Goal: Communication & Community: Share content

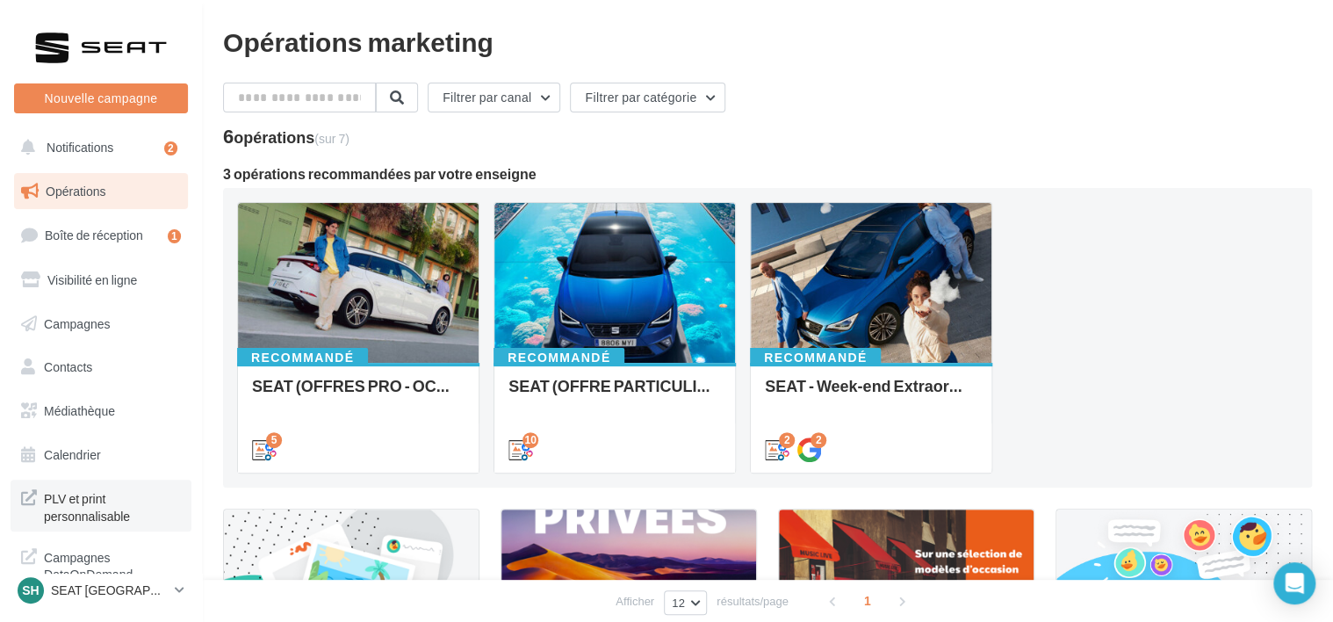
scroll to position [4, 0]
click at [120, 588] on p "SEAT [GEOGRAPHIC_DATA]" at bounding box center [109, 590] width 117 height 18
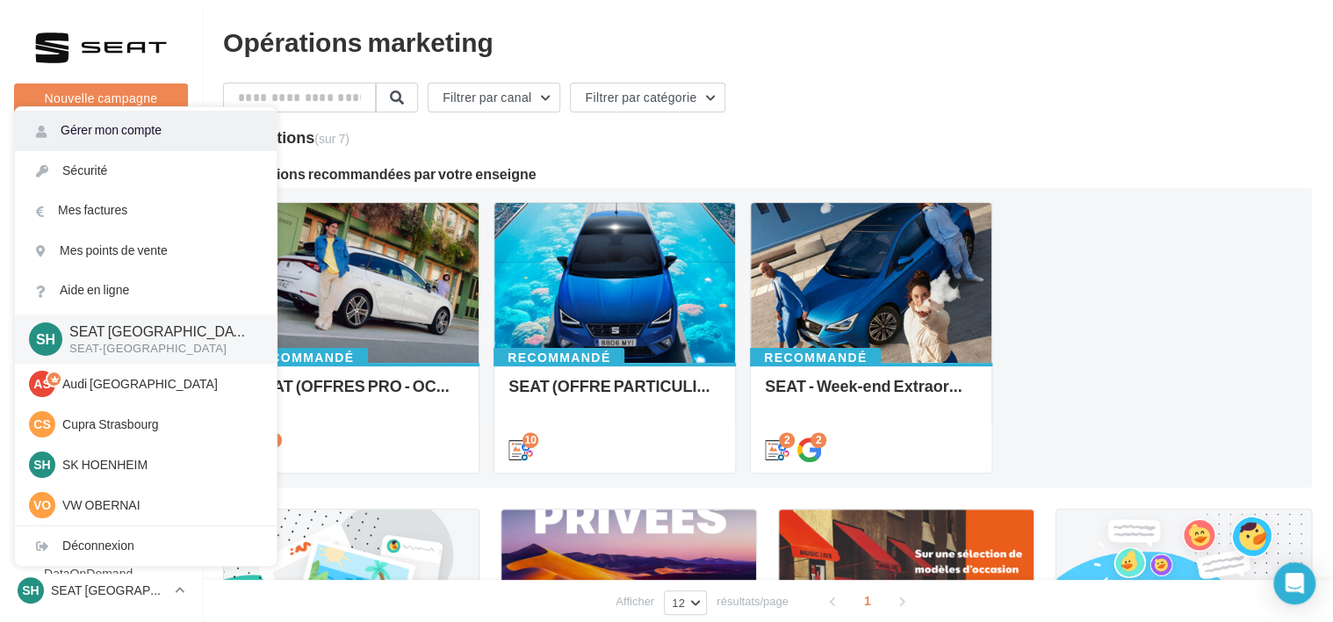
click at [135, 137] on link "Gérer mon compte" at bounding box center [146, 131] width 262 height 40
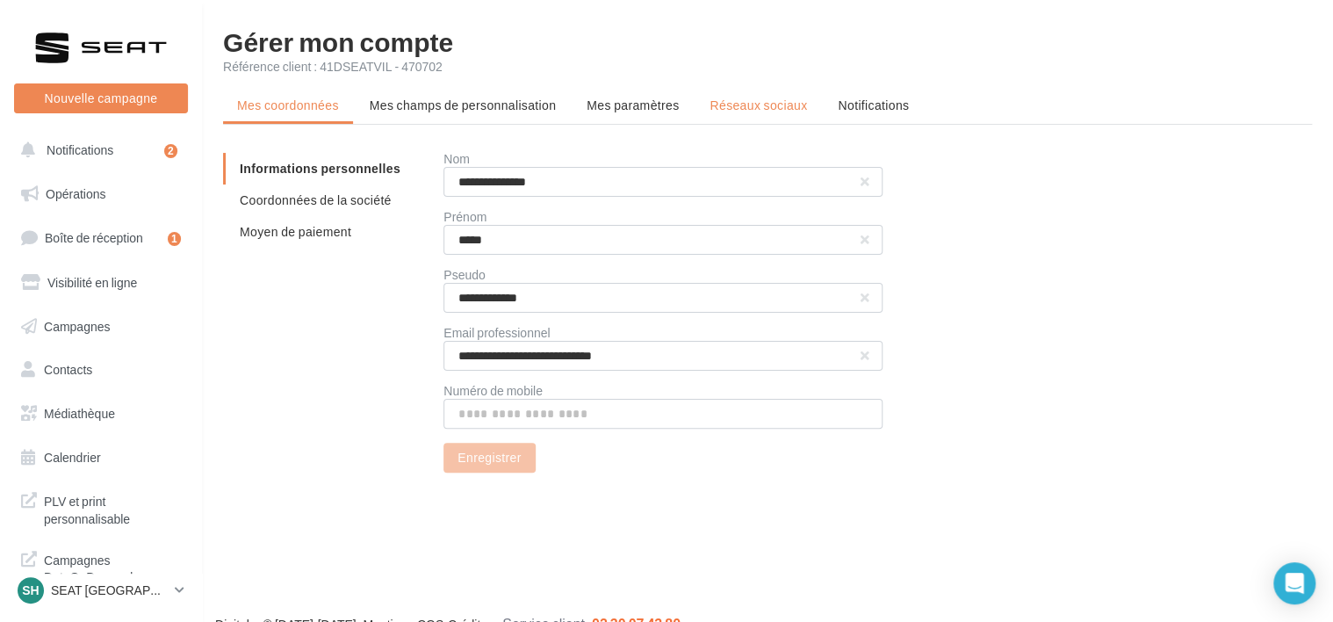
click at [769, 116] on li "Réseaux sociaux" at bounding box center [759, 106] width 126 height 32
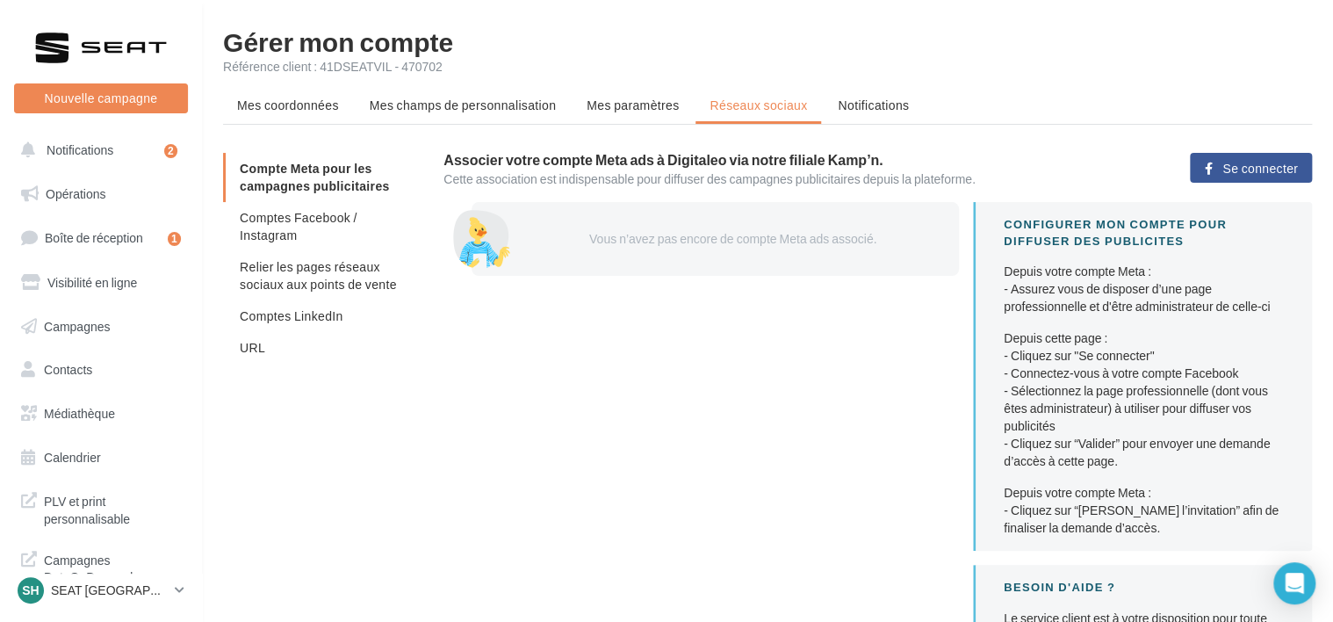
click at [708, 240] on div "Vous n’avez pas encore de compte Meta ads associé." at bounding box center [729, 239] width 403 height 18
click at [364, 320] on li "Comptes LinkedIn" at bounding box center [326, 316] width 206 height 32
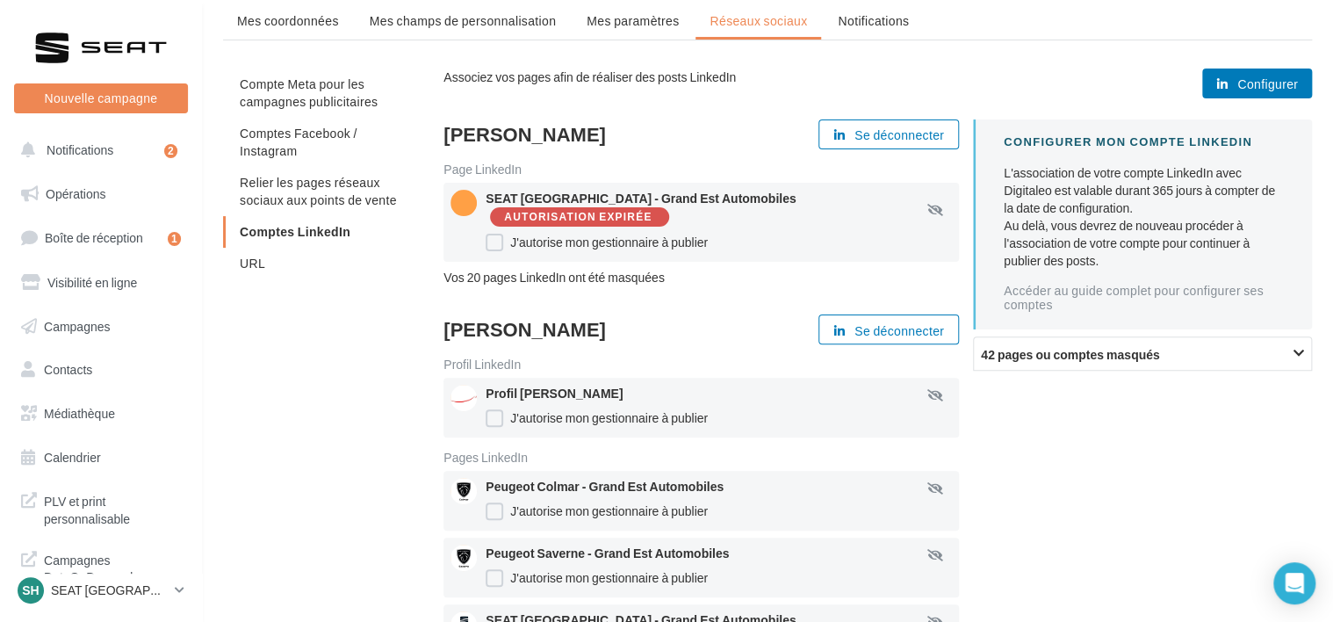
scroll to position [351, 0]
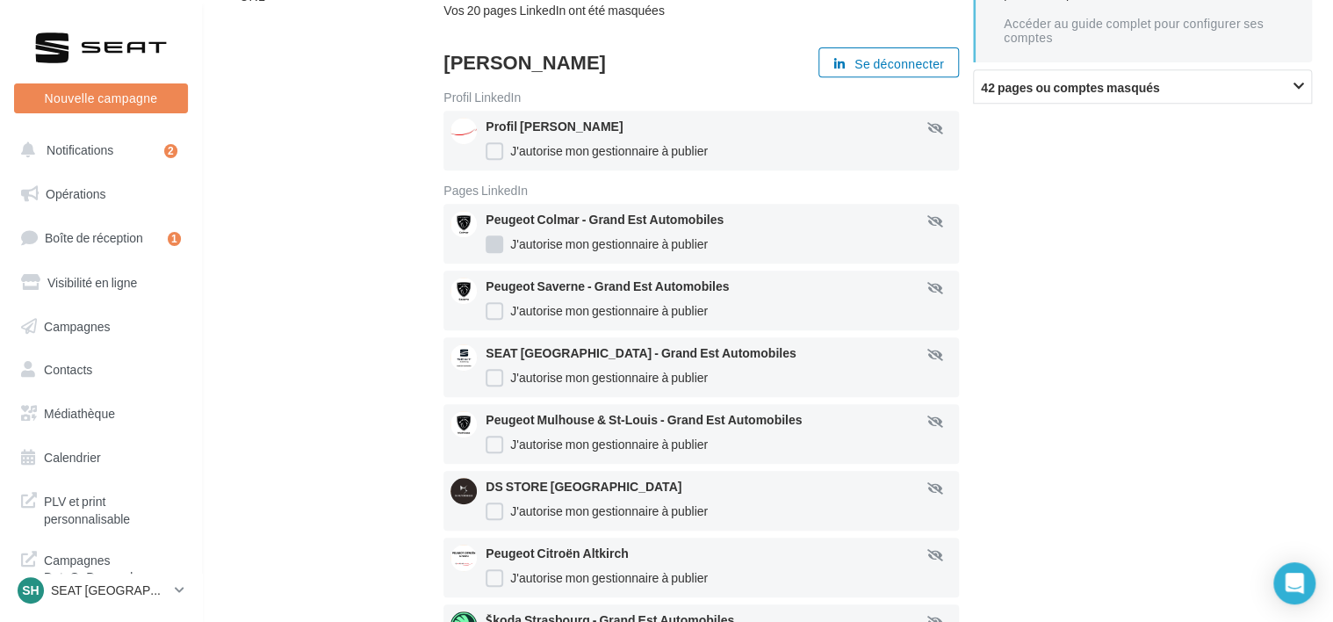
click at [496, 246] on label "J'autorise mon gestionnaire à publier" at bounding box center [597, 244] width 222 height 18
click at [495, 306] on div "Peugeot Saverne - Grand Est Automobiles J'autorise mon gestionnaire à publier" at bounding box center [726, 300] width 480 height 46
click at [494, 320] on label "J'autorise mon gestionnaire à publier" at bounding box center [597, 311] width 222 height 18
click at [501, 386] on label "J'autorise mon gestionnaire à publier" at bounding box center [597, 378] width 222 height 18
click at [497, 384] on label "J'autorise mon gestionnaire à publier" at bounding box center [597, 378] width 222 height 18
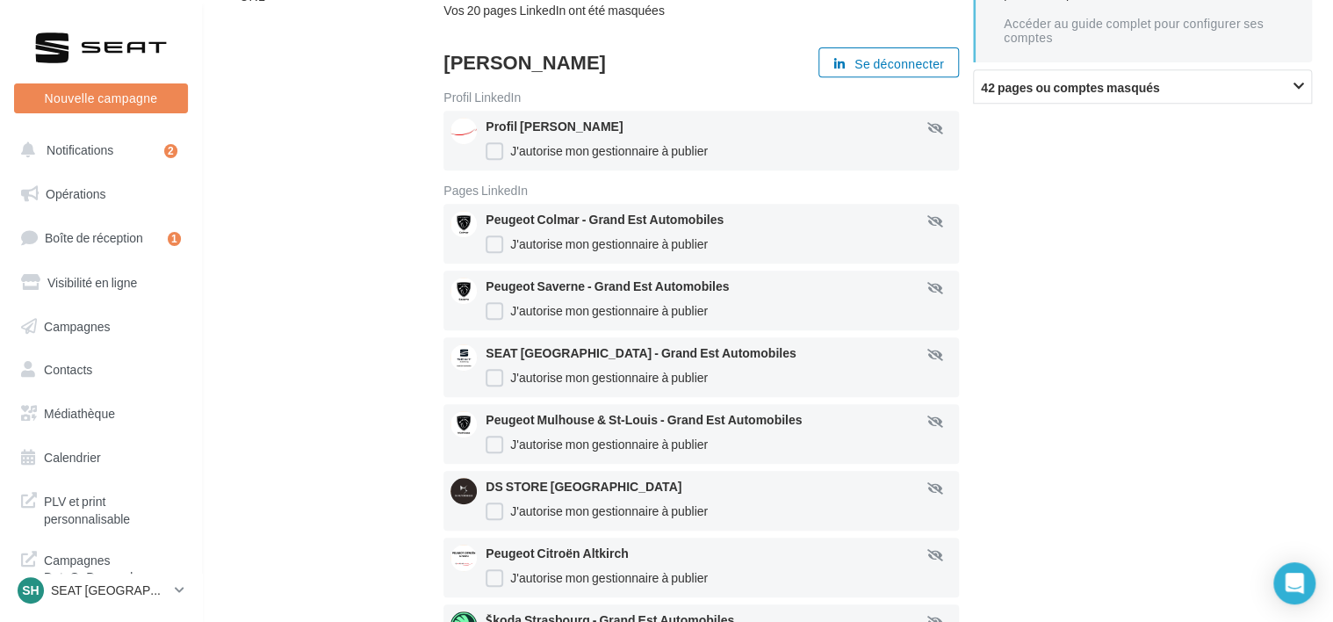
click at [500, 457] on div "Peugeot Mulhouse & St-Louis - Grand Est Automobiles J'autorise mon gestionnaire…" at bounding box center [726, 434] width 480 height 46
click at [501, 453] on label "J'autorise mon gestionnaire à publier" at bounding box center [597, 445] width 222 height 18
click at [499, 515] on label "J'autorise mon gestionnaire à publier" at bounding box center [597, 511] width 222 height 18
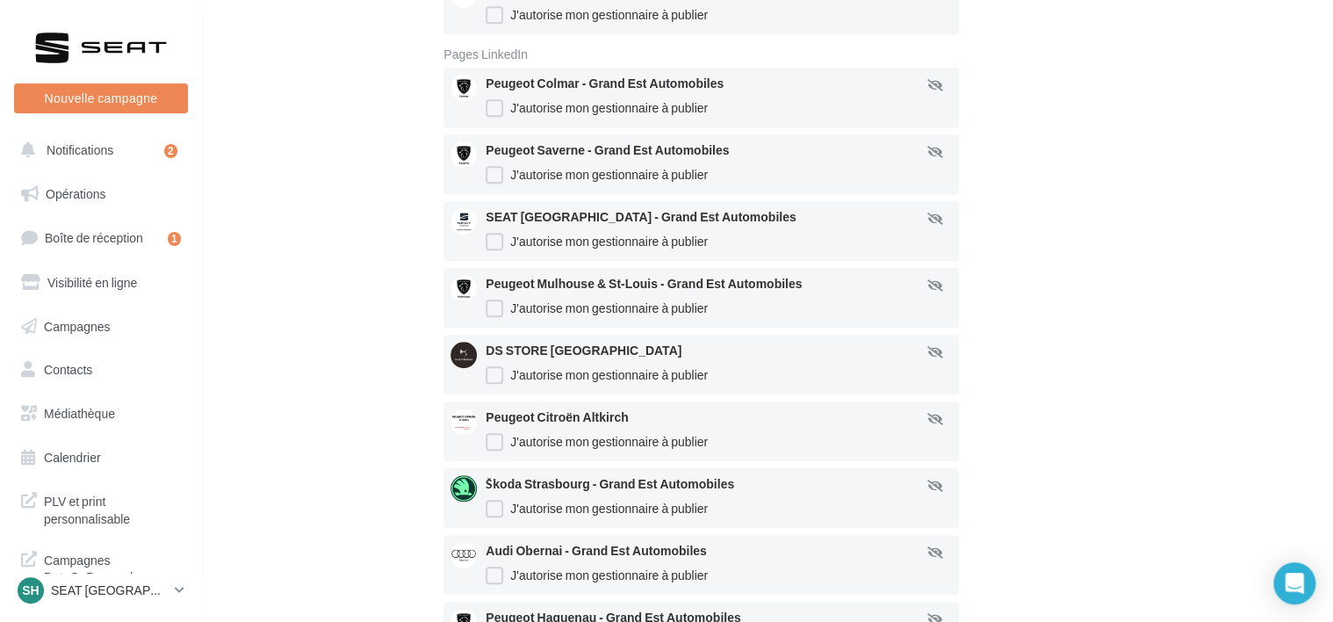
scroll to position [527, 0]
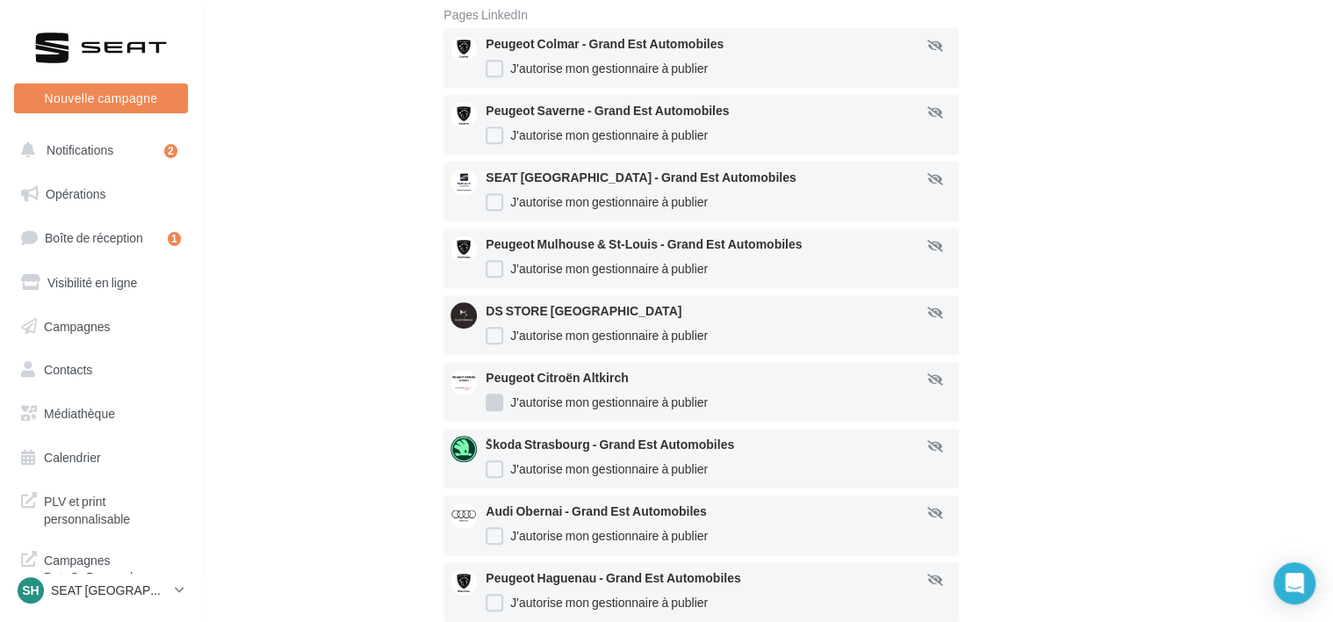
click at [495, 411] on label "J'autorise mon gestionnaire à publier" at bounding box center [597, 402] width 222 height 18
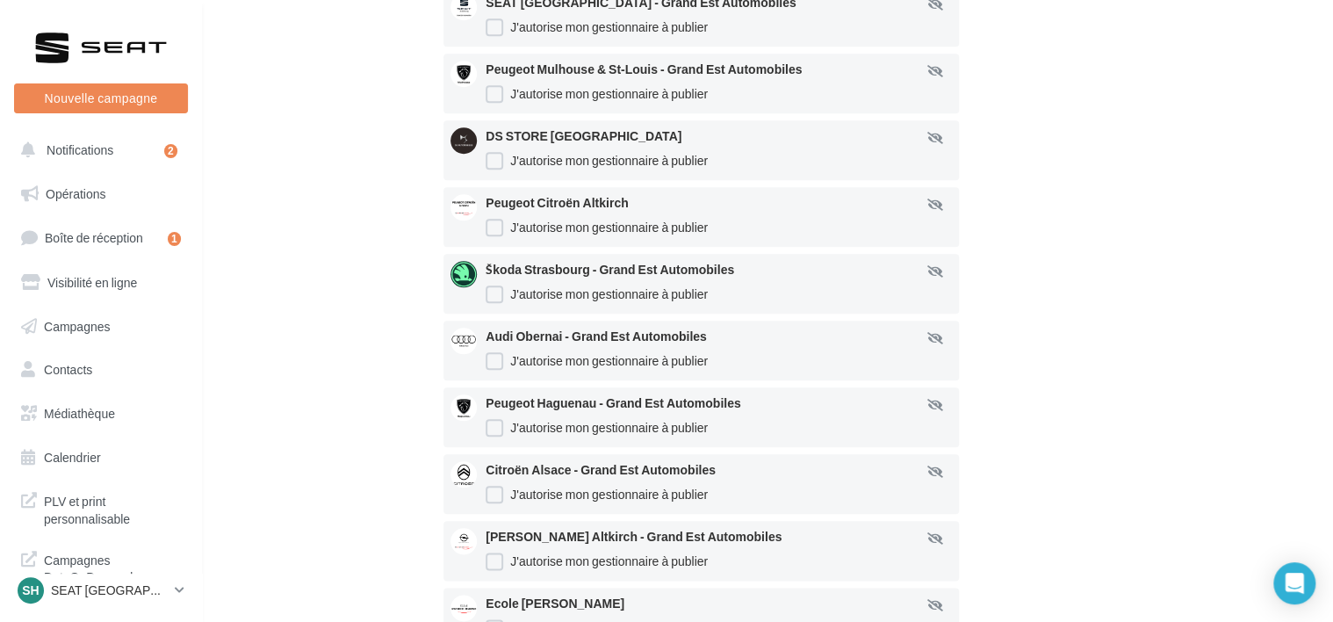
scroll to position [703, 0]
click at [499, 436] on label "J'autorise mon gestionnaire à publier" at bounding box center [597, 427] width 222 height 18
click at [498, 499] on label "J'autorise mon gestionnaire à publier" at bounding box center [597, 494] width 222 height 18
click at [503, 569] on label "J'autorise mon gestionnaire à publier" at bounding box center [597, 560] width 222 height 18
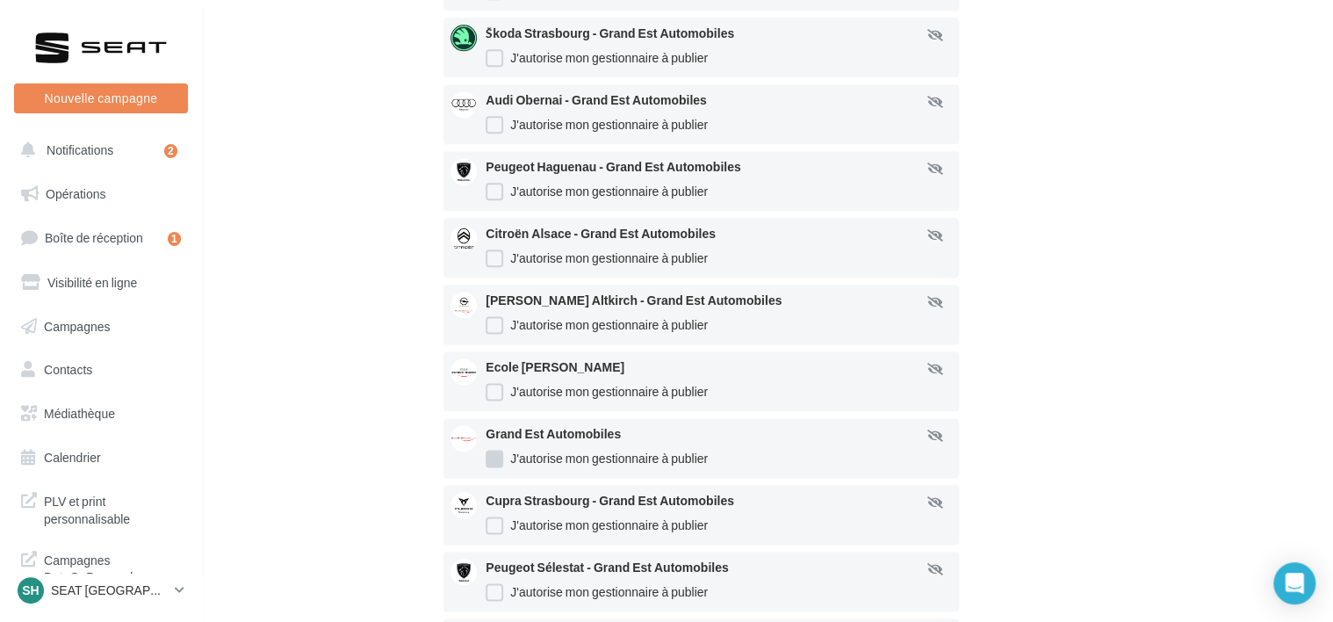
scroll to position [966, 0]
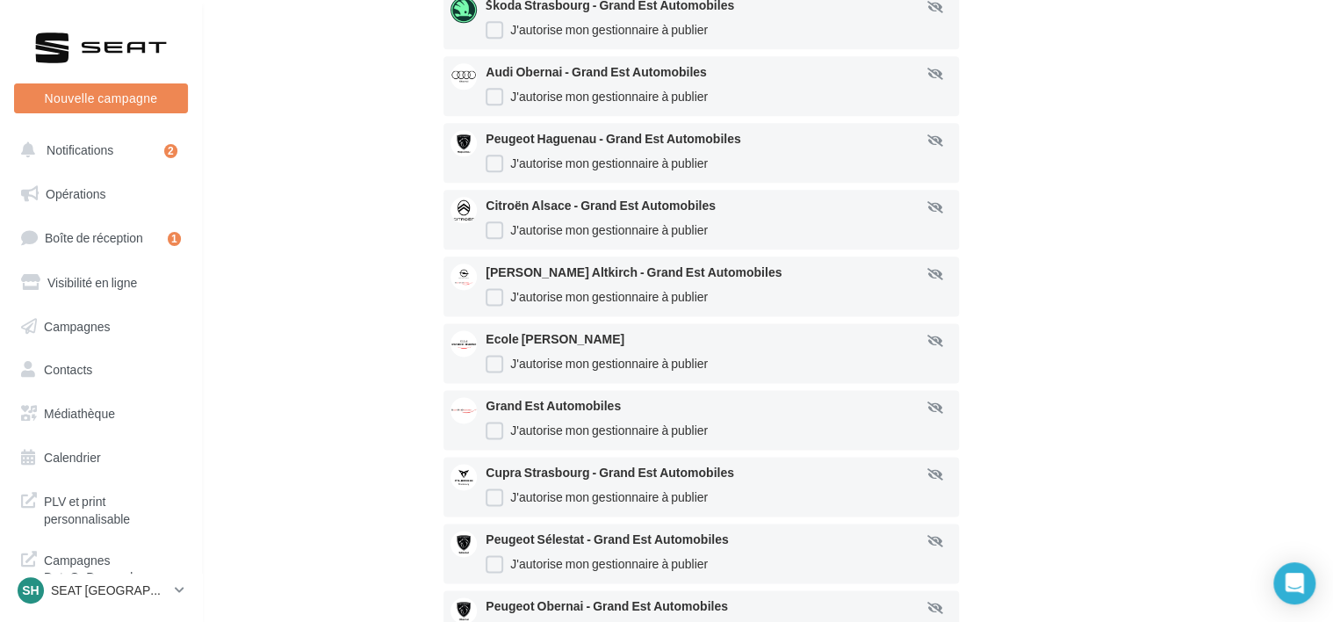
click at [494, 364] on div "Ecole Patrice Jeanne J'autorise mon gestionnaire à publier" at bounding box center [726, 353] width 480 height 46
click at [495, 371] on label "J'autorise mon gestionnaire à publier" at bounding box center [597, 364] width 222 height 18
click at [495, 439] on label "J'autorise mon gestionnaire à publier" at bounding box center [597, 431] width 222 height 18
click at [496, 506] on label "J'autorise mon gestionnaire à publier" at bounding box center [597, 497] width 222 height 18
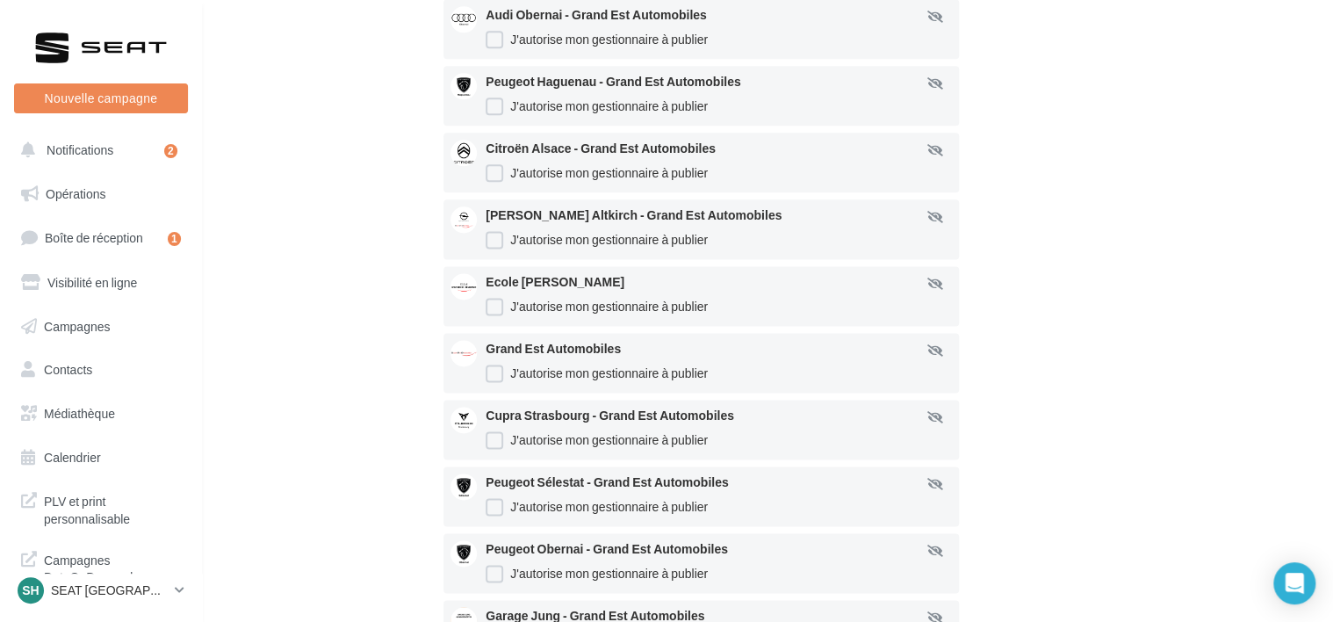
scroll to position [1054, 0]
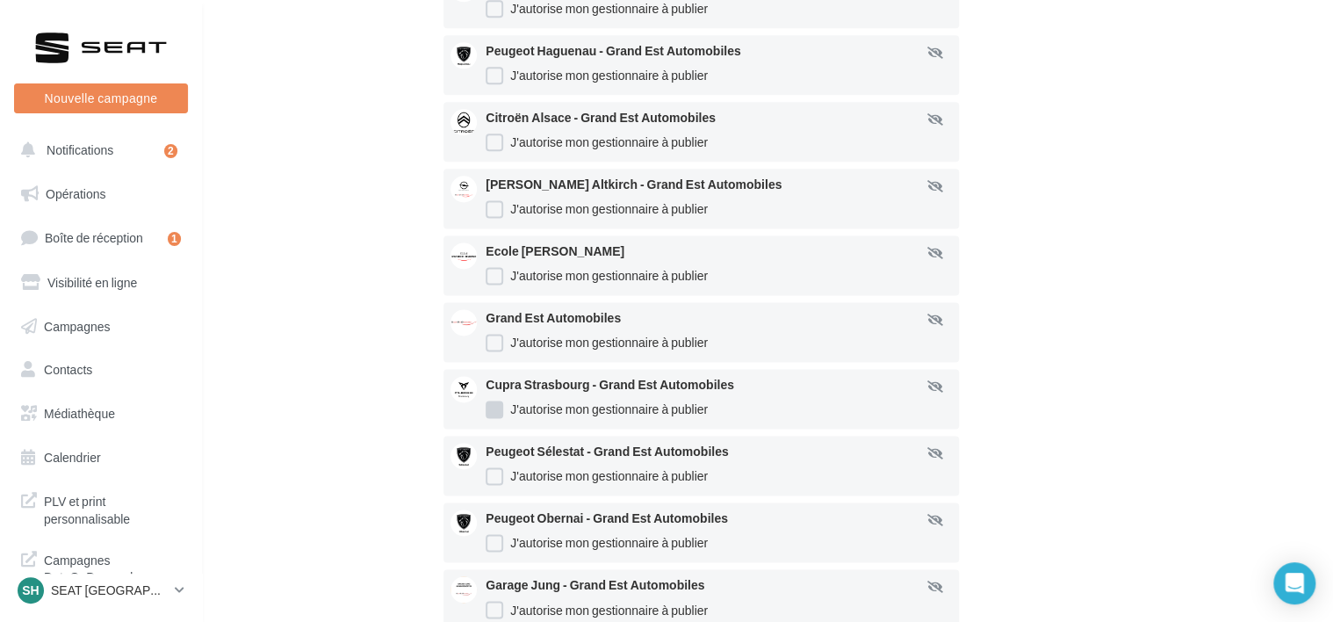
click at [500, 418] on label "J'autorise mon gestionnaire à publier" at bounding box center [597, 409] width 222 height 18
click at [499, 483] on label "J'autorise mon gestionnaire à publier" at bounding box center [597, 476] width 222 height 18
click at [494, 551] on label "J'autorise mon gestionnaire à publier" at bounding box center [597, 543] width 222 height 18
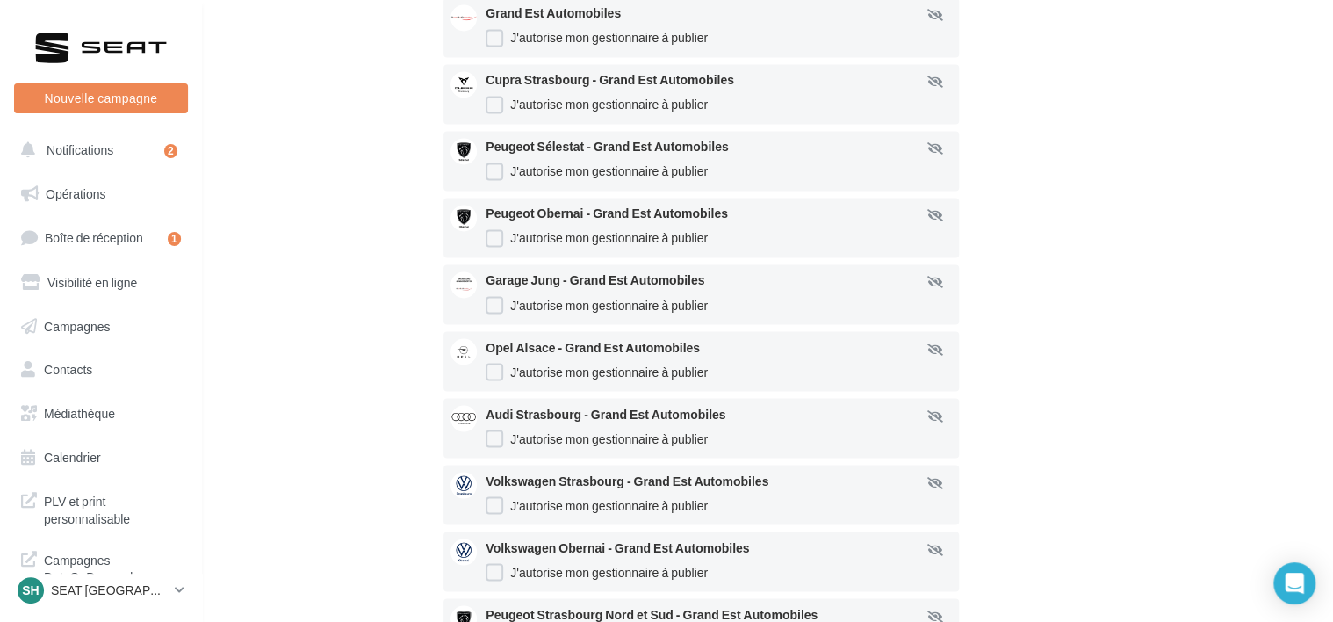
scroll to position [1405, 0]
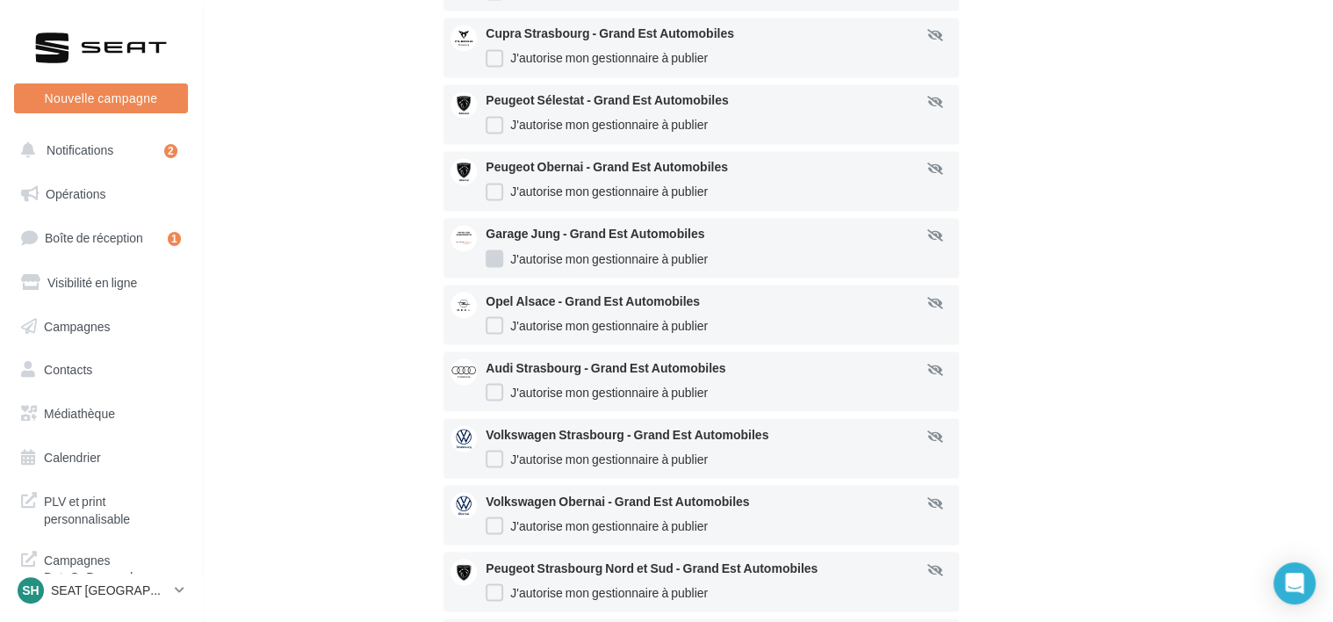
click at [495, 267] on label "J'autorise mon gestionnaire à publier" at bounding box center [597, 258] width 222 height 18
click at [497, 328] on div "Opel Alsace - Grand Est Automobiles J'autorise mon gestionnaire à publier" at bounding box center [726, 315] width 480 height 46
click at [494, 334] on label "J'autorise mon gestionnaire à publier" at bounding box center [597, 325] width 222 height 18
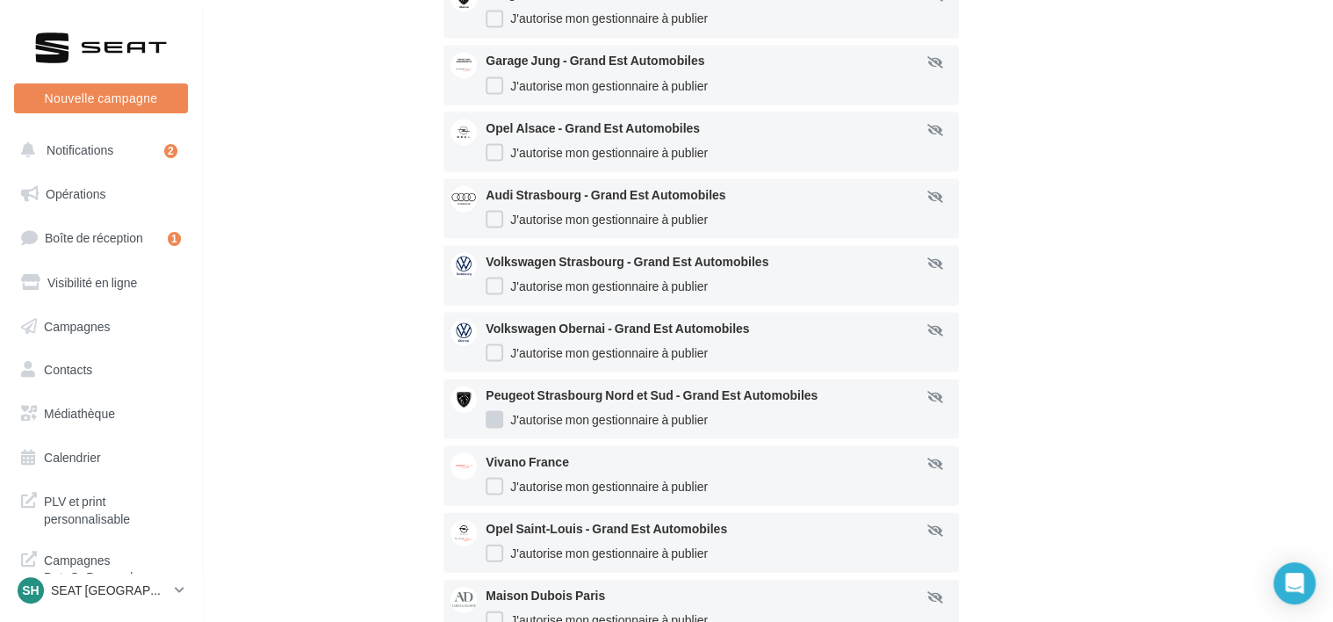
scroll to position [1581, 0]
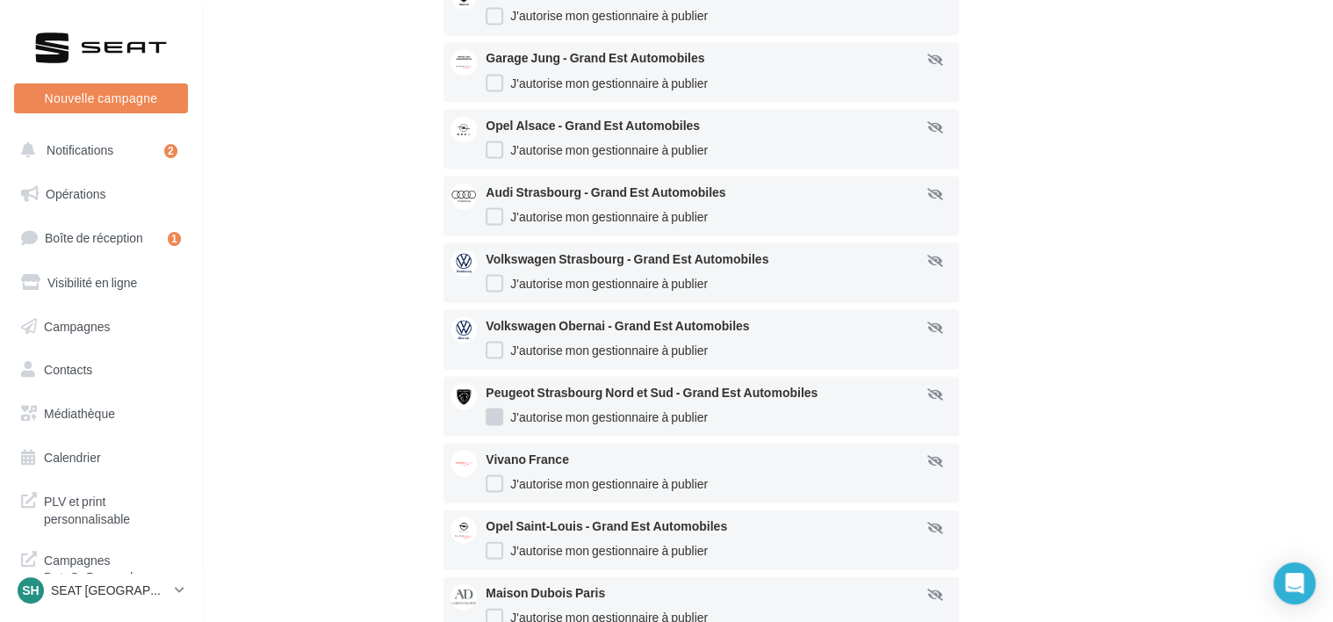
click at [494, 425] on label "J'autorise mon gestionnaire à publier" at bounding box center [597, 416] width 222 height 18
click at [497, 492] on label "J'autorise mon gestionnaire à publier" at bounding box center [597, 483] width 222 height 18
click at [499, 559] on label "J'autorise mon gestionnaire à publier" at bounding box center [597, 550] width 222 height 18
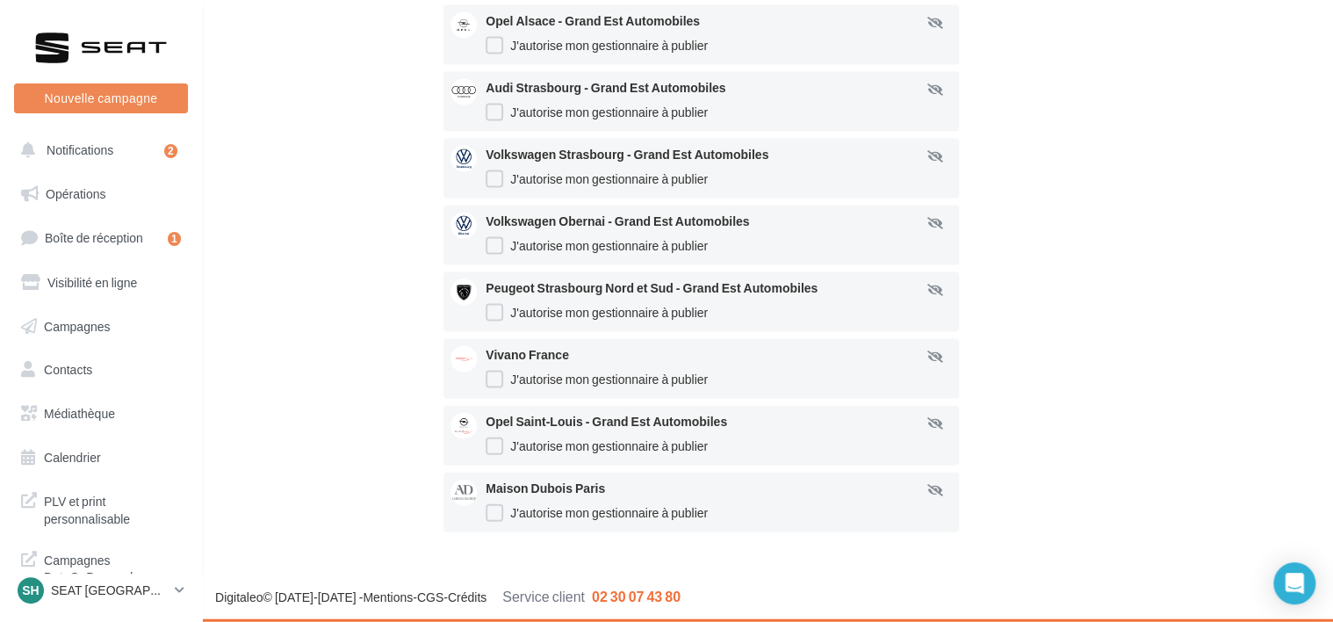
scroll to position [1702, 0]
drag, startPoint x: 499, startPoint y: 510, endPoint x: 487, endPoint y: 488, distance: 24.7
click at [499, 510] on label "J'autorise mon gestionnaire à publier" at bounding box center [597, 513] width 222 height 18
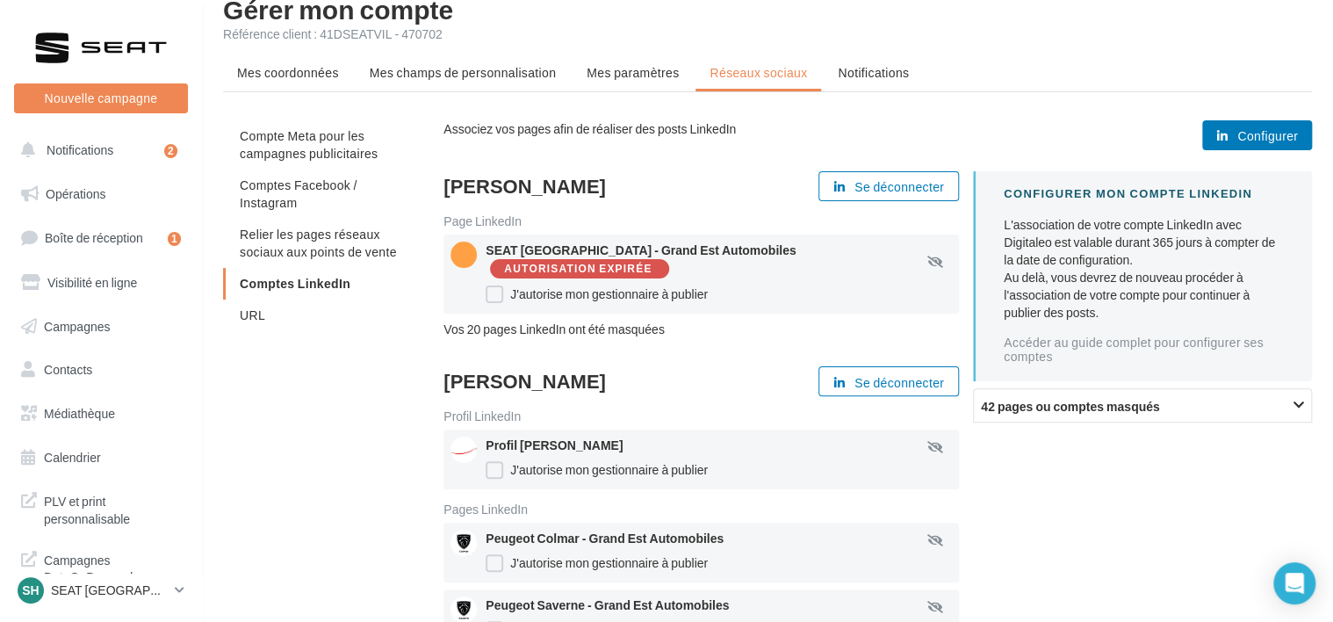
scroll to position [0, 0]
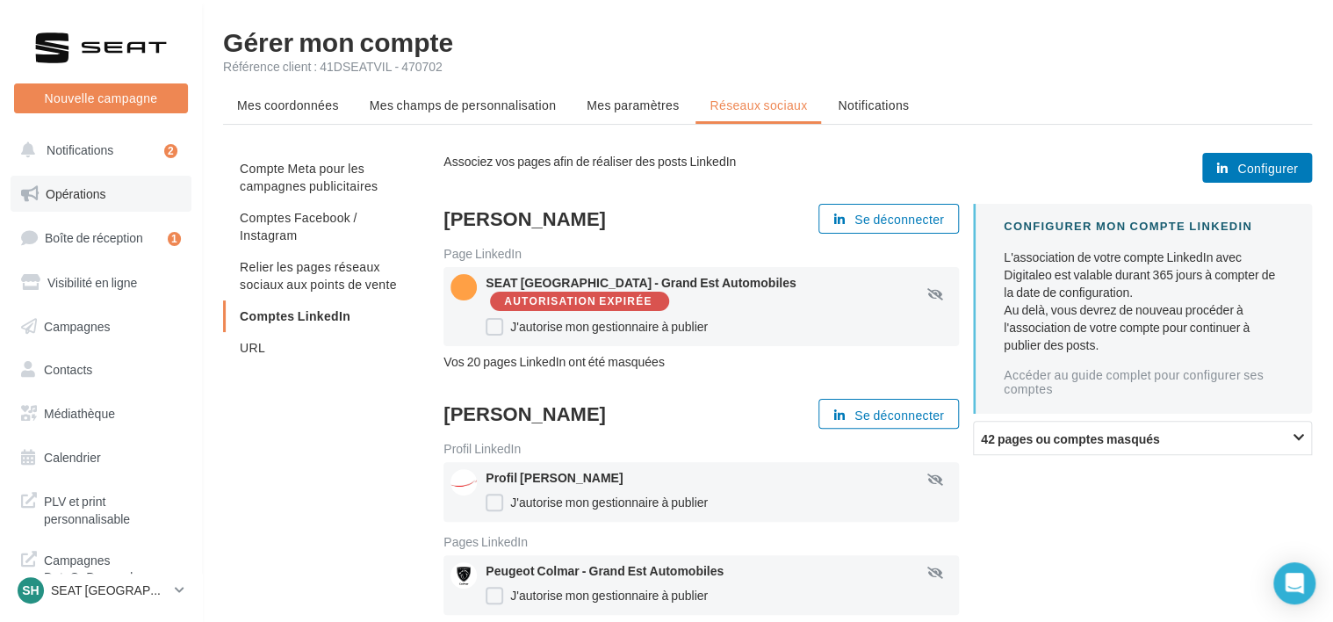
click at [112, 198] on link "Opérations" at bounding box center [101, 194] width 181 height 37
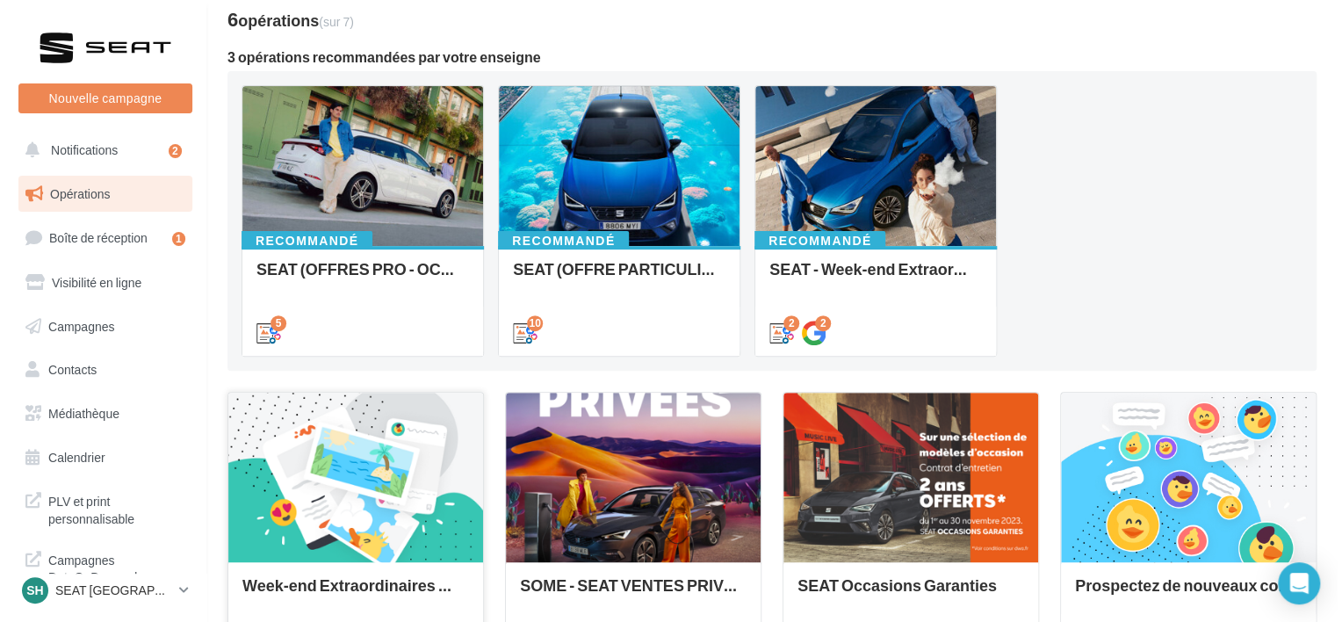
scroll to position [263, 0]
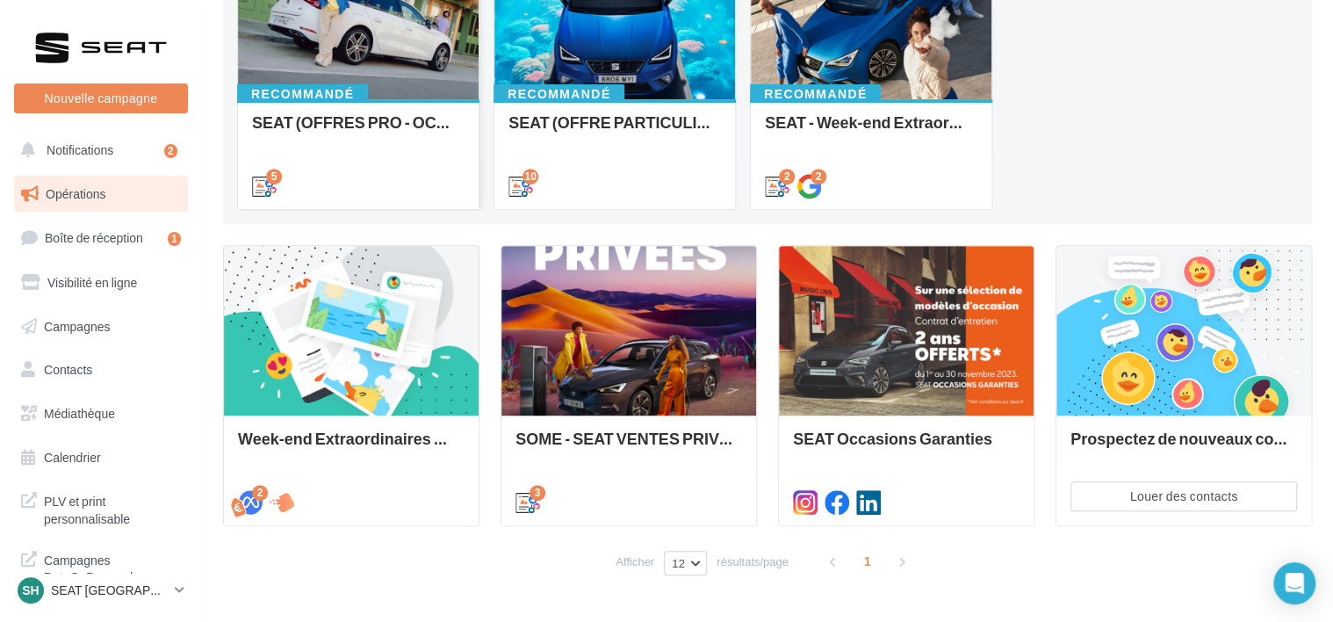
click at [351, 91] on div "Recommandé" at bounding box center [302, 93] width 131 height 19
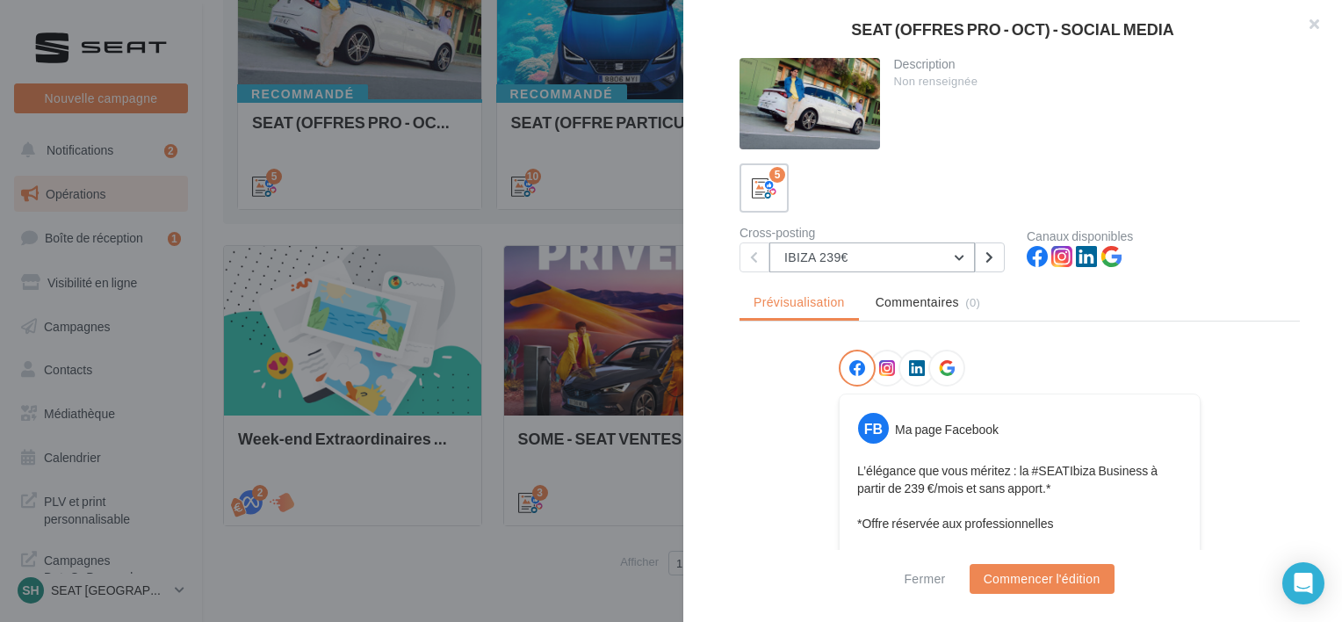
click at [882, 266] on button "IBIZA 239€" at bounding box center [871, 257] width 205 height 30
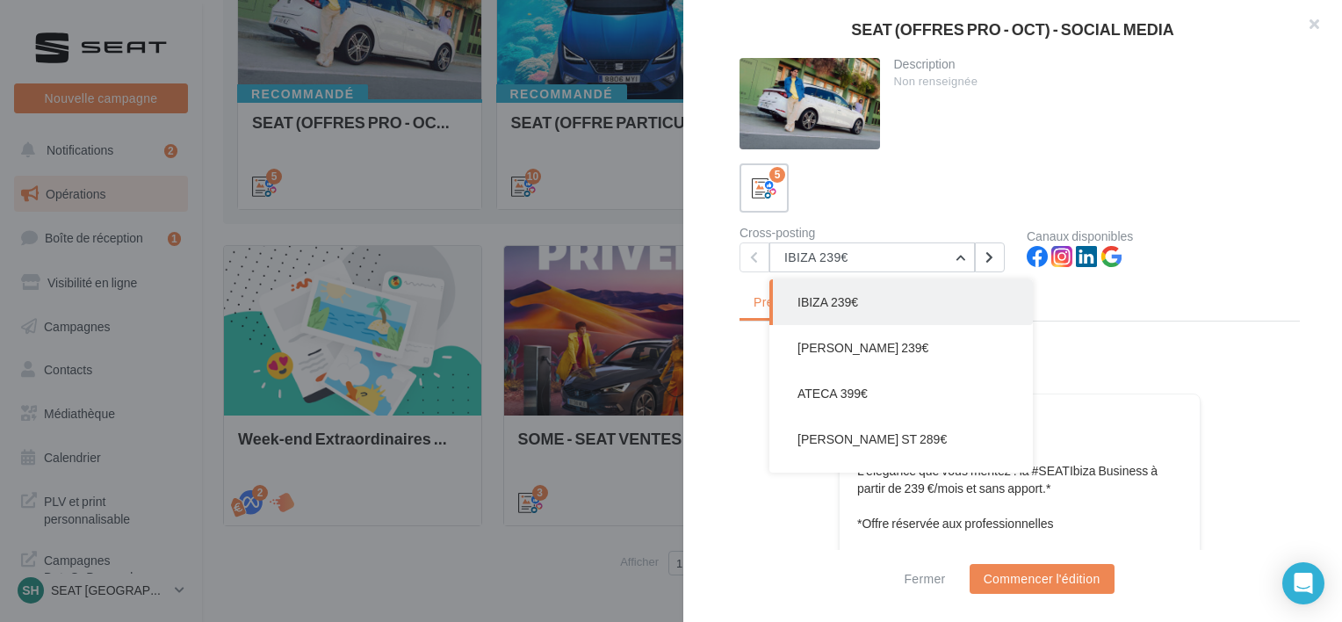
click at [1261, 385] on div at bounding box center [1019, 372] width 560 height 44
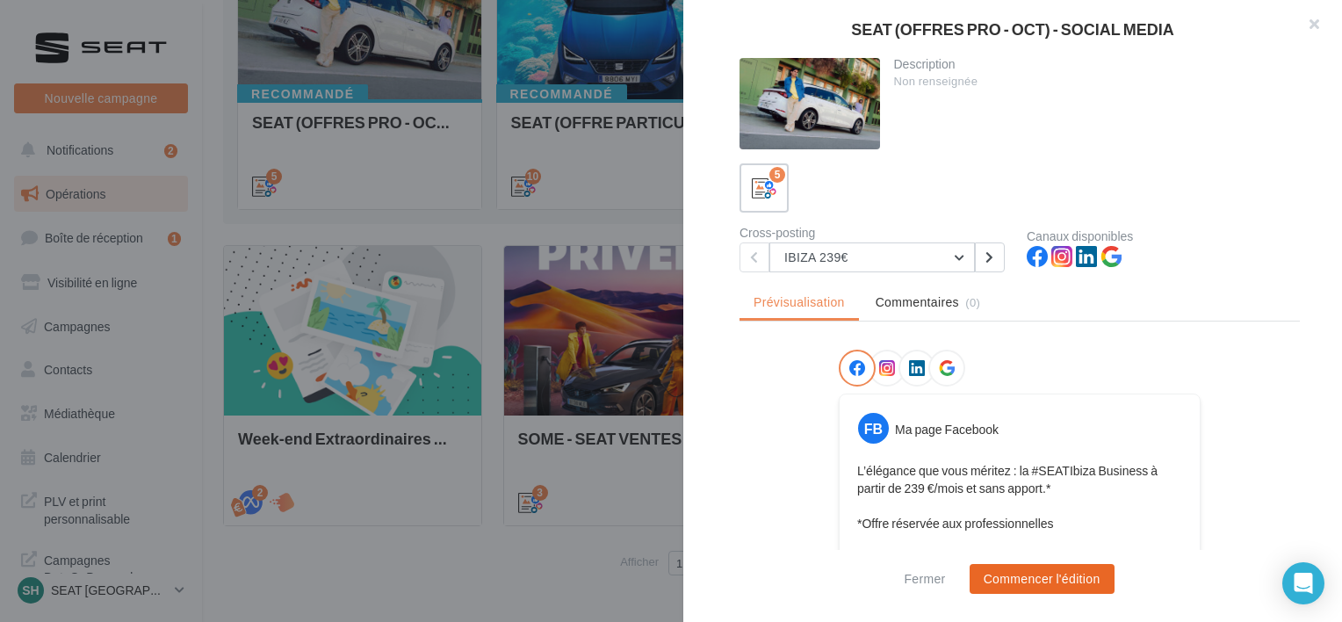
click at [1085, 574] on button "Commencer l'édition" at bounding box center [1041, 579] width 145 height 30
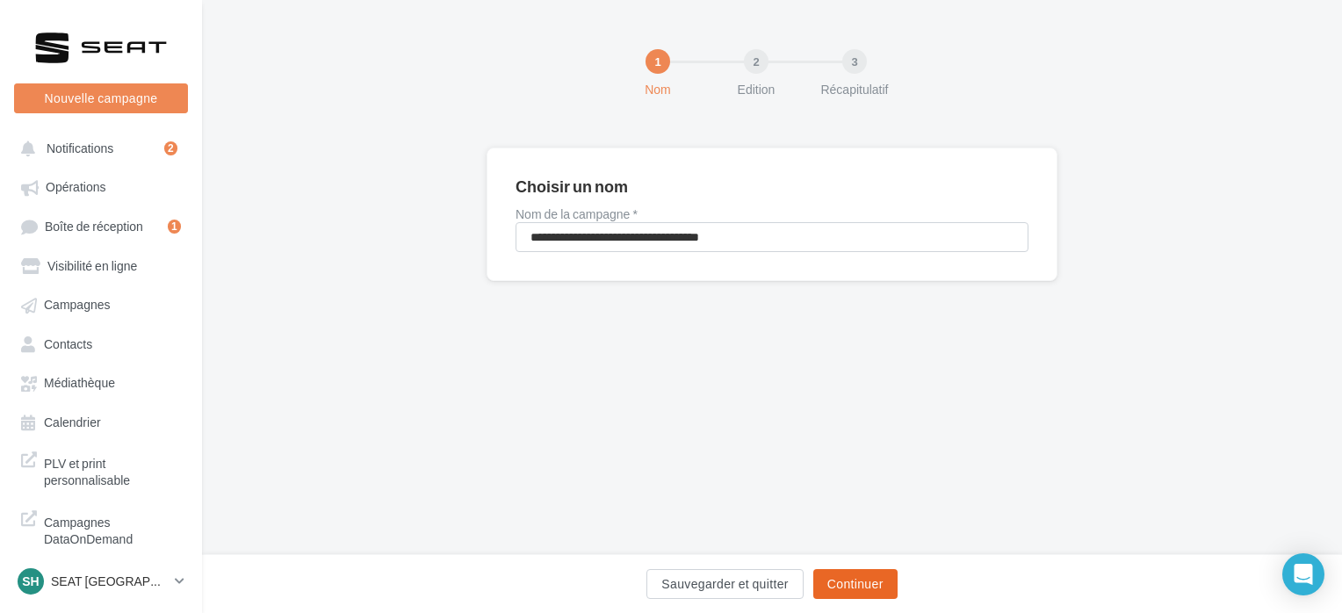
click at [873, 573] on button "Continuer" at bounding box center [855, 584] width 84 height 30
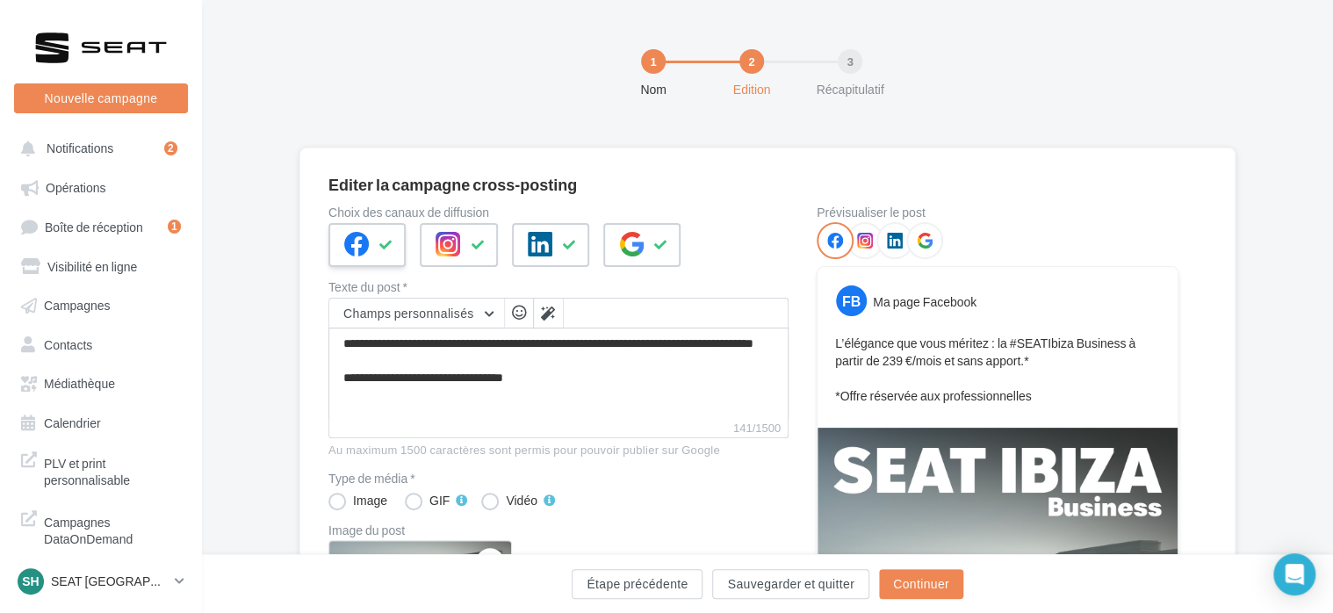
click at [400, 249] on div at bounding box center [366, 245] width 77 height 44
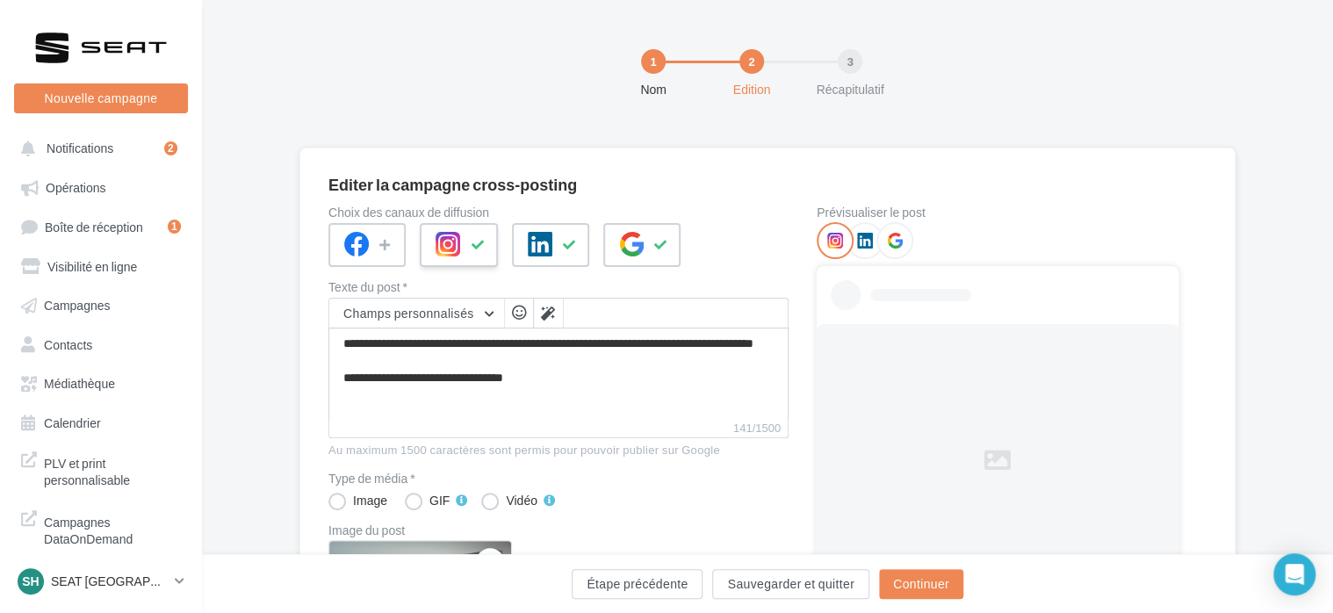
click at [478, 249] on icon at bounding box center [478, 245] width 14 height 12
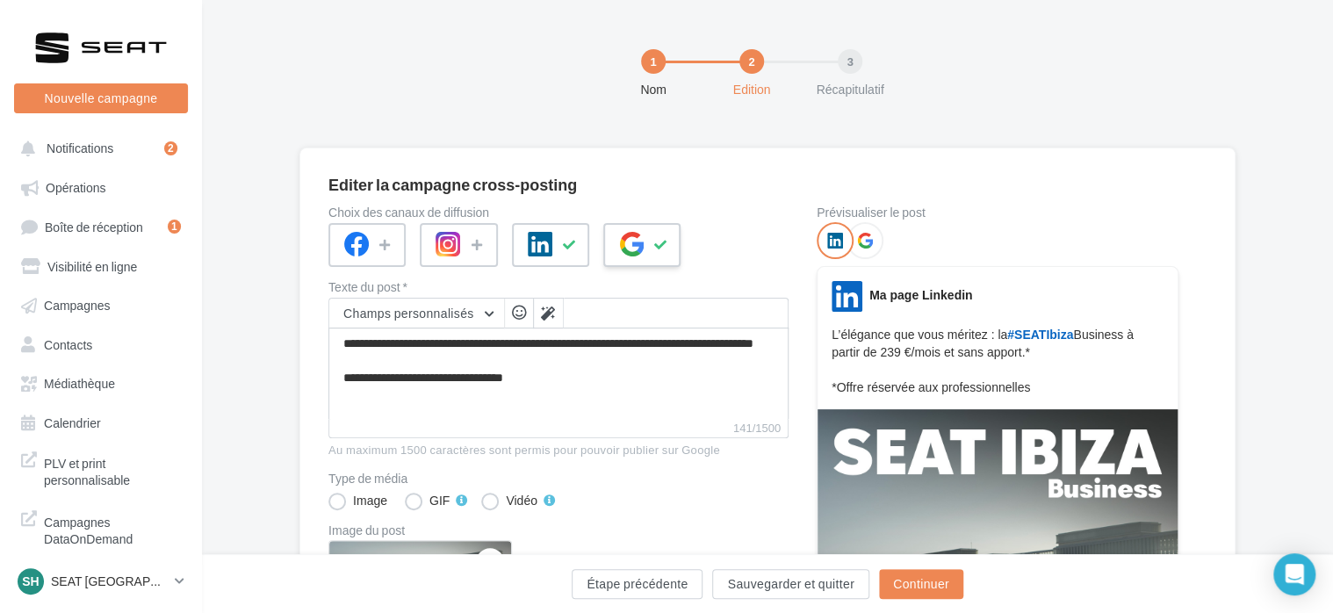
click at [623, 250] on icon at bounding box center [631, 244] width 25 height 25
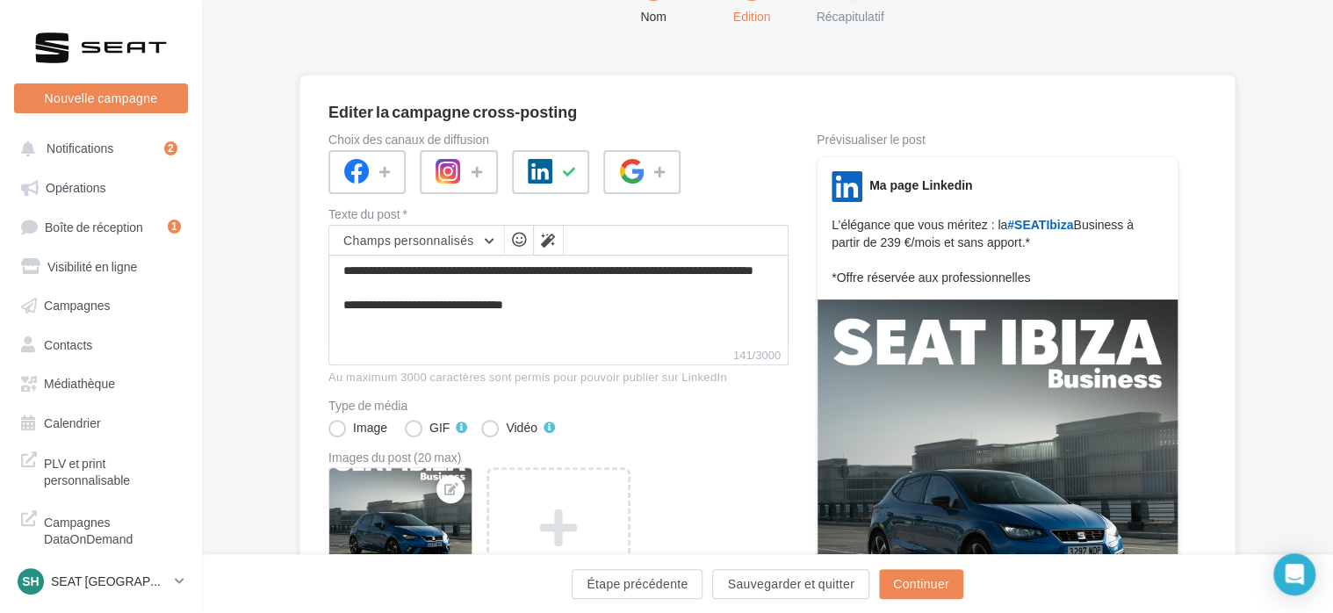
scroll to position [176, 0]
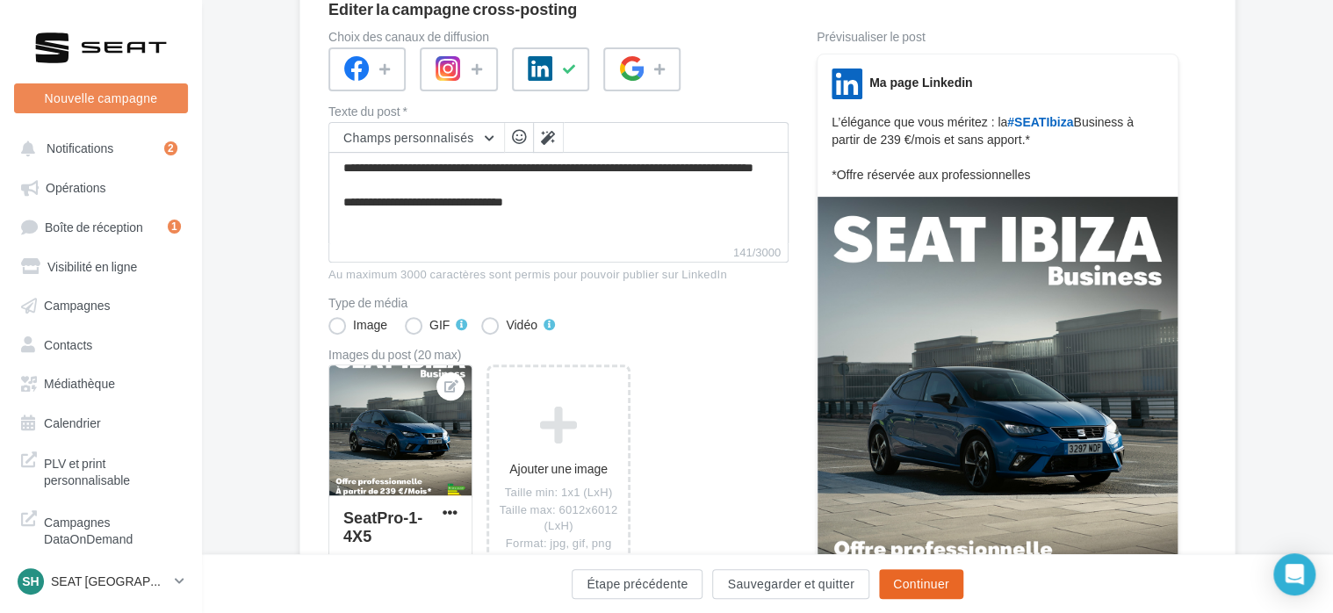
click at [916, 581] on button "Continuer" at bounding box center [921, 584] width 84 height 30
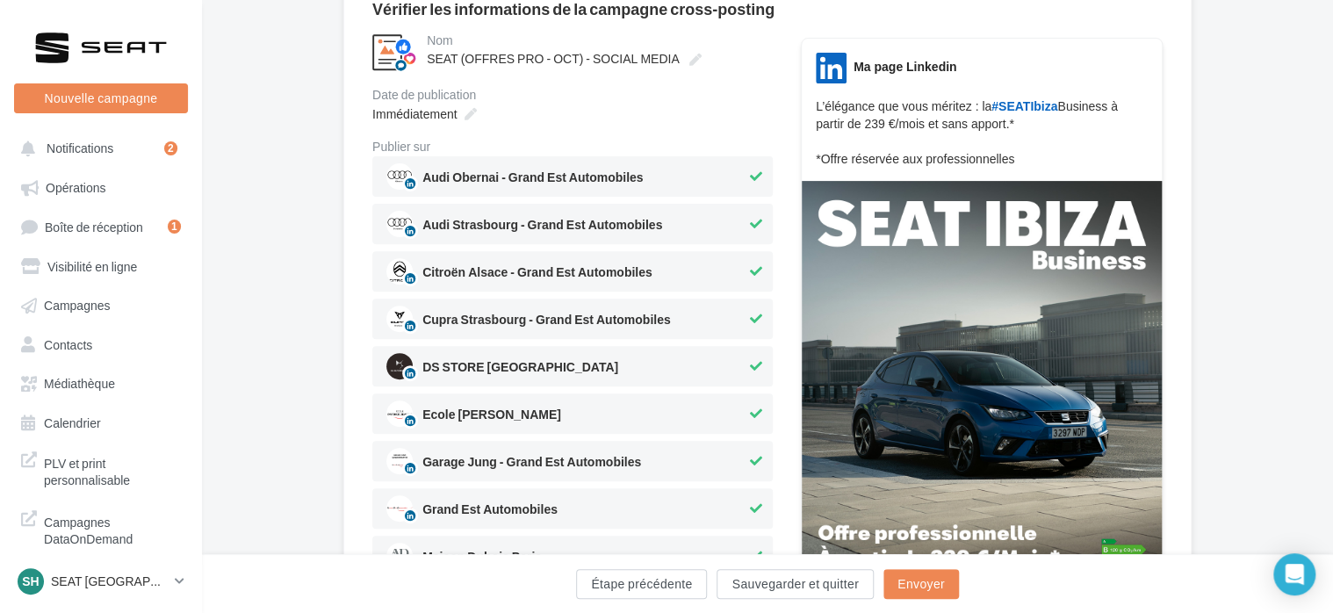
click at [755, 176] on icon at bounding box center [756, 176] width 12 height 12
click at [758, 211] on div "Audi Strasbourg - Grand Est Automobiles" at bounding box center [572, 224] width 400 height 40
click at [752, 263] on button at bounding box center [755, 271] width 19 height 21
click at [753, 320] on icon at bounding box center [756, 319] width 12 height 12
click at [755, 371] on icon at bounding box center [756, 366] width 12 height 12
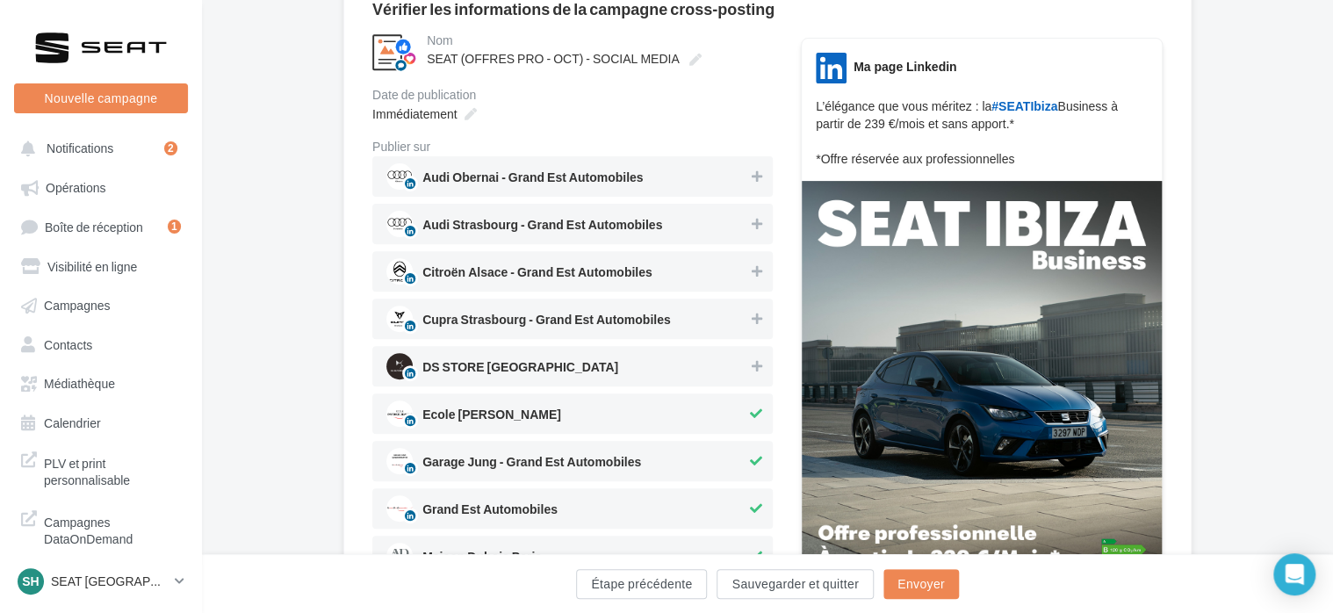
click at [750, 420] on button at bounding box center [755, 413] width 19 height 21
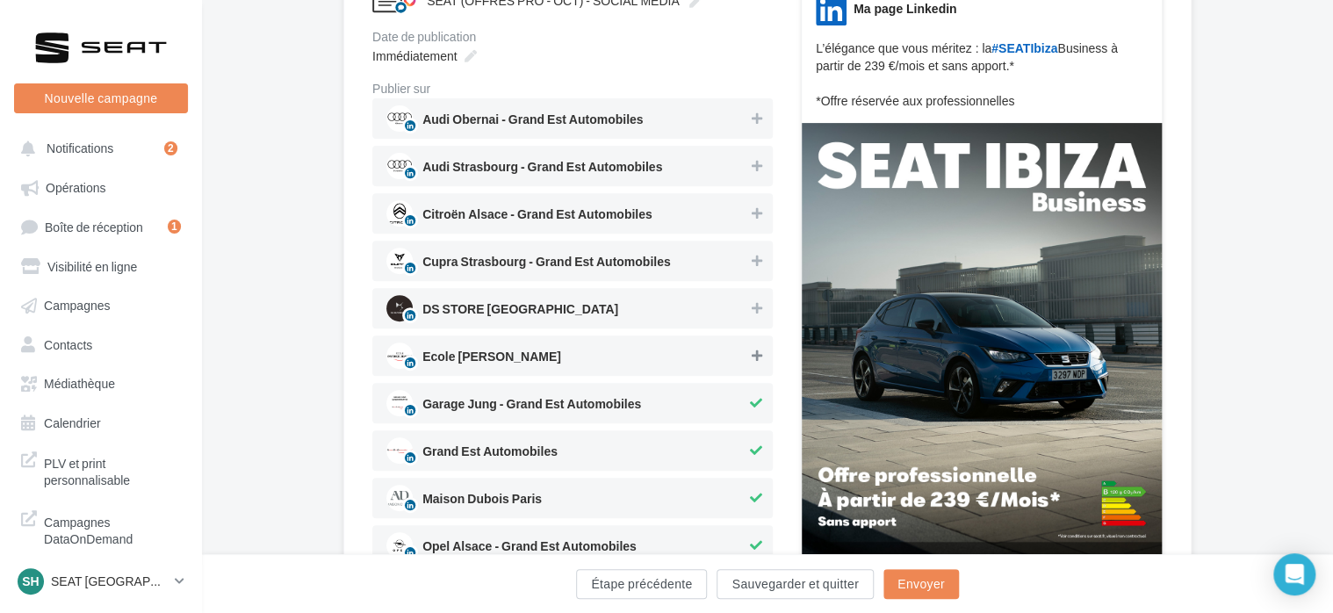
scroll to position [351, 0]
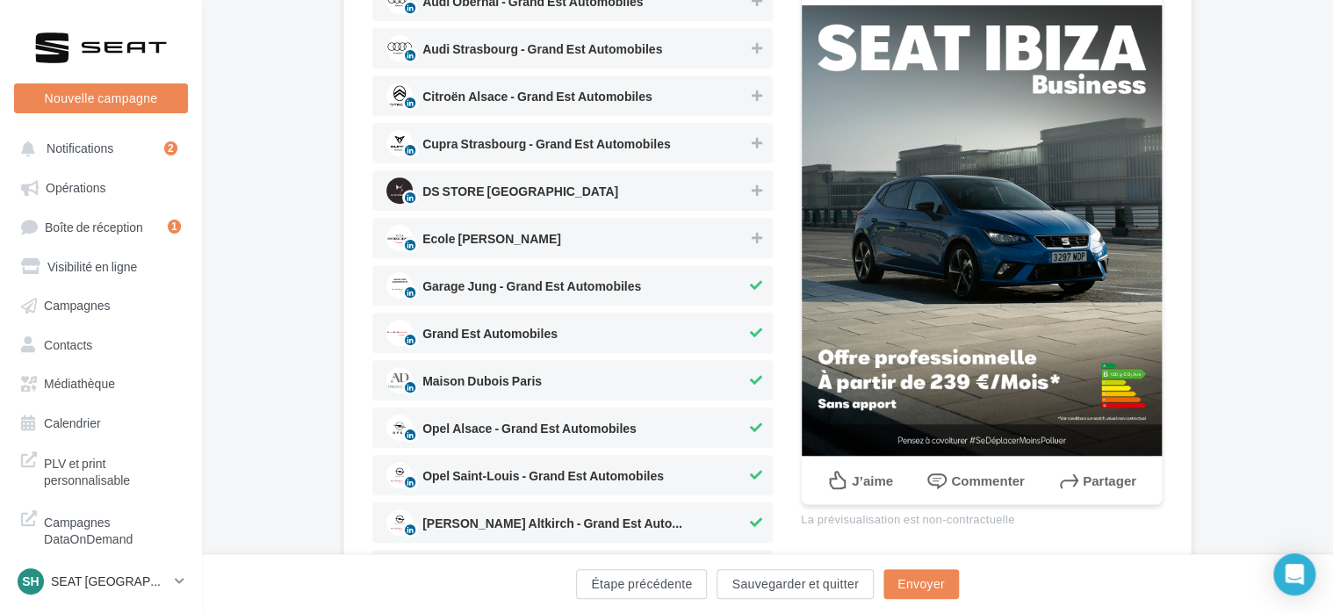
click at [762, 290] on button at bounding box center [755, 285] width 19 height 21
click at [759, 323] on button at bounding box center [755, 332] width 19 height 21
click at [742, 377] on span "Maison Dubois Paris" at bounding box center [566, 380] width 360 height 26
click at [745, 419] on span "Opel Alsace - Grand Est Automobiles" at bounding box center [566, 427] width 360 height 26
click at [734, 472] on span "Opel Saint-Louis - Grand Est Automobiles" at bounding box center [566, 475] width 360 height 26
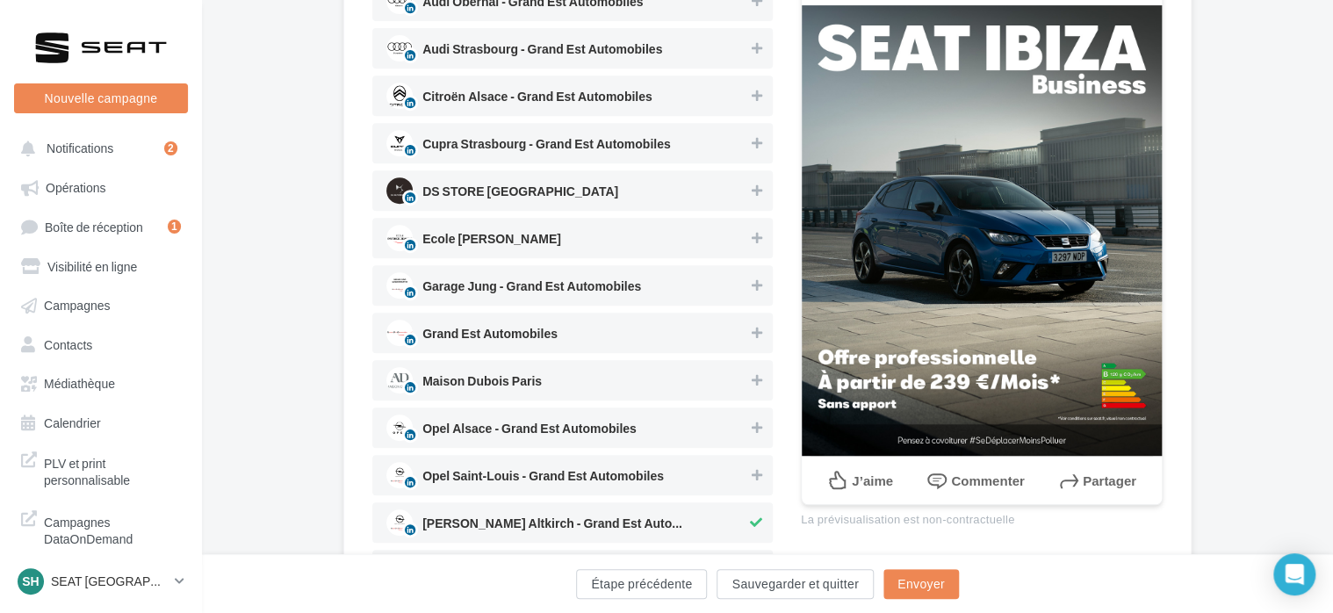
click at [724, 509] on span "[PERSON_NAME] Altkirch - Grand Est Automobile..." at bounding box center [566, 522] width 360 height 26
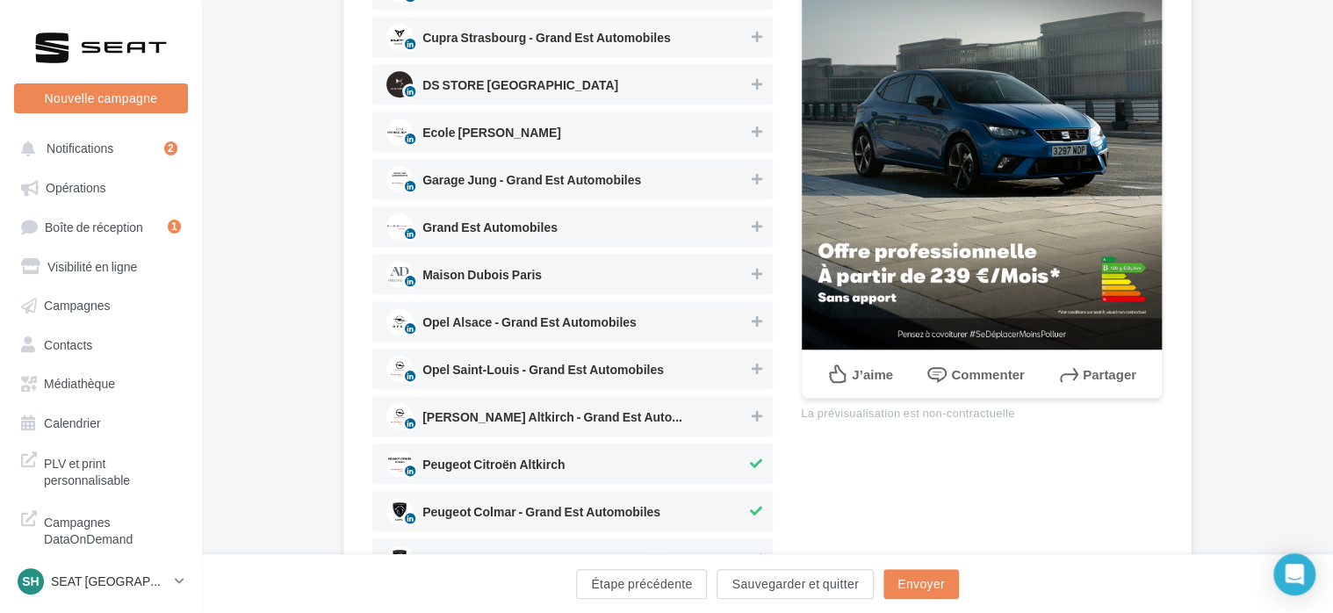
scroll to position [527, 0]
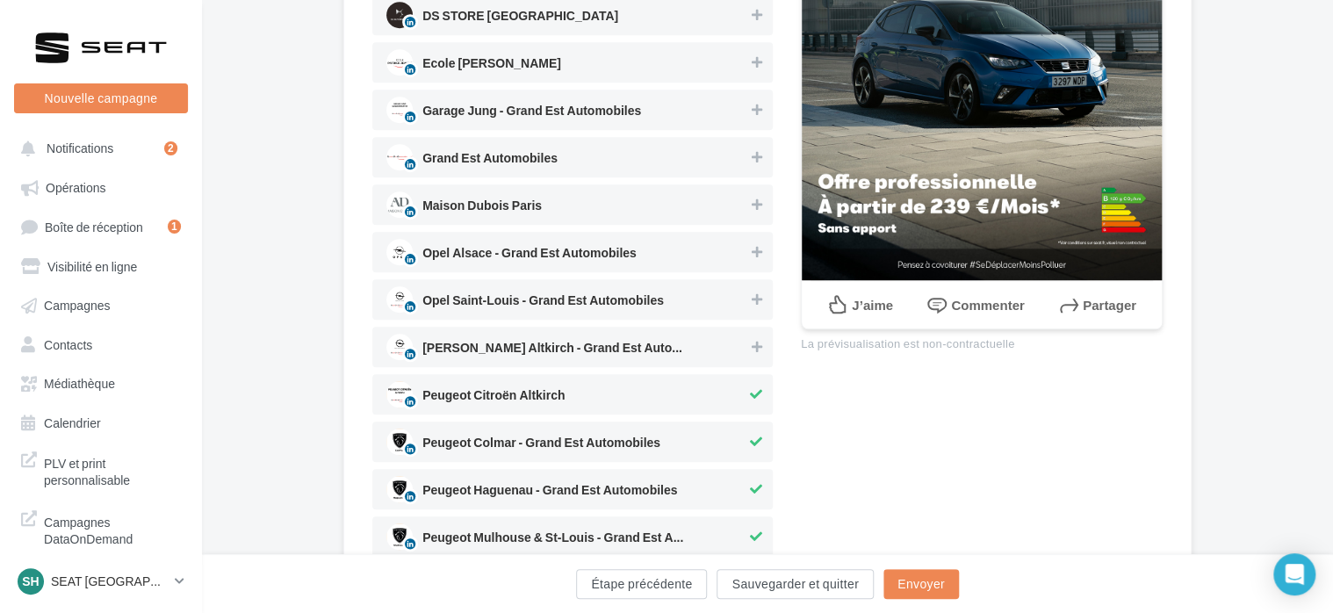
click at [721, 397] on span "Peugeot Citroën Altkirch" at bounding box center [566, 394] width 360 height 26
click at [724, 436] on span "Peugeot Colmar - Grand Est Automobiles" at bounding box center [566, 442] width 360 height 26
drag, startPoint x: 720, startPoint y: 475, endPoint x: 720, endPoint y: 485, distance: 9.7
click at [720, 478] on div "Peugeot Haguenau - Grand Est Automobiles" at bounding box center [572, 489] width 400 height 40
click at [717, 529] on span "Peugeot Mulhouse & St-Louis - Grand Est Aut..." at bounding box center [566, 536] width 360 height 26
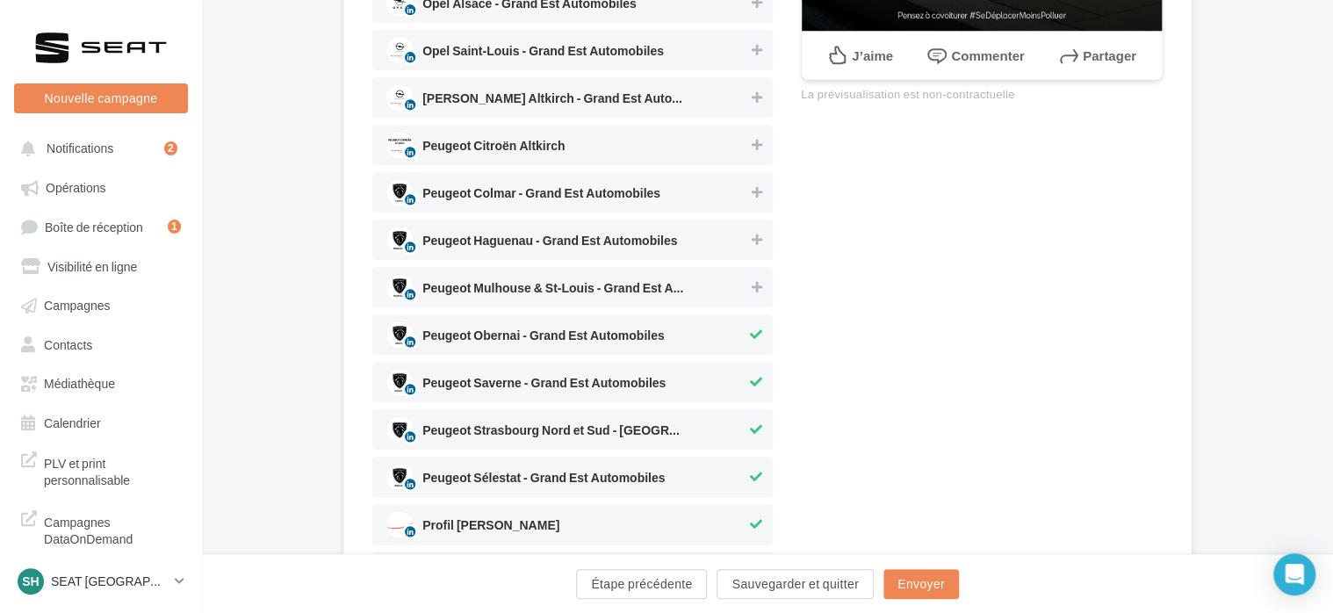
scroll to position [790, 0]
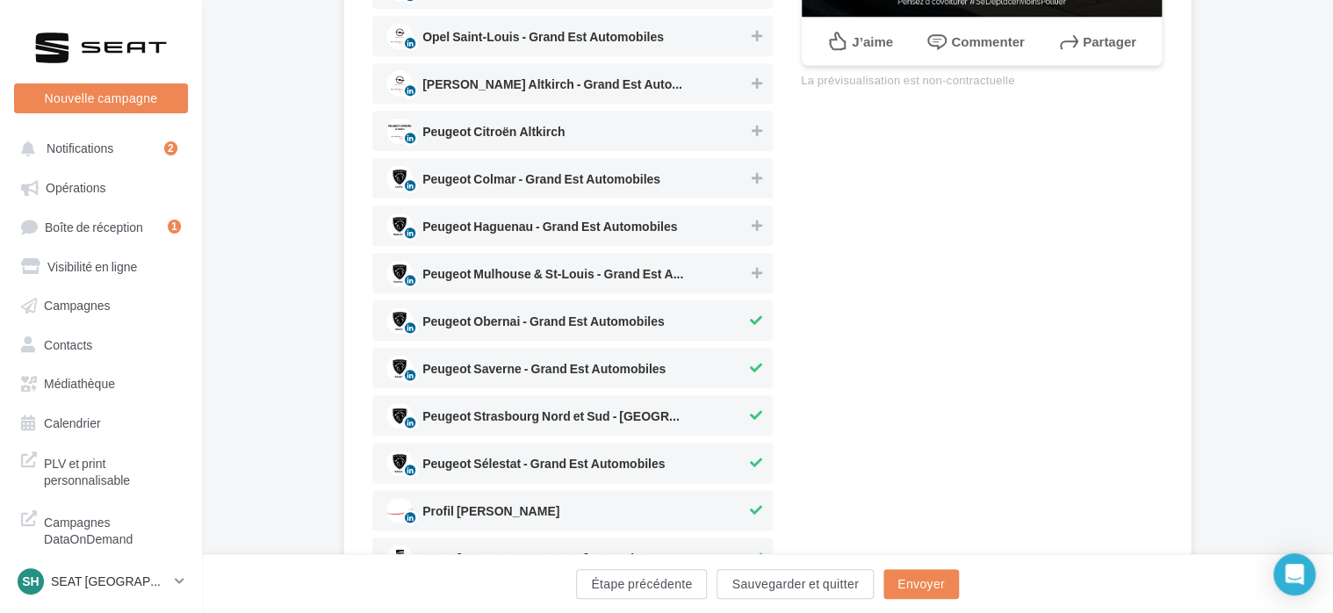
click at [724, 329] on span "Peugeot Obernai - Grand Est Automobiles" at bounding box center [566, 320] width 360 height 26
click at [720, 364] on span "Peugeot Saverne - Grand Est Automobiles" at bounding box center [566, 368] width 360 height 26
click at [720, 411] on span "Peugeot Strasbourg Nord et Sud - [GEOGRAPHIC_DATA] ..." at bounding box center [566, 415] width 360 height 26
drag, startPoint x: 716, startPoint y: 449, endPoint x: 716, endPoint y: 461, distance: 12.3
click at [716, 450] on div "Peugeot Sélestat - Grand Est Automobiles" at bounding box center [572, 463] width 400 height 40
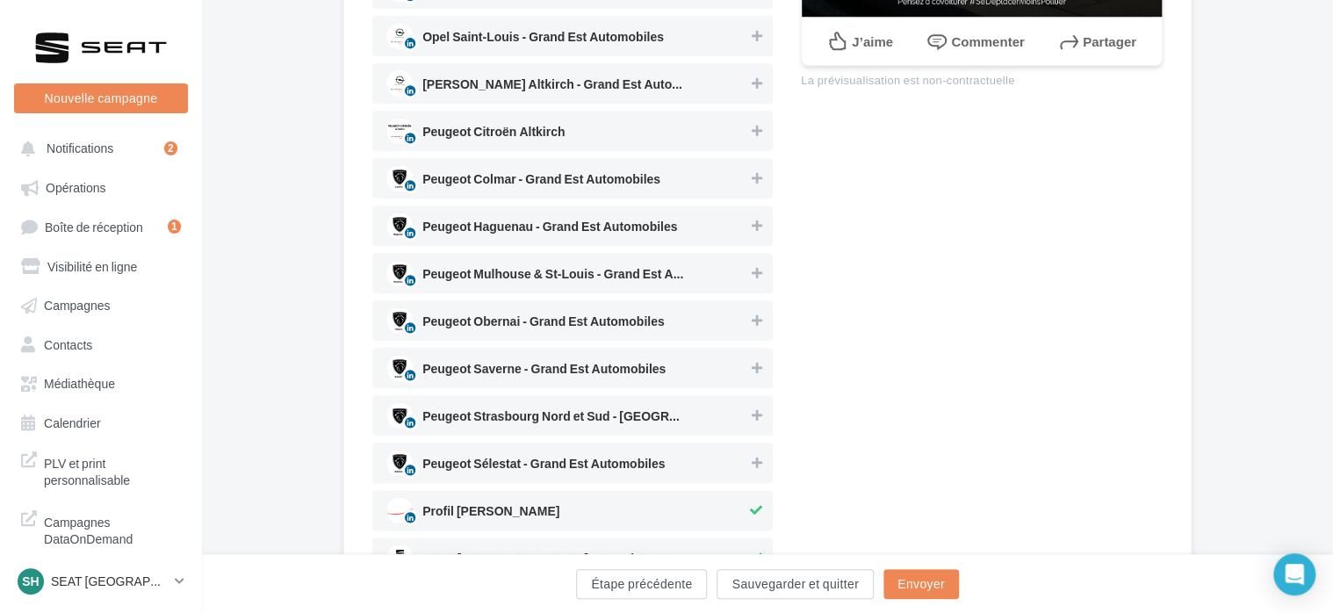
drag, startPoint x: 710, startPoint y: 499, endPoint x: 716, endPoint y: 489, distance: 11.0
click at [710, 498] on span "Profil [PERSON_NAME]" at bounding box center [566, 510] width 360 height 26
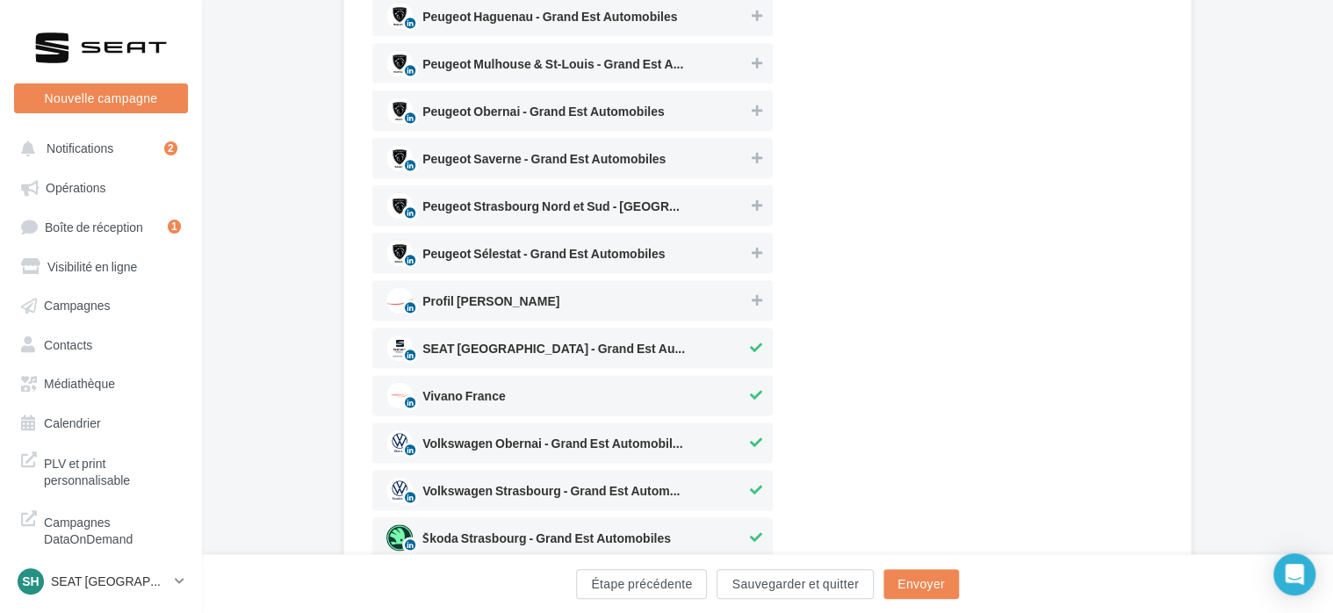
scroll to position [1054, 0]
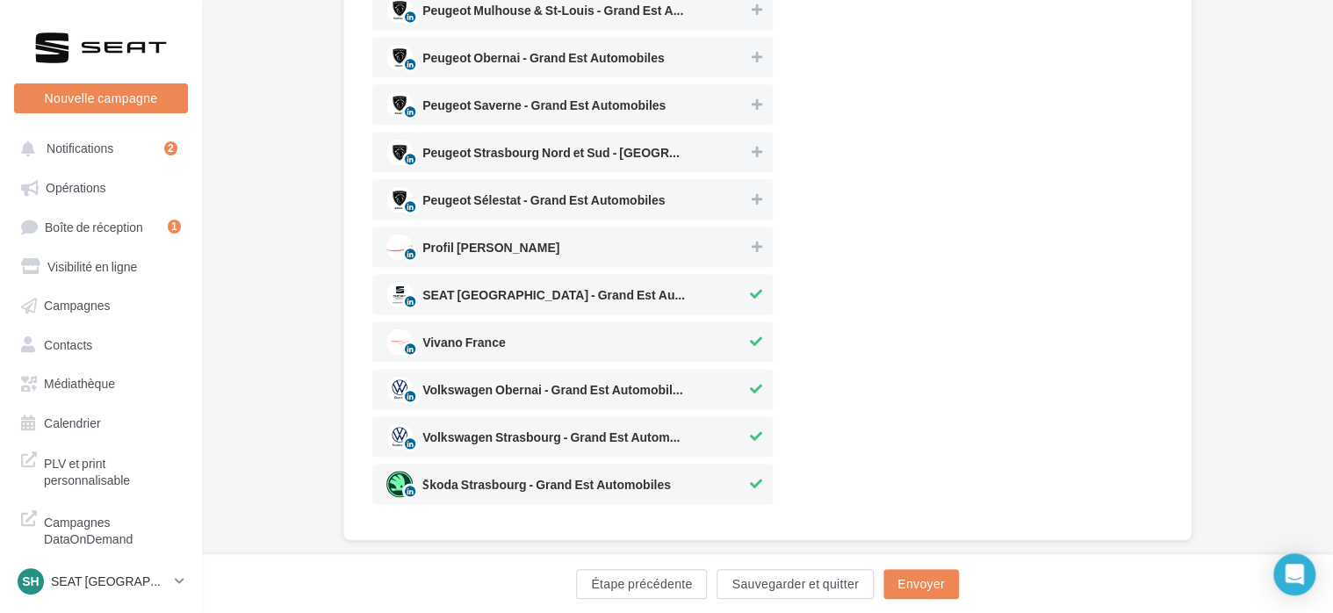
click at [713, 285] on span "SEAT Strasbourg - Grand Est Automobiles" at bounding box center [566, 294] width 360 height 26
click at [710, 340] on span "Vivano France" at bounding box center [566, 341] width 360 height 26
click at [706, 385] on span "Volkswagen Obernai - Grand Est Automobiles" at bounding box center [566, 389] width 360 height 26
click at [702, 429] on span "Volkswagen Strasbourg - Grand Est Automobil..." at bounding box center [566, 436] width 360 height 26
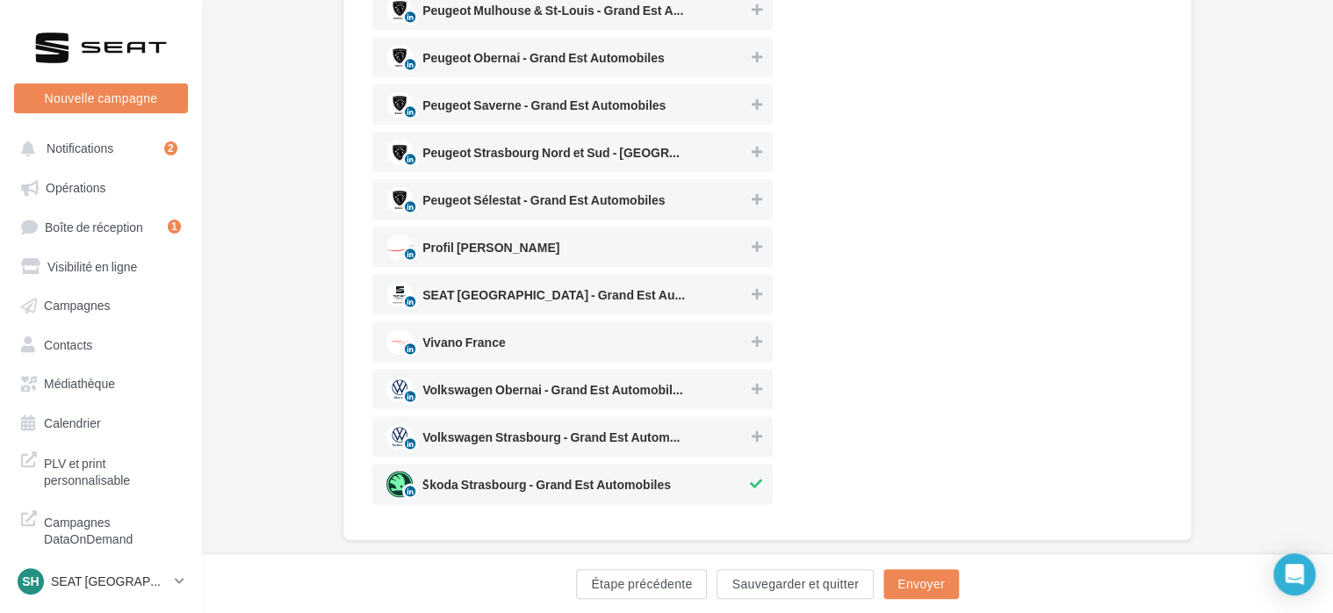
click at [696, 469] on div "Škoda Strasbourg - Grand Est Automobiles" at bounding box center [572, 484] width 400 height 40
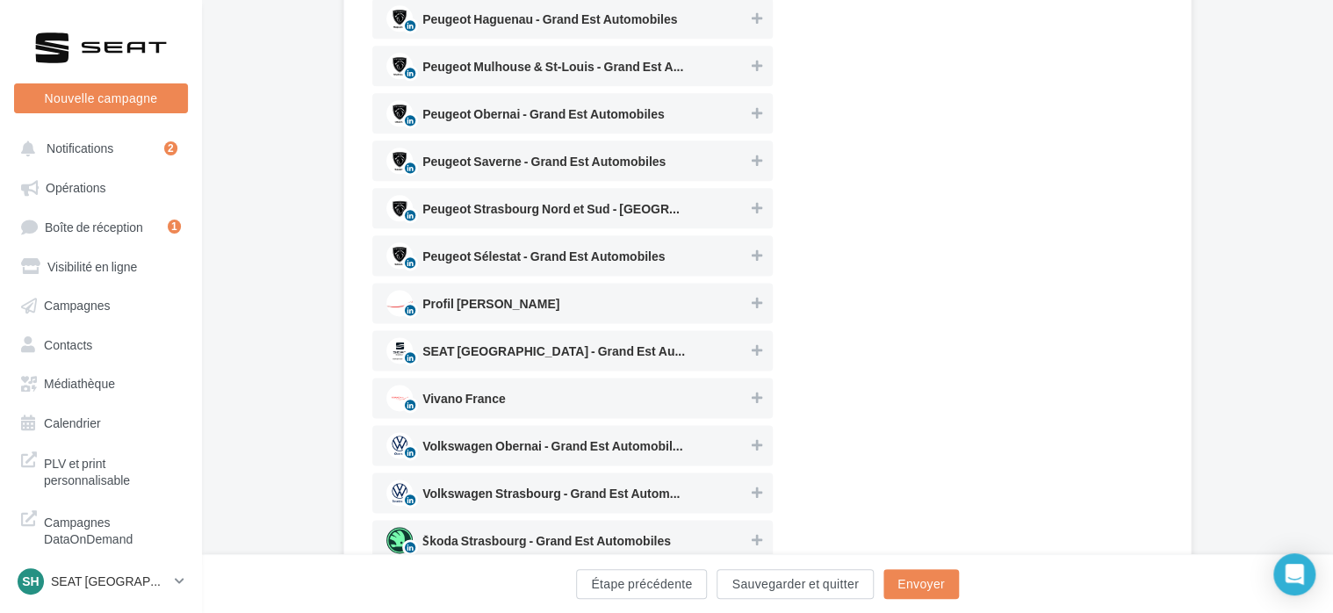
scroll to position [1085, 0]
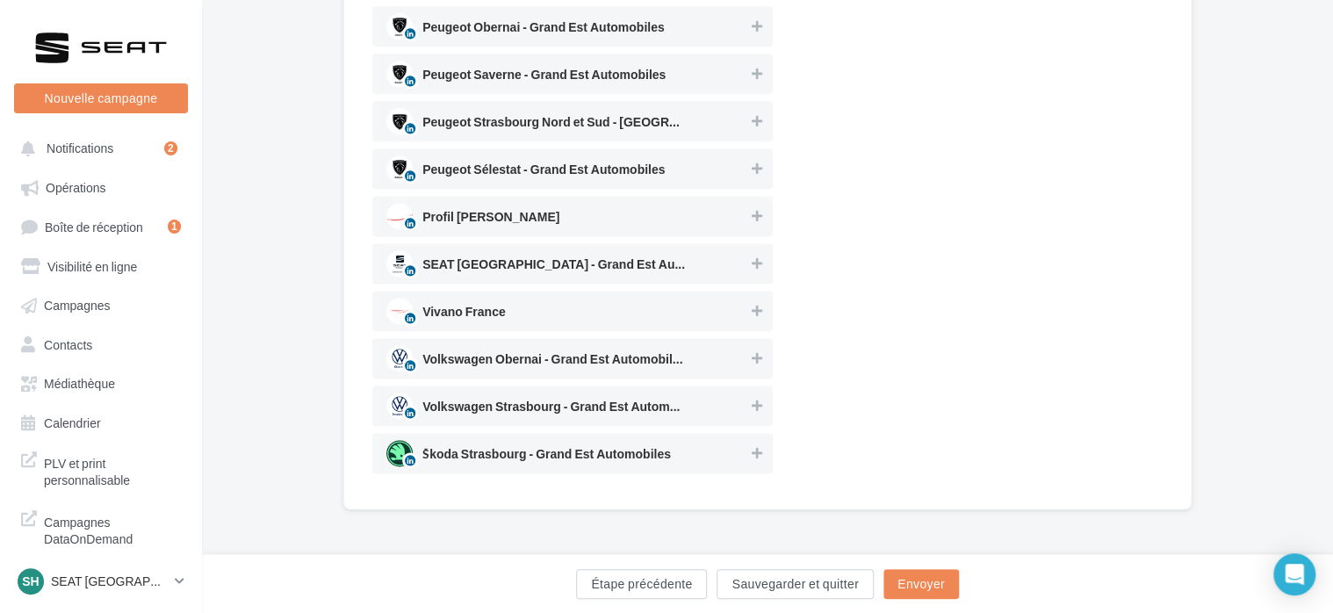
click at [701, 256] on span "SEAT Strasbourg - Grand Est Automobiles" at bounding box center [567, 263] width 362 height 26
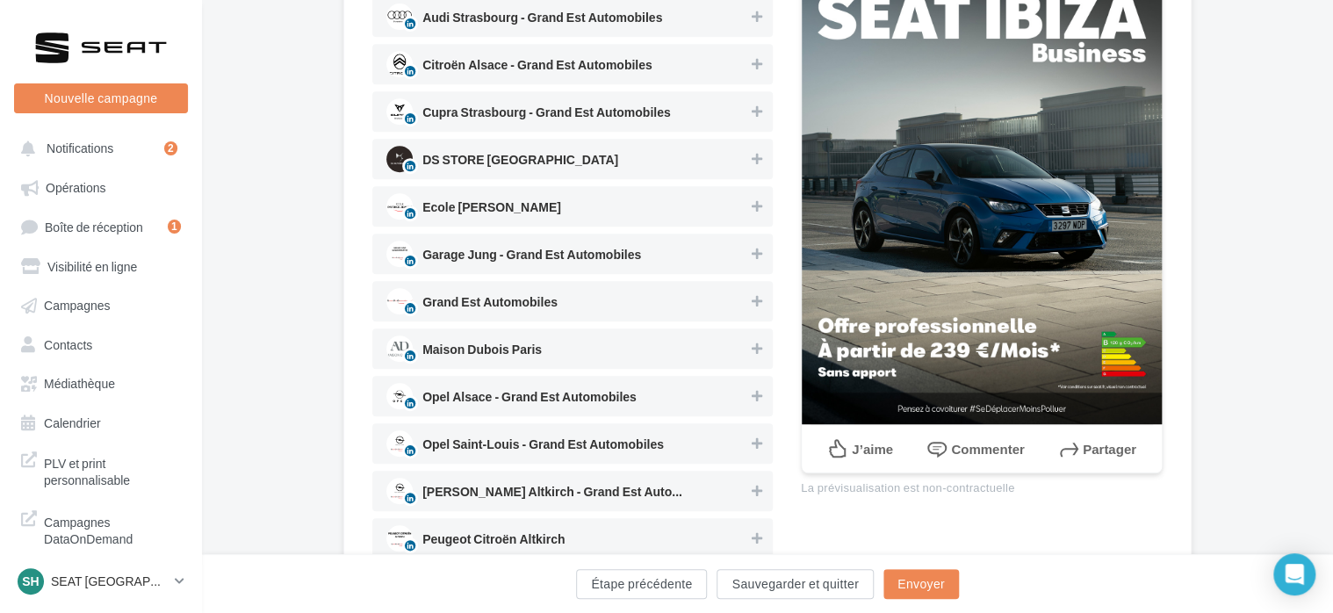
scroll to position [0, 0]
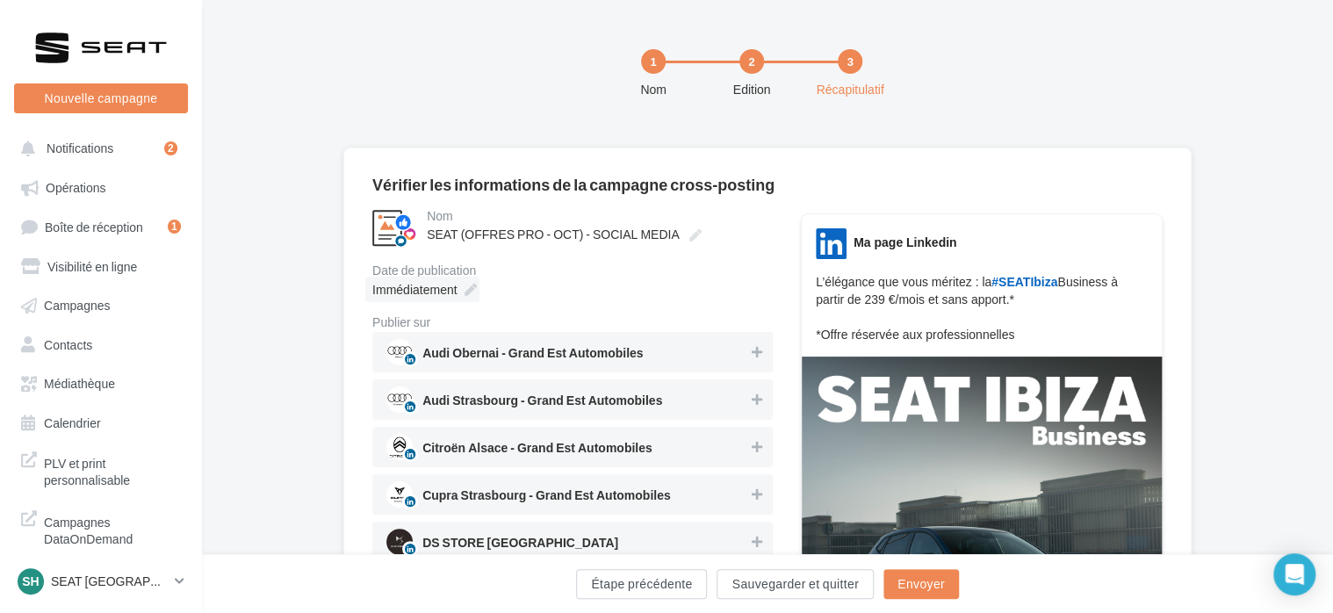
click at [465, 297] on div "Immédiatement" at bounding box center [422, 289] width 114 height 25
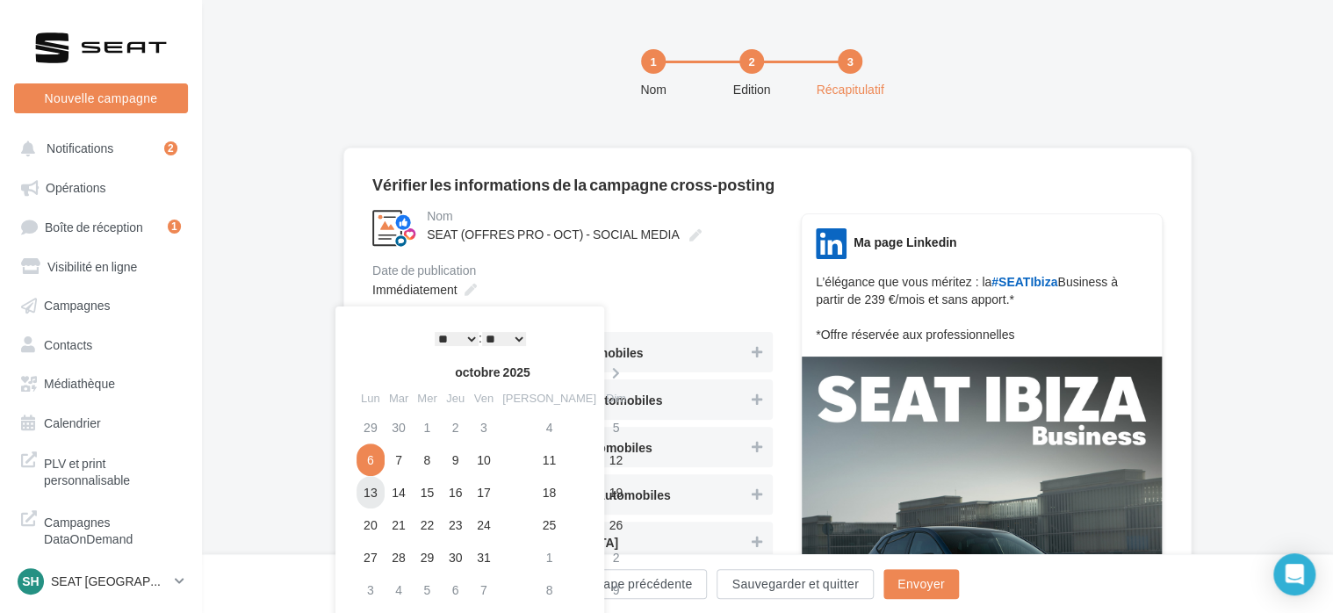
click at [371, 494] on td "13" at bounding box center [371, 492] width 28 height 32
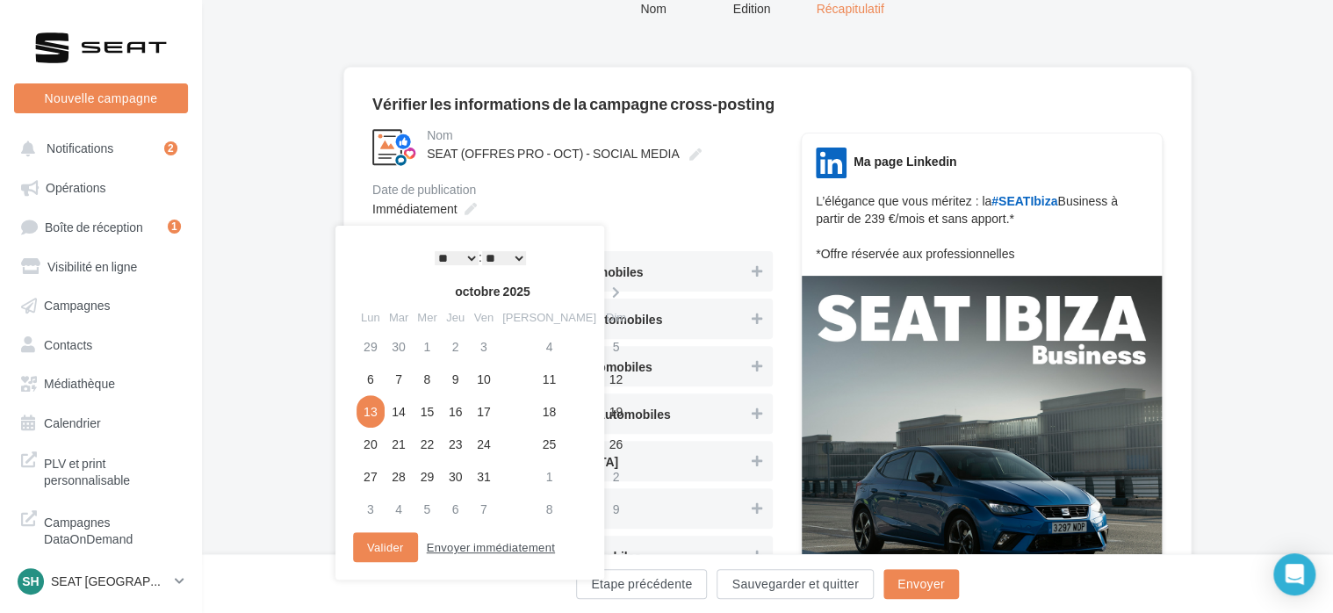
scroll to position [176, 0]
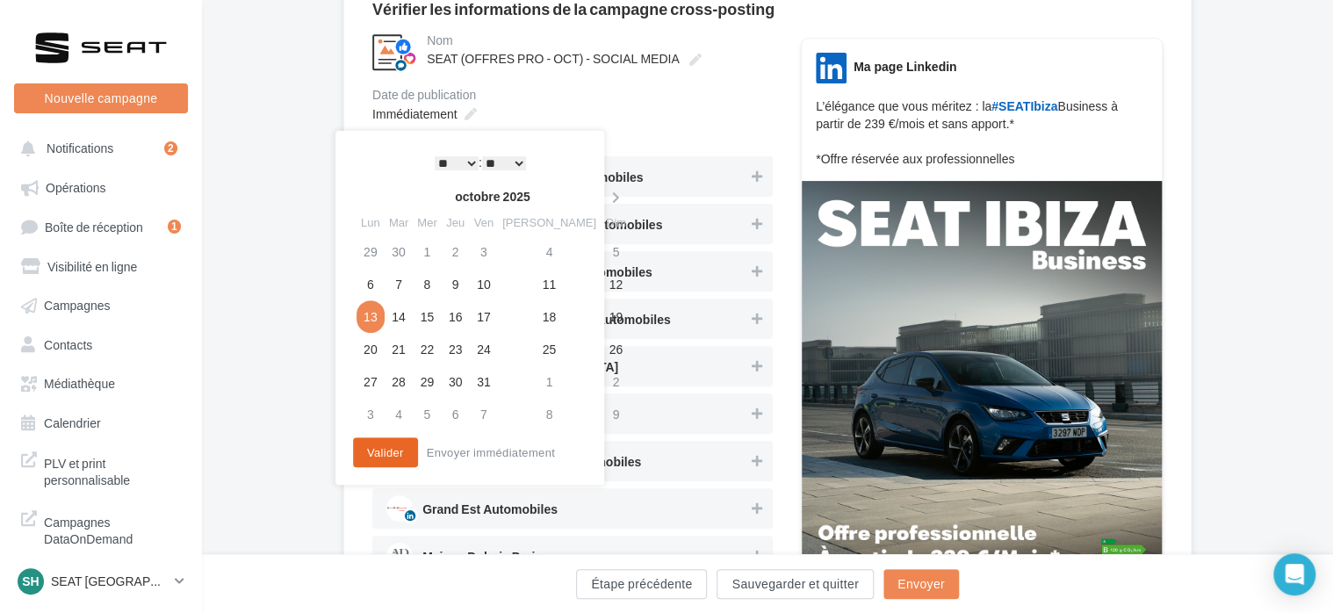
click at [399, 454] on button "Valider" at bounding box center [385, 452] width 65 height 30
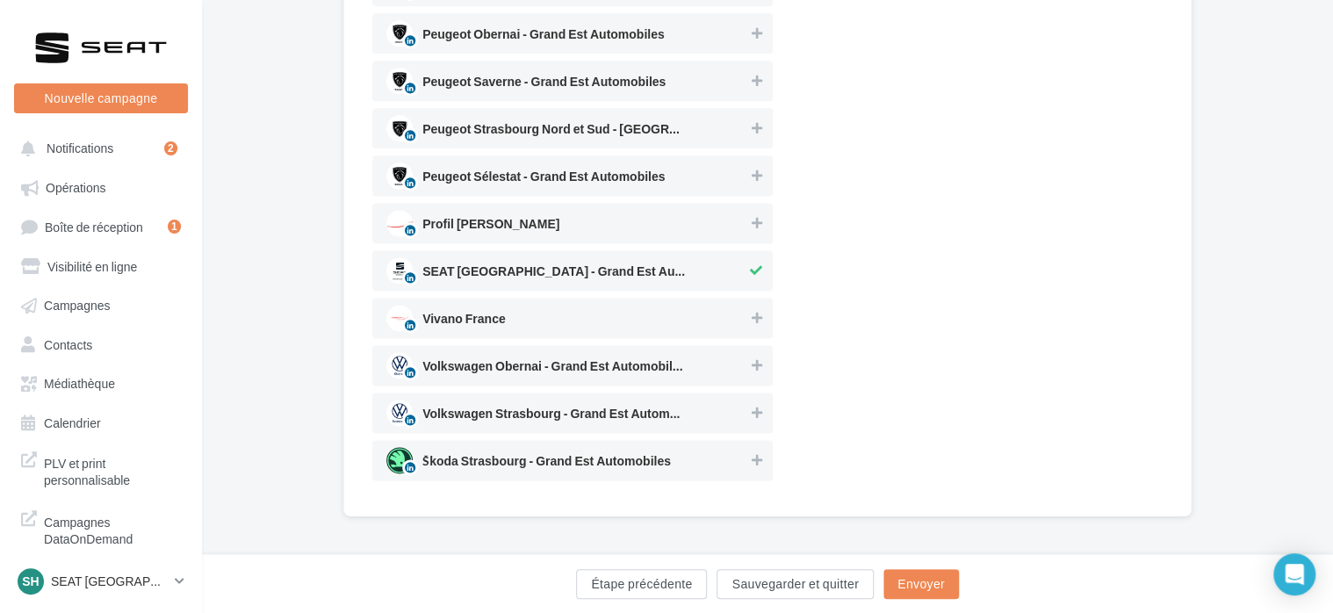
scroll to position [1085, 0]
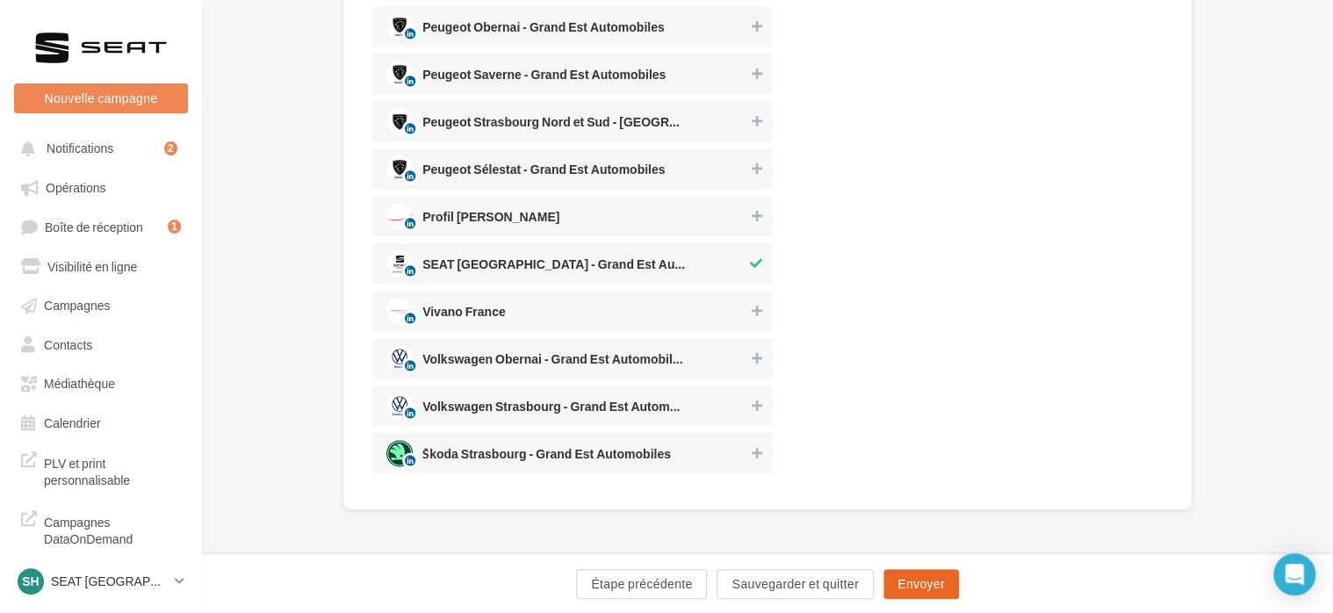
click at [908, 586] on button "Envoyer" at bounding box center [921, 584] width 76 height 30
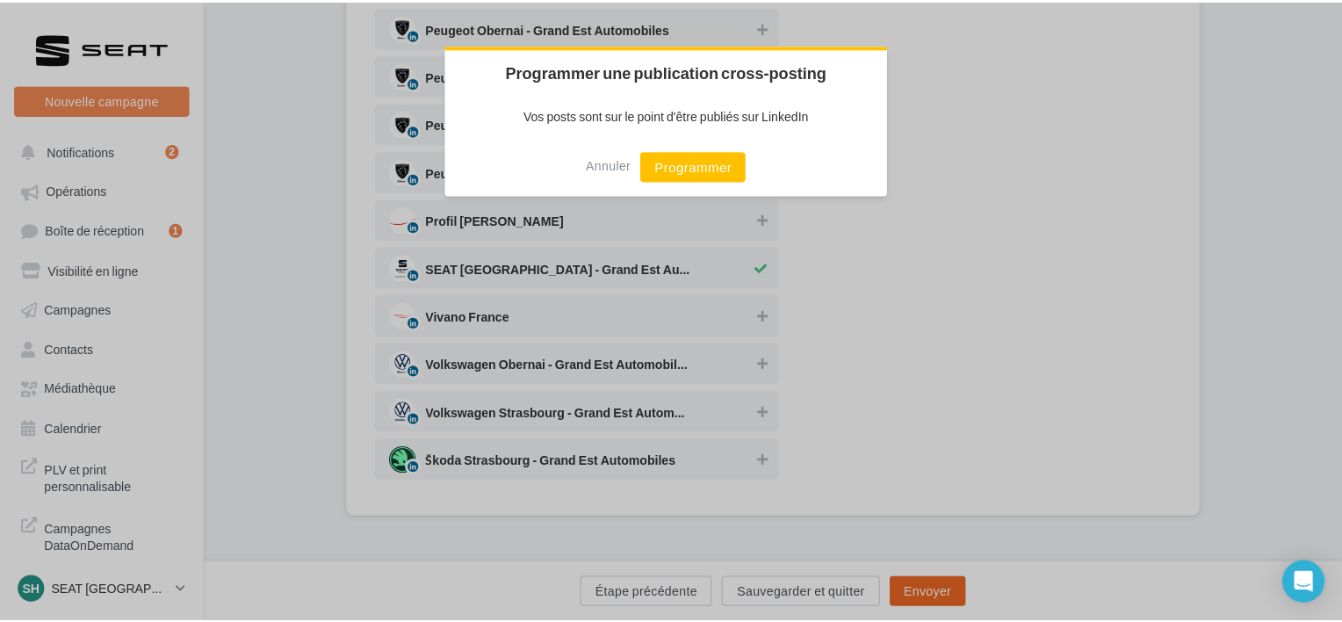
scroll to position [1076, 0]
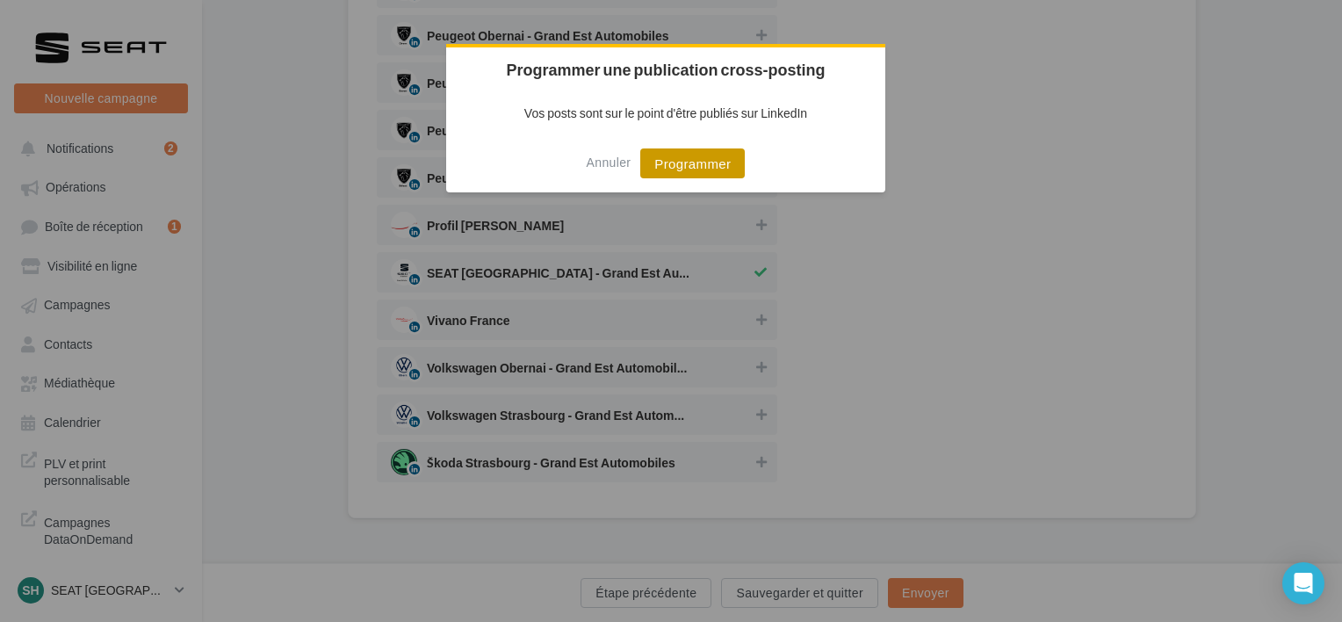
click at [717, 169] on button "Programmer" at bounding box center [692, 163] width 105 height 30
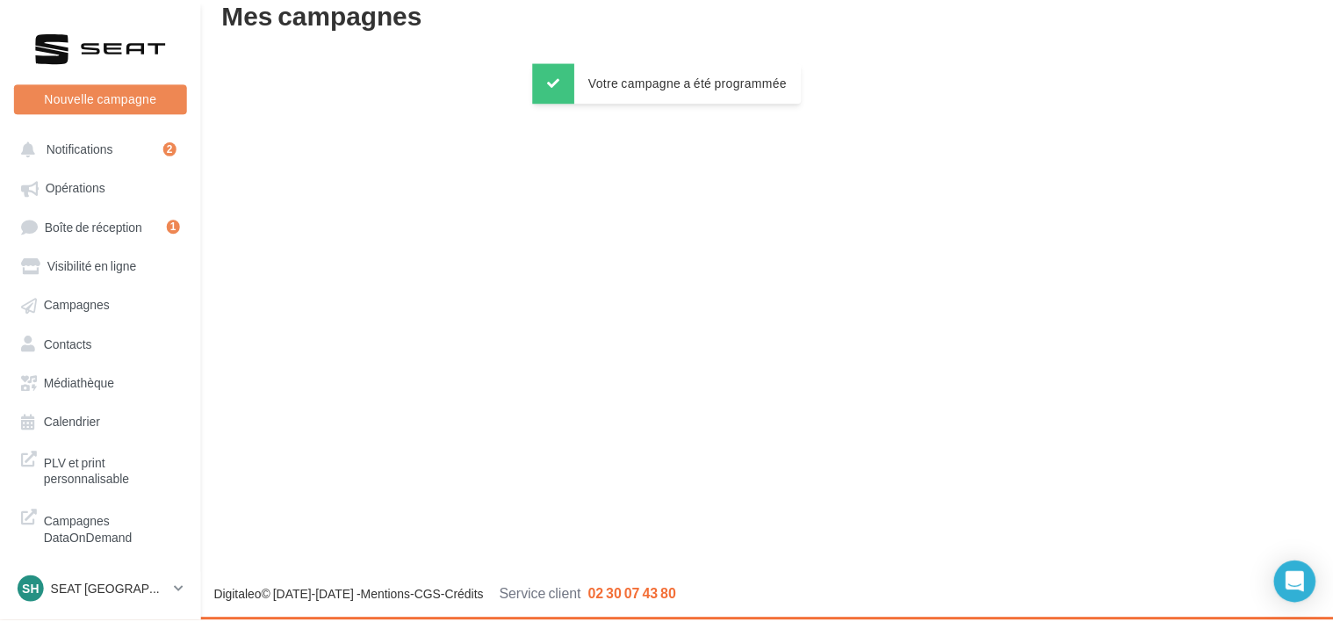
scroll to position [28, 0]
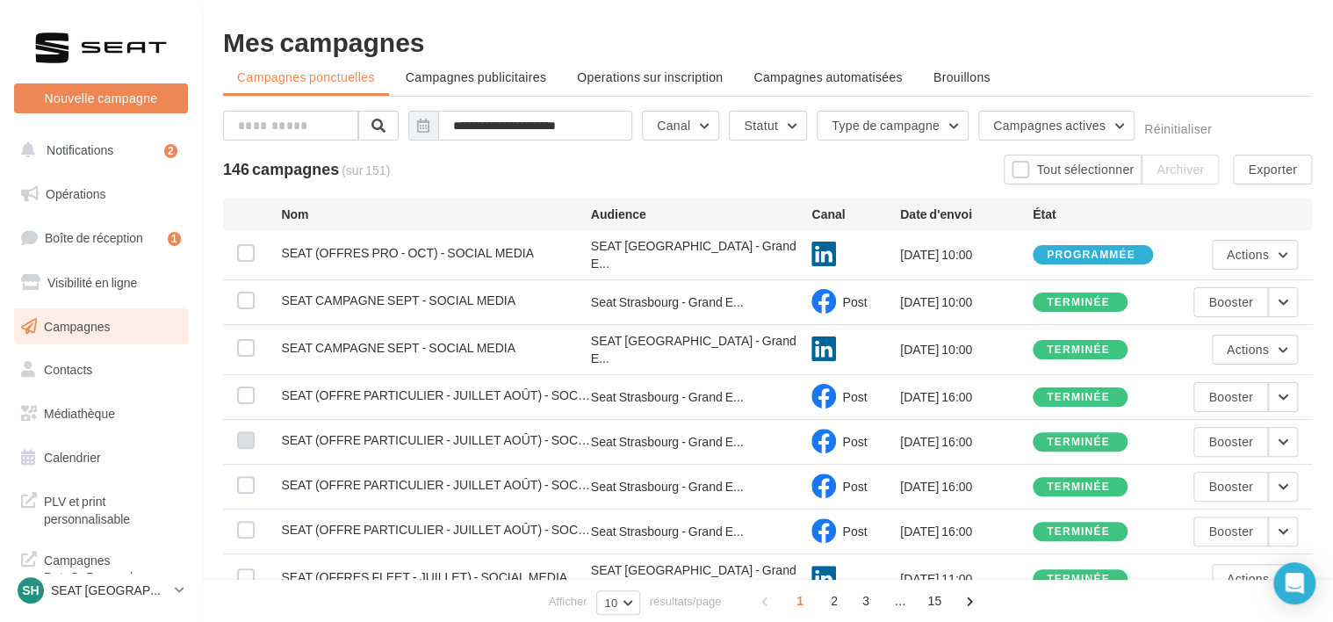
click at [253, 431] on label at bounding box center [246, 440] width 18 height 18
click at [245, 434] on icon at bounding box center [246, 440] width 12 height 12
click at [106, 193] on link "Opérations" at bounding box center [101, 194] width 181 height 37
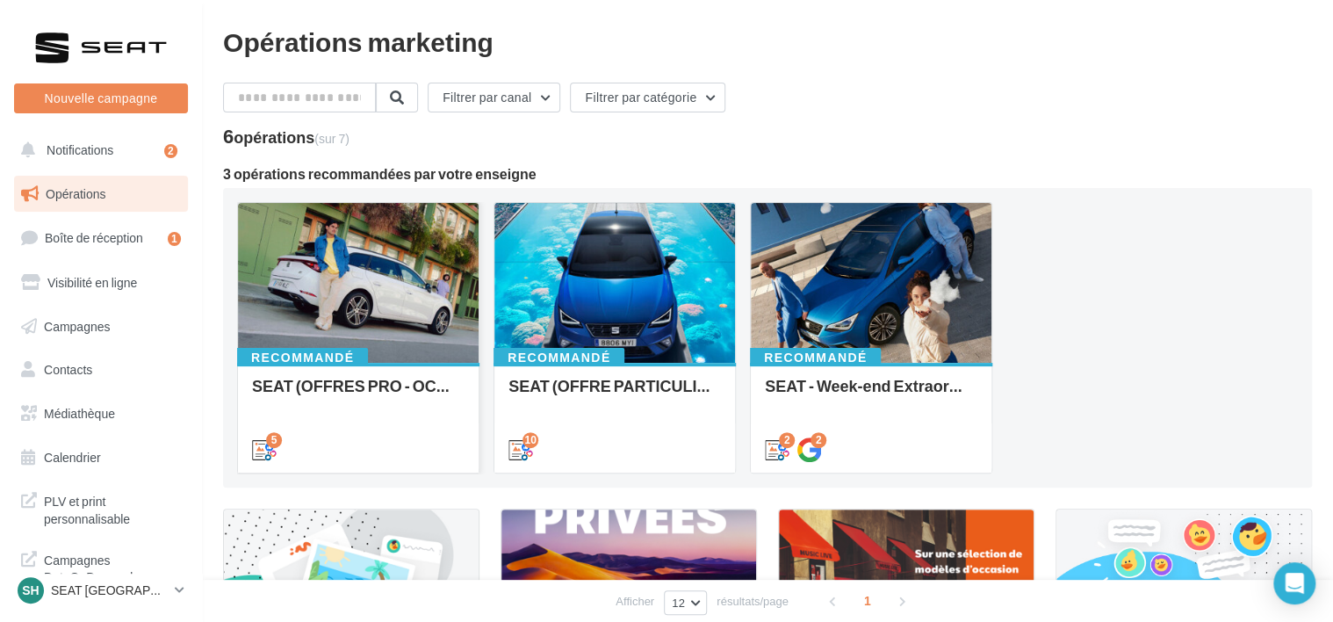
click at [390, 383] on div "SEAT (OFFRES PRO - OCT) - SOCIAL MEDIA" at bounding box center [358, 394] width 213 height 35
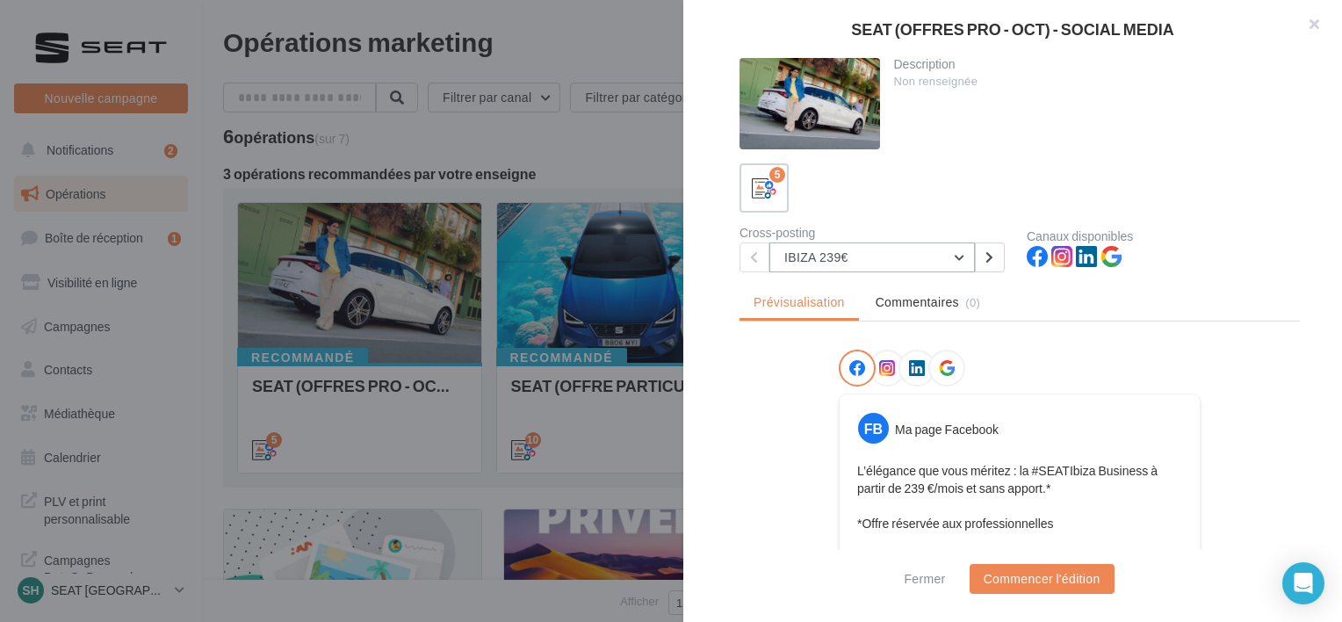
click at [861, 266] on button "IBIZA 239€" at bounding box center [871, 257] width 205 height 30
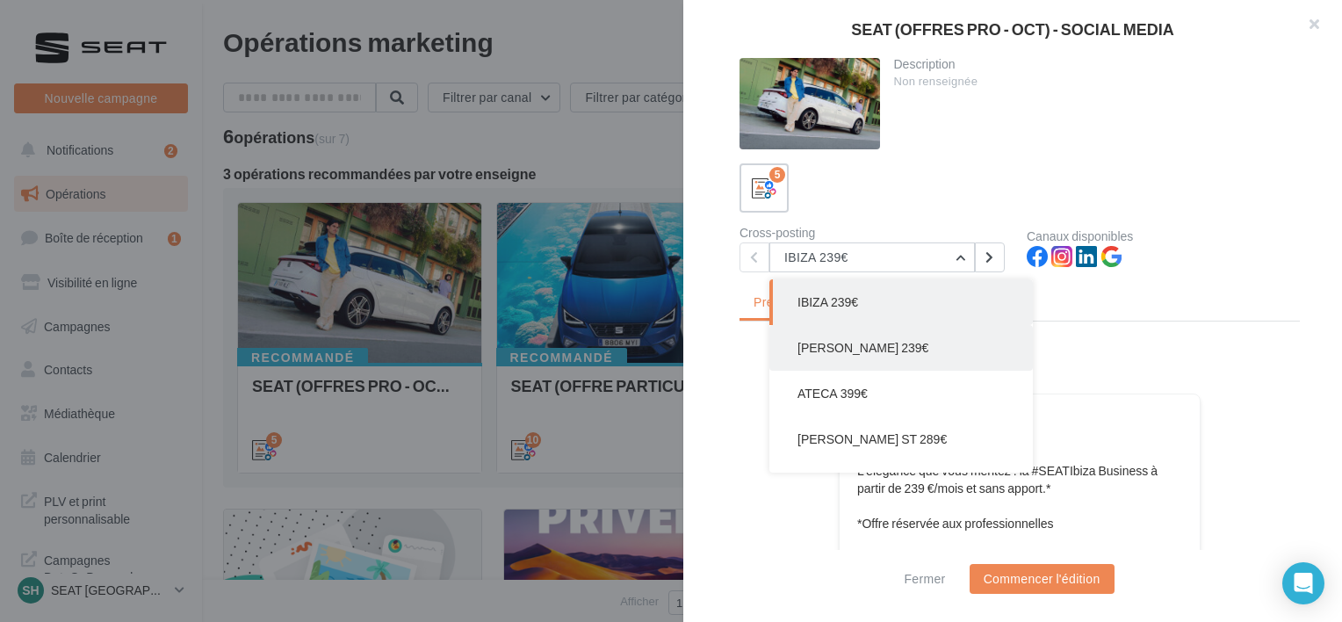
click at [864, 358] on button "[PERSON_NAME] 239€" at bounding box center [900, 348] width 263 height 46
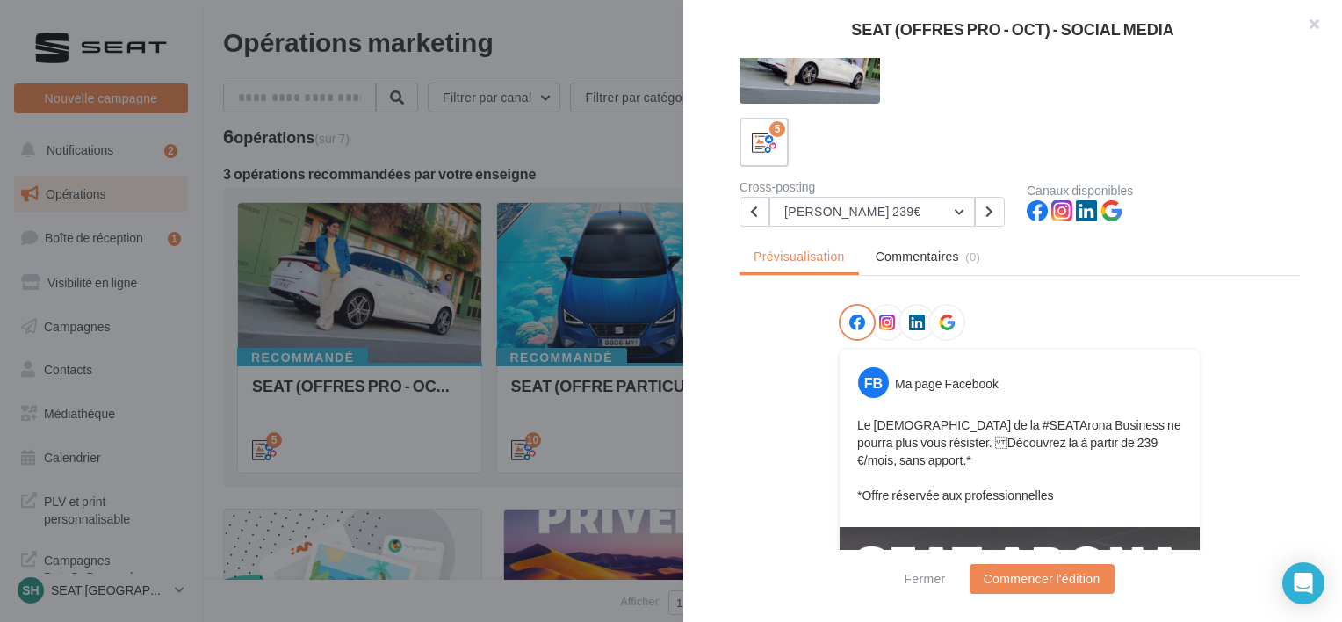
scroll to position [46, 0]
click at [915, 316] on icon at bounding box center [917, 322] width 16 height 16
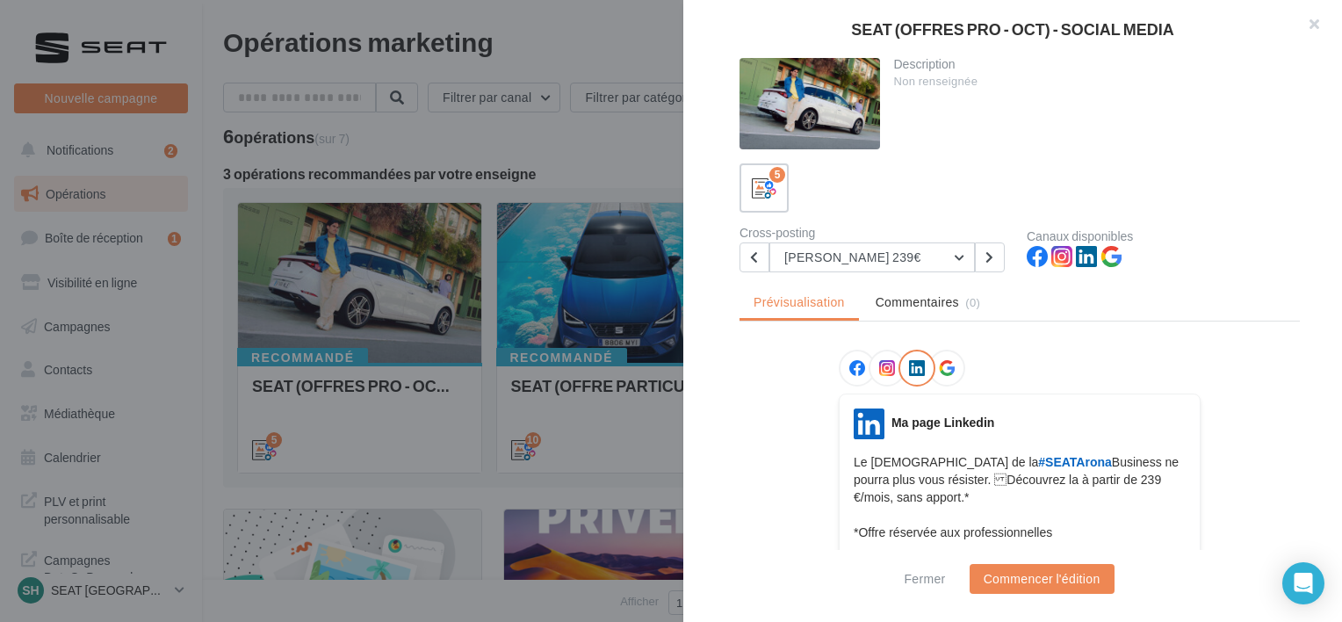
scroll to position [508, 0]
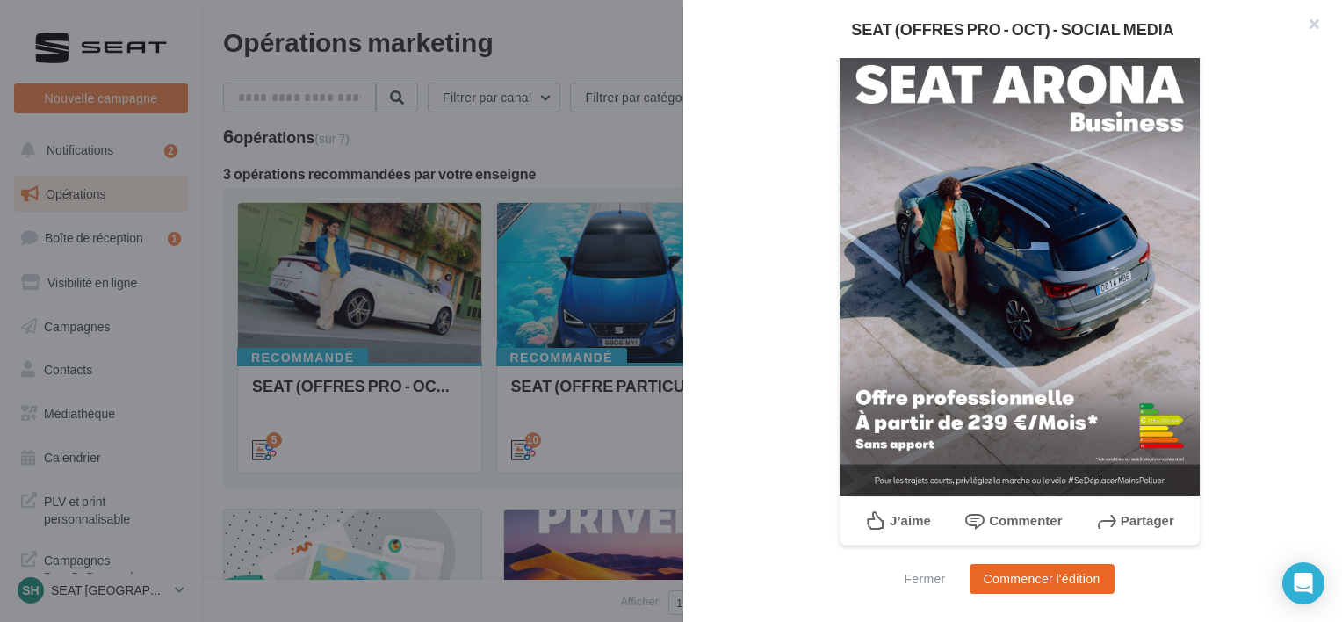
click at [1032, 582] on button "Commencer l'édition" at bounding box center [1041, 579] width 145 height 30
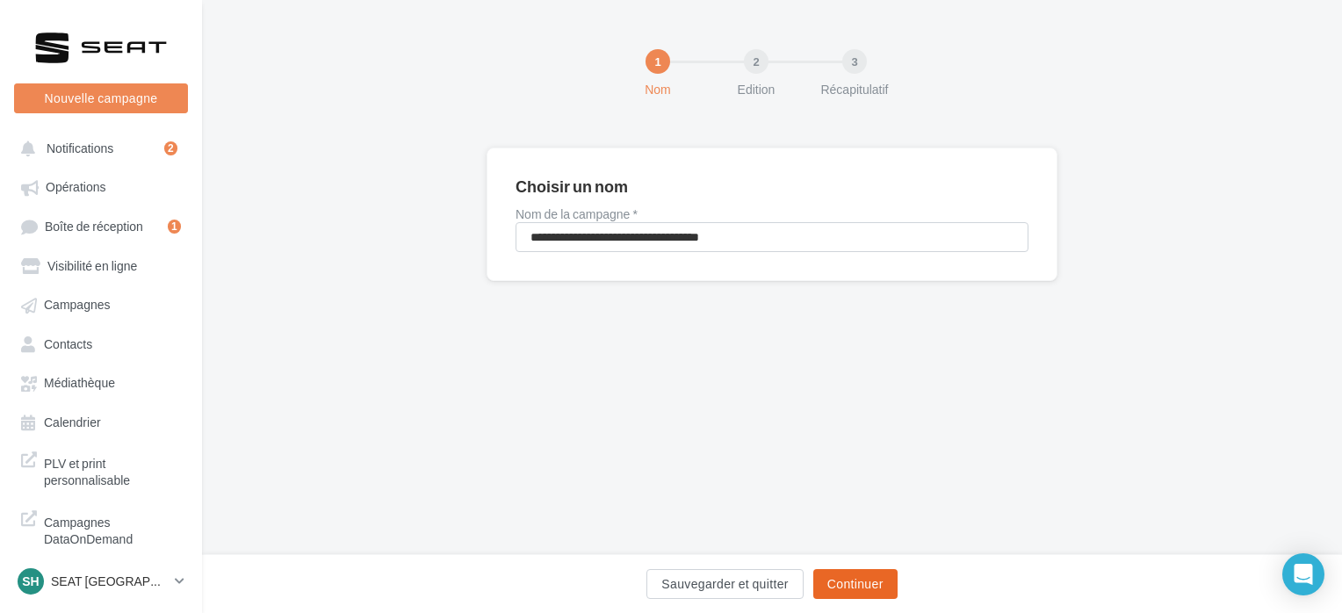
click at [855, 583] on button "Continuer" at bounding box center [855, 584] width 84 height 30
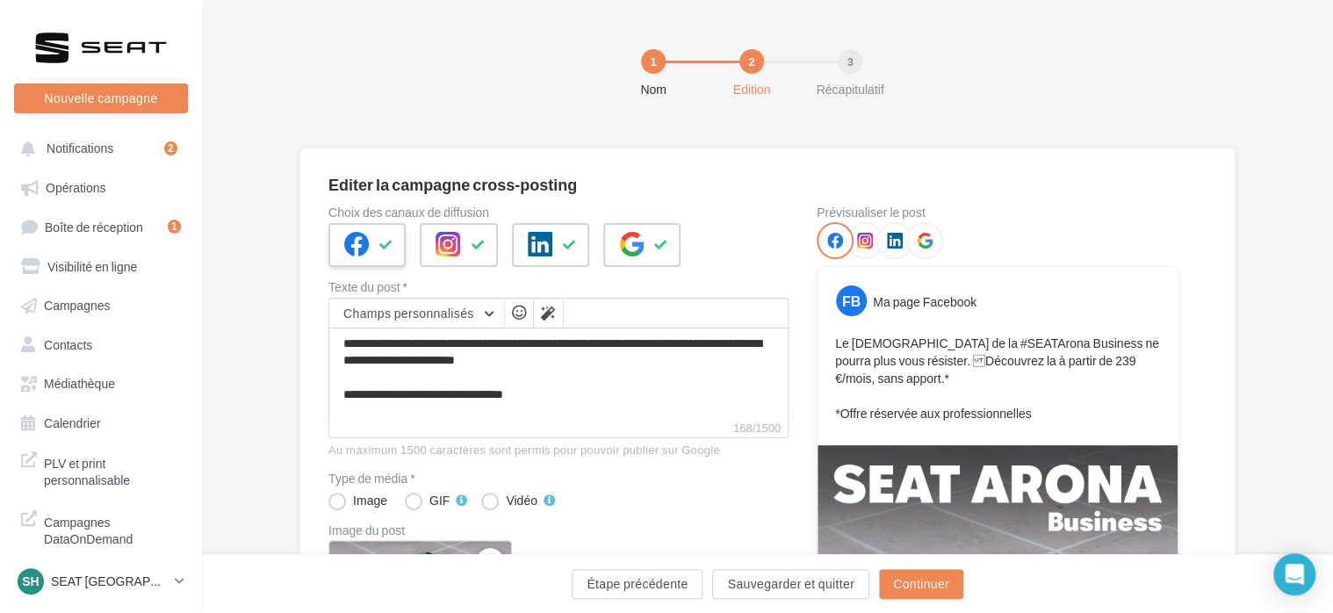
click at [349, 247] on icon at bounding box center [356, 244] width 25 height 25
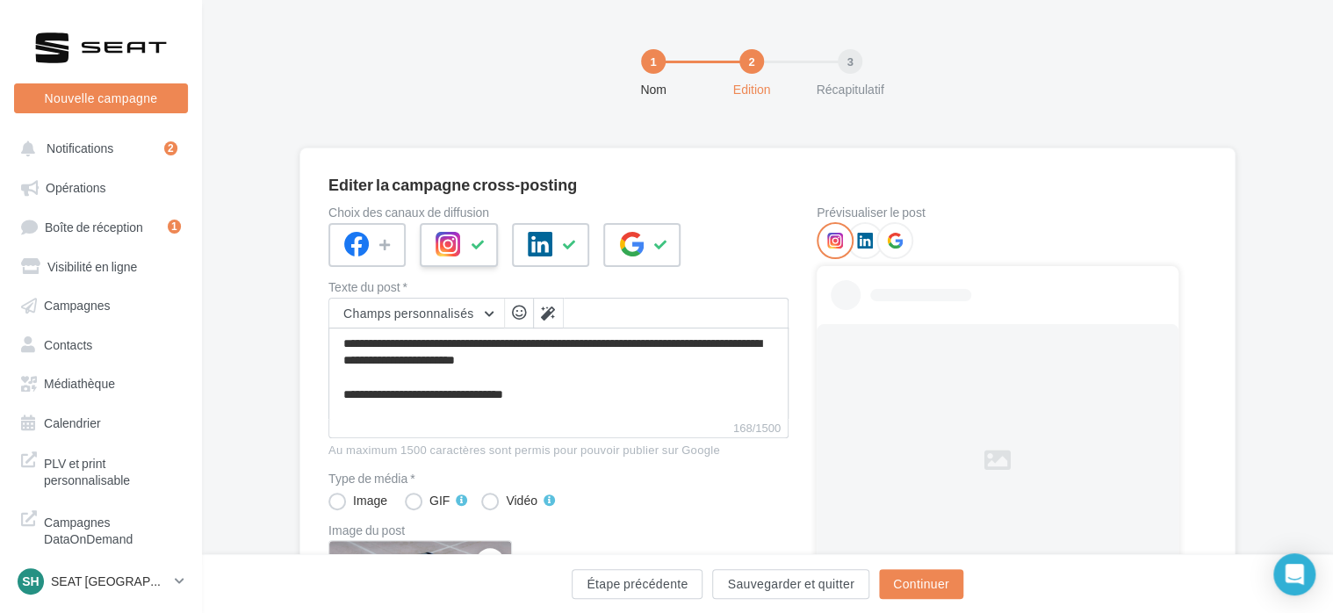
click at [467, 241] on button at bounding box center [477, 245] width 21 height 26
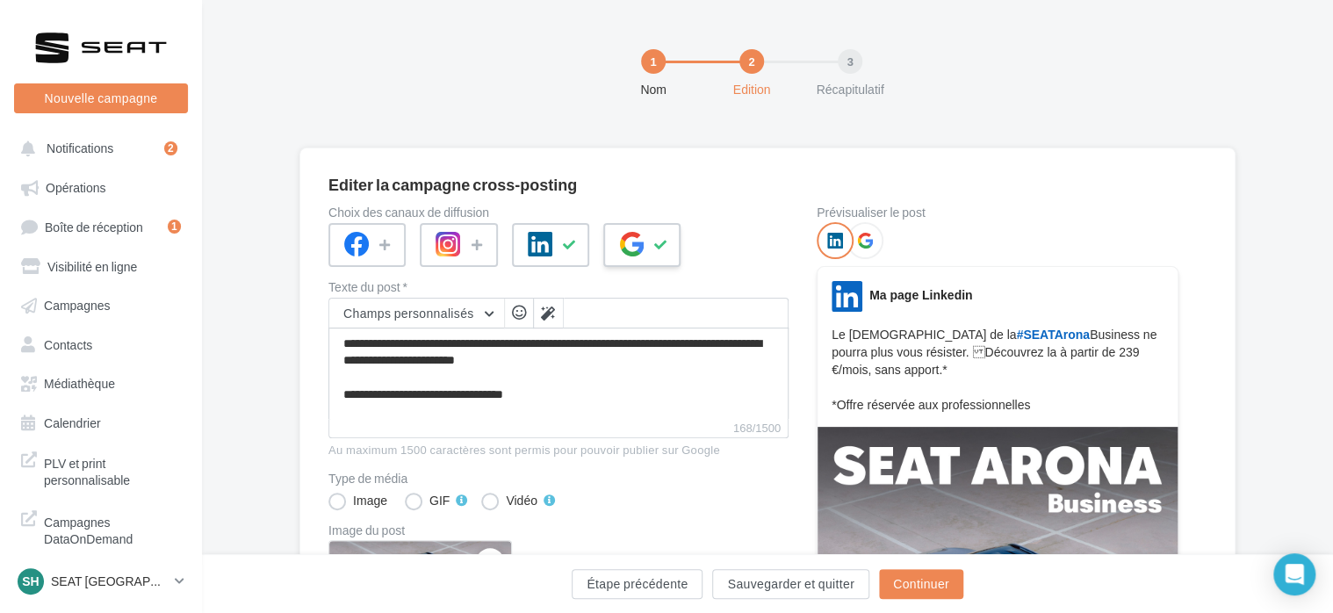
click at [615, 235] on div at bounding box center [641, 245] width 77 height 44
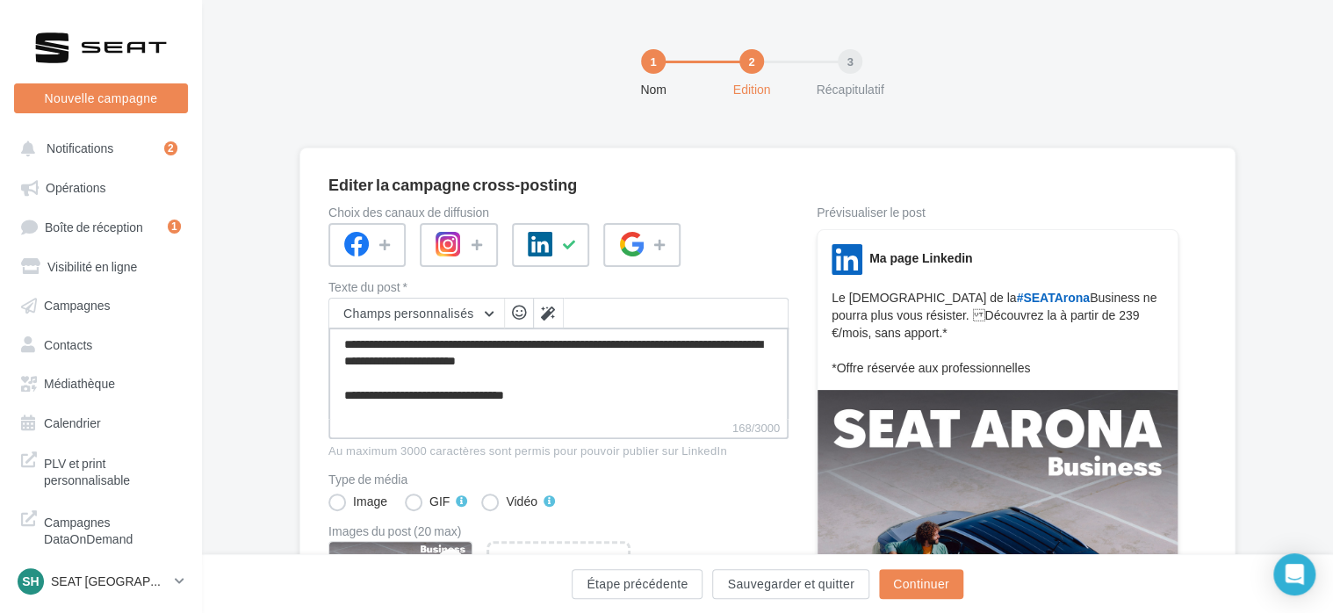
click at [352, 359] on textarea "**********" at bounding box center [558, 373] width 460 height 91
type textarea "**********"
click at [888, 583] on button "Continuer" at bounding box center [921, 584] width 84 height 30
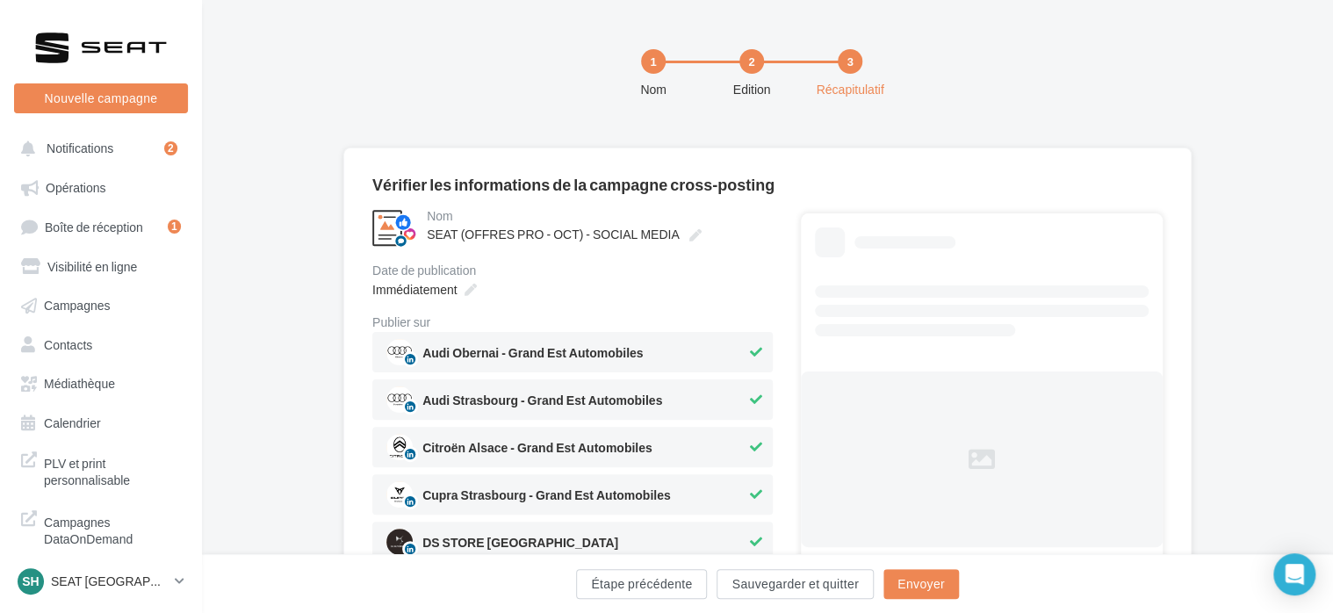
click at [649, 344] on span "Audi Obernai - Grand Est Automobiles" at bounding box center [566, 352] width 360 height 26
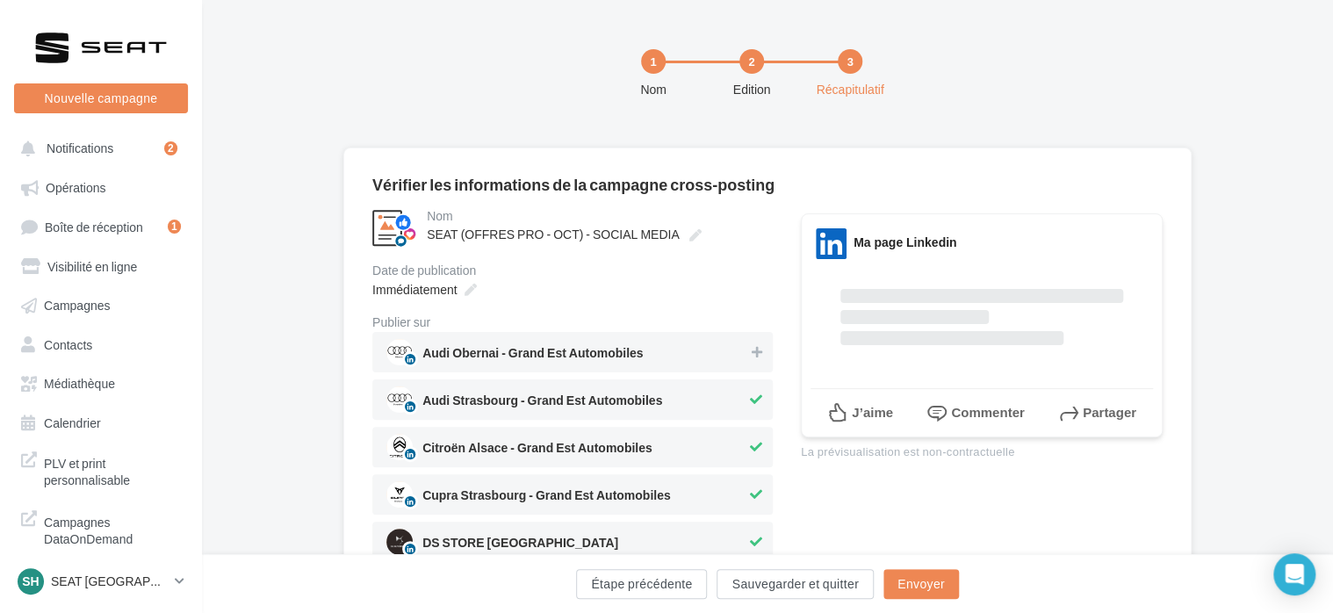
click at [648, 394] on span "Audi Strasbourg - Grand Est Automobiles" at bounding box center [542, 403] width 240 height 19
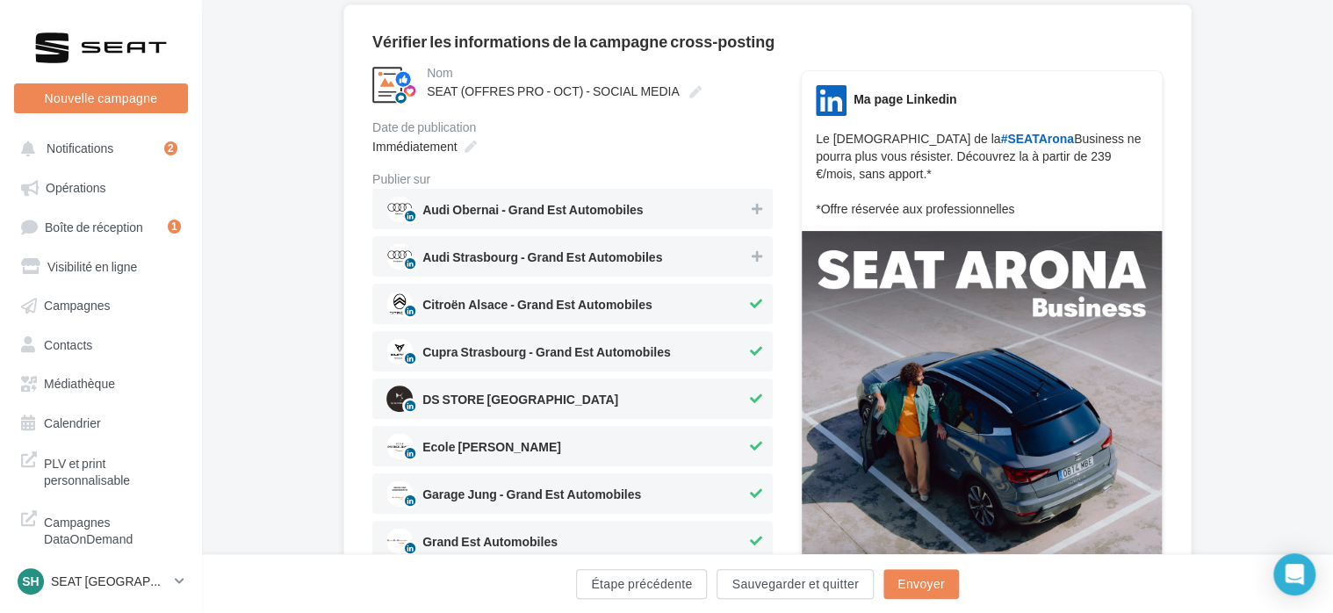
scroll to position [176, 0]
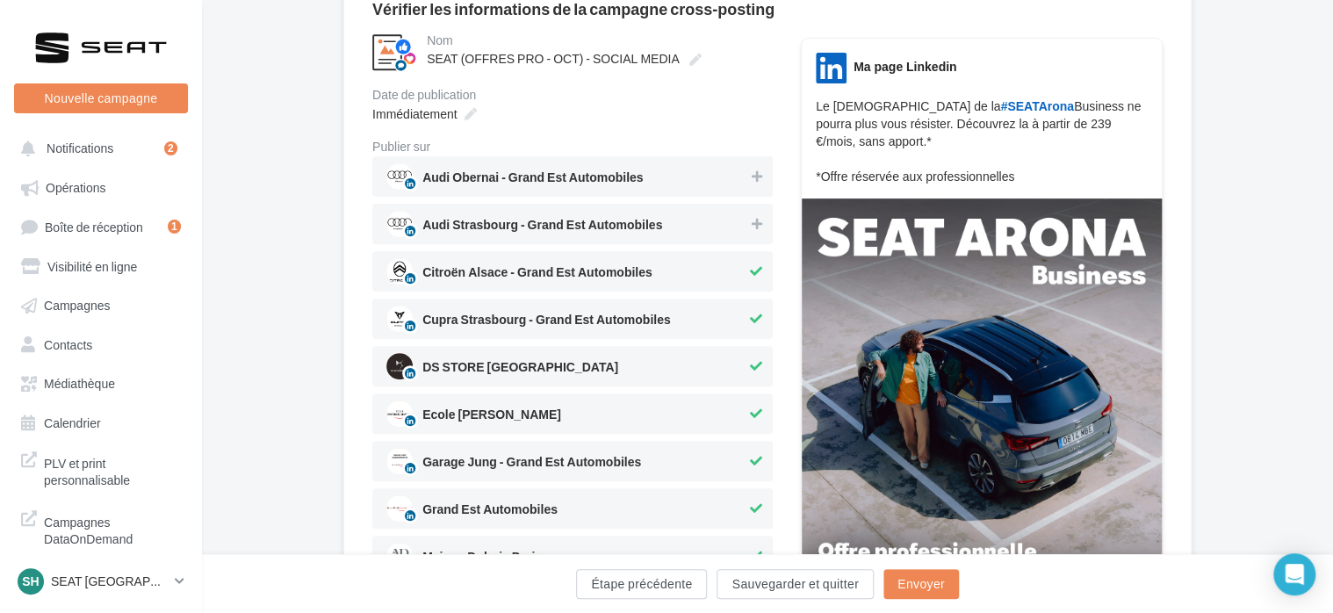
click at [636, 281] on span "Citroën Alsace - Grand Est Automobiles" at bounding box center [537, 275] width 230 height 19
click at [629, 322] on span "Cupra Strasbourg - Grand Est Automobiles" at bounding box center [546, 323] width 249 height 19
click at [628, 363] on span "DS STORE ALSACE" at bounding box center [566, 366] width 360 height 26
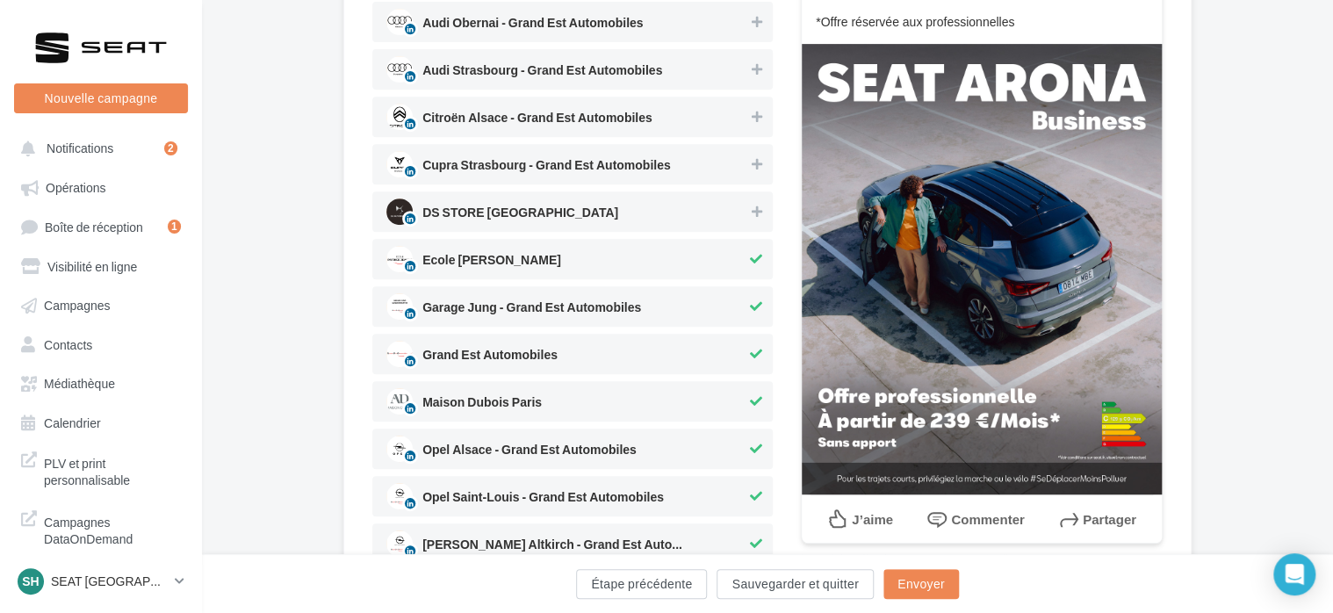
scroll to position [351, 0]
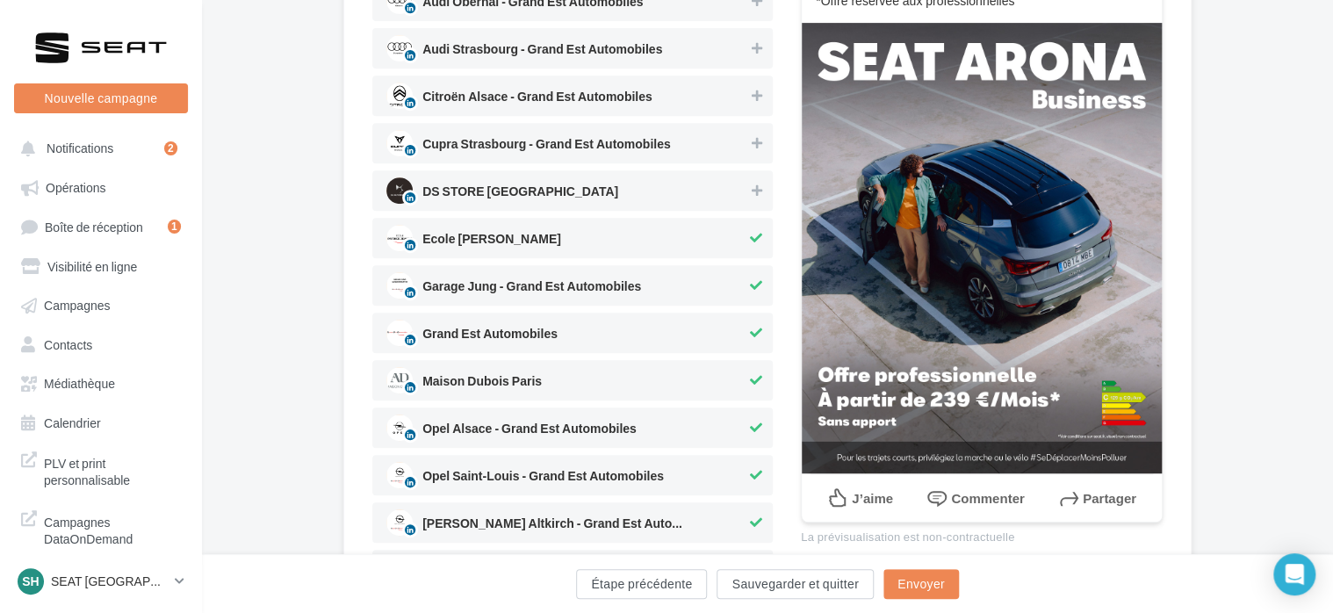
click at [615, 246] on span "Ecole Patrice Jeanne" at bounding box center [566, 238] width 360 height 26
click at [616, 289] on span "Garage Jung - Grand Est Automobiles" at bounding box center [531, 289] width 219 height 19
click at [614, 323] on span "Grand Est Automobiles" at bounding box center [566, 333] width 360 height 26
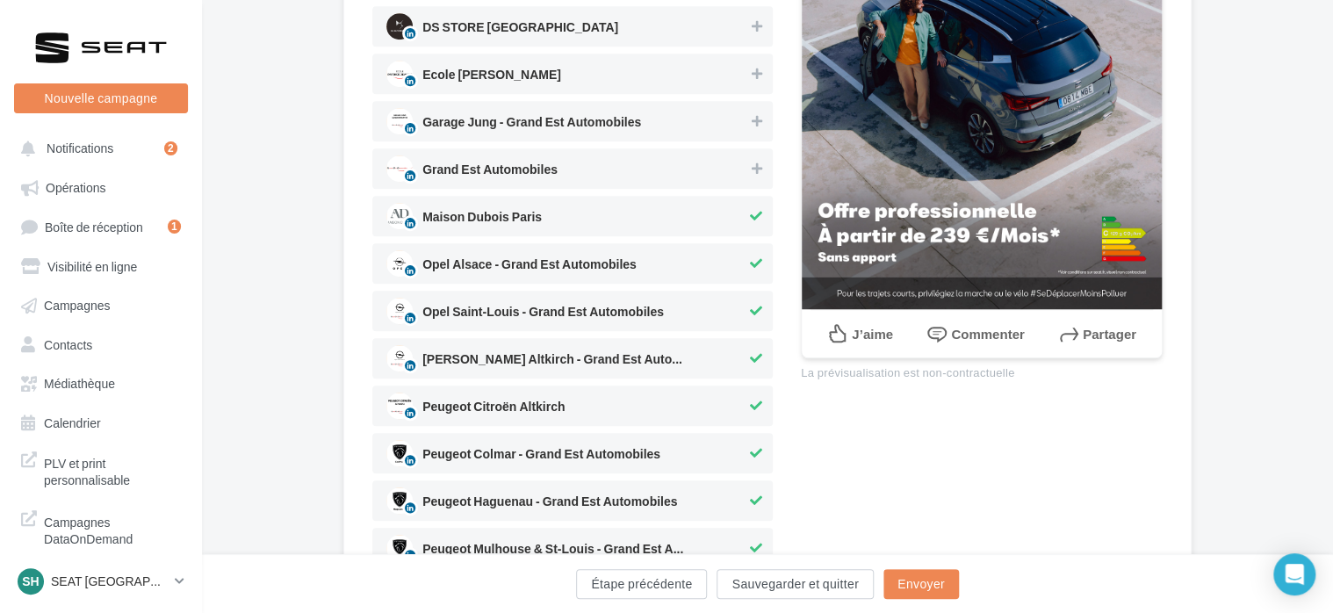
scroll to position [527, 0]
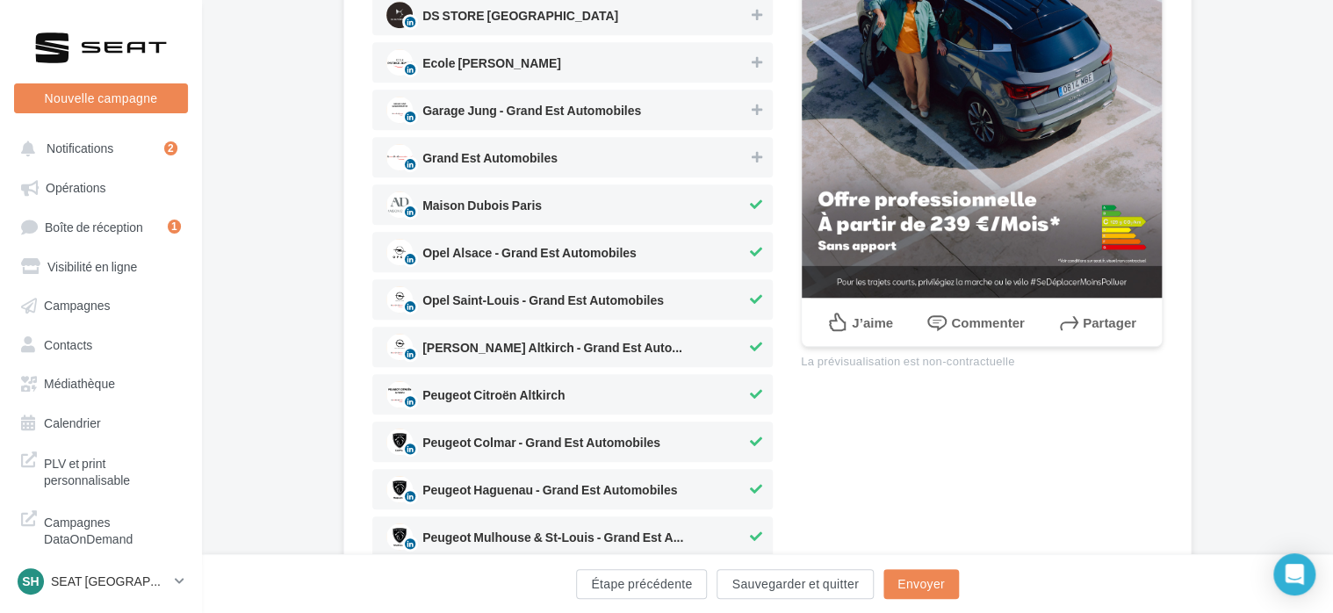
click at [594, 203] on span "Maison Dubois Paris" at bounding box center [566, 204] width 360 height 26
click at [592, 261] on span "Opel Alsace - Grand Est Automobiles" at bounding box center [529, 256] width 214 height 19
click at [592, 293] on div "Opel Saint-Louis - Grand Est Automobiles" at bounding box center [542, 303] width 241 height 20
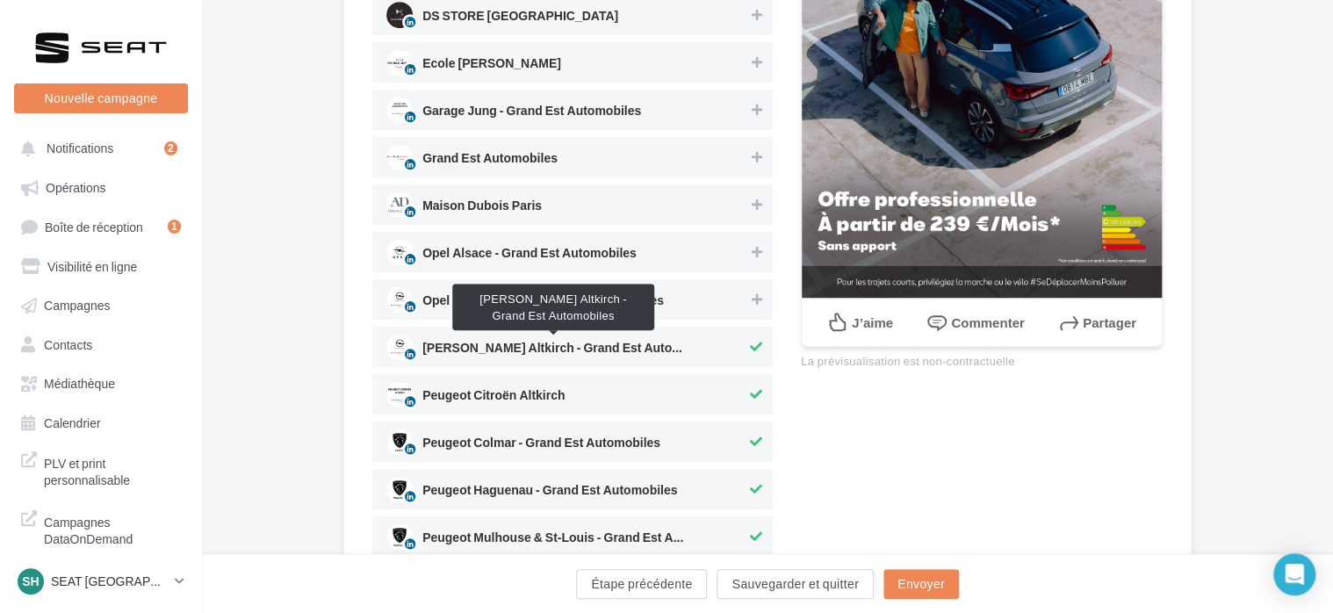
click at [597, 342] on span "Opel Wolfer Altkirch - Grand Est Automobile..." at bounding box center [553, 351] width 263 height 19
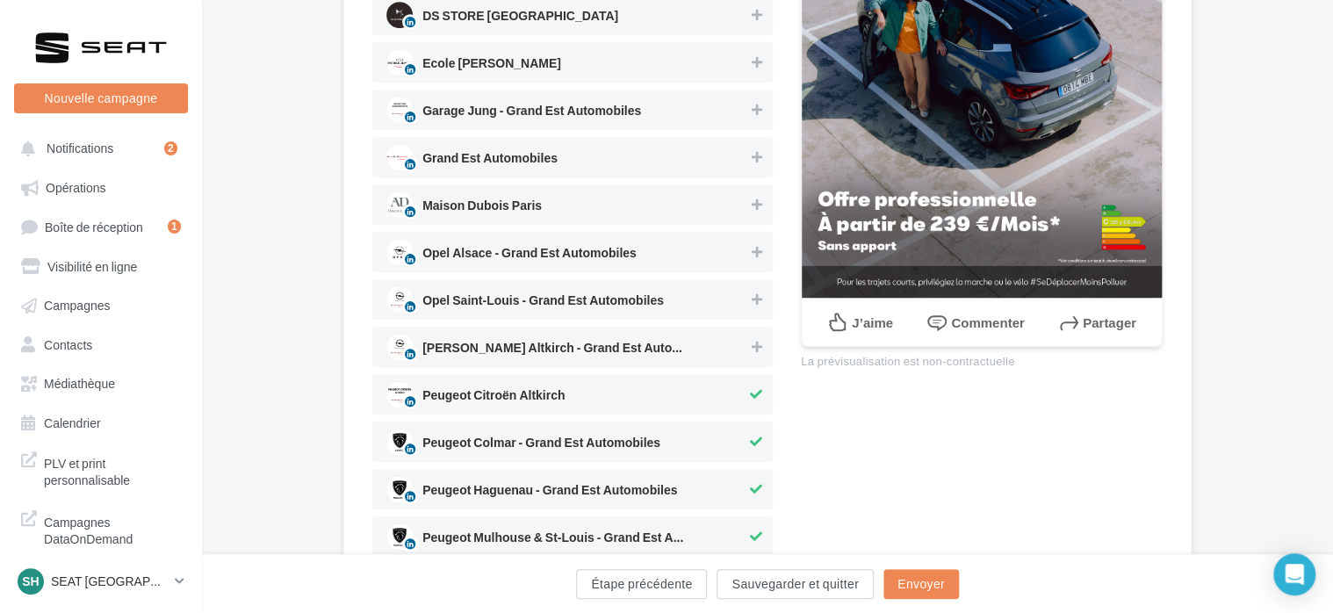
scroll to position [615, 0]
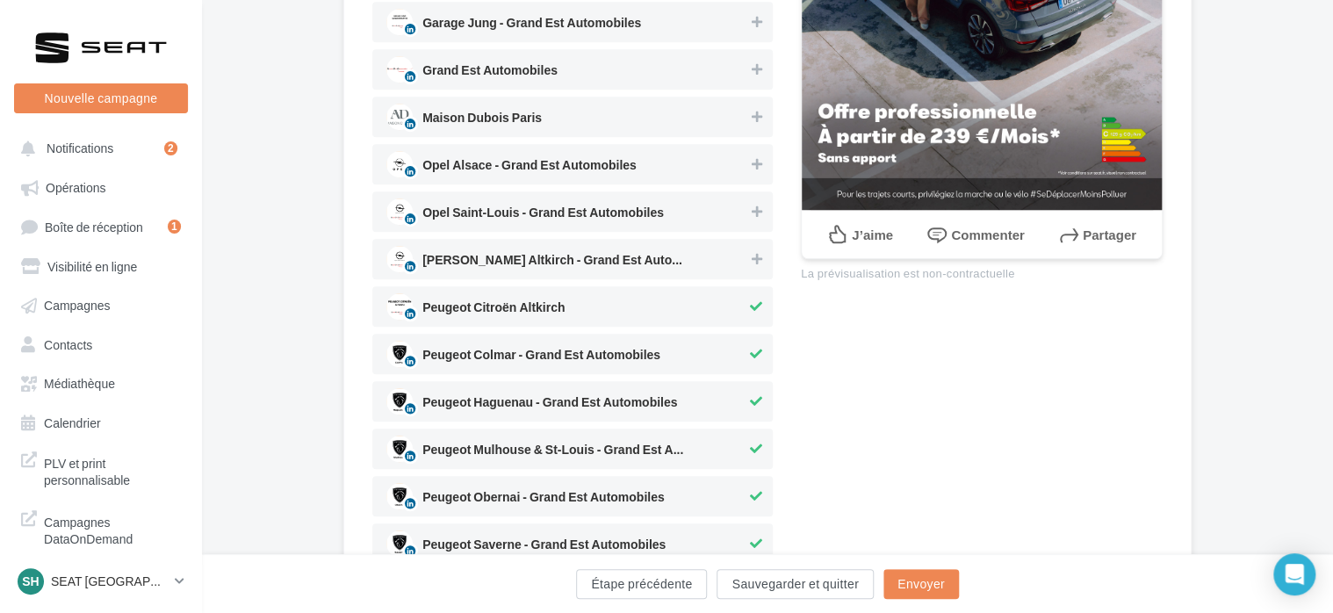
click at [592, 312] on span "Peugeot Citroën Altkirch" at bounding box center [566, 306] width 360 height 26
click at [593, 339] on div "Peugeot Colmar - Grand Est Automobiles" at bounding box center [572, 354] width 400 height 40
click at [594, 393] on span "Peugeot Haguenau - Grand Est Automobiles" at bounding box center [566, 401] width 360 height 26
click at [595, 446] on span "Peugeot Mulhouse & St-Louis - Grand Est Aut..." at bounding box center [553, 452] width 263 height 19
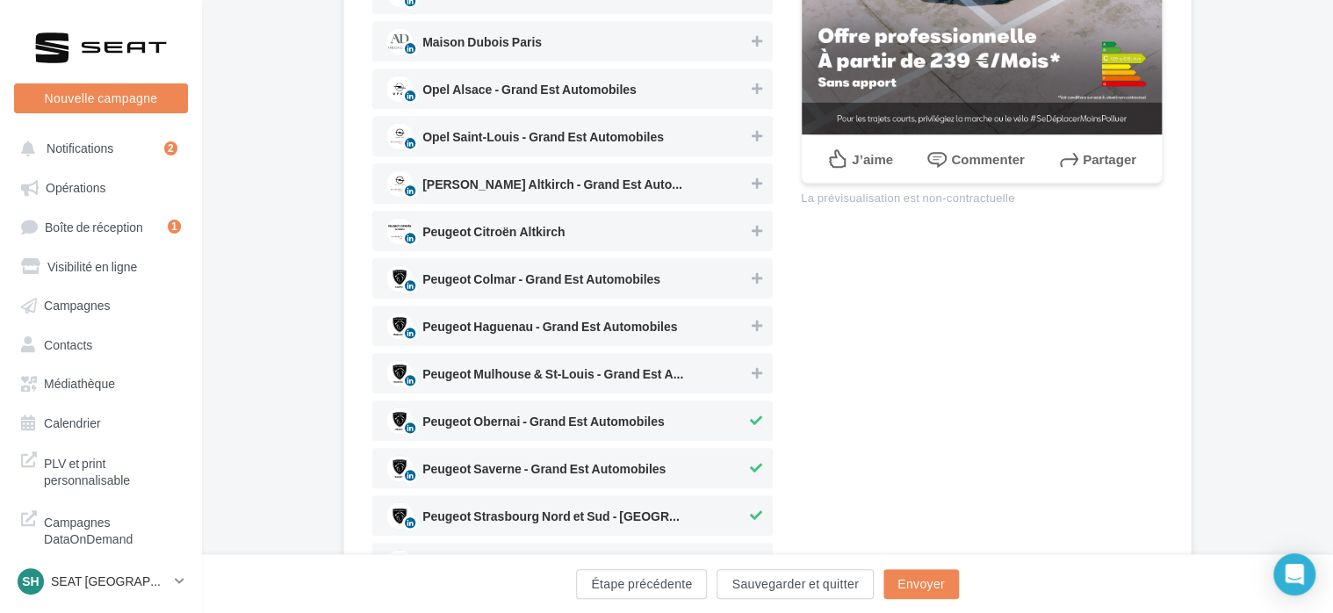
scroll to position [790, 0]
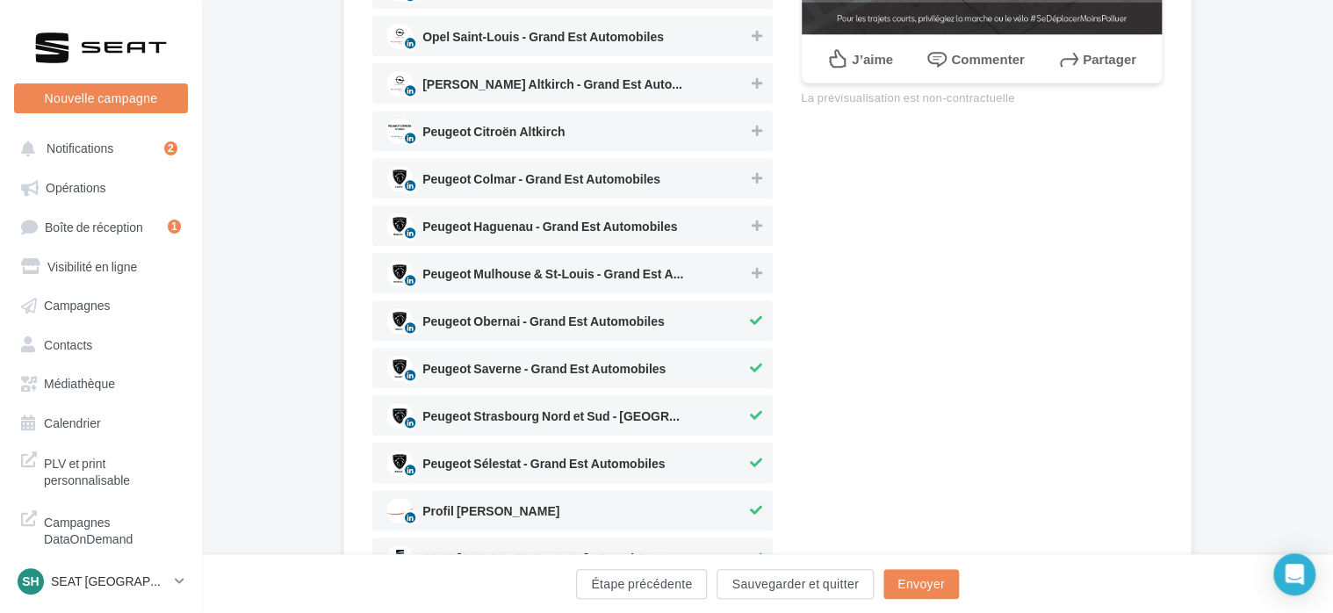
click at [587, 324] on span "Peugeot Obernai - Grand Est Automobiles" at bounding box center [543, 324] width 242 height 19
click at [591, 379] on span "Peugeot Saverne - Grand Est Automobiles" at bounding box center [543, 372] width 243 height 19
click at [591, 406] on span "Peugeot Strasbourg Nord et Sud - Grand Est ..." at bounding box center [566, 415] width 360 height 26
click at [592, 448] on div "Peugeot Sélestat - Grand Est Automobiles" at bounding box center [572, 463] width 400 height 40
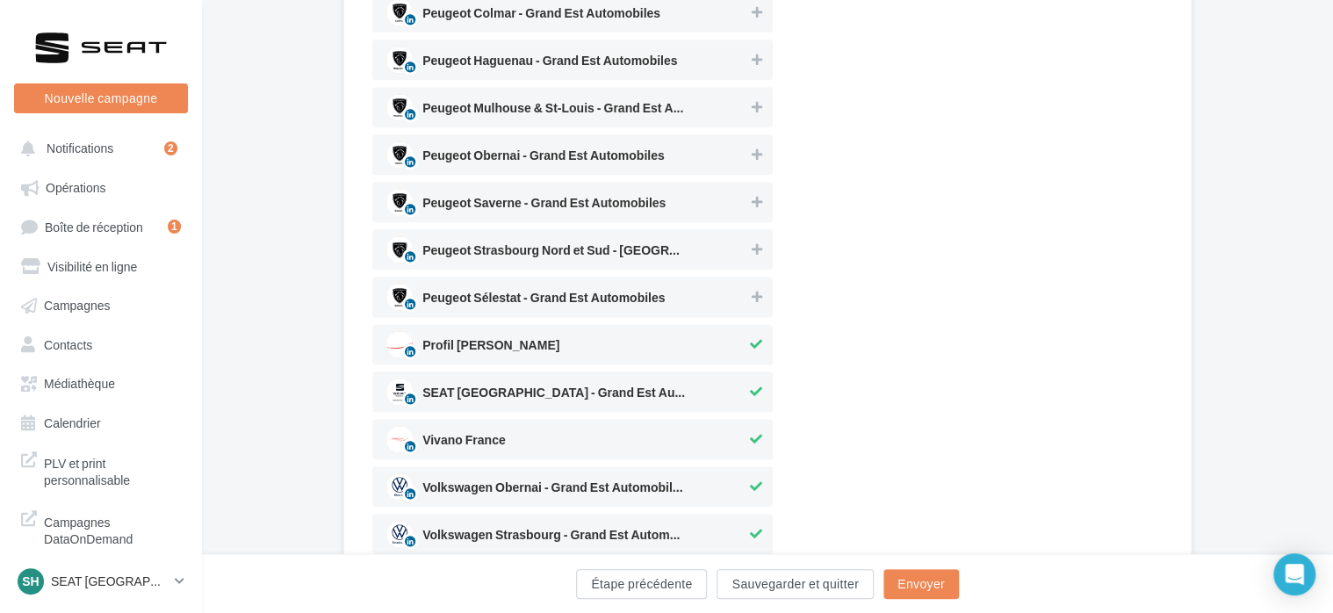
scroll to position [966, 0]
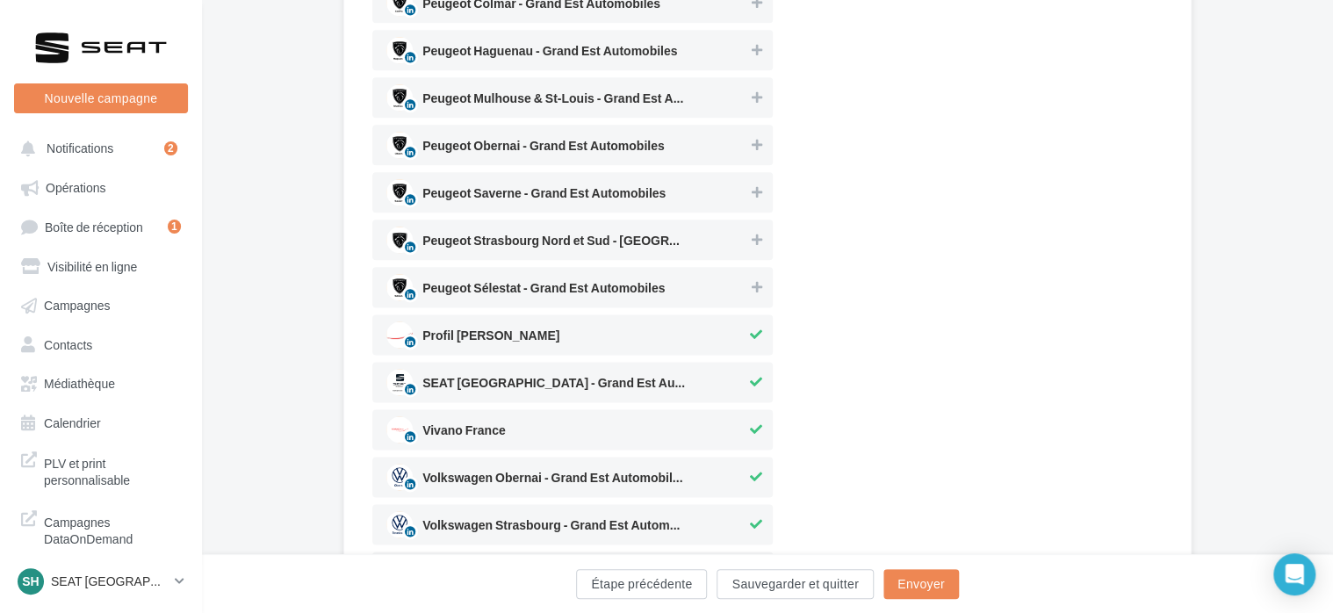
click at [590, 339] on span "Profil Damien Weber" at bounding box center [566, 334] width 360 height 26
click at [594, 377] on span "SEAT [GEOGRAPHIC_DATA] - Grand Est Automobiles" at bounding box center [553, 386] width 263 height 19
click at [590, 425] on span "Vivano France" at bounding box center [566, 429] width 360 height 26
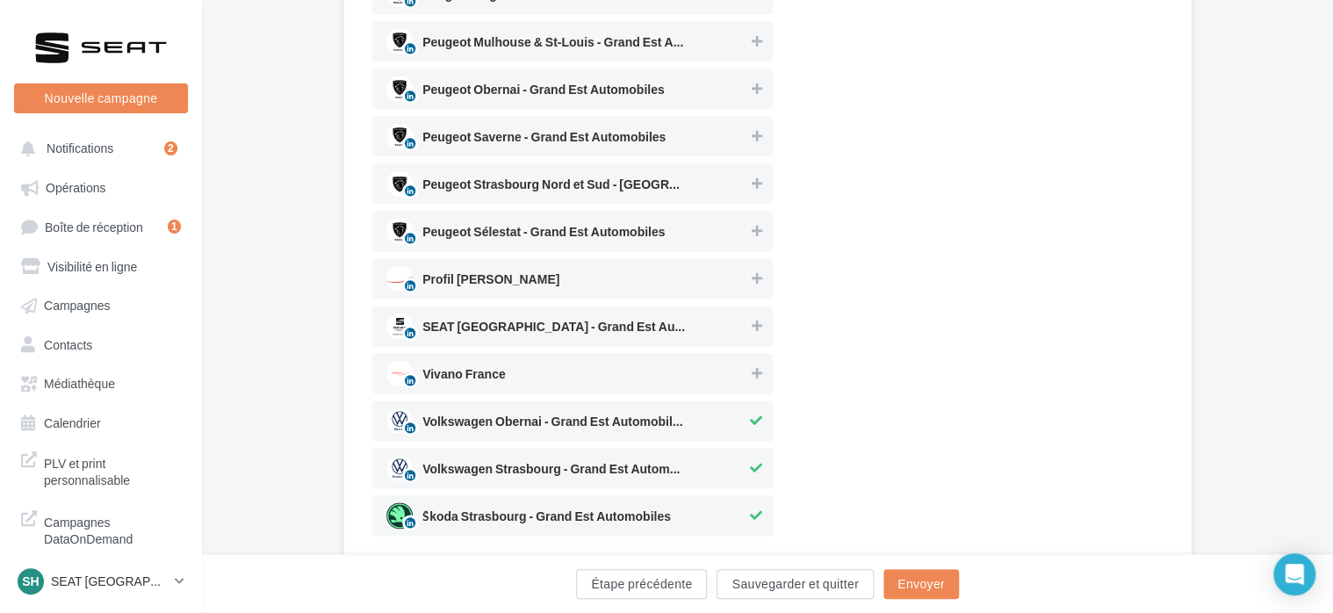
scroll to position [1085, 0]
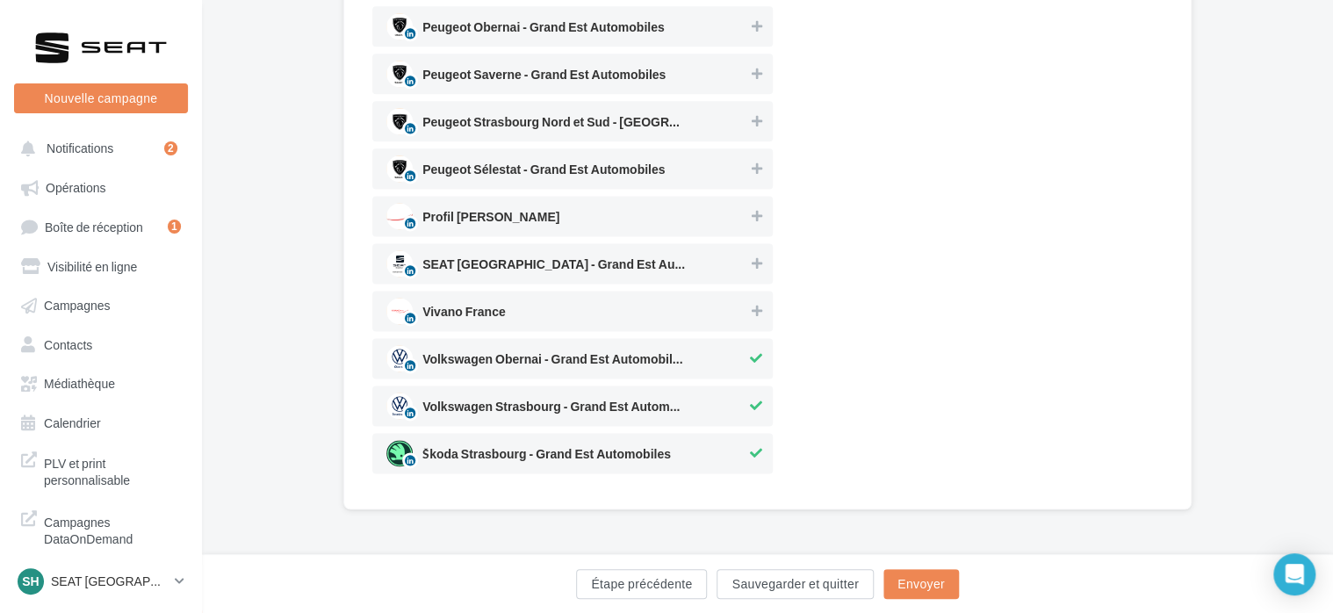
click at [594, 376] on div "Volkswagen Obernai - Grand Est Automobiles" at bounding box center [572, 358] width 400 height 40
click at [594, 397] on span "Volkswagen Strasbourg - Grand Est Automobil..." at bounding box center [566, 406] width 360 height 26
click at [592, 440] on span "Škoda Strasbourg - Grand Est Automobiles" at bounding box center [566, 453] width 360 height 26
click at [913, 583] on button "Envoyer" at bounding box center [921, 584] width 76 height 30
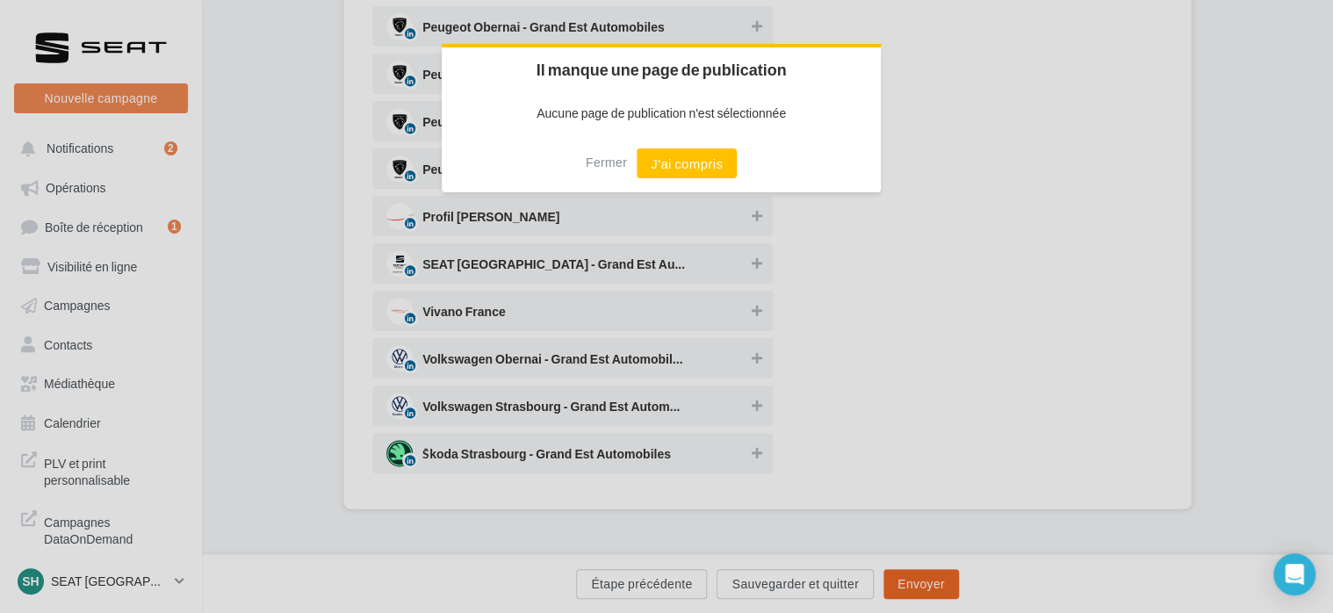
scroll to position [1076, 0]
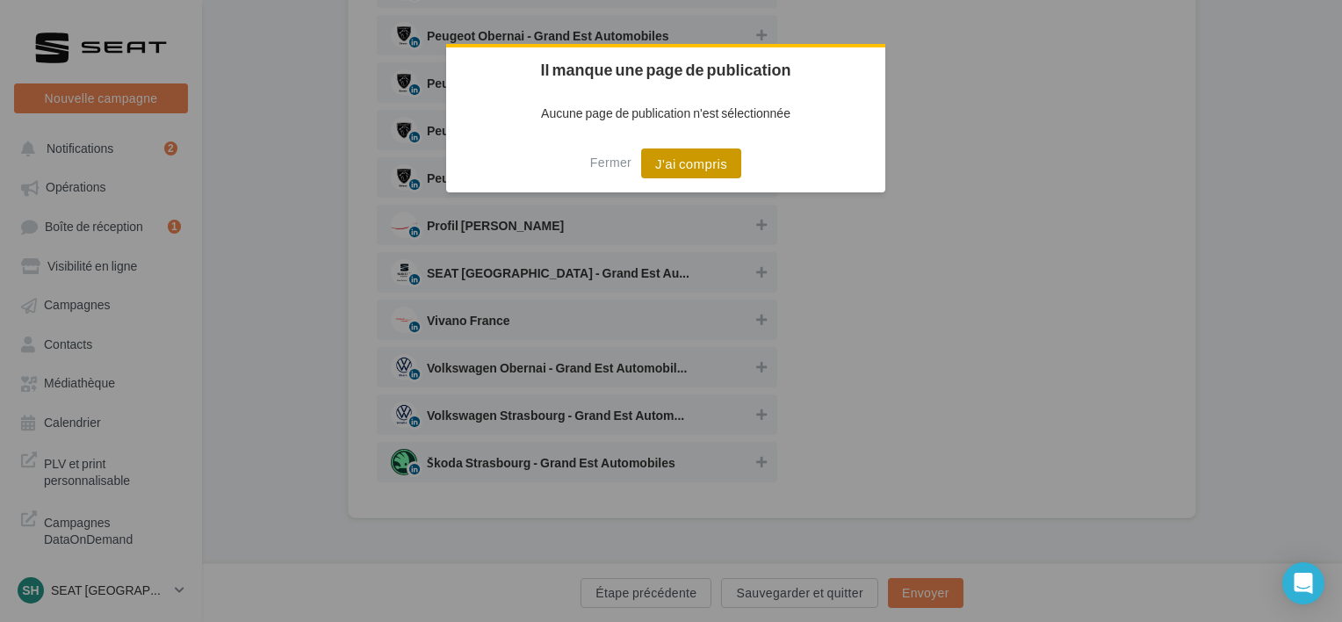
click at [694, 169] on button "J'ai compris" at bounding box center [691, 163] width 100 height 30
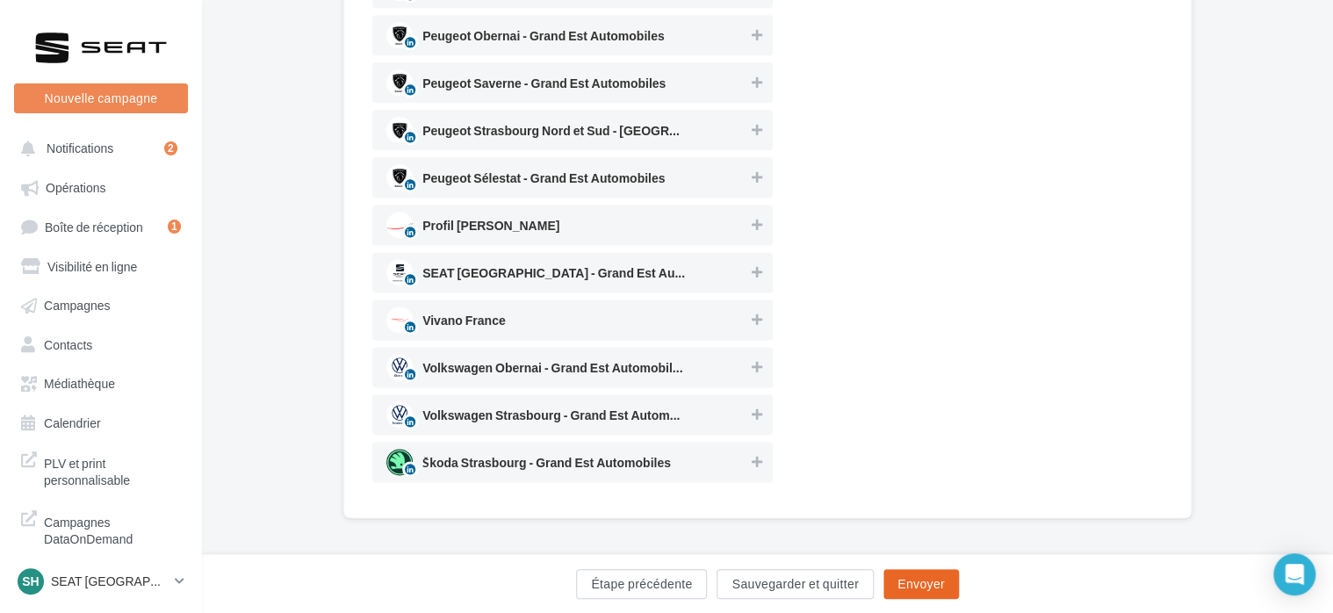
click at [906, 577] on button "Envoyer" at bounding box center [921, 584] width 76 height 30
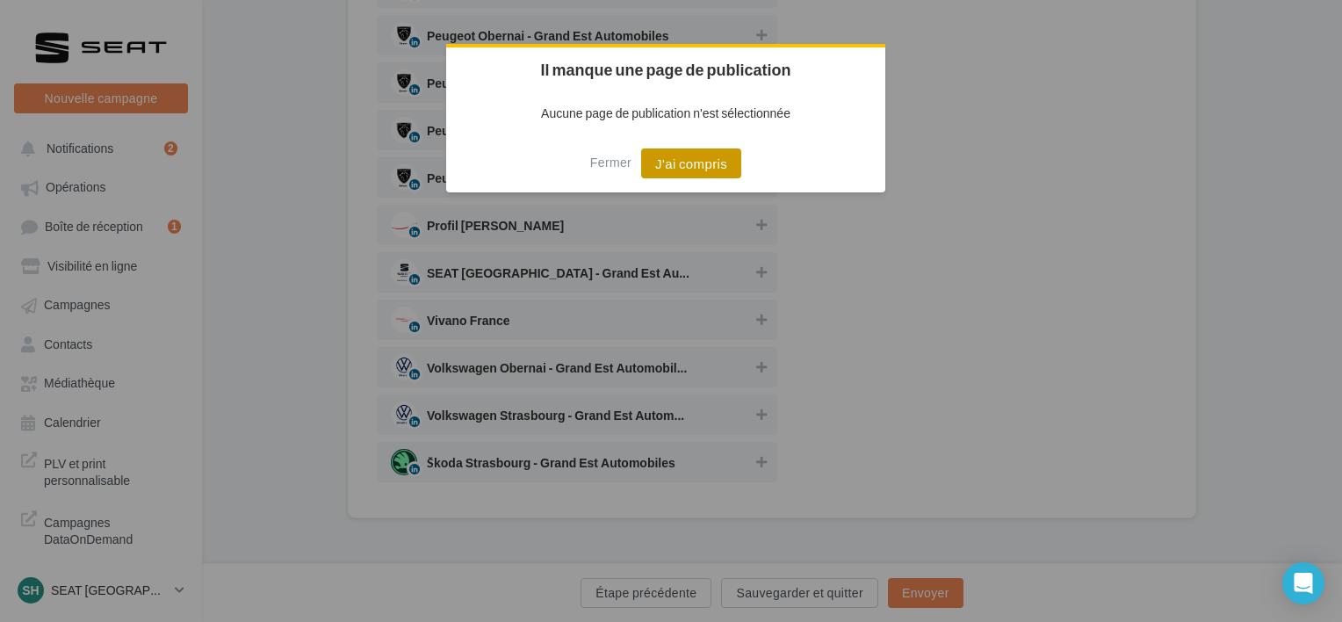
click at [738, 163] on button "J'ai compris" at bounding box center [691, 163] width 100 height 30
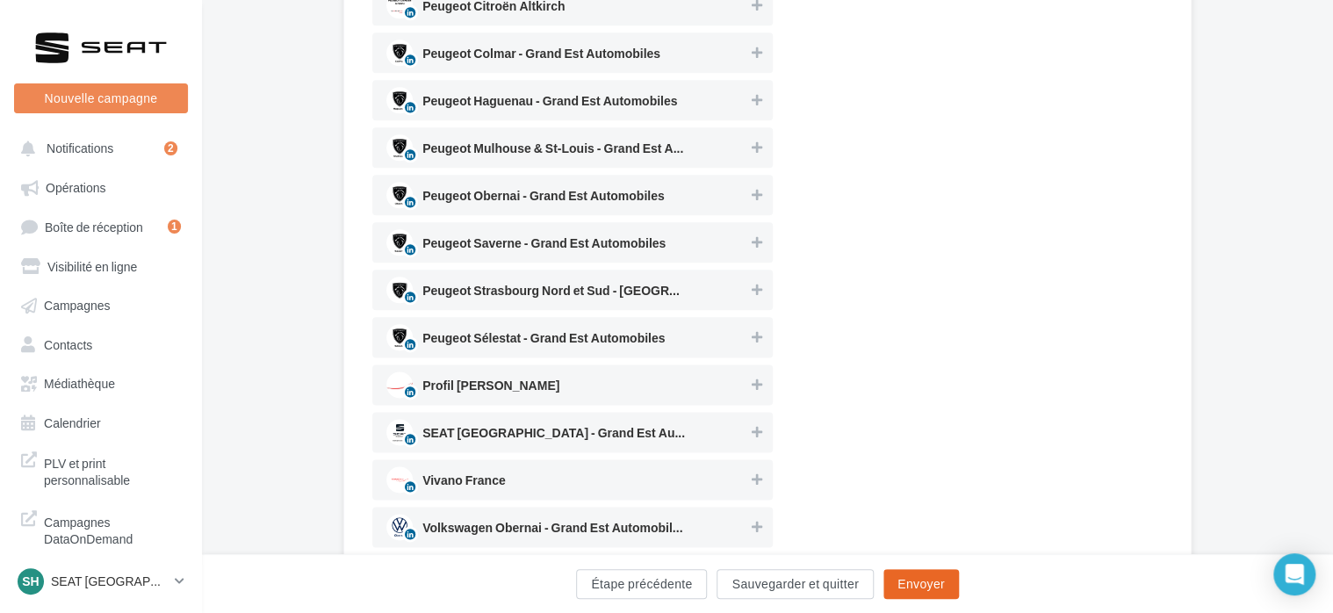
scroll to position [988, 0]
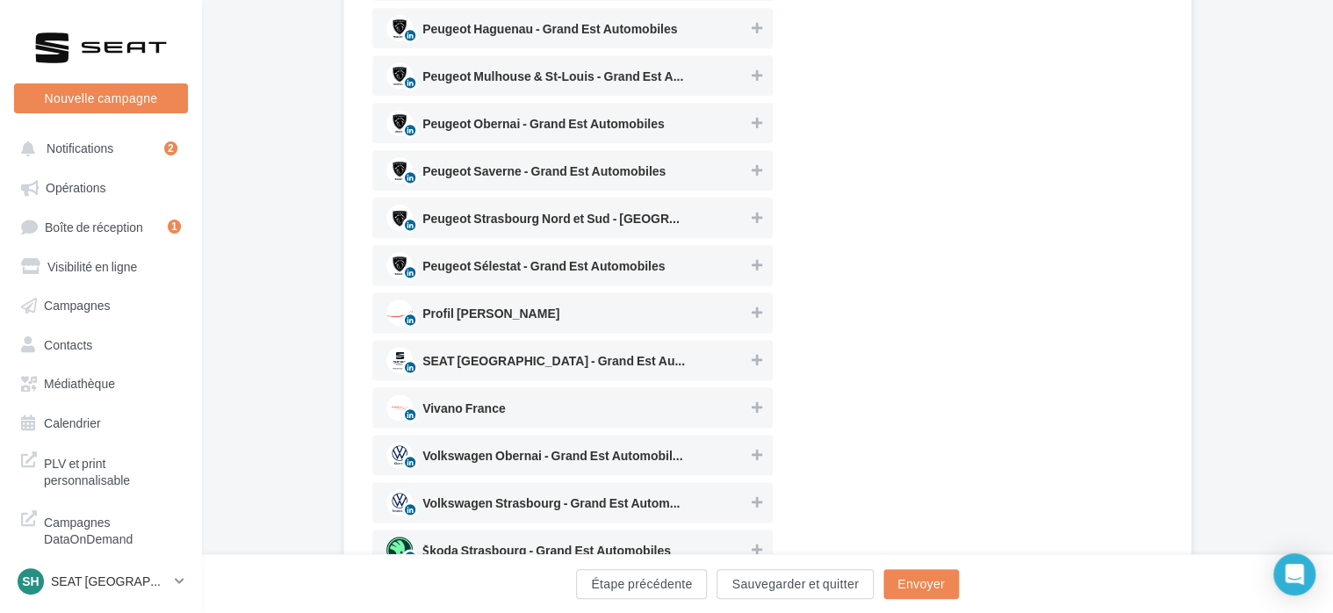
click at [567, 354] on div "SEAT [GEOGRAPHIC_DATA] - Grand Est Automobiles" at bounding box center [553, 364] width 263 height 20
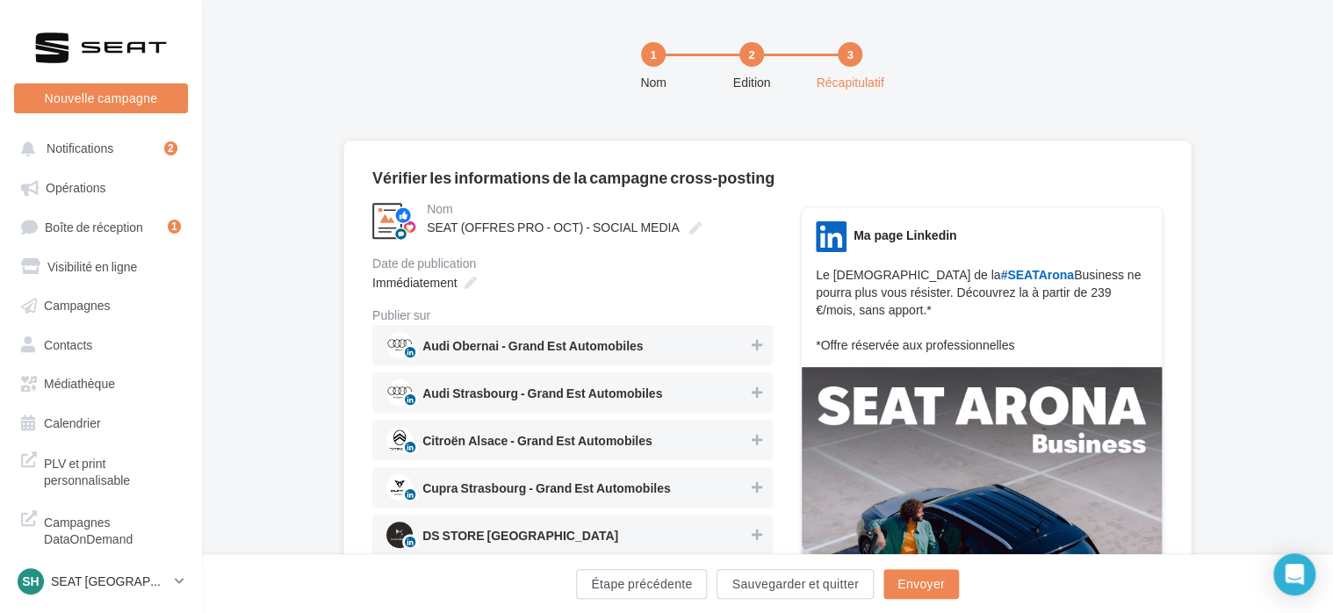
scroll to position [0, 0]
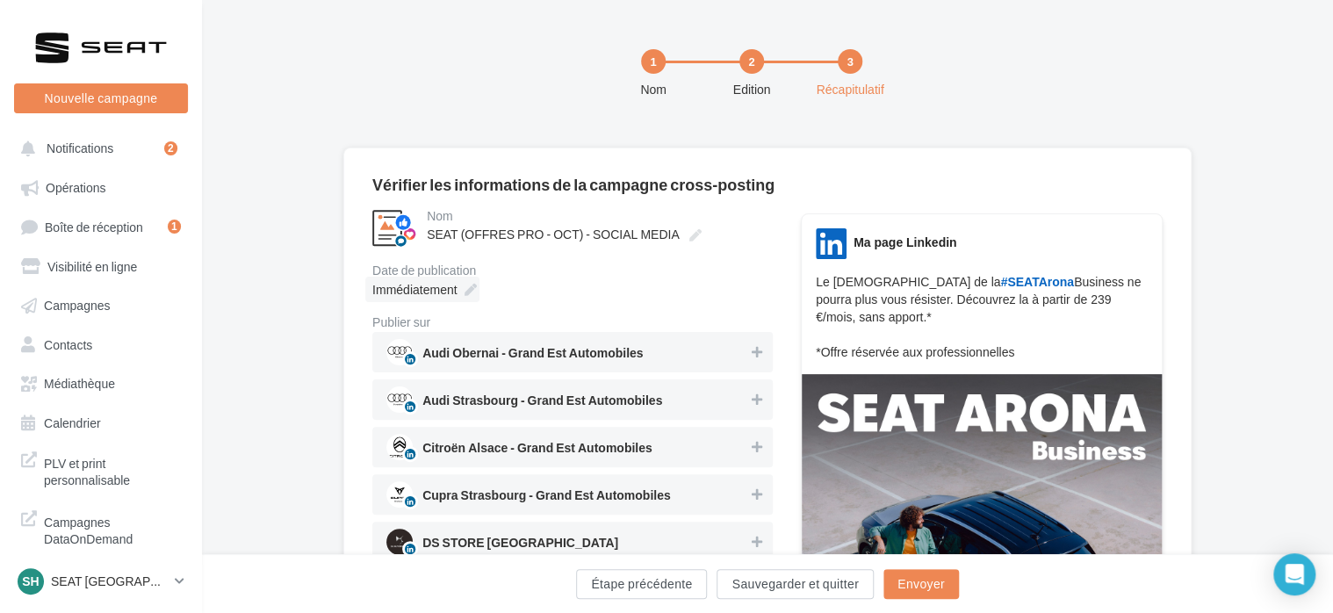
click at [463, 294] on div "Immédiatement" at bounding box center [422, 289] width 114 height 25
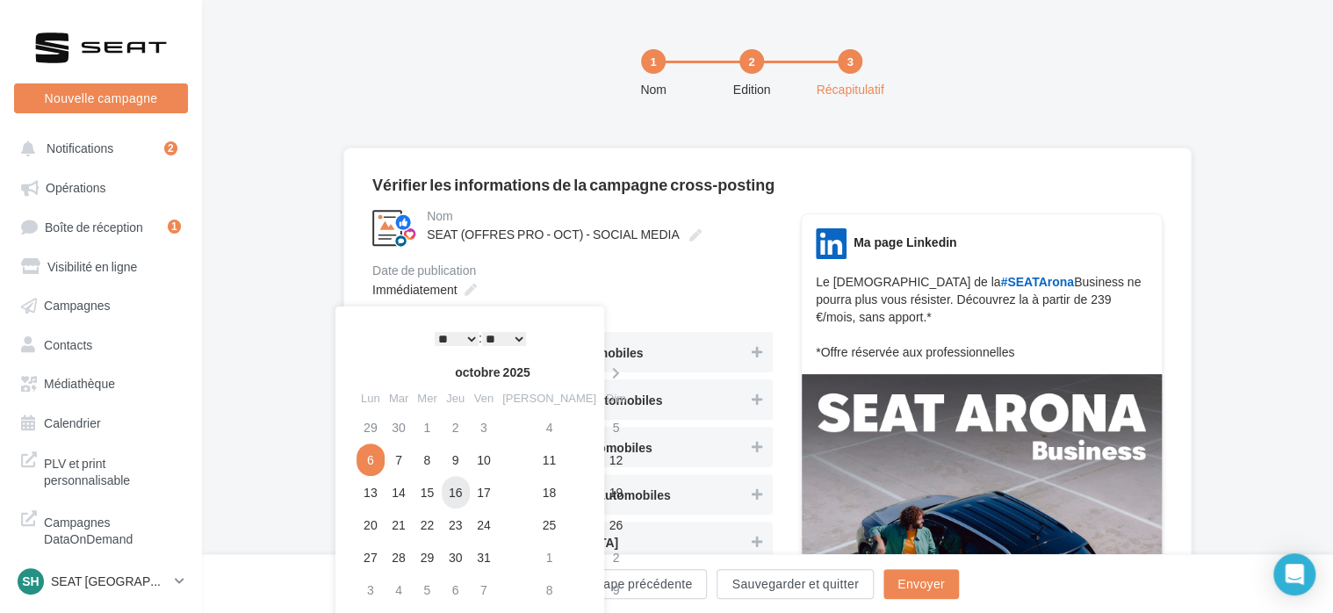
click at [465, 493] on td "16" at bounding box center [456, 492] width 28 height 32
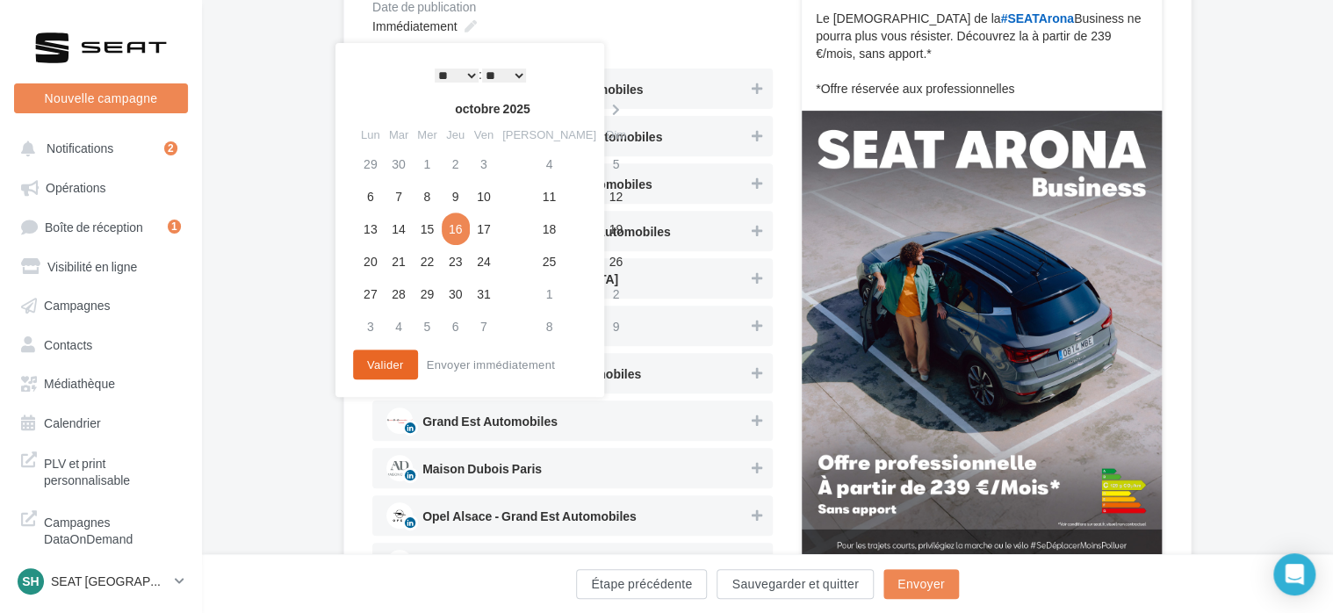
click at [356, 367] on button "Valider" at bounding box center [385, 365] width 65 height 30
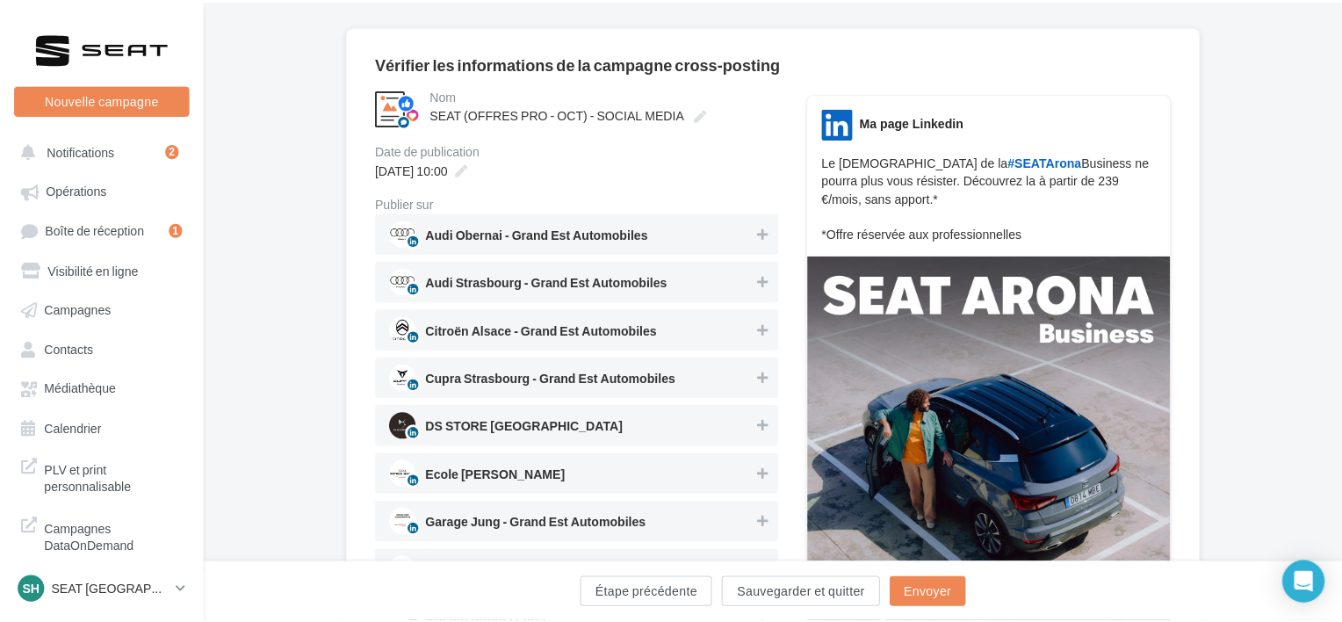
scroll to position [119, 0]
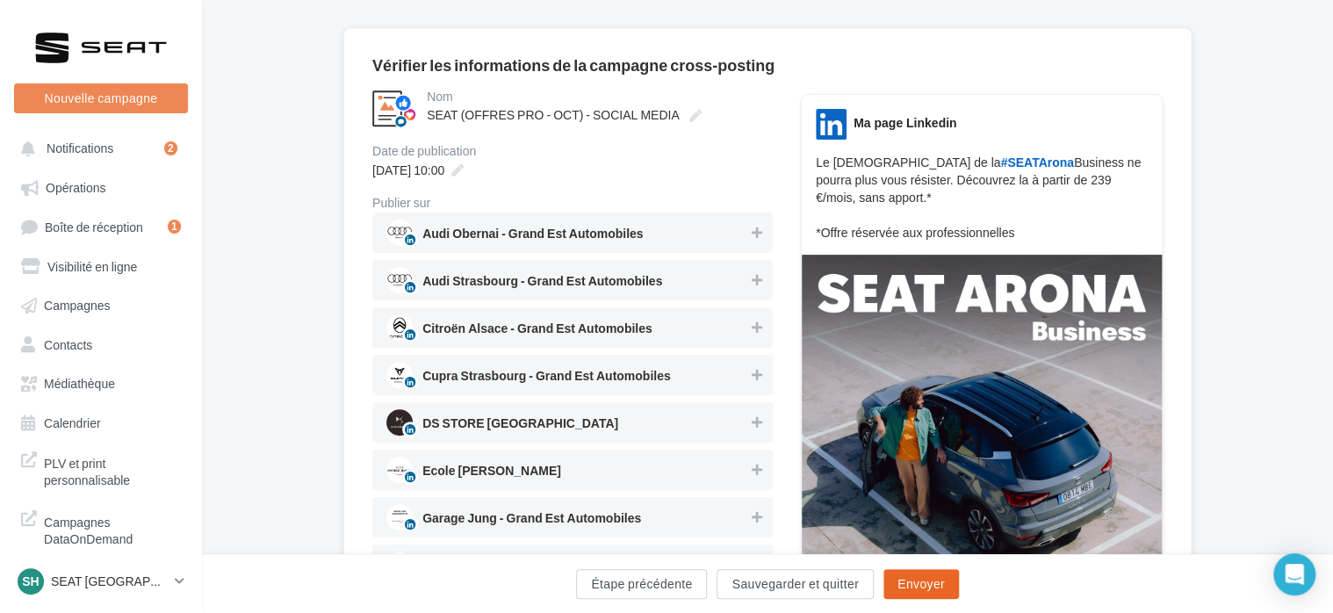
click at [922, 585] on button "Envoyer" at bounding box center [921, 584] width 76 height 30
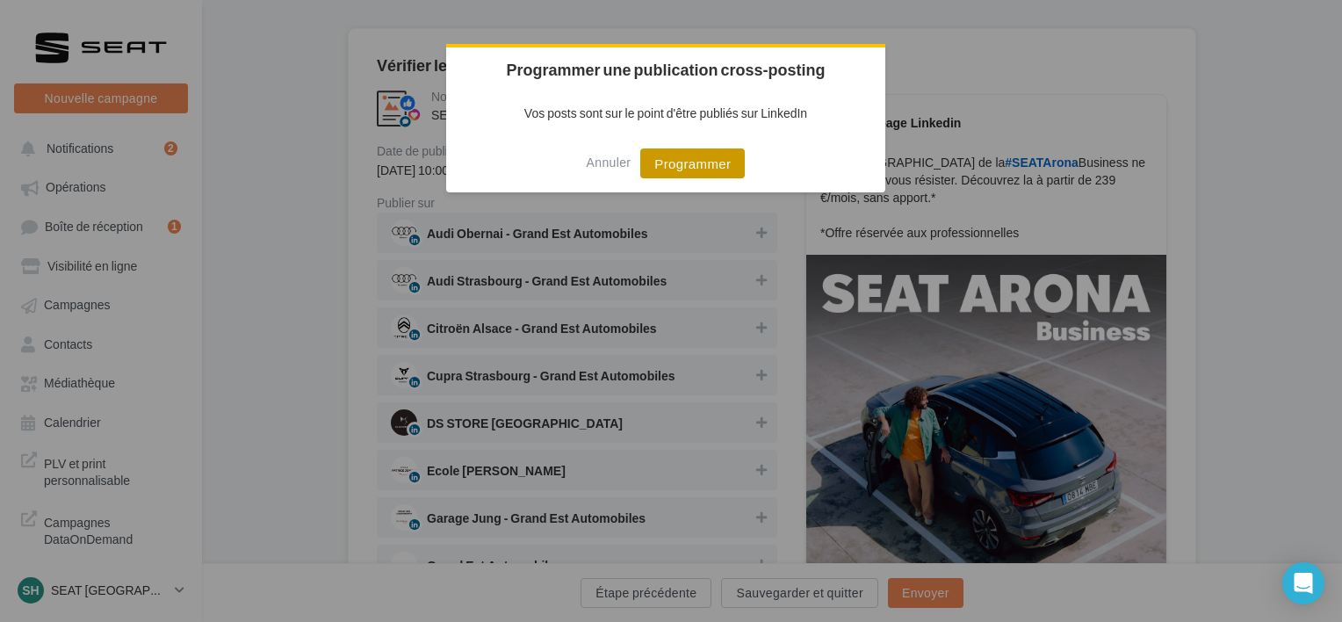
click at [713, 163] on button "Programmer" at bounding box center [692, 163] width 105 height 30
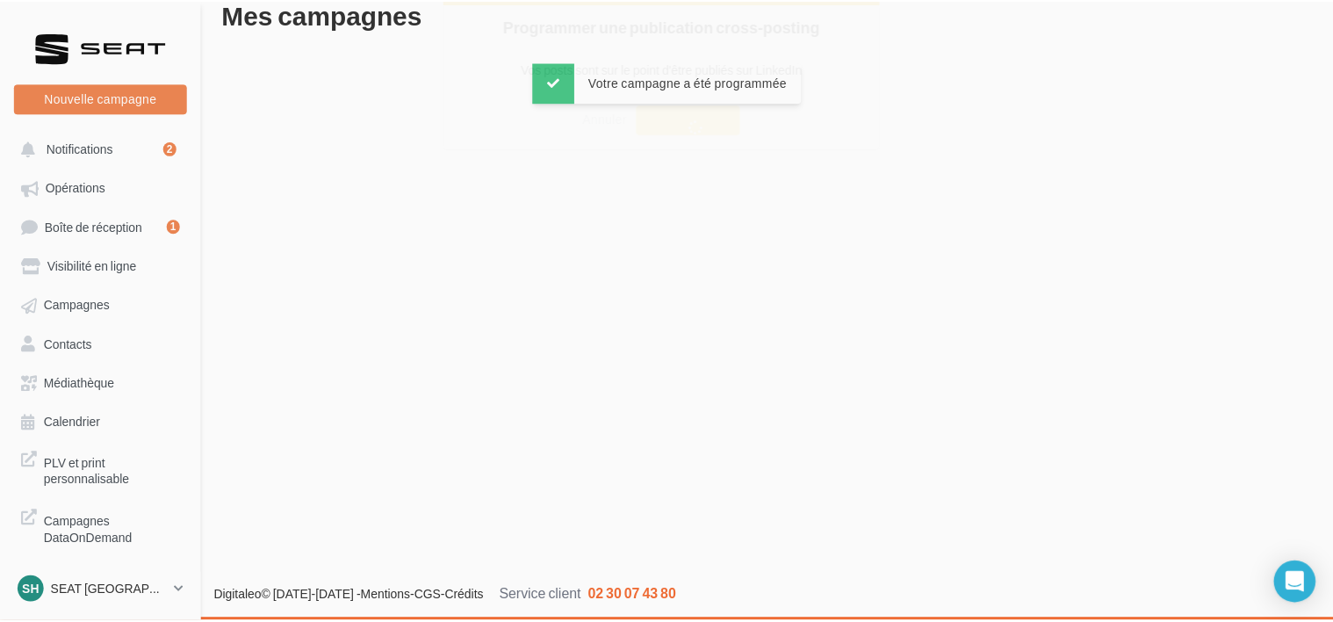
scroll to position [28, 0]
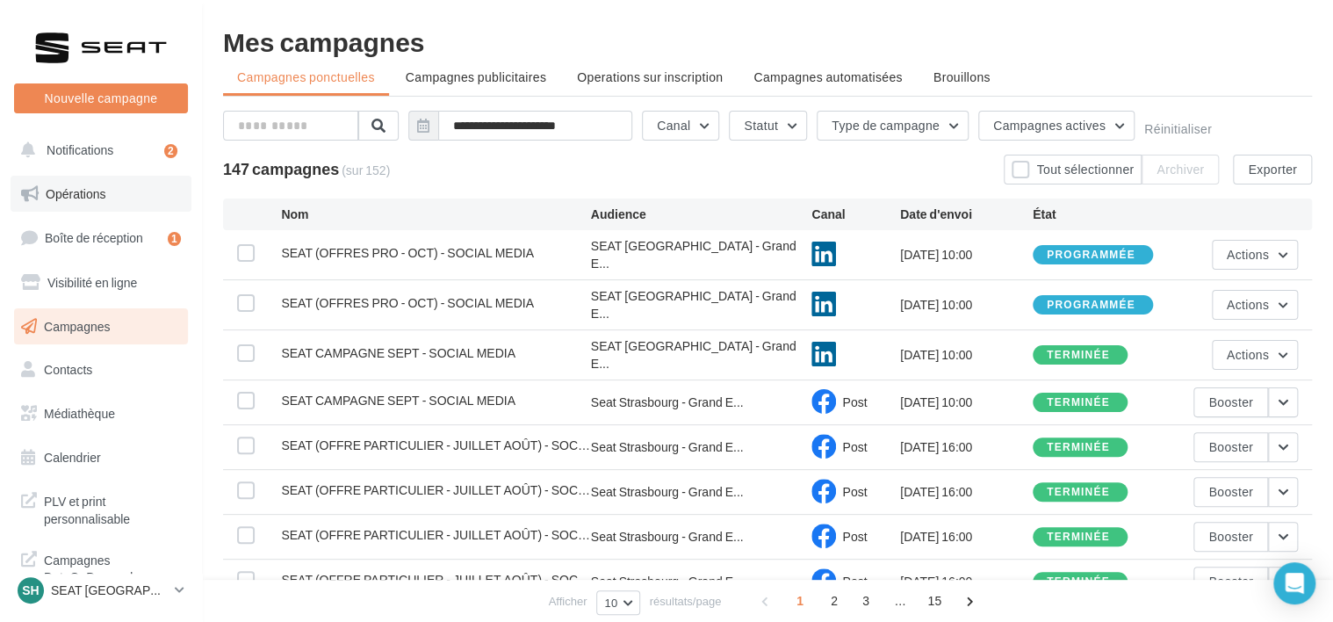
click at [126, 177] on link "Opérations" at bounding box center [101, 194] width 181 height 37
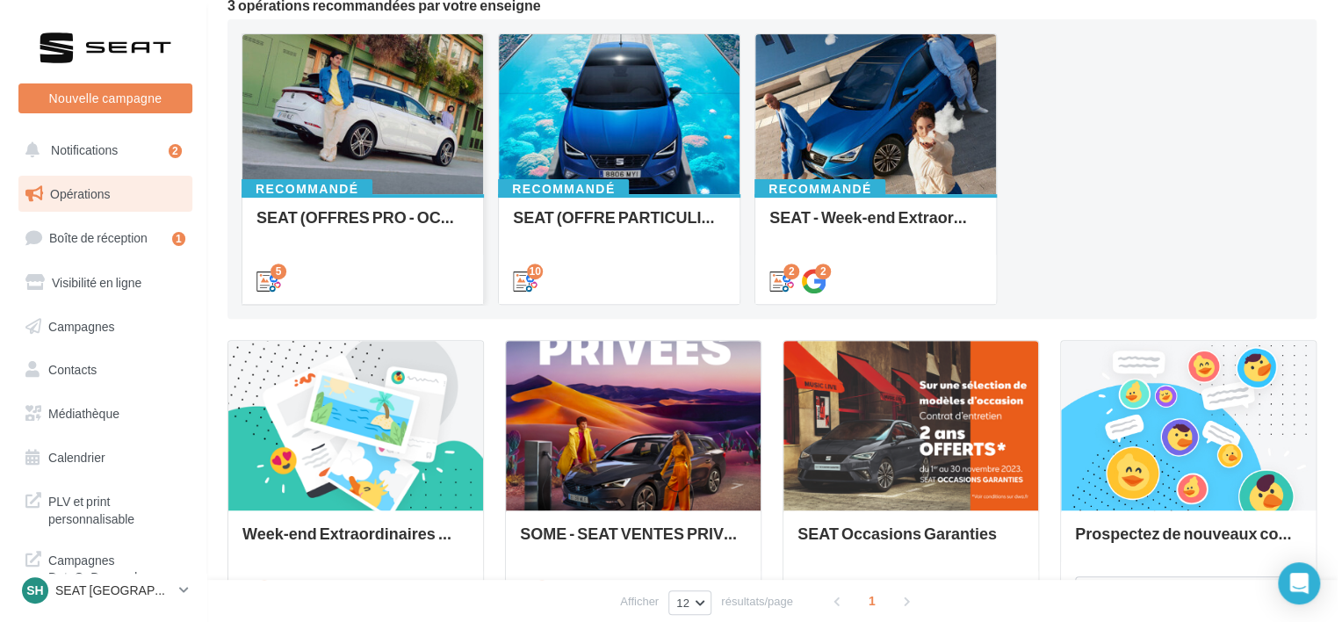
scroll to position [176, 0]
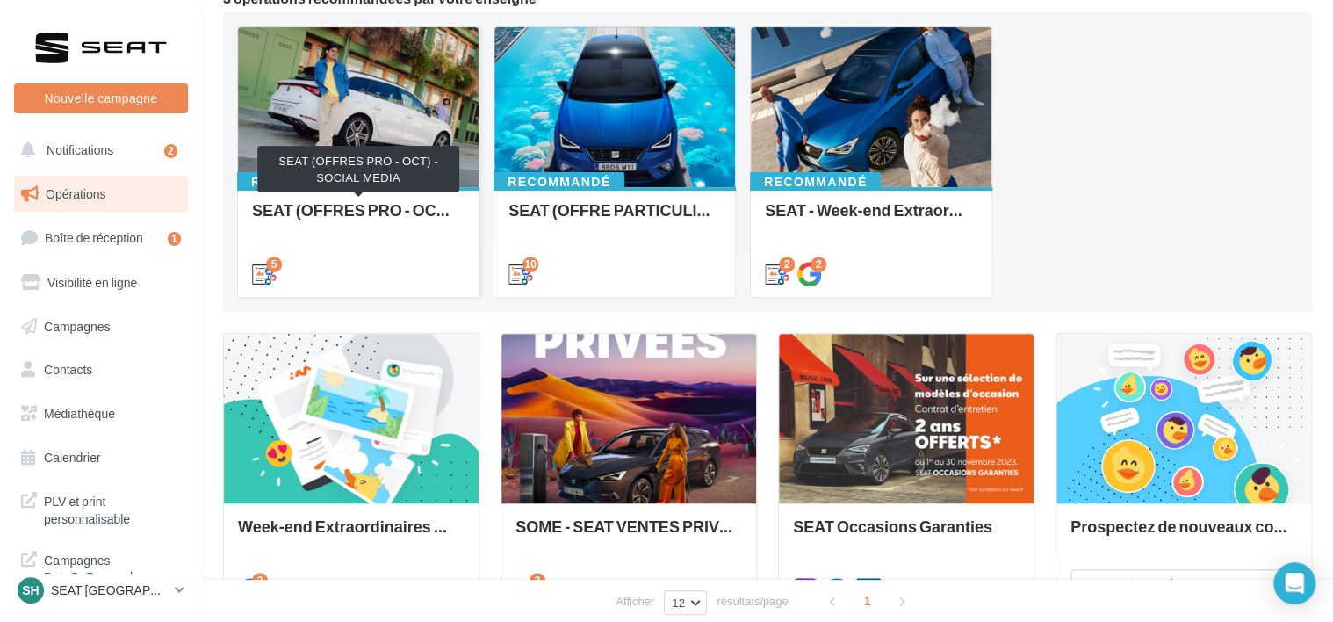
click at [358, 222] on div "SEAT (OFFRES PRO - OCT) - SOCIAL MEDIA" at bounding box center [358, 218] width 213 height 35
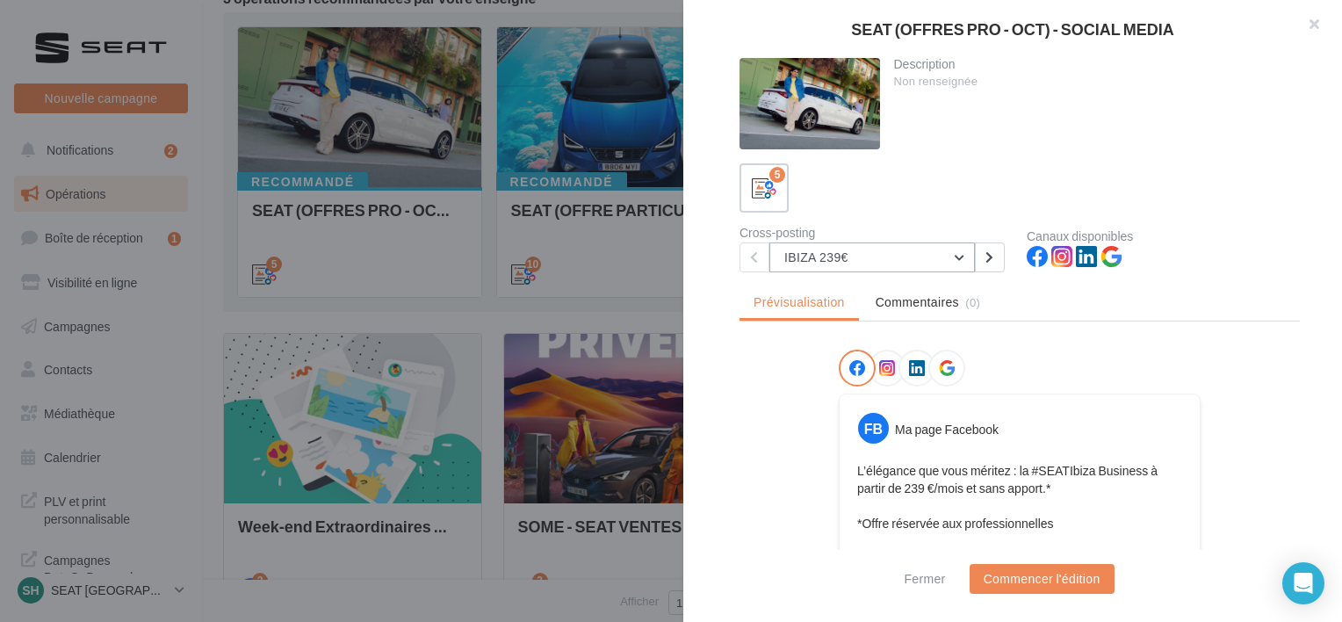
click at [903, 260] on button "IBIZA 239€" at bounding box center [871, 257] width 205 height 30
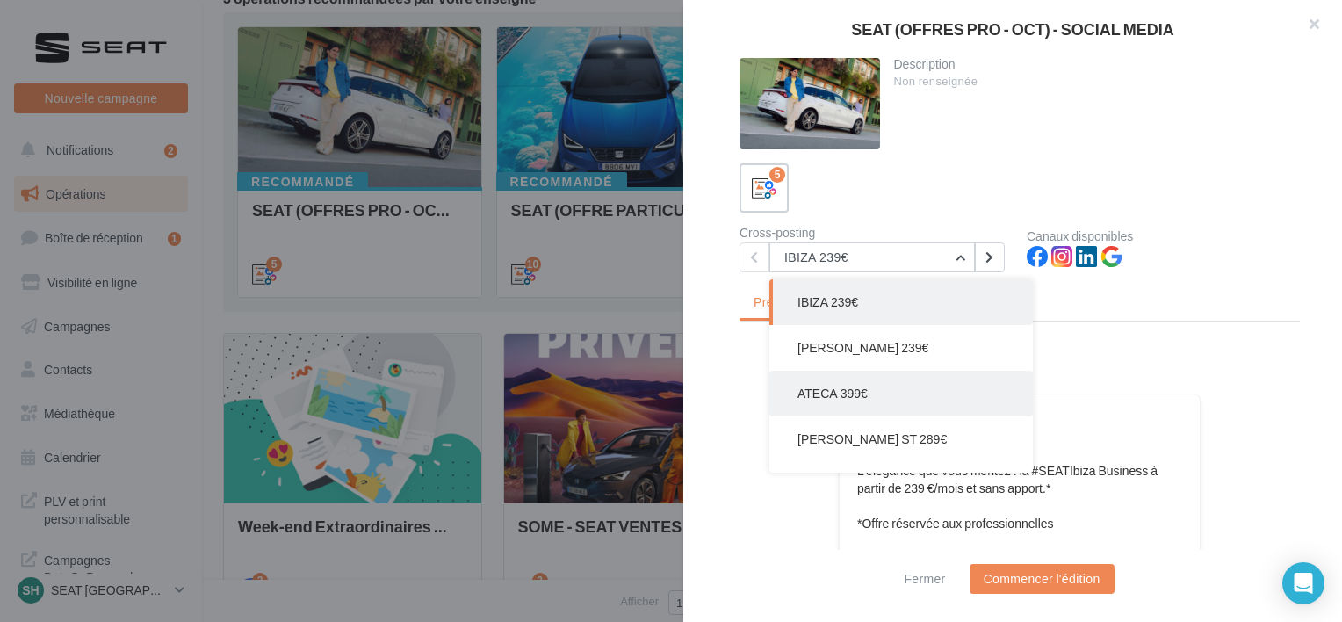
click at [868, 397] on button "ATECA 399€" at bounding box center [900, 394] width 263 height 46
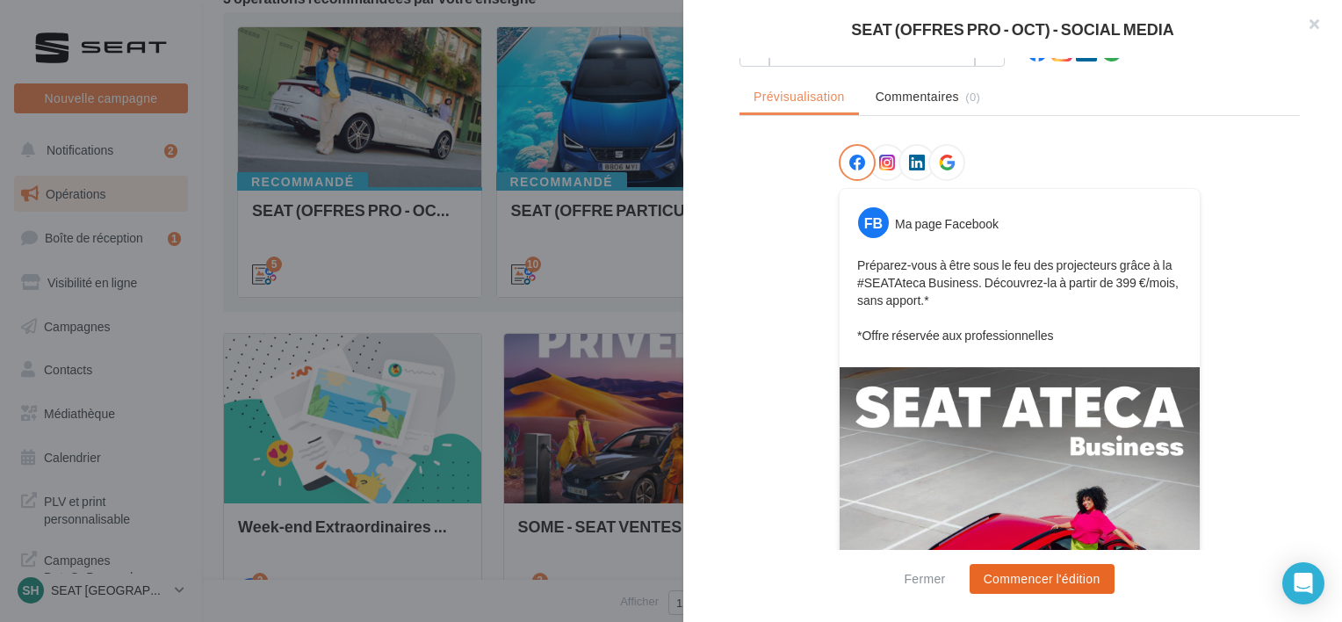
scroll to position [247, 0]
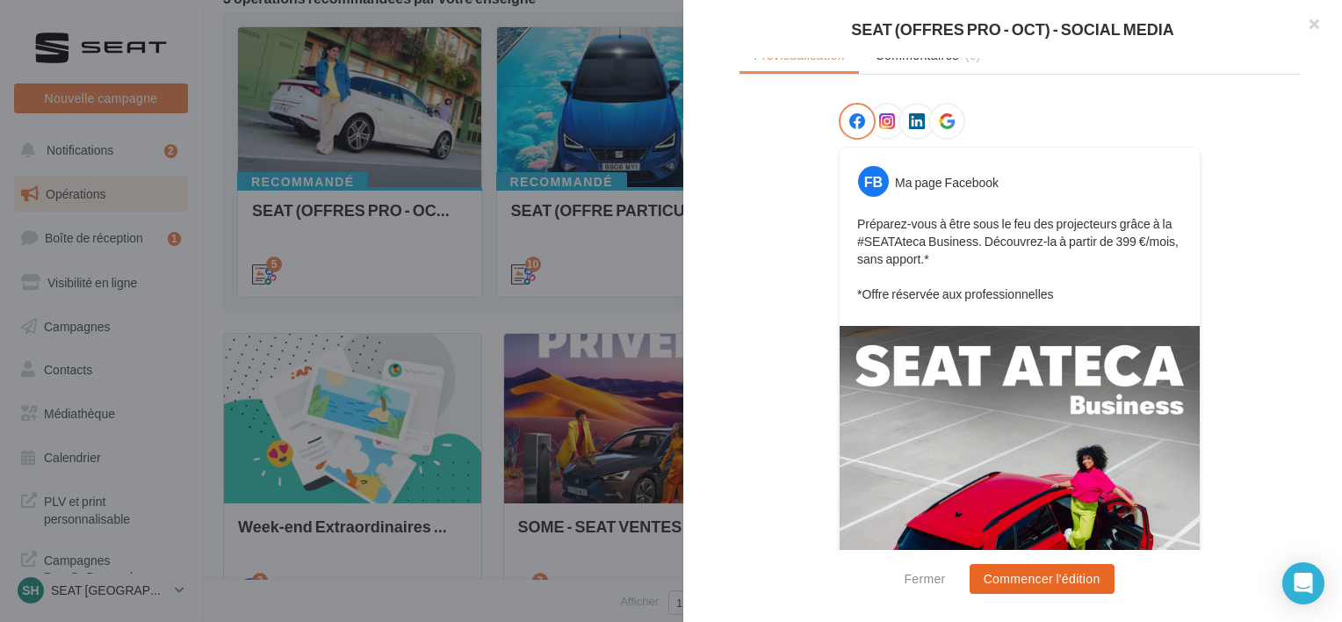
click at [1032, 582] on button "Commencer l'édition" at bounding box center [1041, 579] width 145 height 30
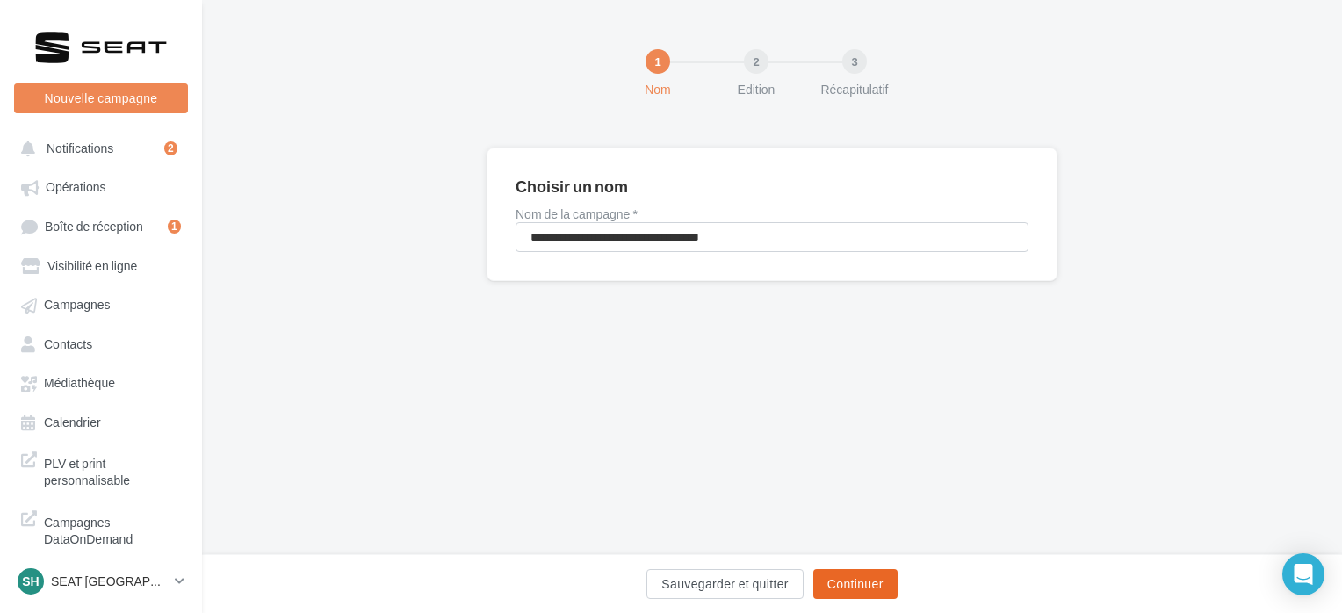
click at [856, 569] on button "Continuer" at bounding box center [855, 584] width 84 height 30
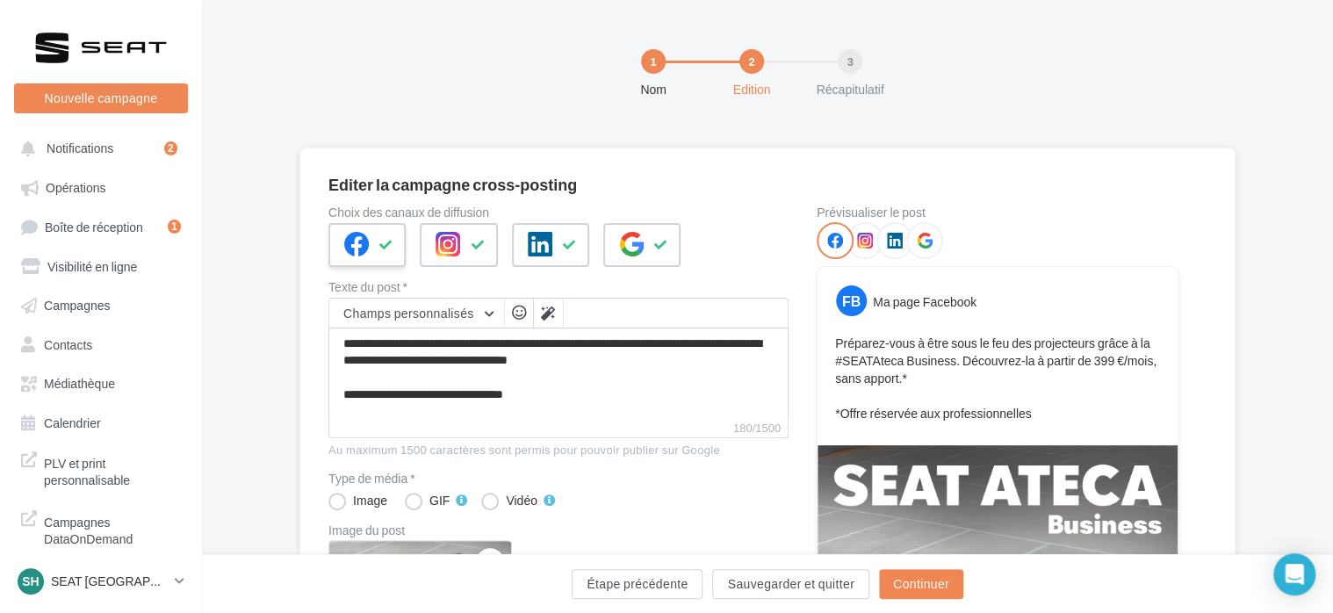
click at [379, 239] on icon at bounding box center [386, 245] width 14 height 12
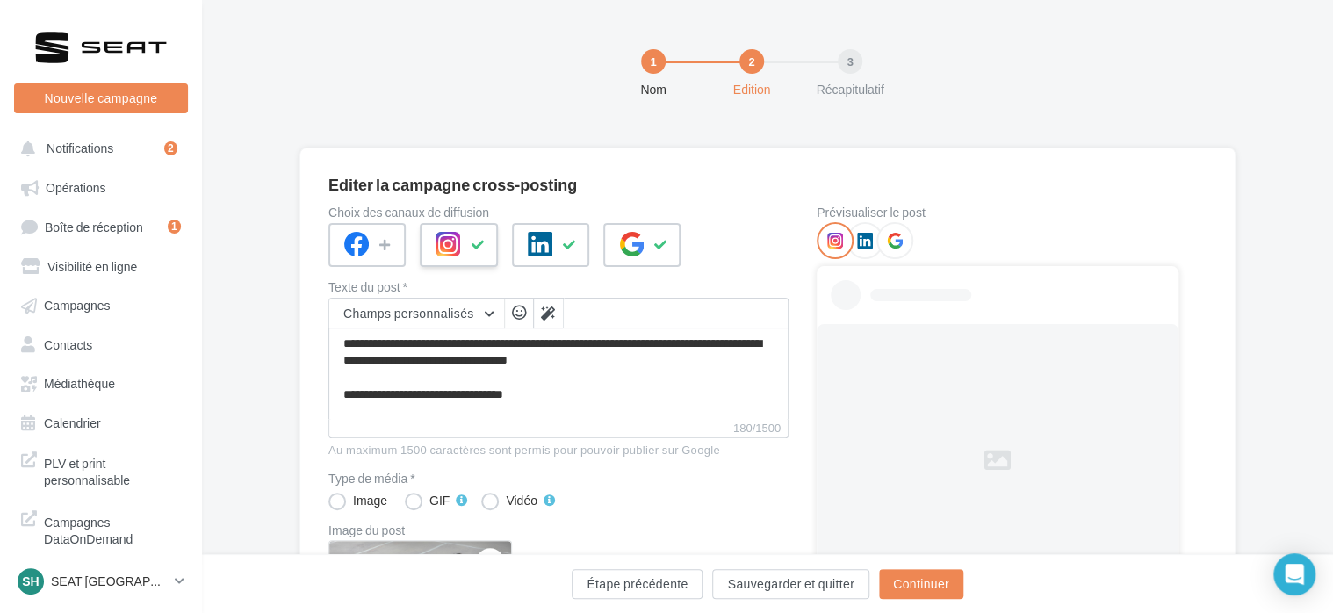
drag, startPoint x: 438, startPoint y: 239, endPoint x: 554, endPoint y: 249, distance: 116.4
click at [439, 239] on icon at bounding box center [448, 244] width 25 height 25
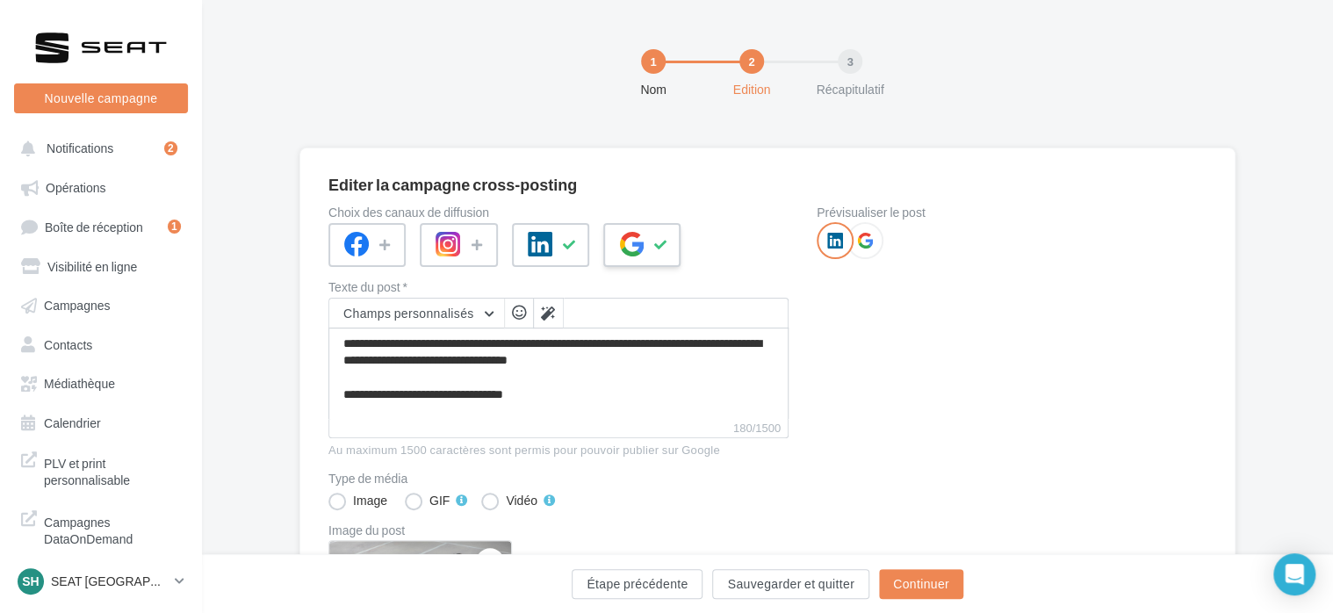
click at [631, 249] on icon at bounding box center [631, 244] width 25 height 25
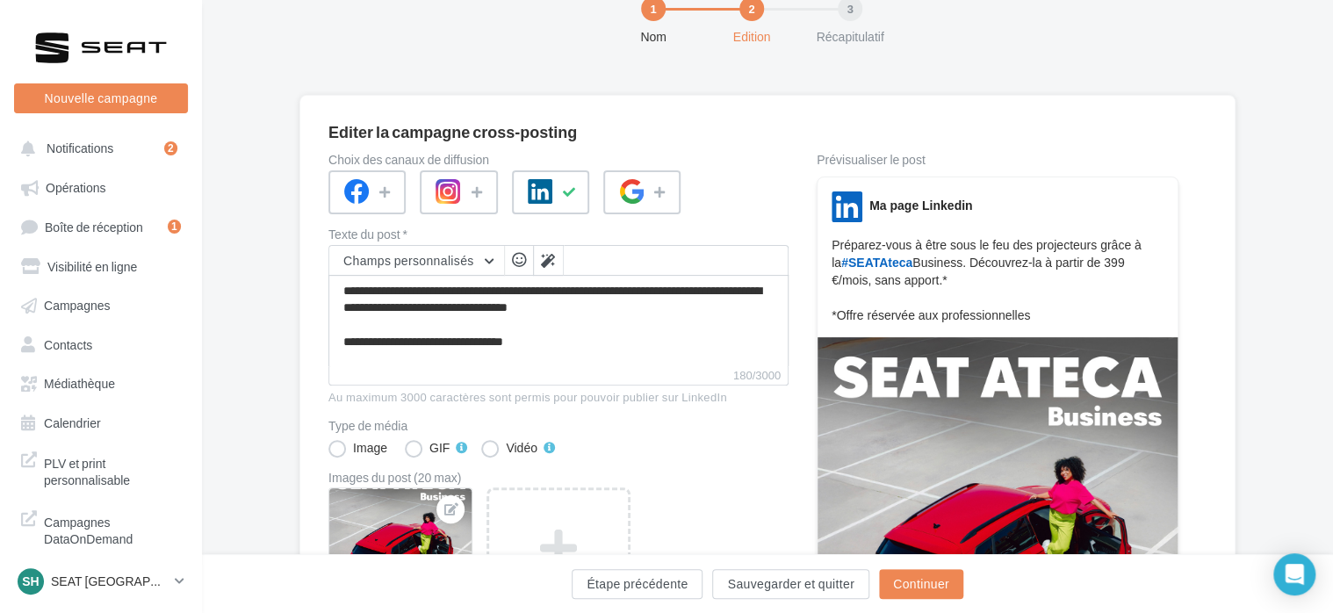
scroll to position [95, 0]
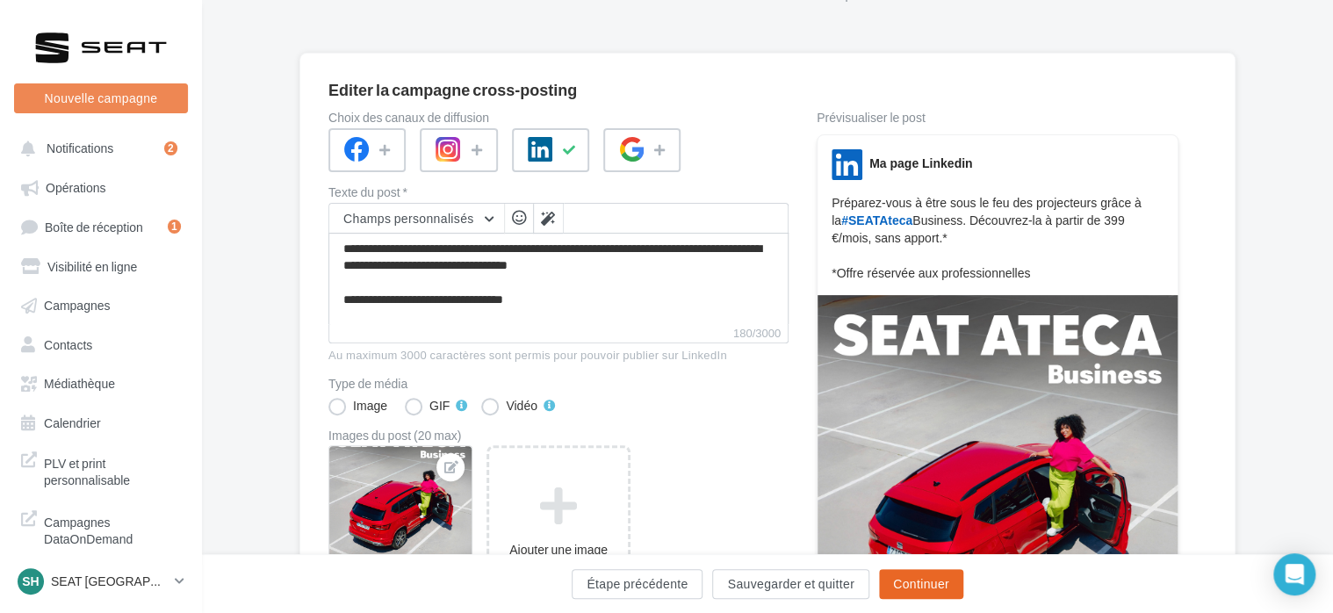
click at [895, 574] on button "Continuer" at bounding box center [921, 584] width 84 height 30
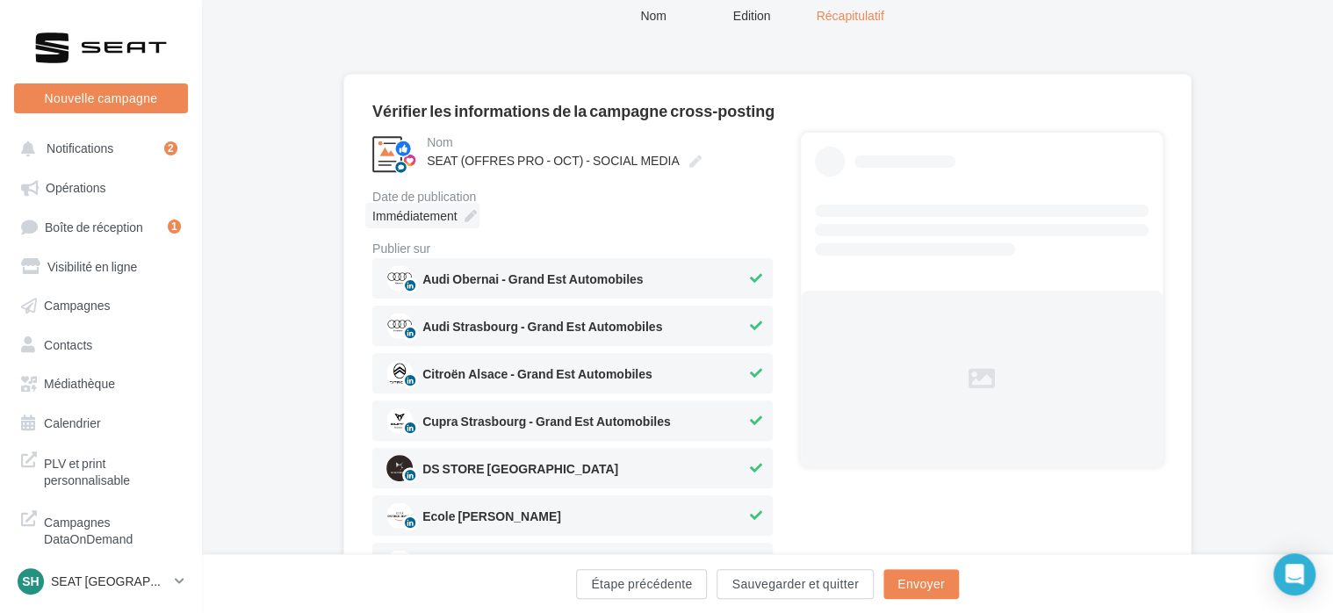
click at [458, 211] on div "Immédiatement" at bounding box center [422, 215] width 114 height 25
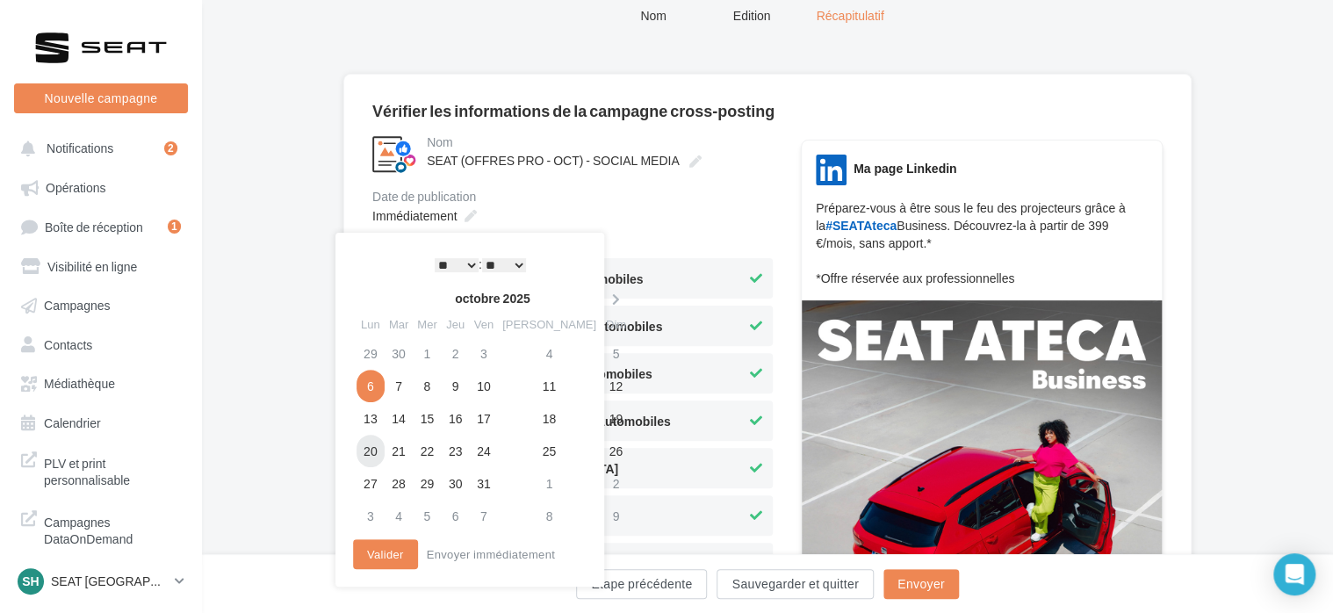
click at [366, 446] on td "20" at bounding box center [371, 451] width 28 height 32
drag, startPoint x: 458, startPoint y: 261, endPoint x: 458, endPoint y: 274, distance: 13.2
click at [458, 261] on select "* * * * * * * * * * ** ** ** ** ** ** ** ** ** ** ** ** ** **" at bounding box center [457, 265] width 44 height 14
click at [385, 558] on button "Valider" at bounding box center [385, 554] width 65 height 30
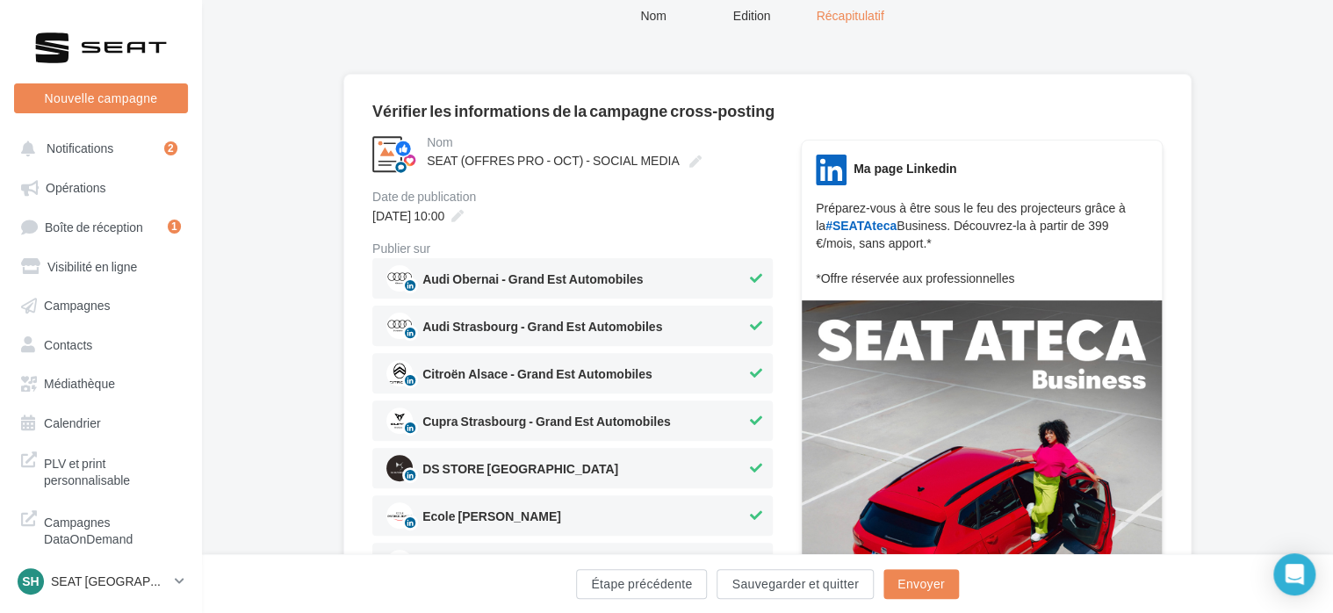
click at [755, 272] on icon at bounding box center [756, 278] width 12 height 12
click at [751, 332] on button at bounding box center [755, 325] width 19 height 21
click at [750, 375] on icon at bounding box center [756, 373] width 12 height 12
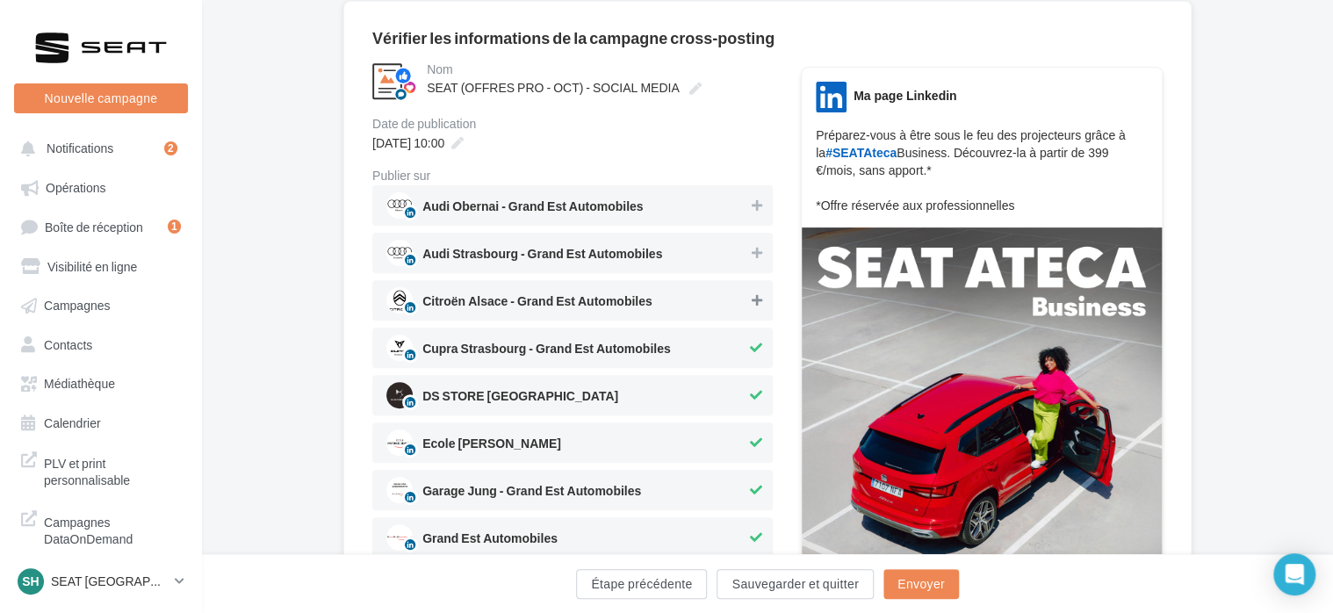
scroll to position [249, 0]
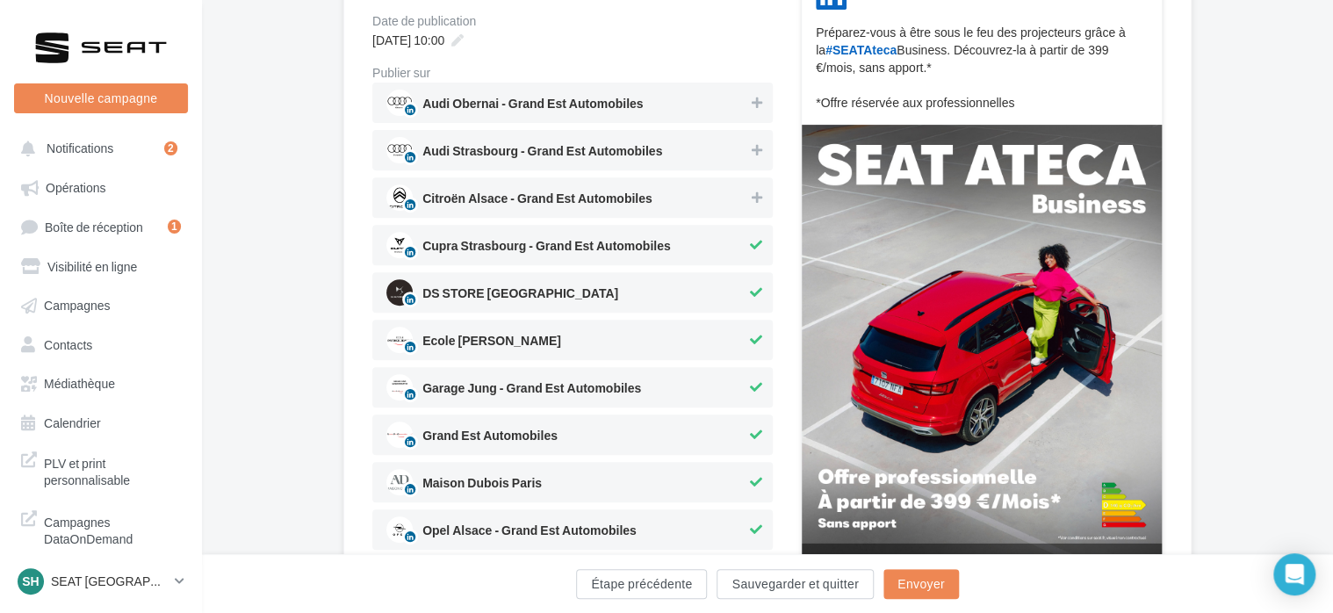
click at [746, 247] on button at bounding box center [755, 244] width 19 height 21
click at [752, 297] on icon at bounding box center [756, 292] width 12 height 12
click at [747, 332] on button at bounding box center [755, 339] width 19 height 21
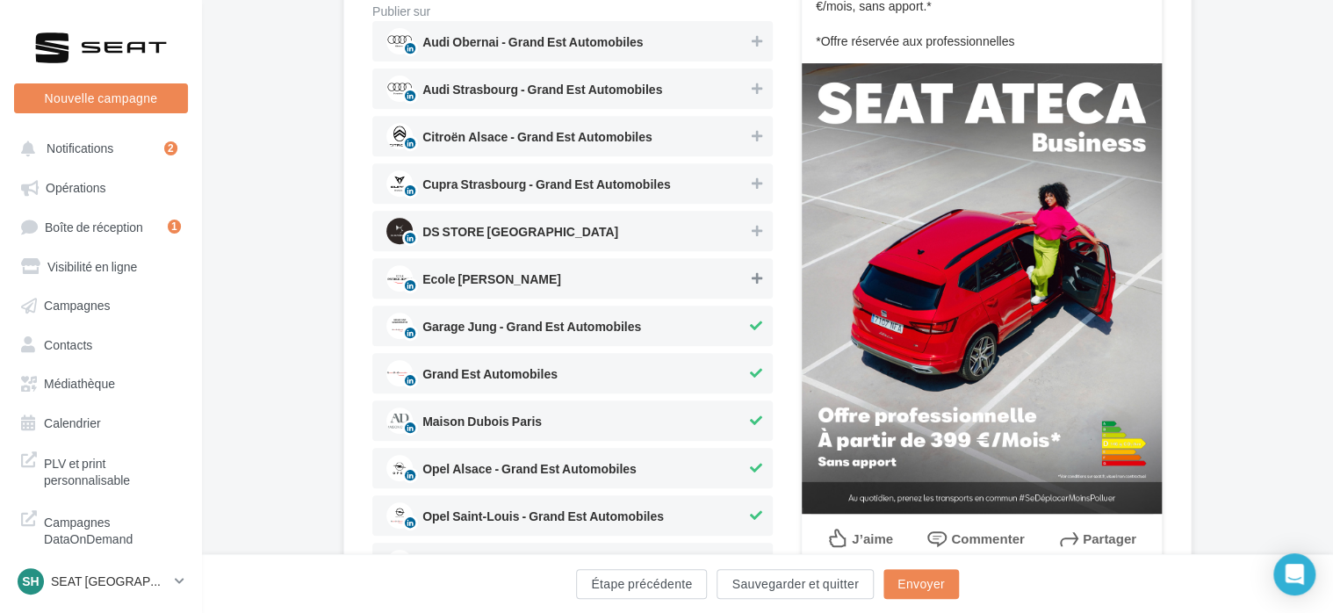
scroll to position [425, 0]
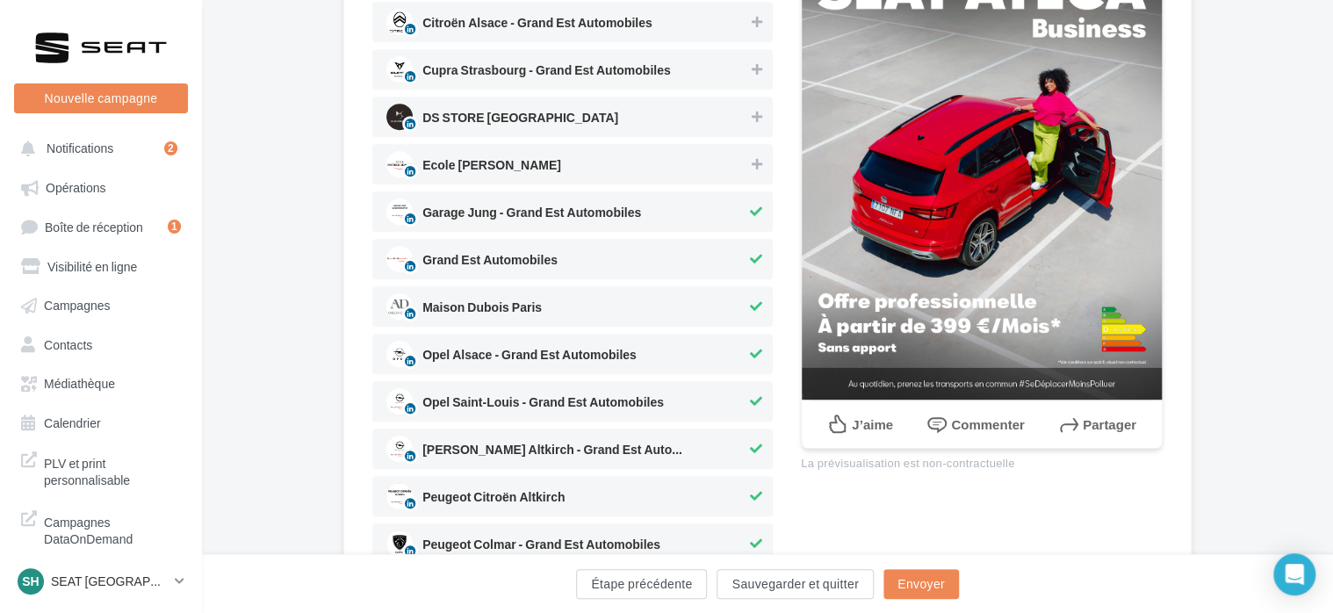
click at [739, 221] on span "Garage Jung - Grand Est Automobiles" at bounding box center [566, 211] width 360 height 26
click at [741, 246] on span "Grand Est Automobiles" at bounding box center [566, 259] width 360 height 26
click at [728, 324] on div "Maison Dubois Paris" at bounding box center [572, 306] width 400 height 40
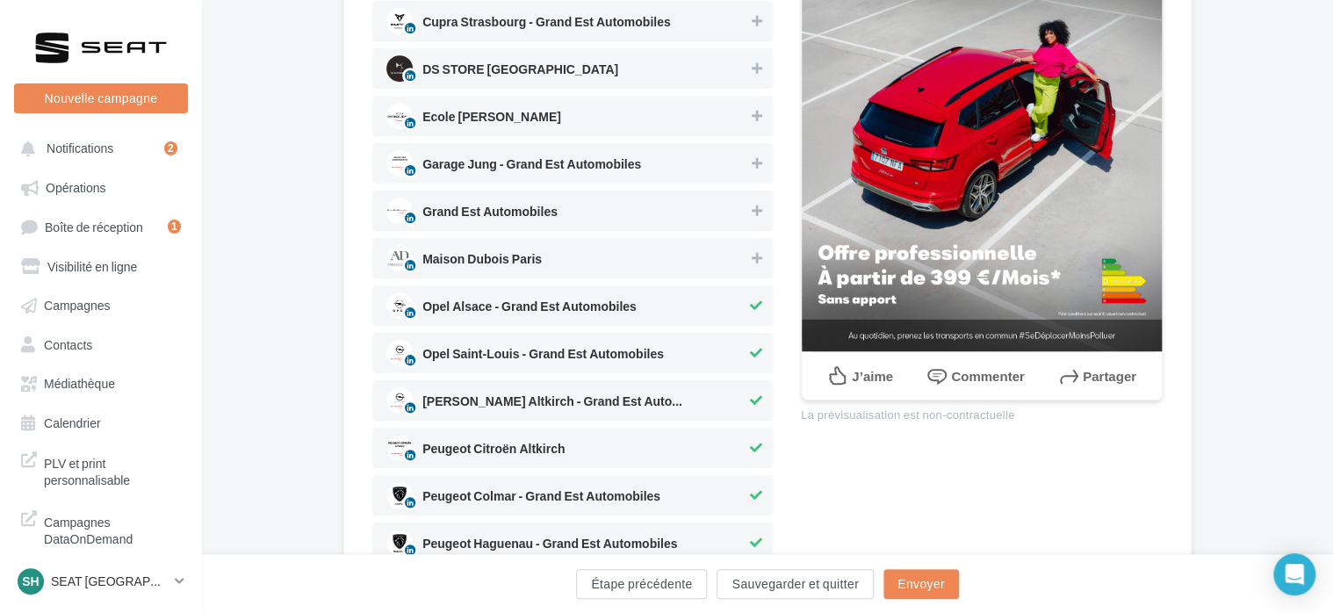
scroll to position [513, 0]
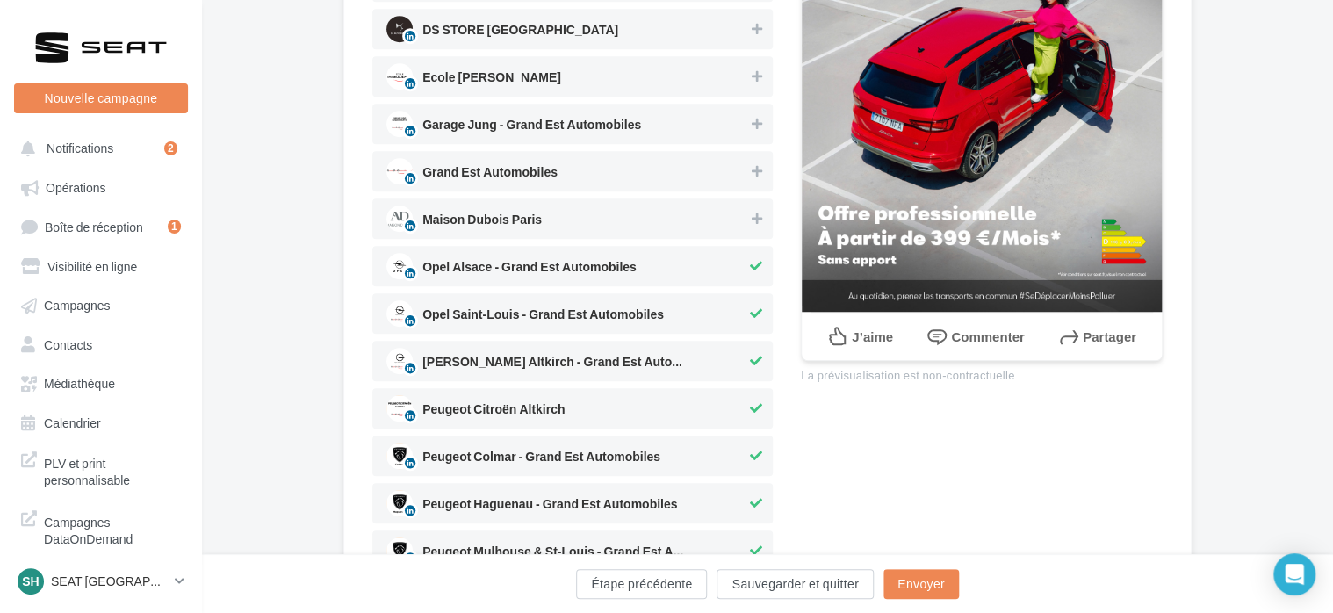
click at [721, 267] on span "Opel Alsace - Grand Est Automobiles" at bounding box center [566, 266] width 360 height 26
click at [708, 313] on span "Opel Saint-Louis - Grand Est Automobiles" at bounding box center [566, 313] width 360 height 26
click at [710, 348] on span "Opel Wolfer Altkirch - Grand Est Automobile..." at bounding box center [566, 361] width 360 height 26
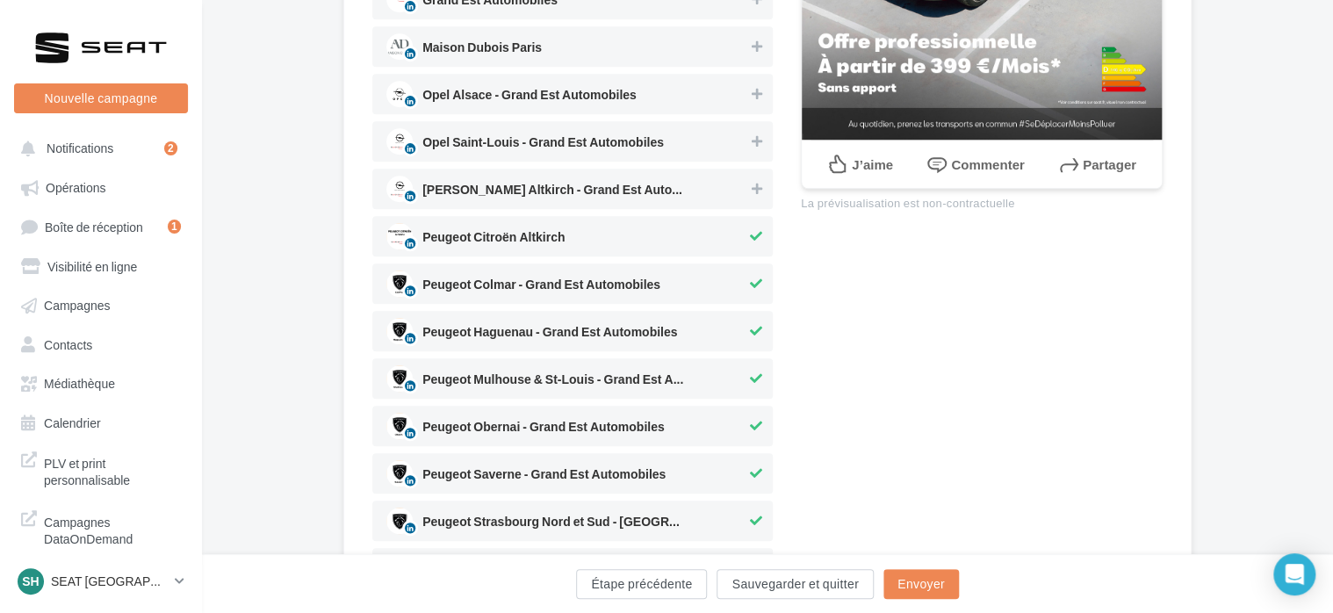
scroll to position [688, 0]
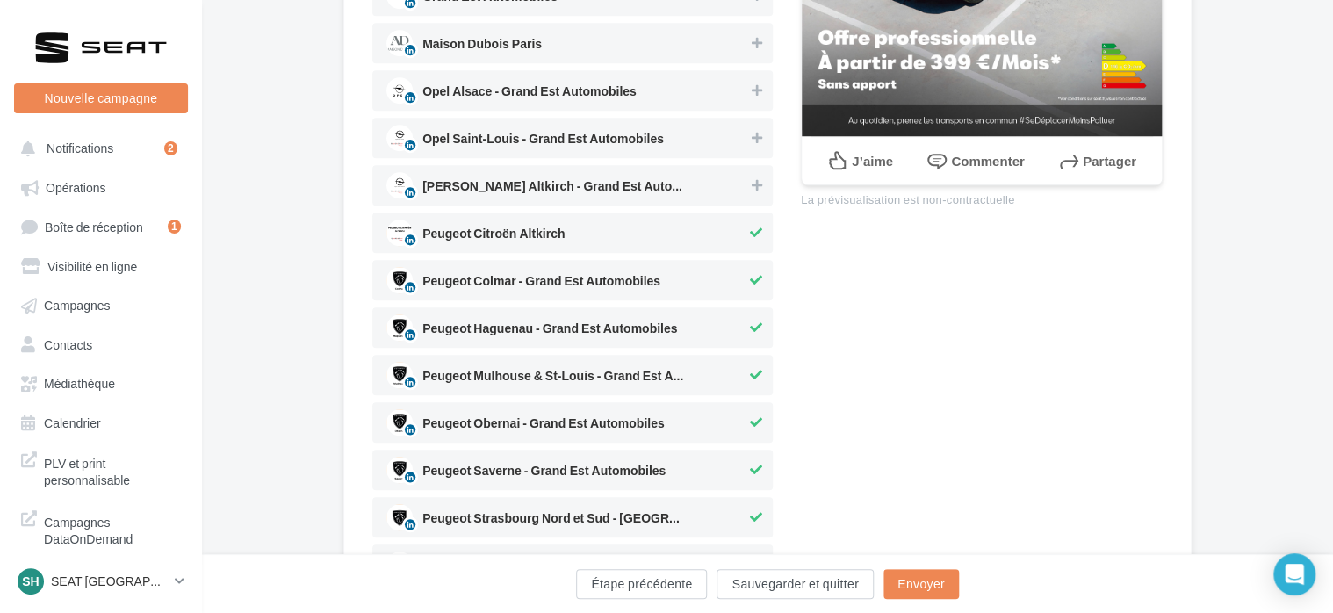
click at [709, 242] on span "Peugeot Citroën Altkirch" at bounding box center [566, 233] width 360 height 26
click at [711, 285] on span "Peugeot Colmar - Grand Est Automobiles" at bounding box center [566, 280] width 360 height 26
click at [719, 342] on div "Peugeot Haguenau - Grand Est Automobiles" at bounding box center [572, 327] width 400 height 40
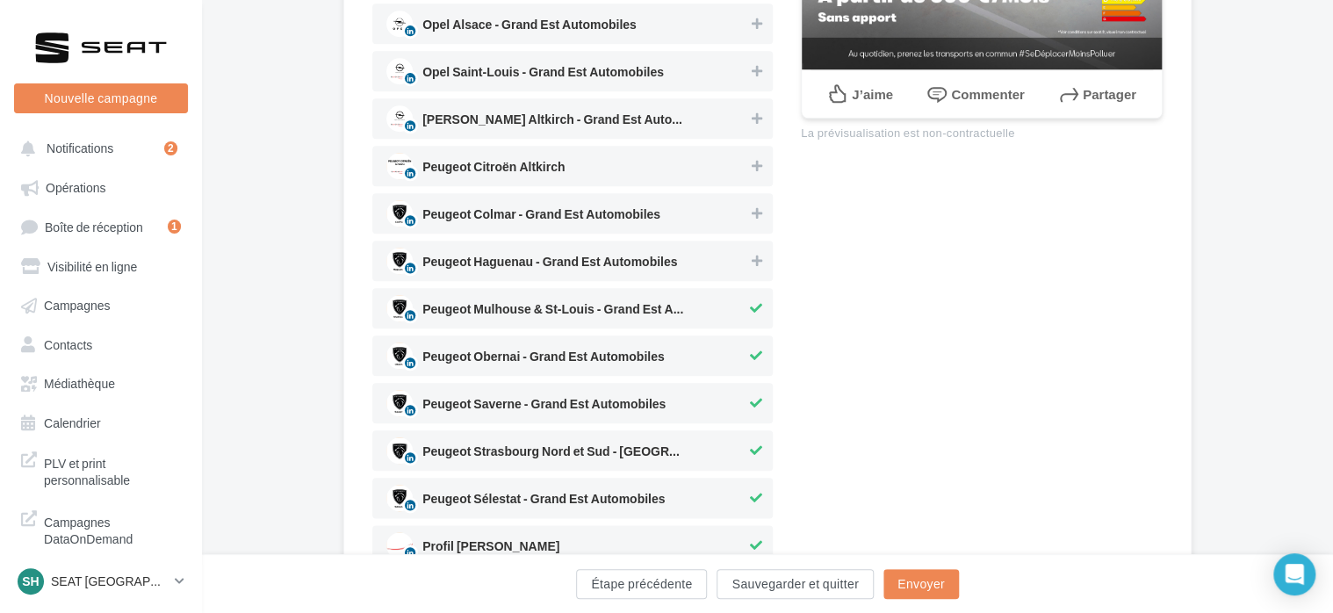
scroll to position [864, 0]
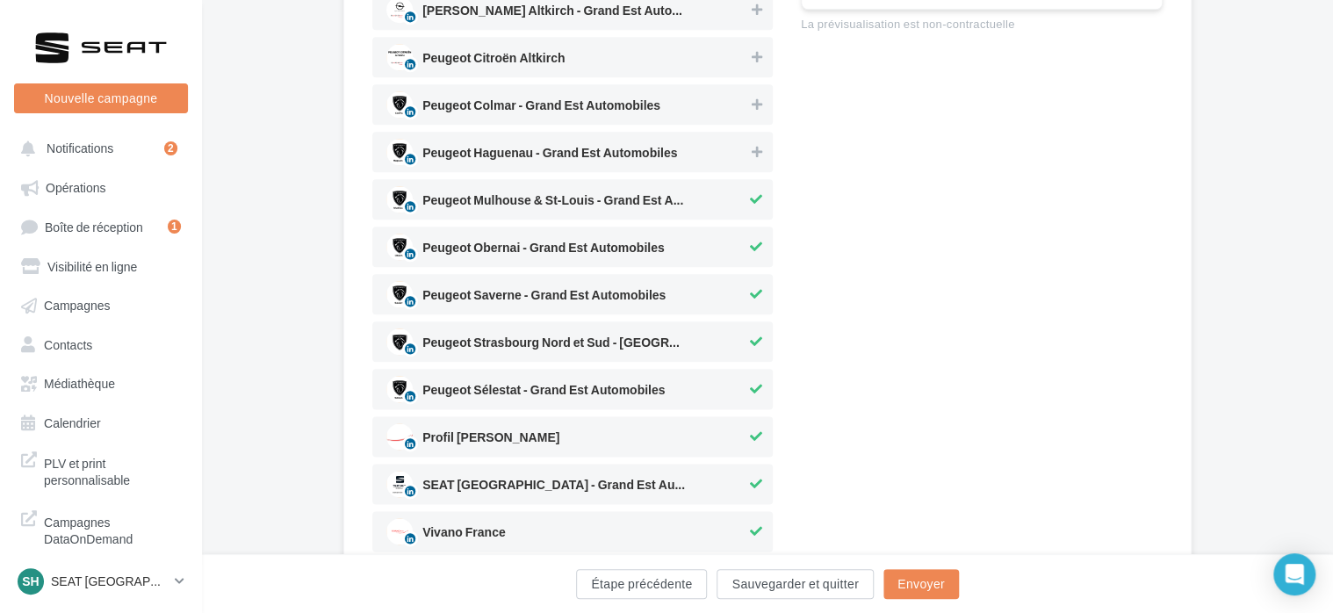
click at [727, 205] on span "Peugeot Mulhouse & St-Louis - Grand Est Aut..." at bounding box center [566, 199] width 360 height 26
click at [724, 274] on div "Peugeot Saverne - Grand Est Automobiles" at bounding box center [572, 294] width 400 height 40
click at [724, 327] on div "Peugeot Strasbourg Nord et Sud - Grand Est ..." at bounding box center [572, 341] width 400 height 40
click at [731, 253] on span "Peugeot Obernai - Grand Est Automobiles" at bounding box center [566, 247] width 360 height 26
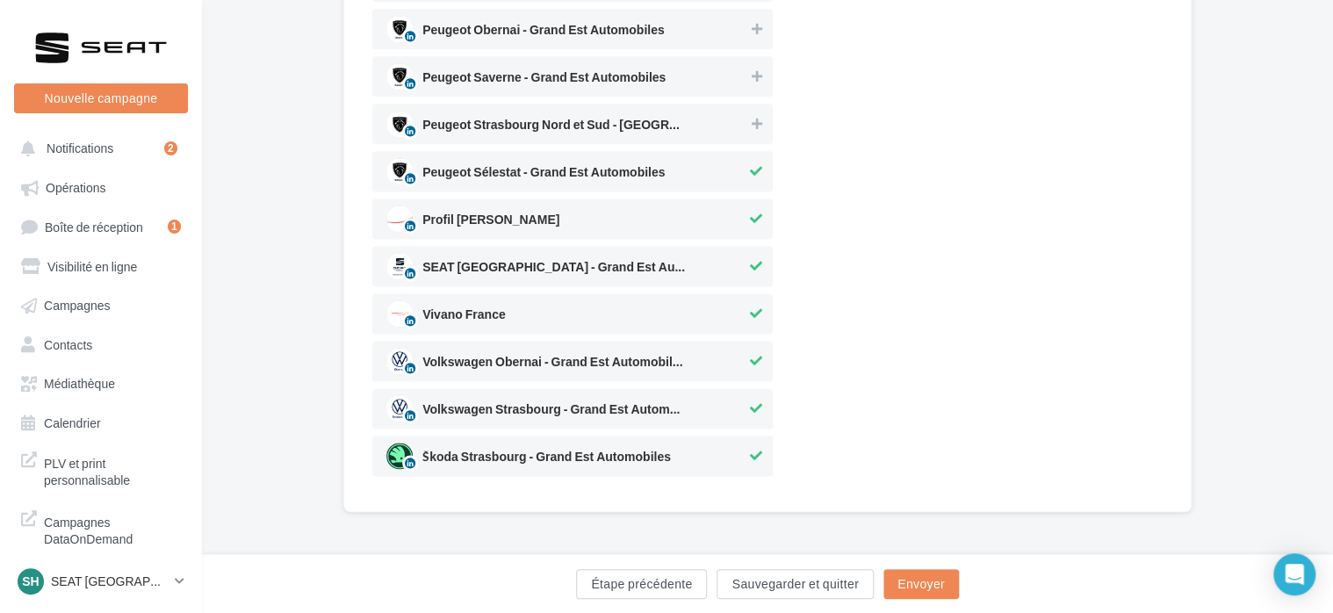
scroll to position [1085, 0]
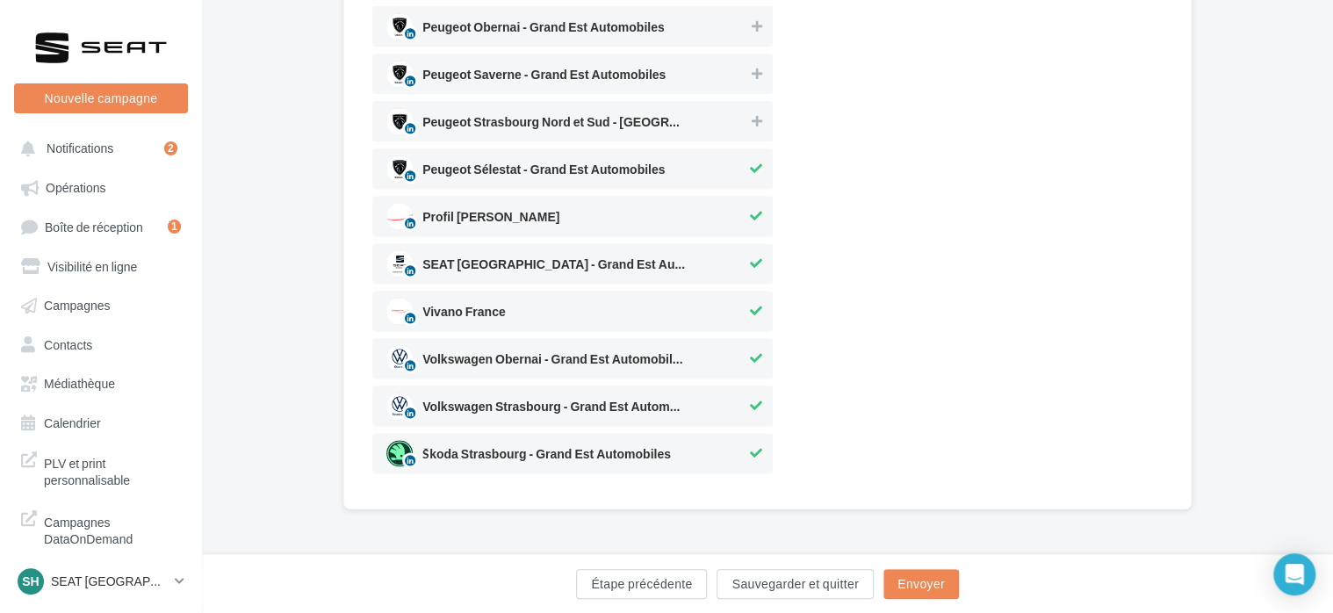
click at [717, 169] on span "Peugeot Sélestat - Grand Est Automobiles" at bounding box center [566, 168] width 360 height 26
click at [717, 205] on span "Profil Damien Weber" at bounding box center [566, 216] width 360 height 26
click at [716, 275] on span "SEAT Strasbourg - Grand Est Automobiles" at bounding box center [566, 263] width 360 height 26
click at [712, 315] on span "Vivano France" at bounding box center [566, 311] width 360 height 26
click at [710, 350] on span "Volkswagen Obernai - Grand Est Automobiles" at bounding box center [566, 358] width 360 height 26
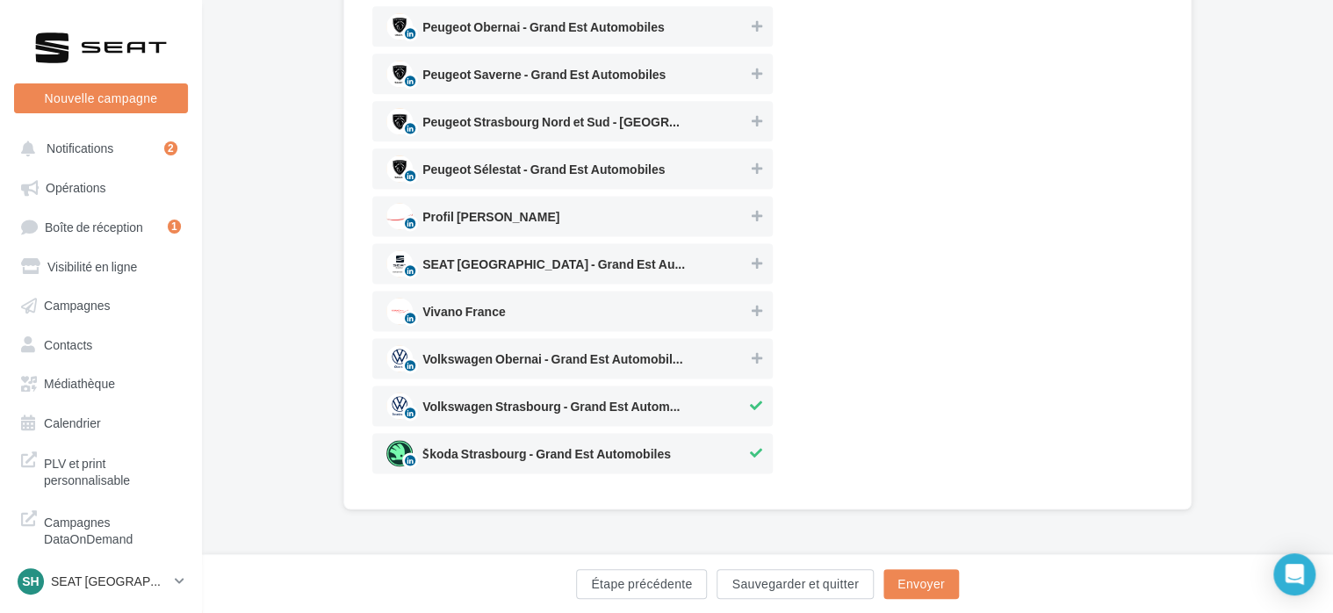
click at [715, 396] on span "Volkswagen Strasbourg - Grand Est Automobil..." at bounding box center [566, 406] width 360 height 26
click at [709, 440] on span "Škoda Strasbourg - Grand Est Automobiles" at bounding box center [566, 453] width 360 height 26
click at [898, 583] on button "Envoyer" at bounding box center [921, 584] width 76 height 30
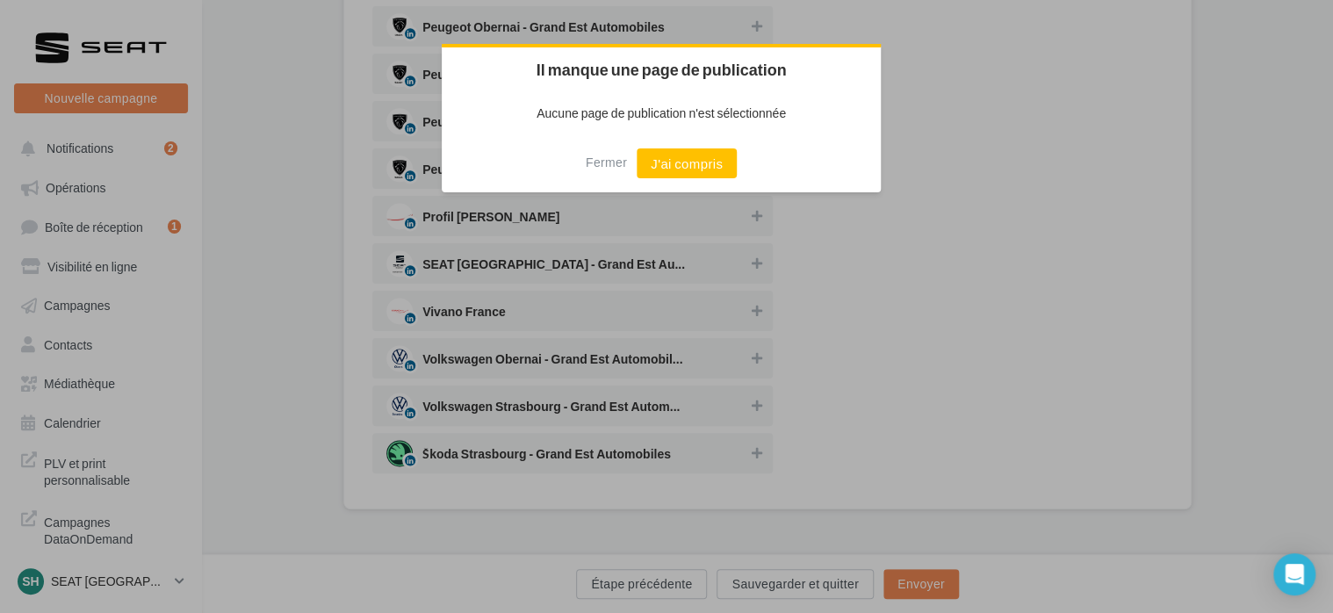
scroll to position [1076, 0]
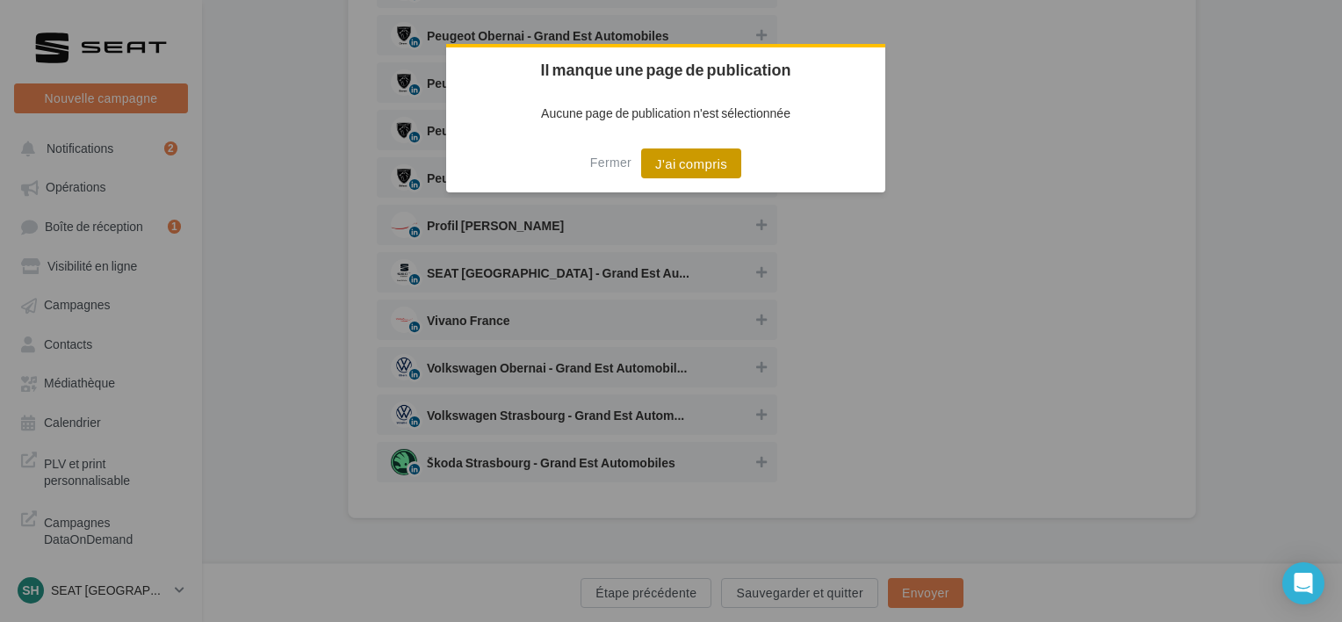
click at [696, 167] on button "J'ai compris" at bounding box center [691, 163] width 100 height 30
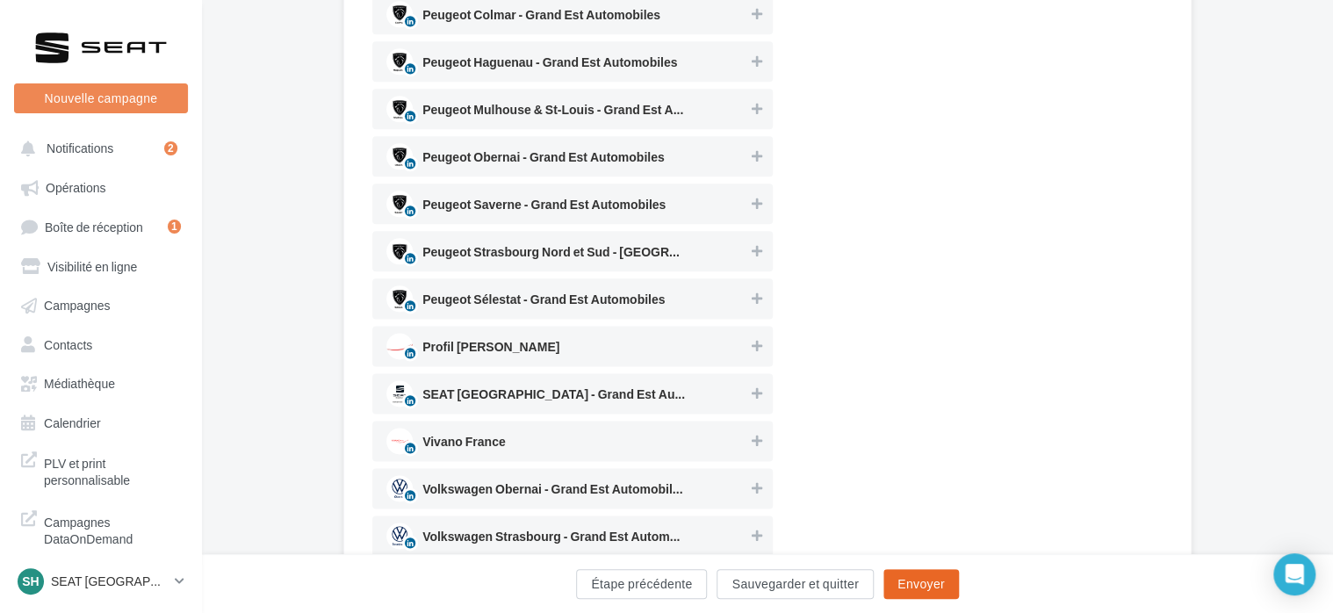
scroll to position [998, 0]
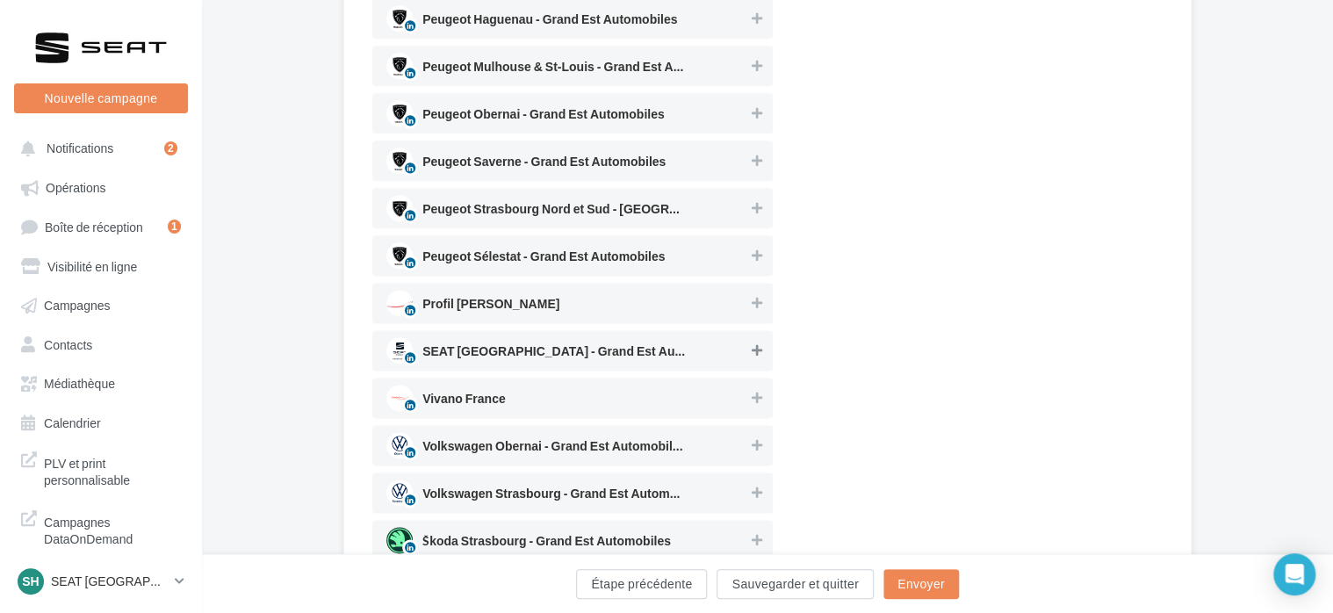
click at [757, 349] on icon at bounding box center [757, 350] width 11 height 12
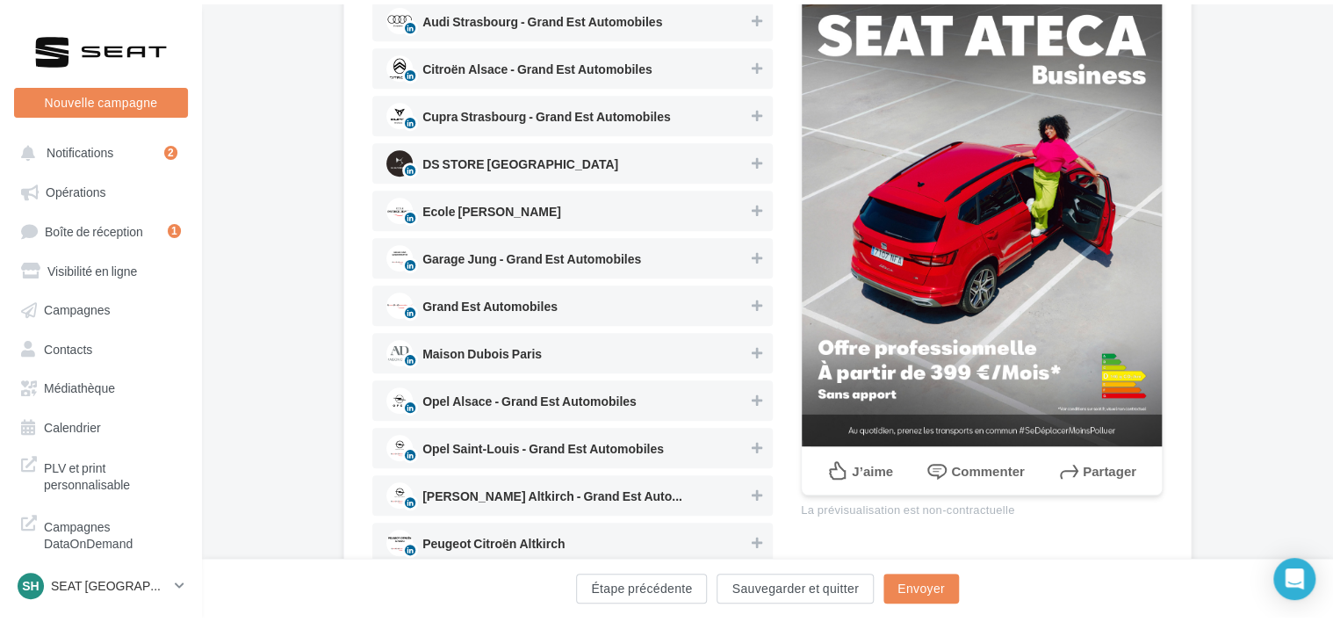
scroll to position [0, 0]
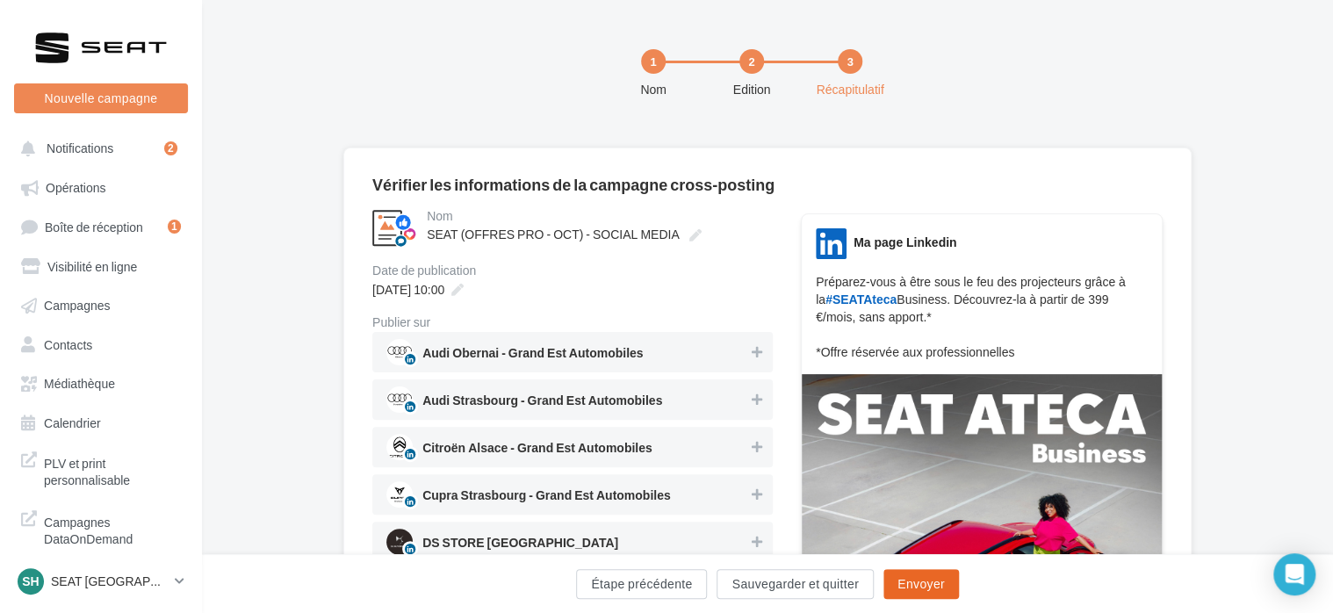
click at [941, 591] on button "Envoyer" at bounding box center [921, 584] width 76 height 30
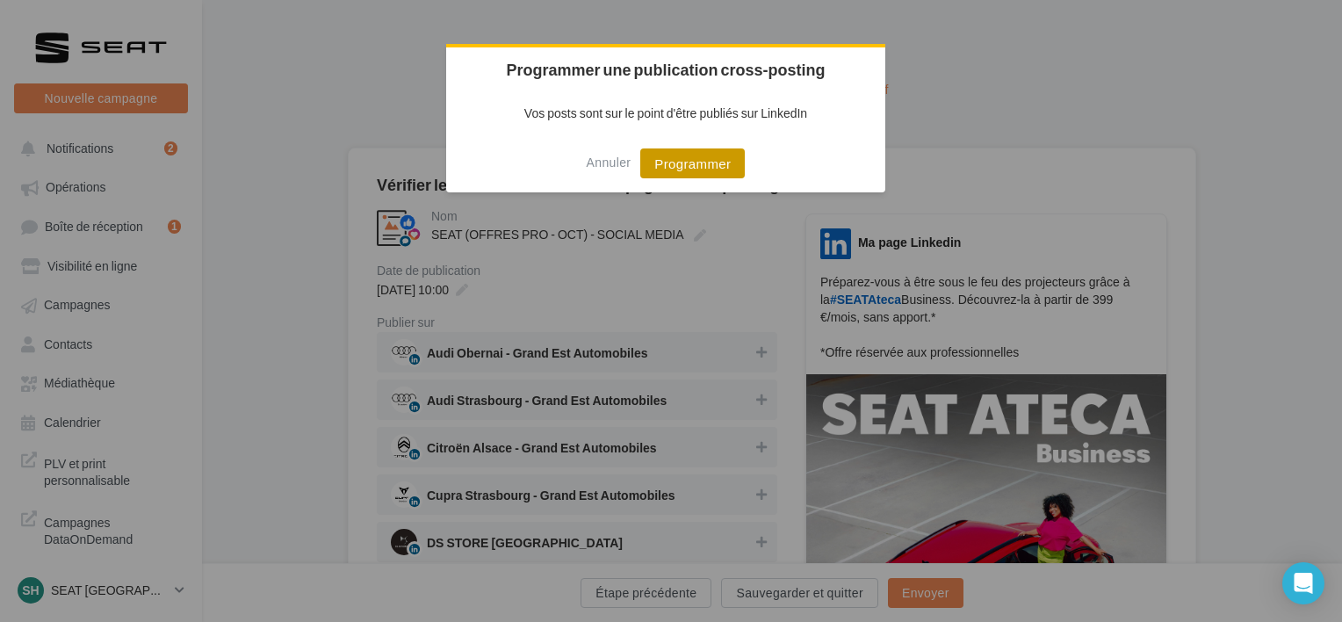
click at [710, 161] on button "Programmer" at bounding box center [692, 163] width 105 height 30
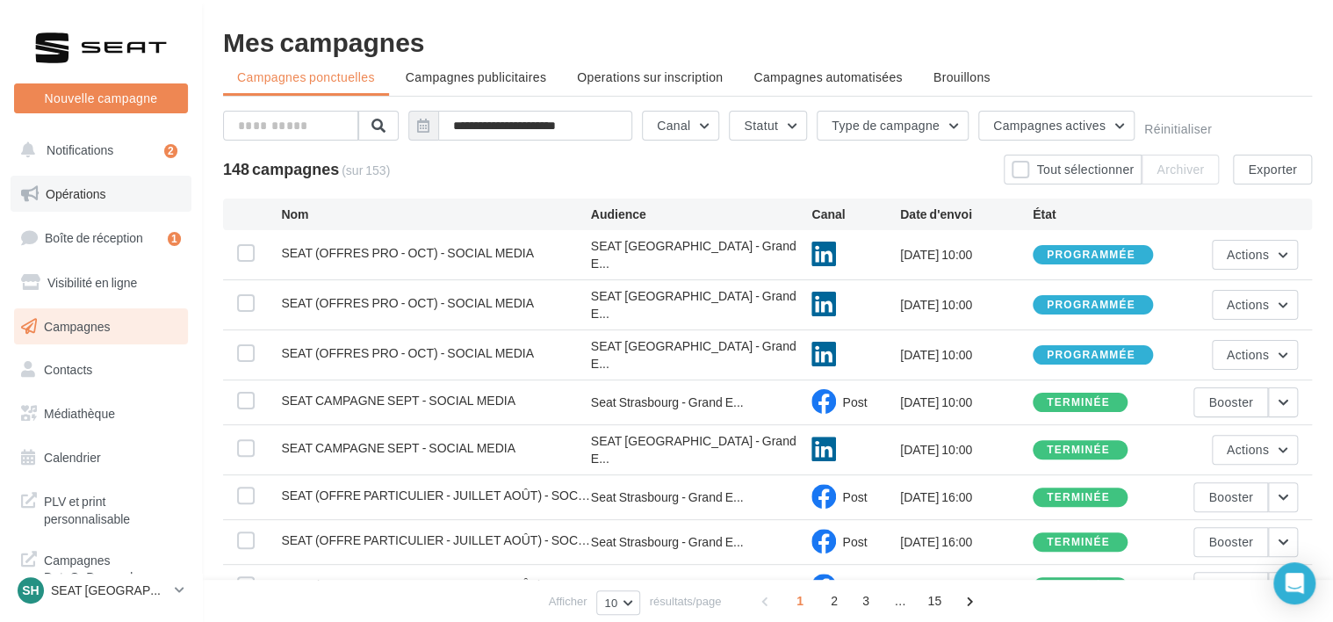
click at [128, 202] on link "Opérations" at bounding box center [101, 194] width 181 height 37
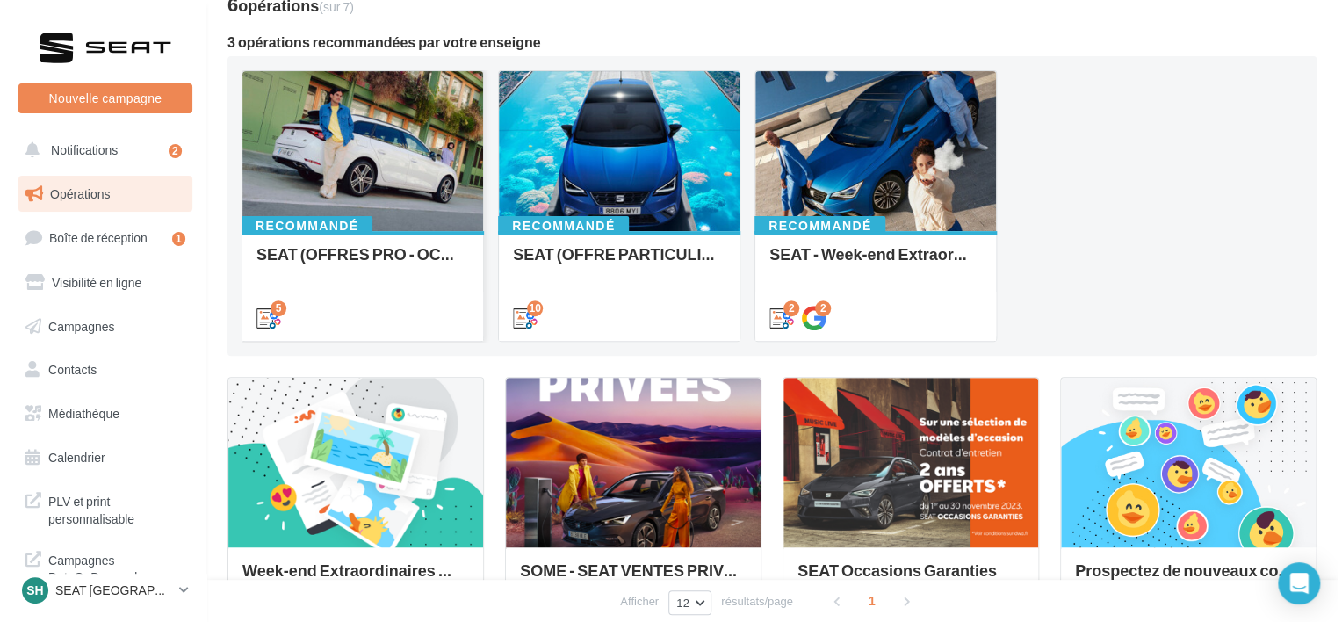
scroll to position [176, 0]
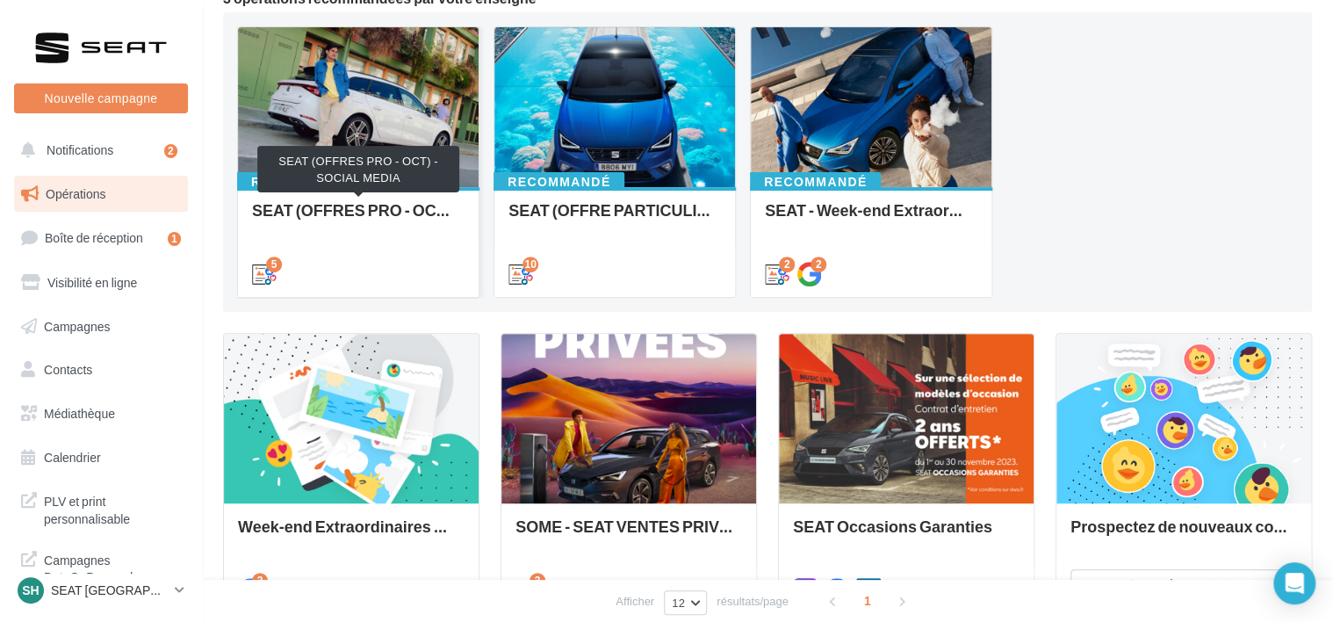
click at [352, 219] on div "SEAT (OFFRES PRO - OCT) - SOCIAL MEDIA" at bounding box center [358, 218] width 213 height 35
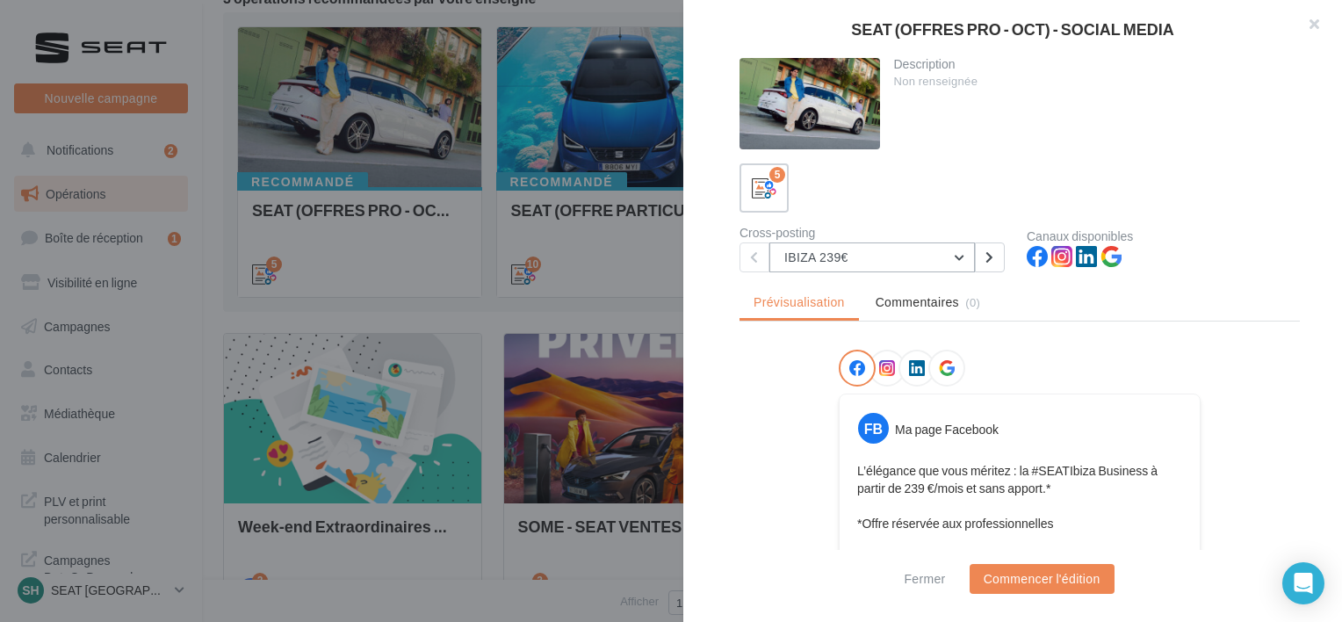
click at [850, 247] on button "IBIZA 239€" at bounding box center [871, 257] width 205 height 30
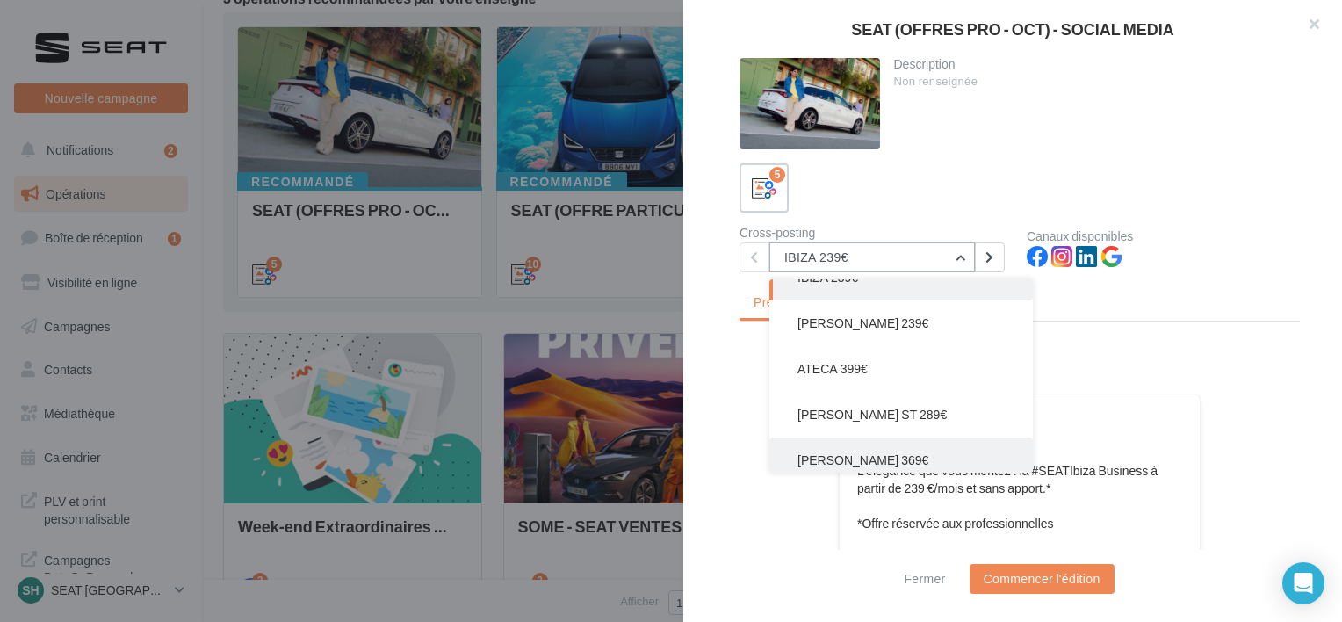
scroll to position [35, 0]
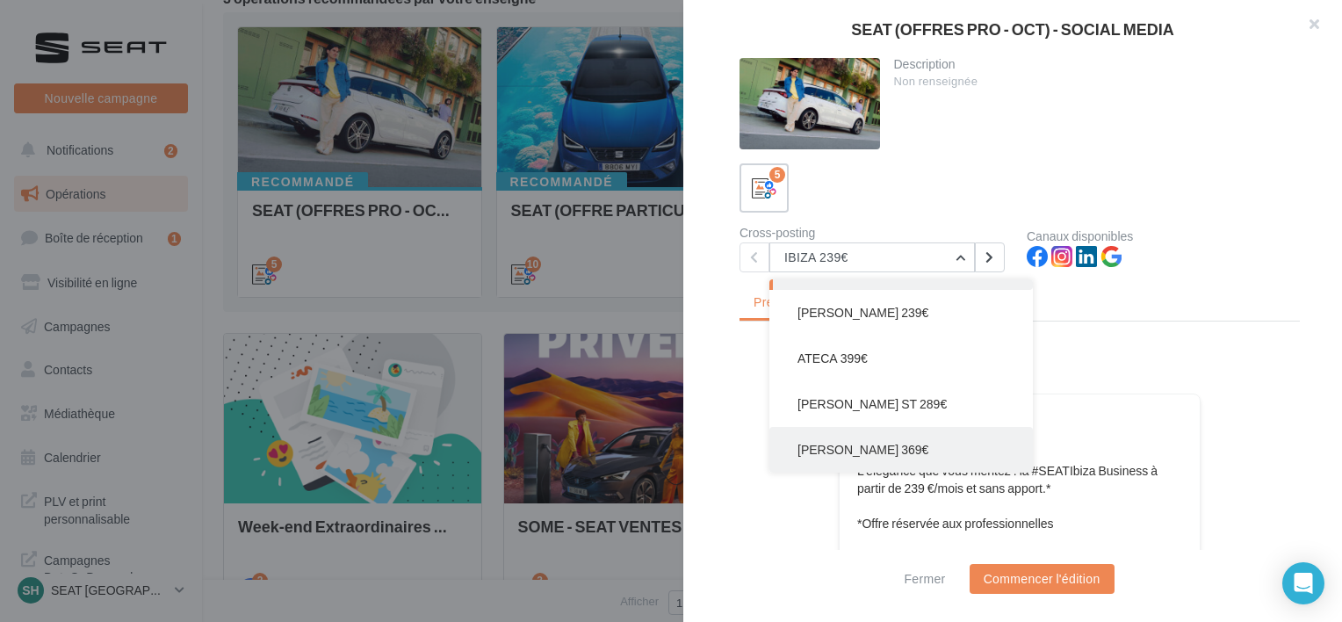
click at [871, 429] on button "LEON PHEV 369€" at bounding box center [900, 450] width 263 height 46
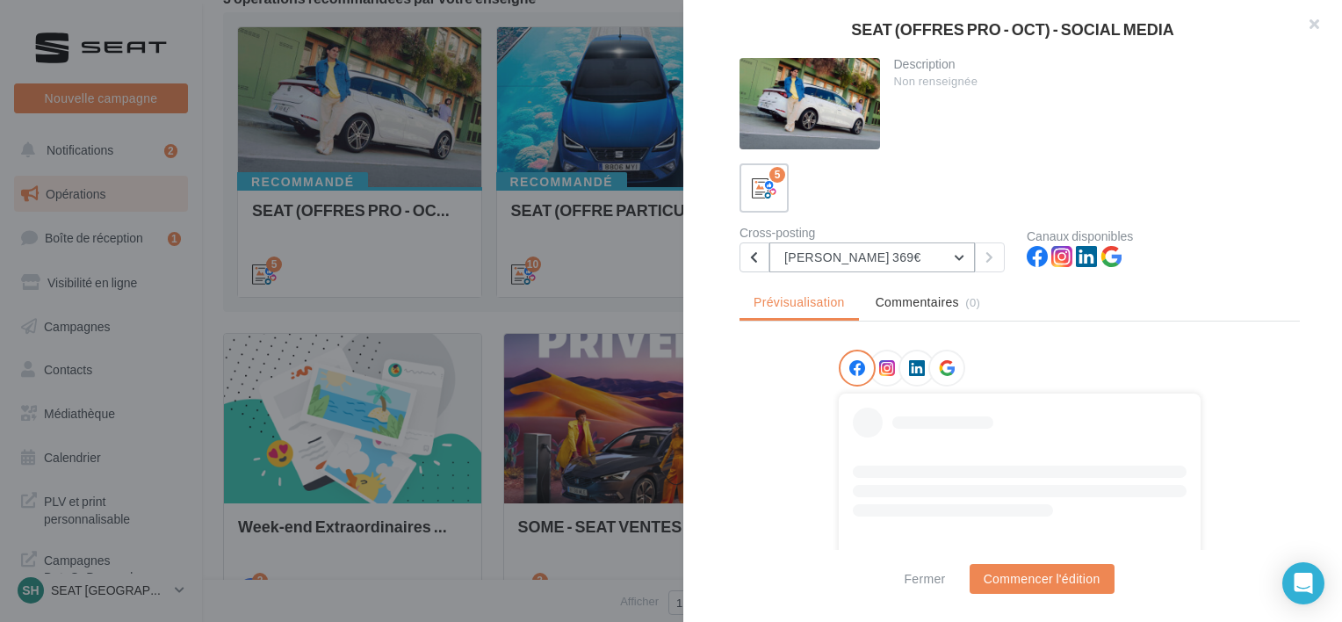
click at [878, 267] on button "LEON PHEV 369€" at bounding box center [871, 257] width 205 height 30
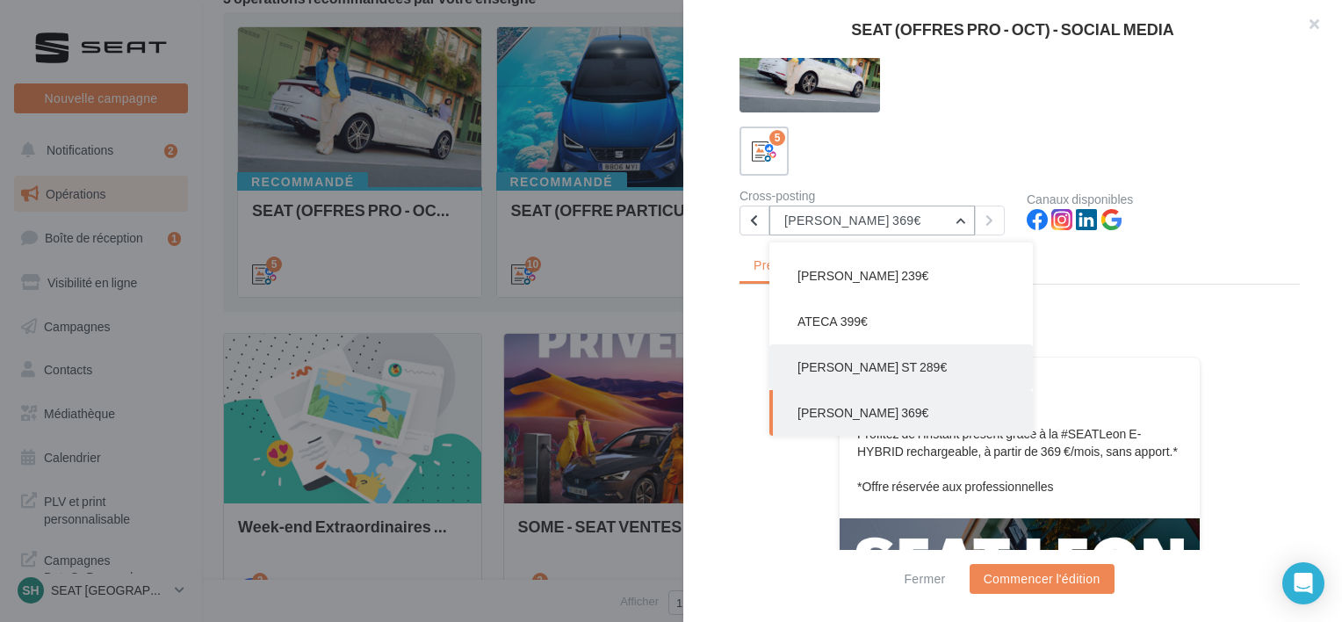
scroll to position [21, 0]
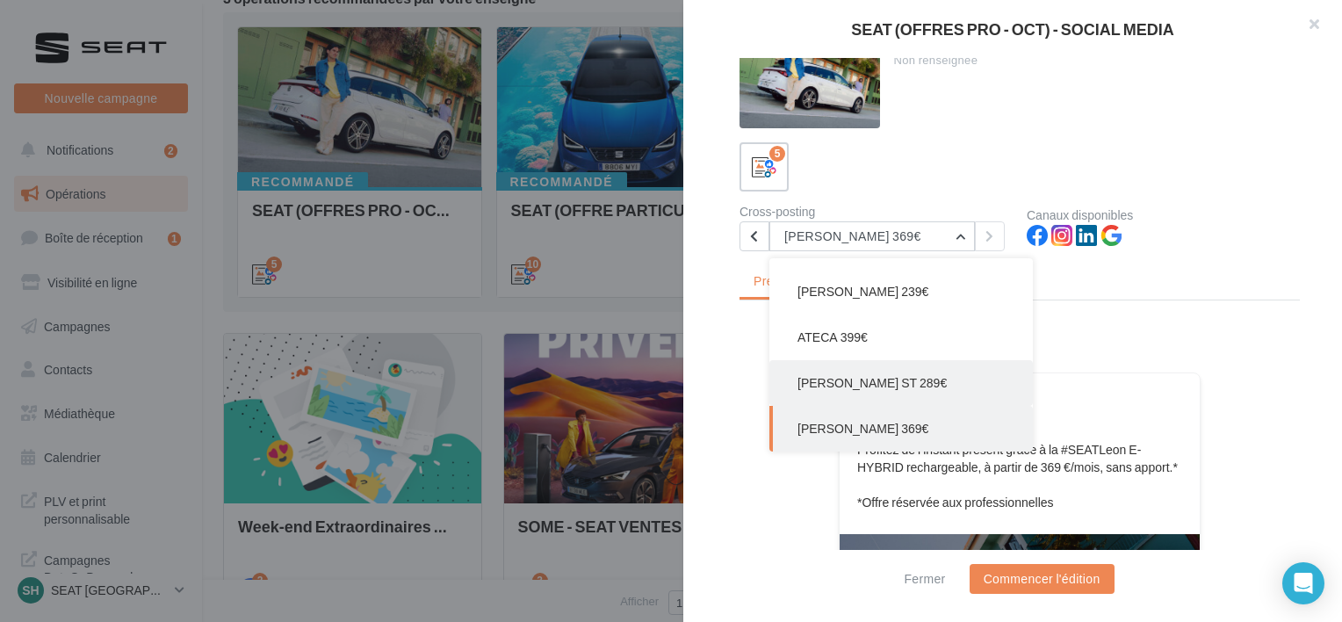
click at [864, 387] on span "LEON ST 289€" at bounding box center [871, 382] width 149 height 15
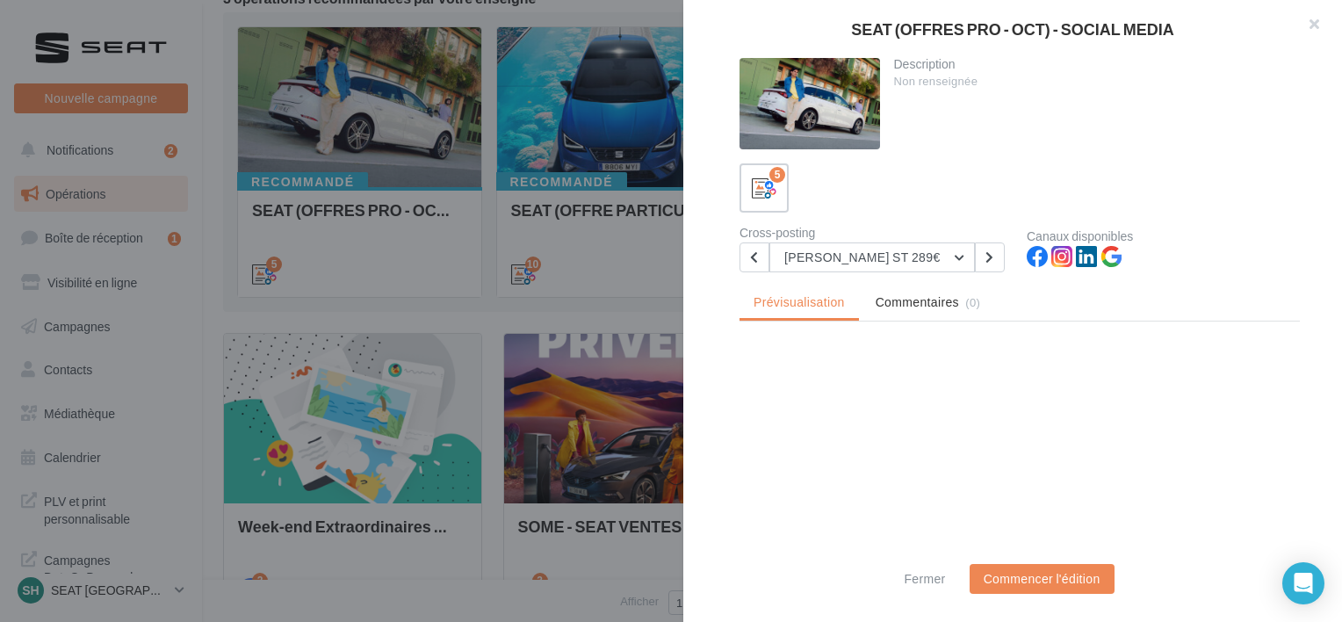
scroll to position [0, 0]
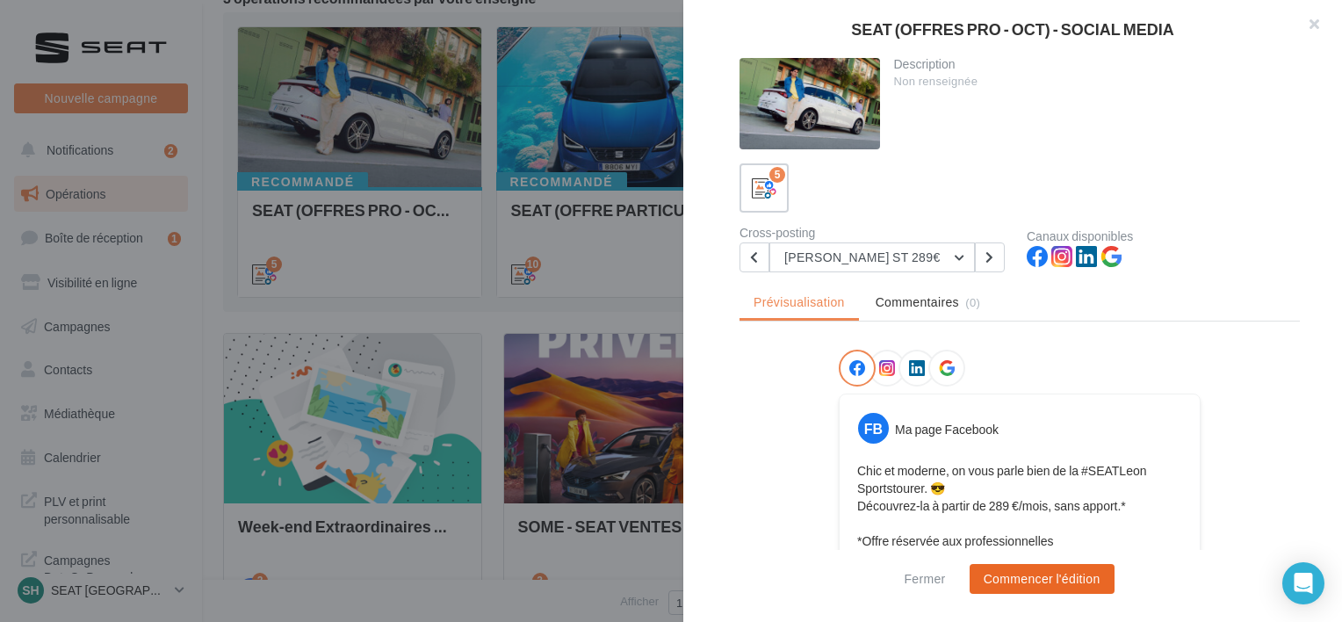
click at [1039, 580] on button "Commencer l'édition" at bounding box center [1041, 579] width 145 height 30
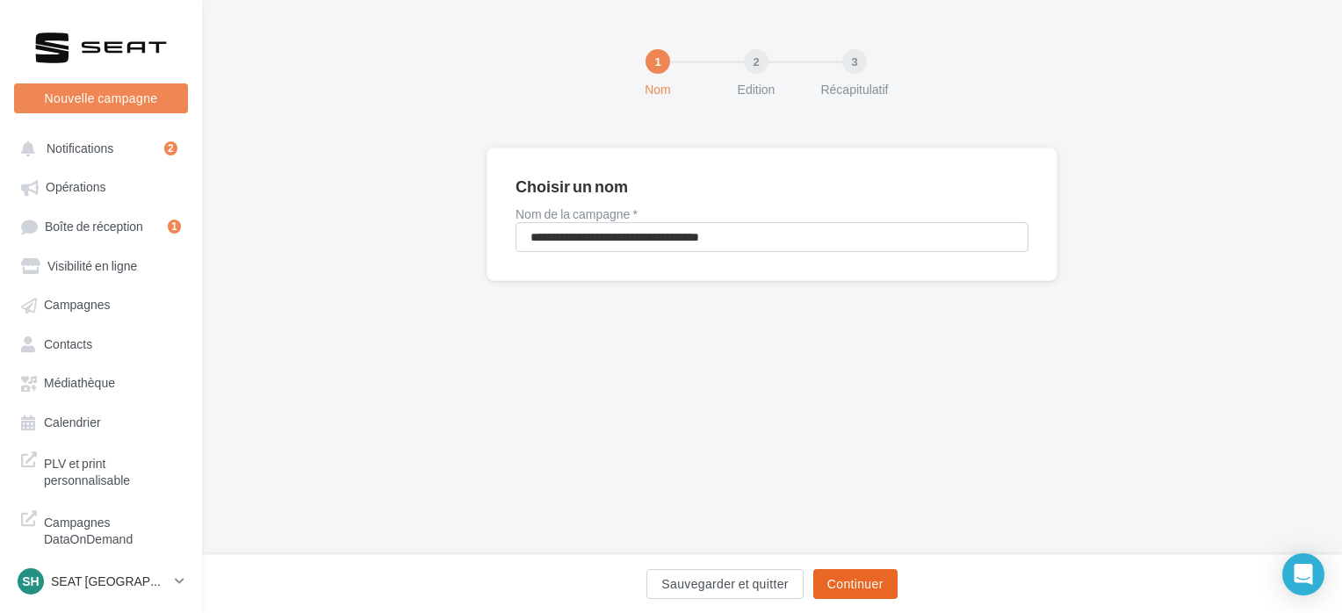
click at [860, 580] on button "Continuer" at bounding box center [855, 584] width 84 height 30
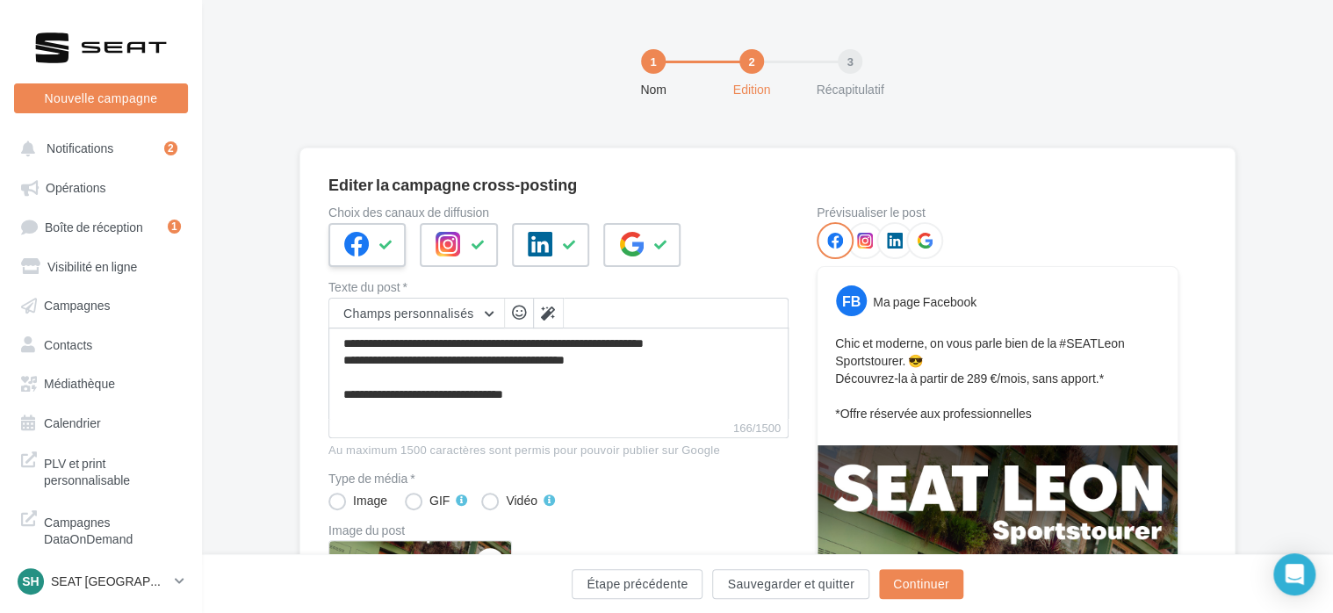
click at [394, 258] on div at bounding box center [366, 245] width 77 height 44
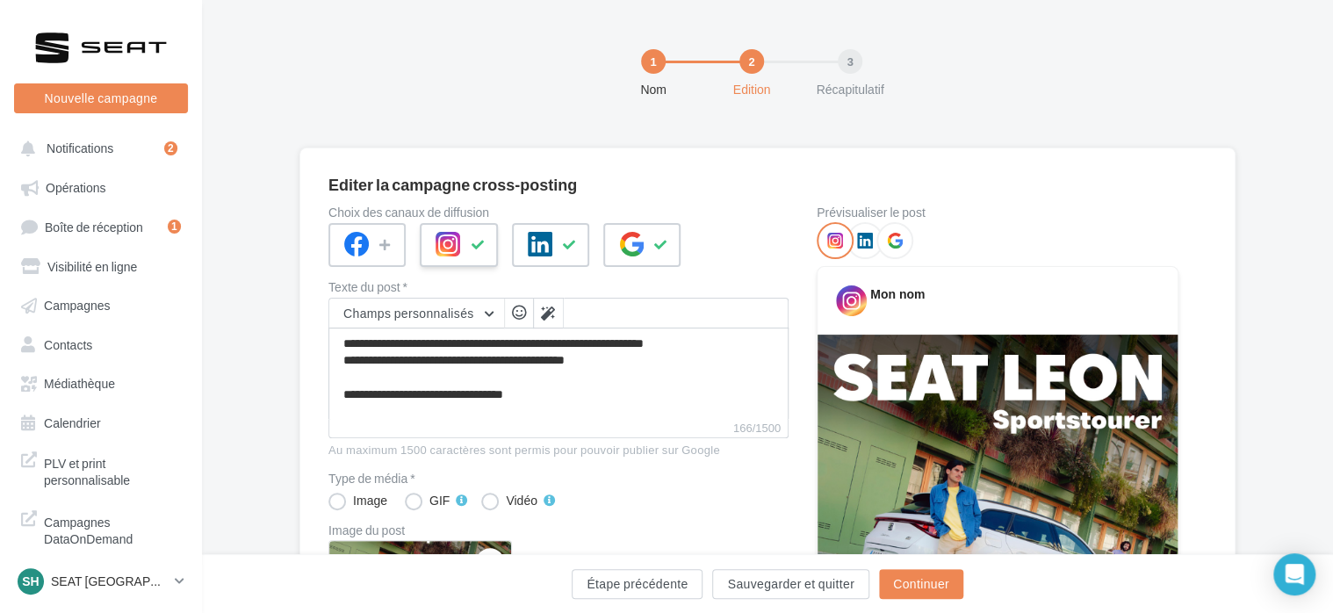
click at [422, 256] on div at bounding box center [458, 245] width 77 height 44
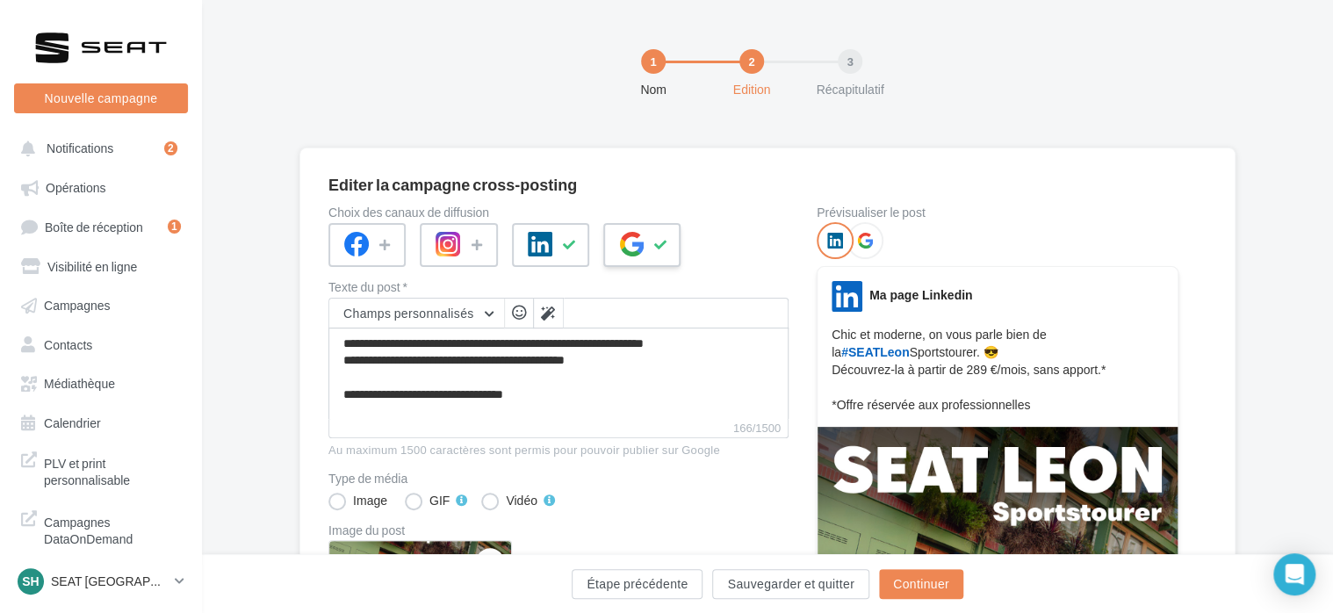
click at [634, 260] on div at bounding box center [641, 245] width 77 height 44
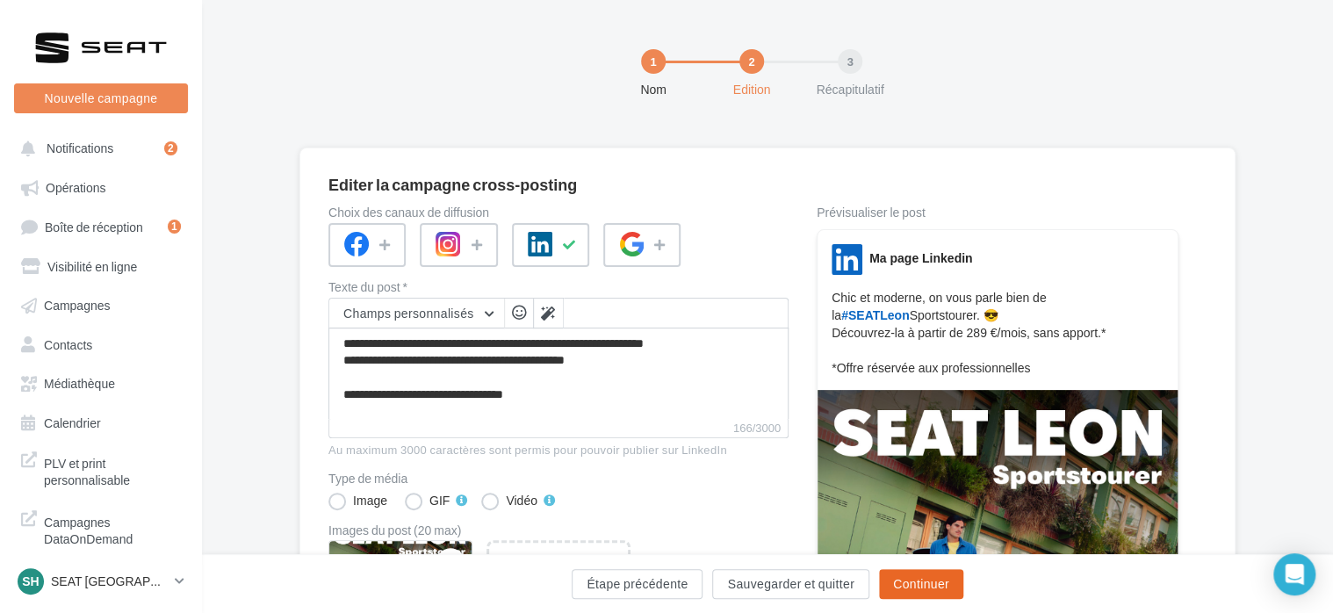
click at [936, 587] on button "Continuer" at bounding box center [921, 584] width 84 height 30
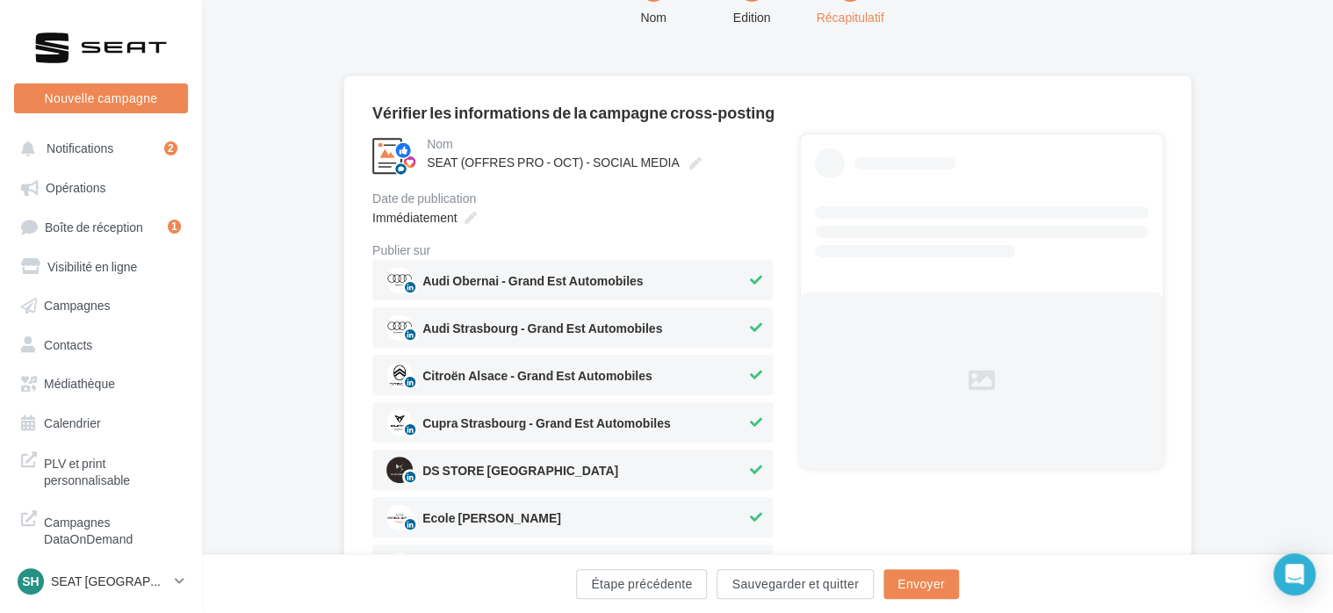
scroll to position [176, 0]
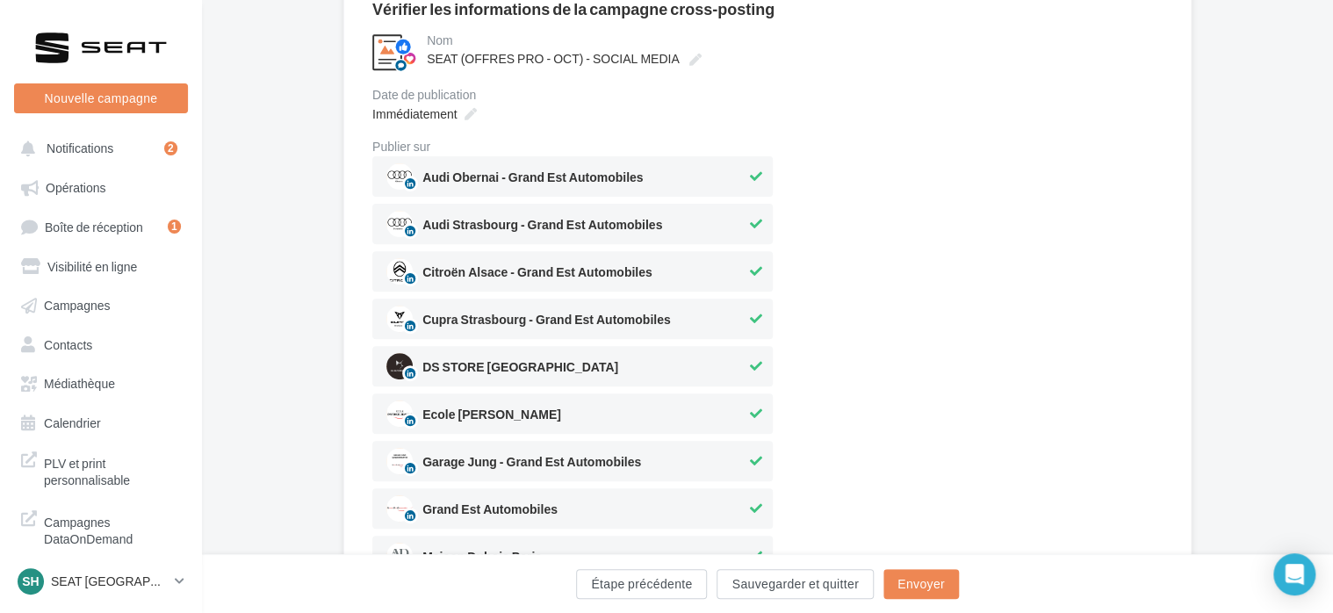
click at [547, 186] on span "Audi Obernai - Grand Est Automobiles" at bounding box center [532, 180] width 220 height 19
click at [559, 241] on div "Audi Strasbourg - Grand Est Automobiles" at bounding box center [572, 224] width 400 height 40
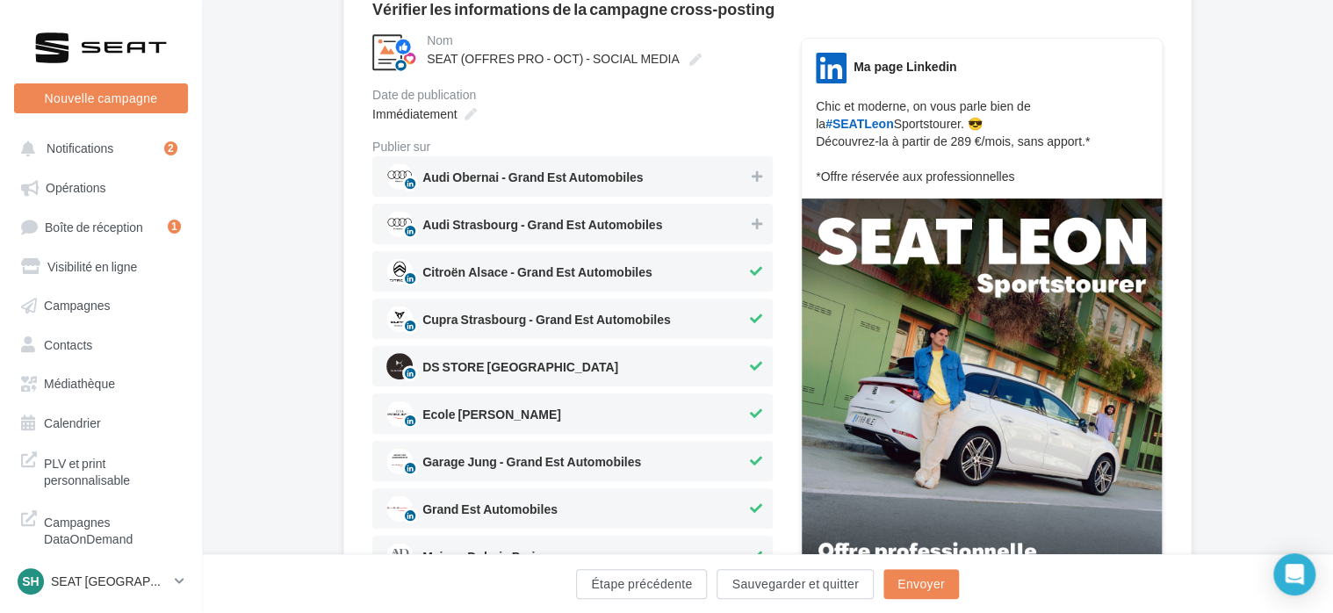
click at [557, 259] on span "Citroën Alsace - Grand Est Automobiles" at bounding box center [566, 271] width 360 height 26
click at [557, 321] on span "Cupra Strasbourg - Grand Est Automobiles" at bounding box center [546, 323] width 249 height 19
click at [551, 362] on span "DS STORE ALSACE" at bounding box center [566, 366] width 360 height 26
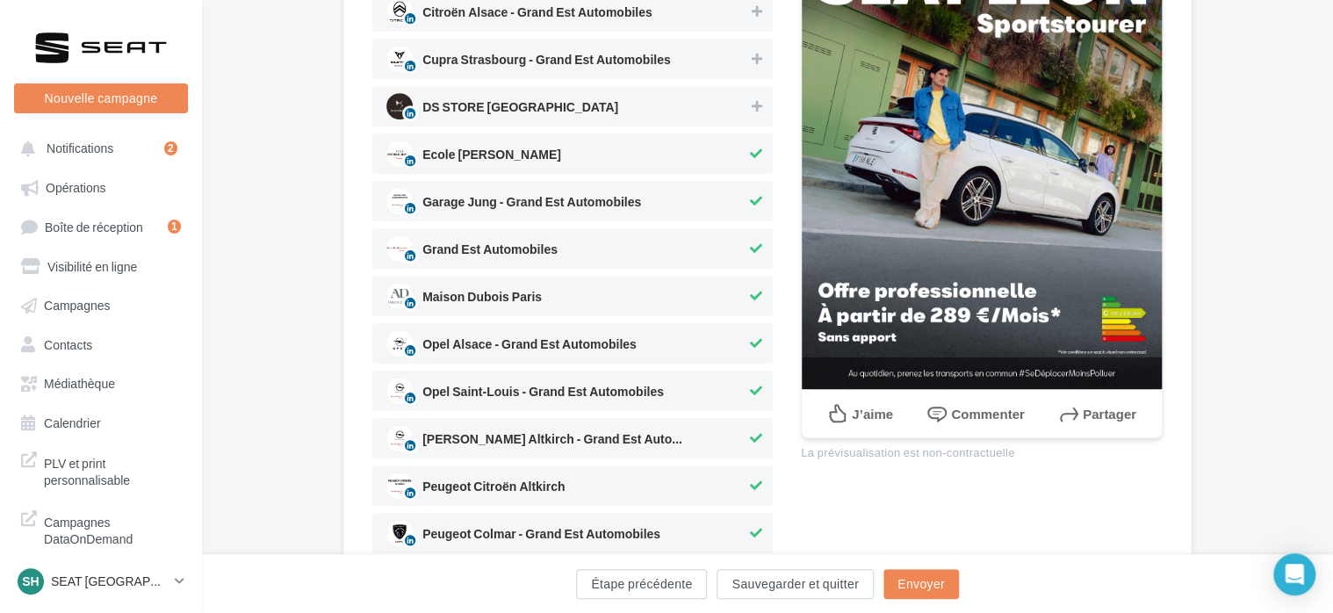
scroll to position [439, 0]
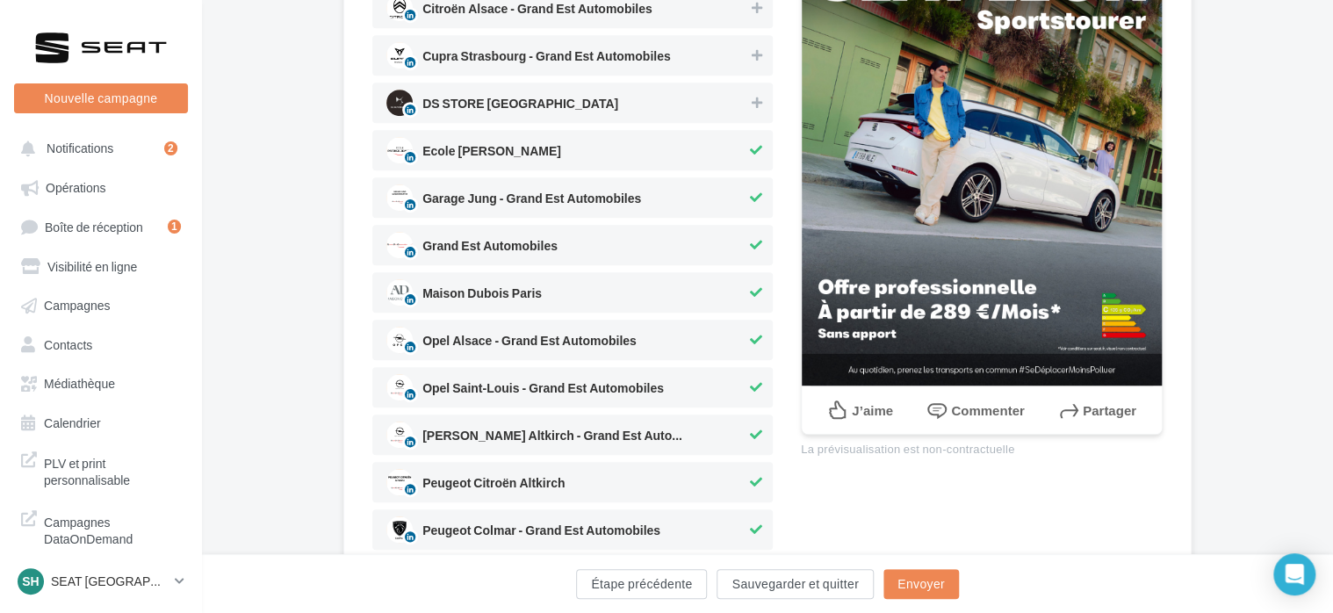
click at [530, 155] on span "Ecole Patrice Jeanne" at bounding box center [491, 154] width 139 height 19
click at [530, 207] on span "Garage Jung - Grand Est Automobiles" at bounding box center [531, 201] width 219 height 19
click at [544, 267] on div "Audi Obernai - Grand Est Automobiles Audi Strasbourg - Grand Est Automobiles Ci…" at bounding box center [572, 506] width 400 height 1226
click at [547, 309] on div "Maison Dubois Paris" at bounding box center [572, 292] width 400 height 40
click at [537, 243] on span "Grand Est Automobiles" at bounding box center [489, 249] width 135 height 19
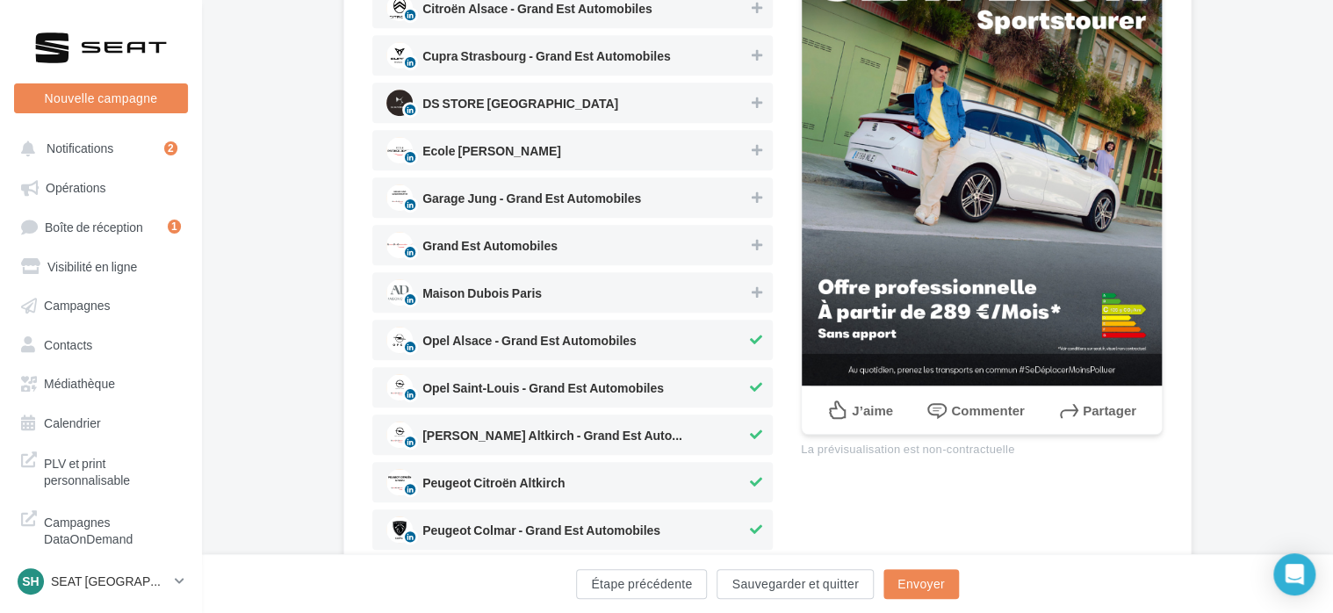
click at [539, 335] on span "Opel Alsace - Grand Est Automobiles" at bounding box center [529, 344] width 214 height 19
click at [544, 386] on span "Opel Saint-Louis - Grand Est Automobiles" at bounding box center [542, 391] width 241 height 19
click at [560, 437] on span "Opel Wolfer Altkirch - Grand Est Automobile..." at bounding box center [553, 438] width 263 height 19
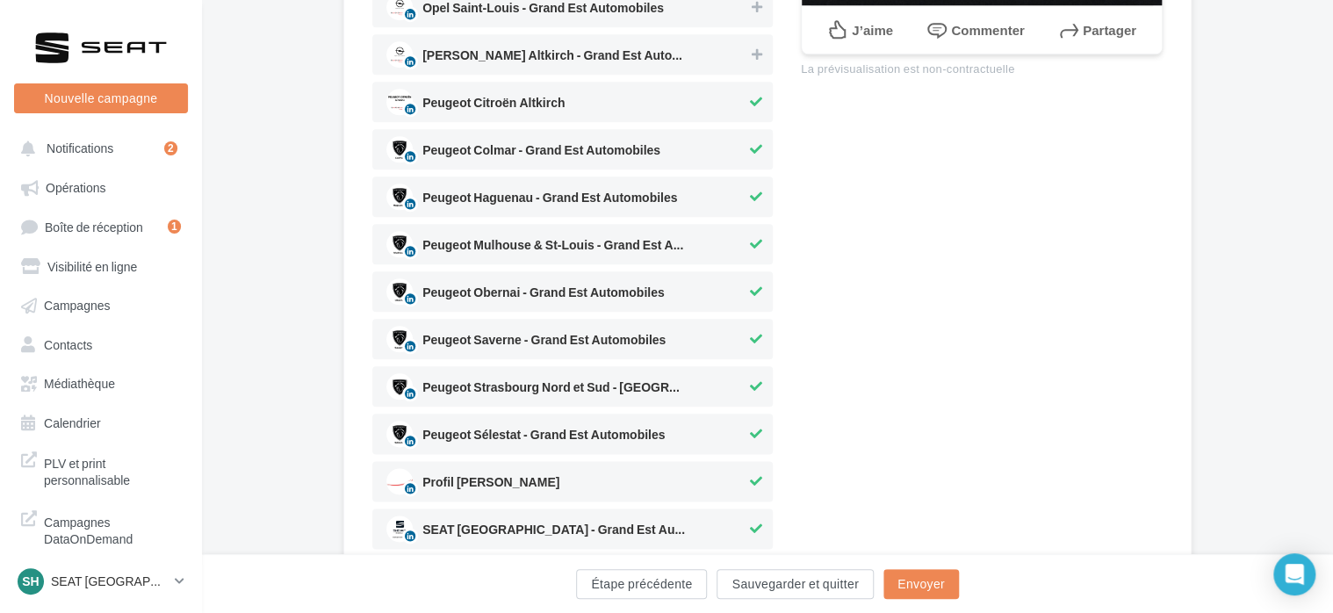
scroll to position [703, 0]
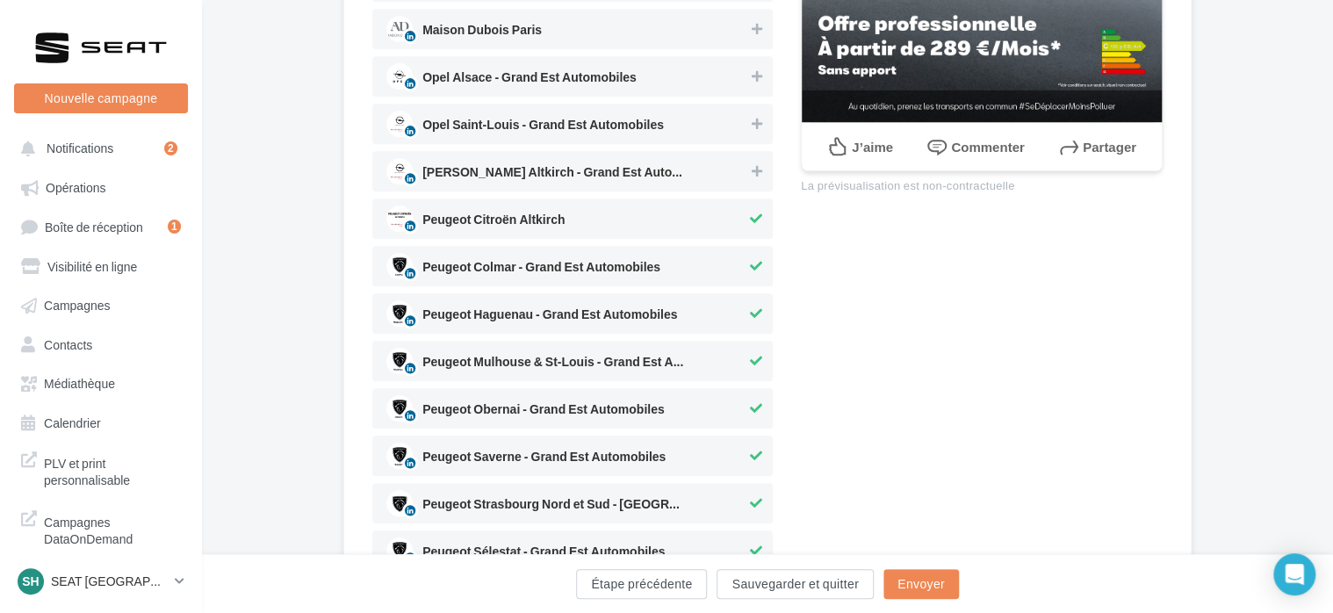
click at [539, 222] on span "Peugeot Citroën Altkirch" at bounding box center [493, 222] width 142 height 19
click at [541, 251] on div "Peugeot Colmar - Grand Est Automobiles" at bounding box center [572, 266] width 400 height 40
click at [532, 321] on span "Peugeot Haguenau - Grand Est Automobiles" at bounding box center [549, 317] width 255 height 19
click at [523, 372] on span "Peugeot Mulhouse & St-Louis - Grand Est Aut..." at bounding box center [553, 365] width 263 height 19
click at [527, 419] on span "Peugeot Obernai - Grand Est Automobiles" at bounding box center [543, 412] width 242 height 19
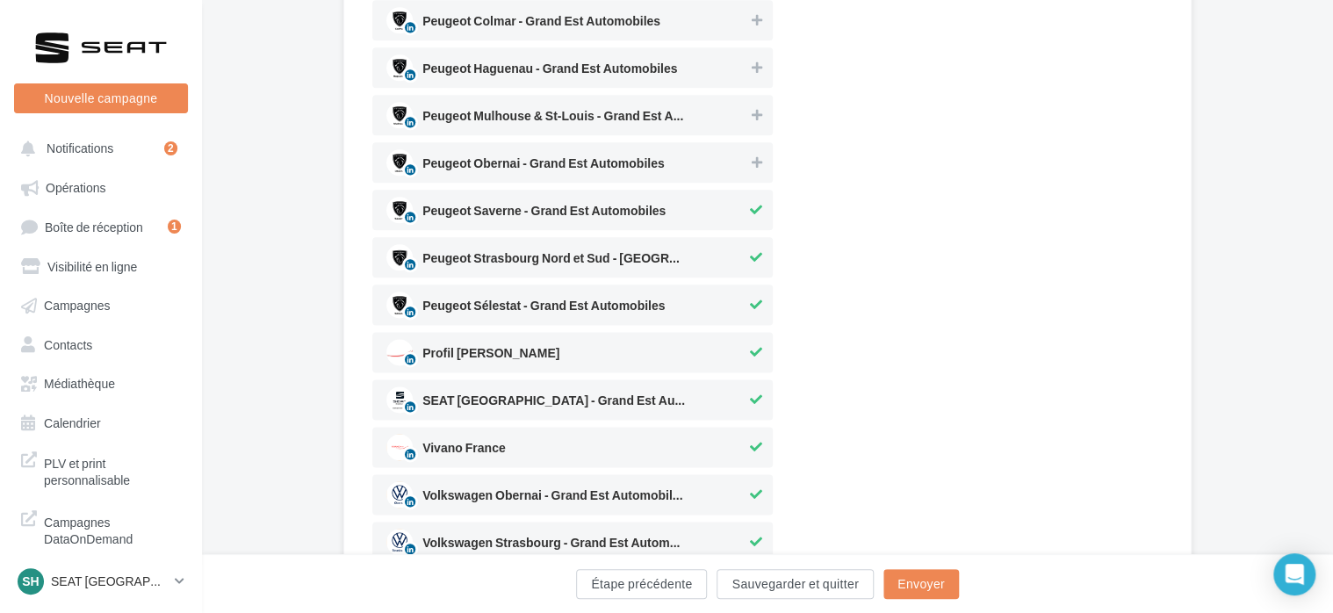
scroll to position [966, 0]
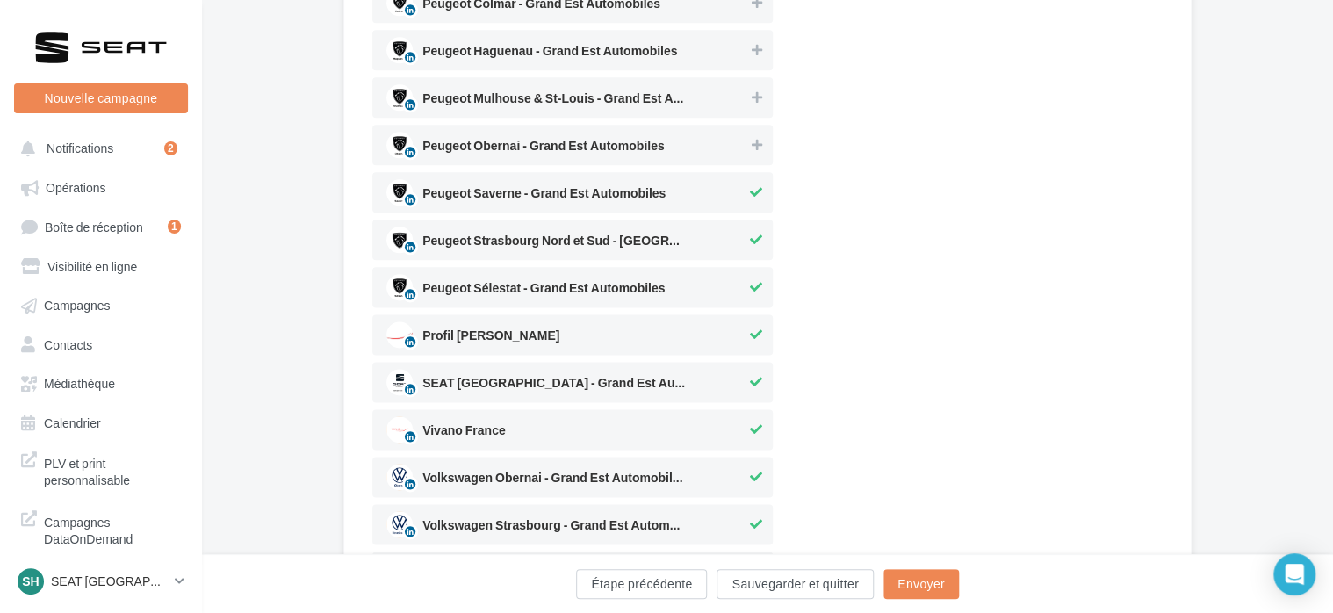
click at [522, 207] on div "Peugeot Saverne - Grand Est Automobiles" at bounding box center [572, 192] width 400 height 40
click at [523, 236] on span "Peugeot Strasbourg Nord et Sud - Grand Est ..." at bounding box center [553, 243] width 263 height 19
click at [530, 299] on span "Peugeot Sélestat - Grand Est Automobiles" at bounding box center [543, 291] width 242 height 19
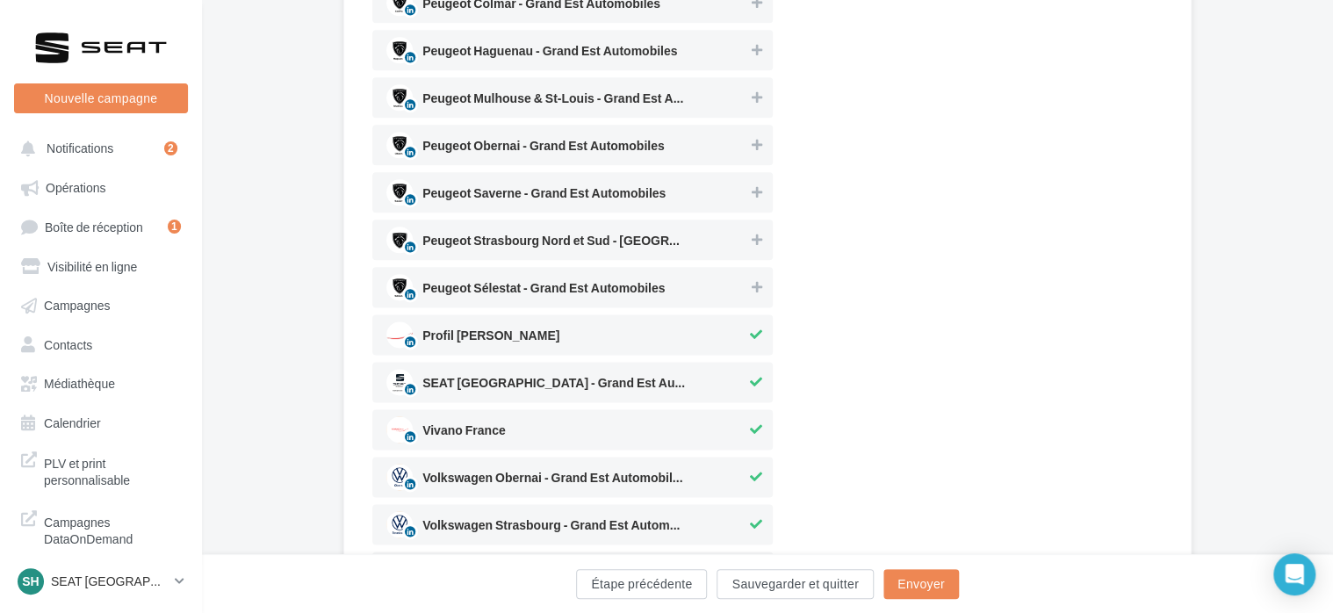
click at [531, 318] on div "Profil Damien Weber" at bounding box center [572, 334] width 400 height 40
click at [529, 379] on span "SEAT Strasbourg - Grand Est Automobiles" at bounding box center [553, 386] width 263 height 19
click at [536, 413] on div "Vivano France" at bounding box center [572, 429] width 400 height 40
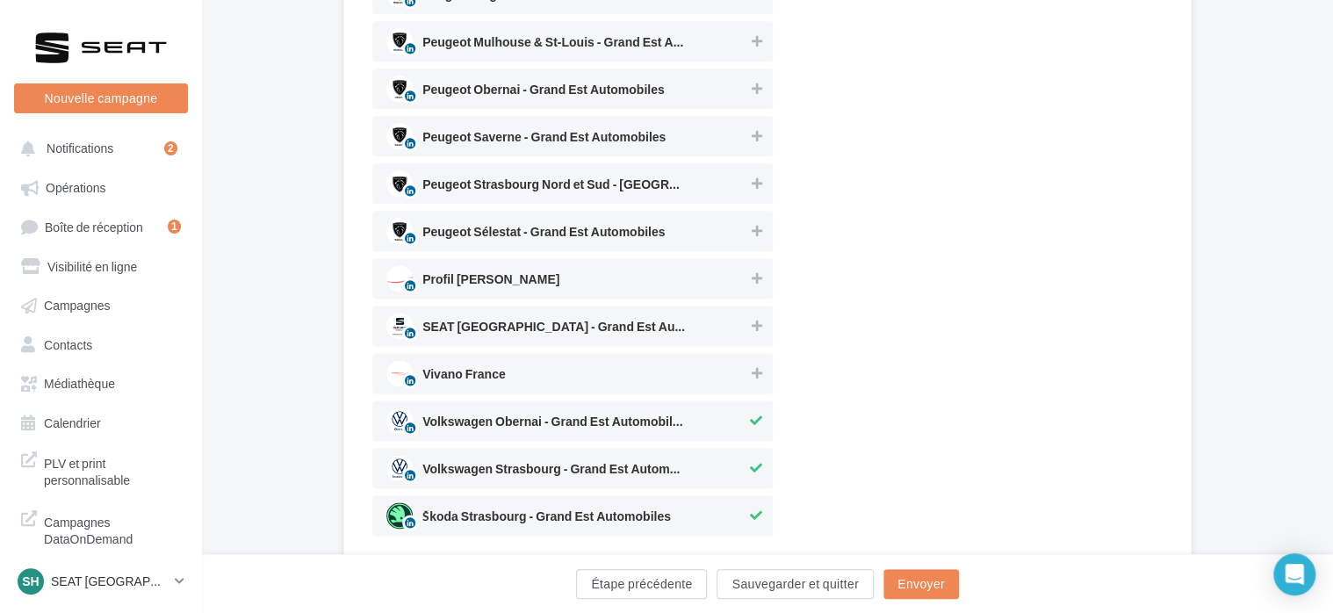
scroll to position [1085, 0]
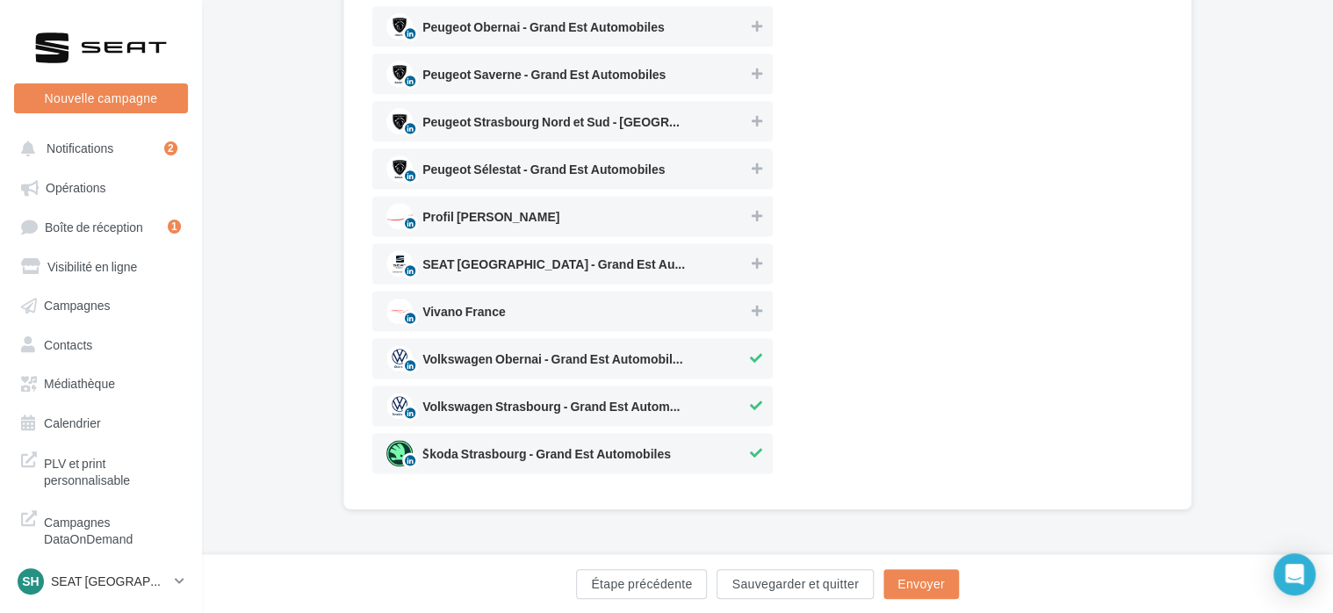
click at [555, 348] on span "Volkswagen Obernai - Grand Est Automobiles" at bounding box center [566, 358] width 360 height 26
drag, startPoint x: 573, startPoint y: 393, endPoint x: 587, endPoint y: 436, distance: 45.0
click at [573, 394] on span "Volkswagen Strasbourg - Grand Est Automobil..." at bounding box center [566, 406] width 360 height 26
click at [595, 455] on span "Škoda Strasbourg - Grand Est Automobiles" at bounding box center [546, 457] width 249 height 19
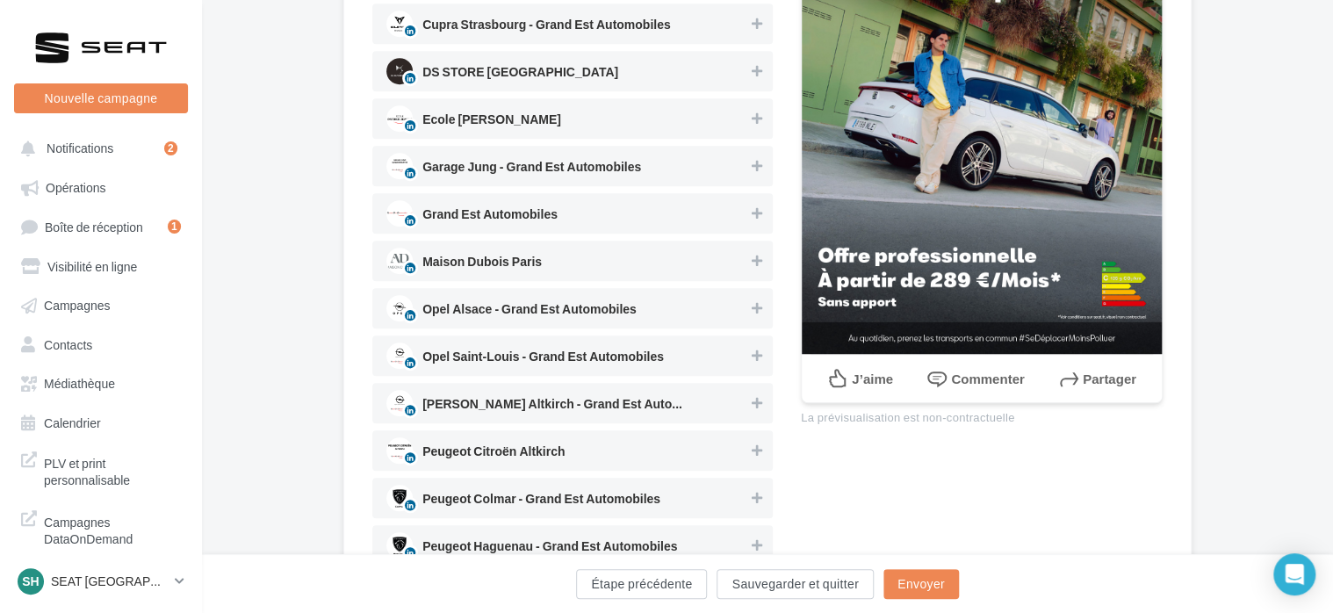
scroll to position [0, 0]
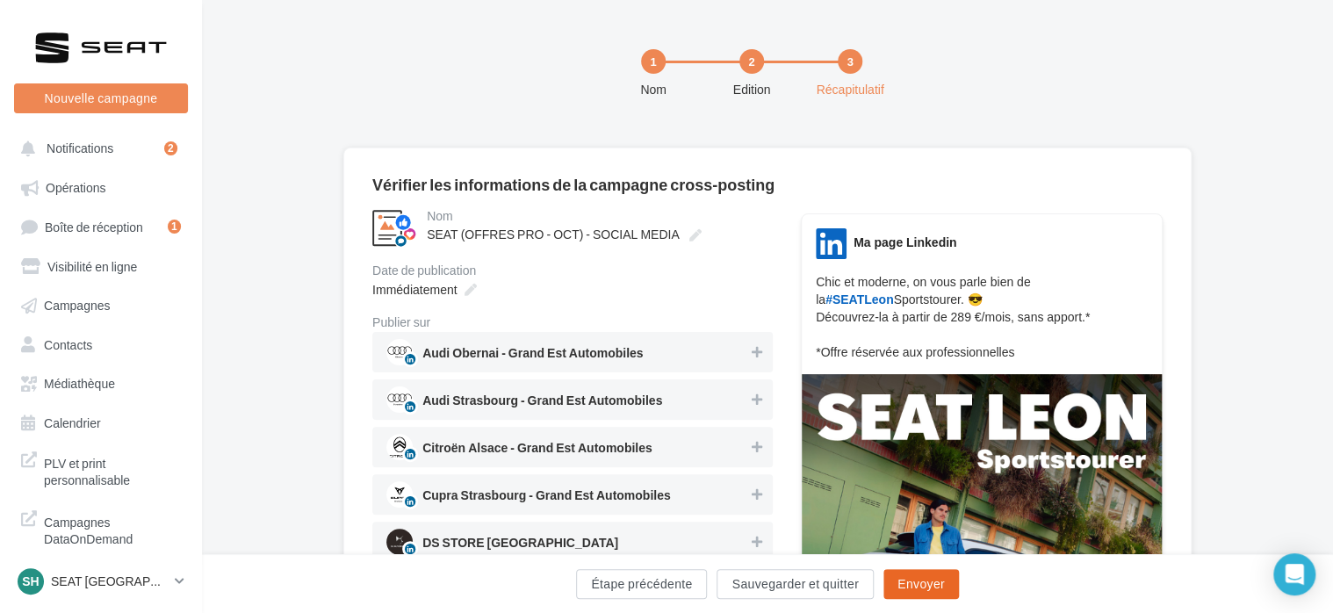
click at [915, 580] on button "Envoyer" at bounding box center [921, 584] width 76 height 30
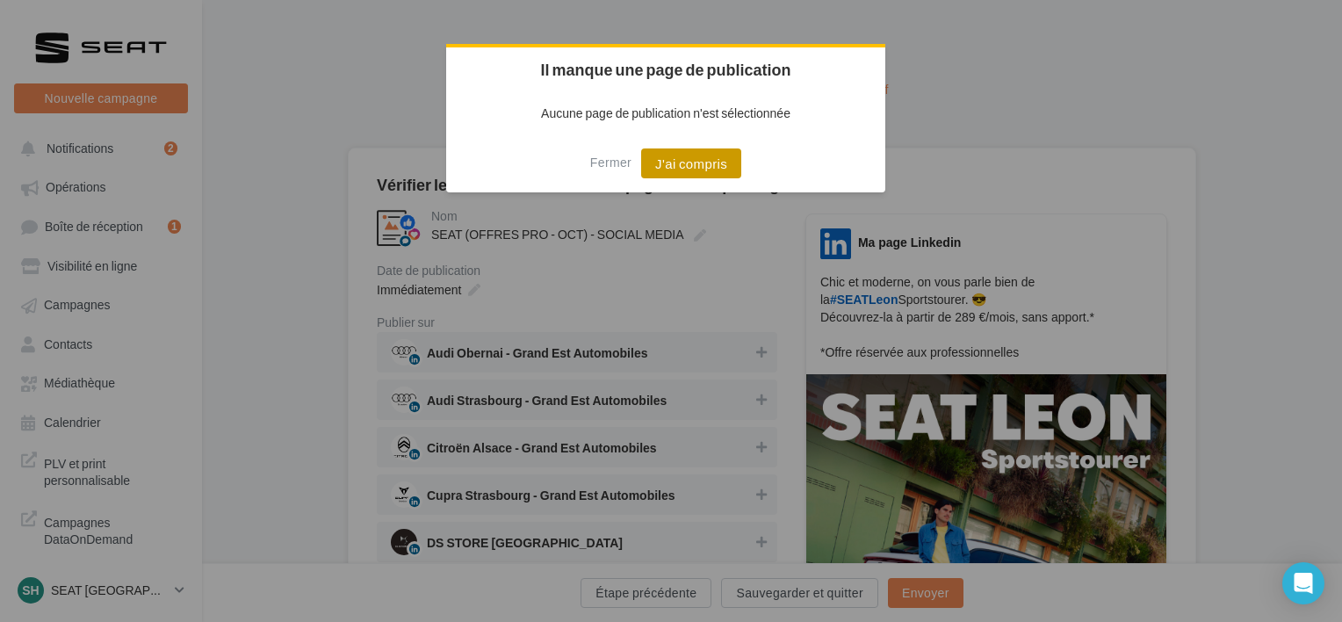
click at [709, 166] on button "J'ai compris" at bounding box center [691, 163] width 100 height 30
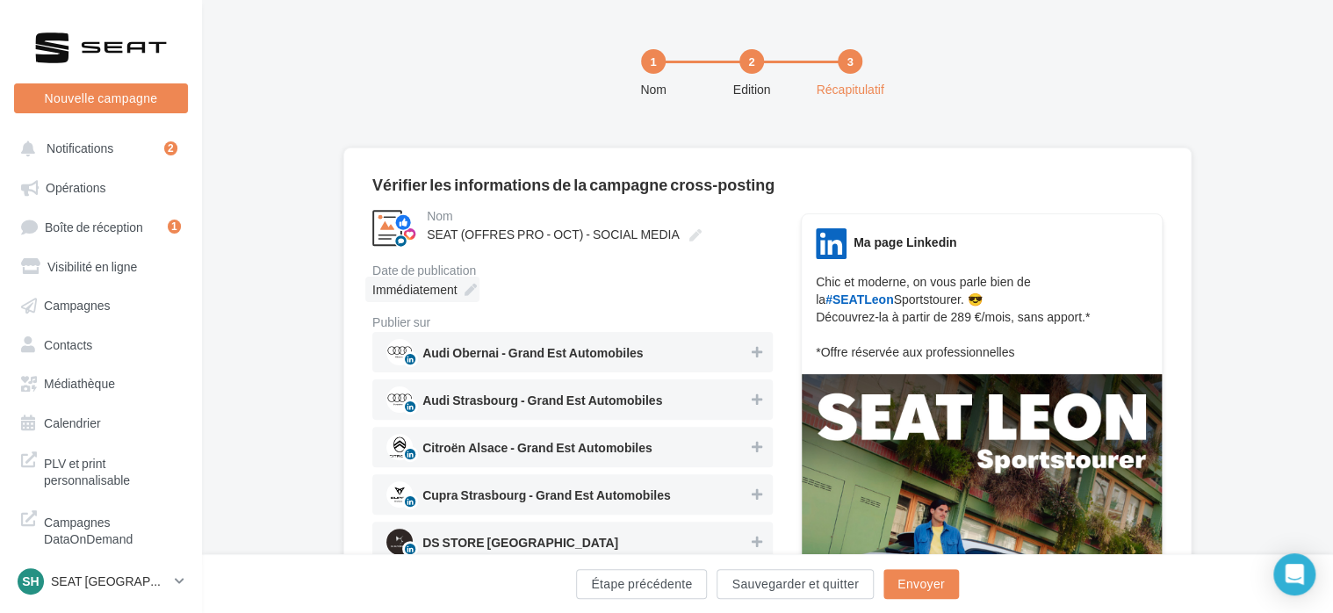
click at [464, 290] on icon at bounding box center [470, 290] width 12 height 12
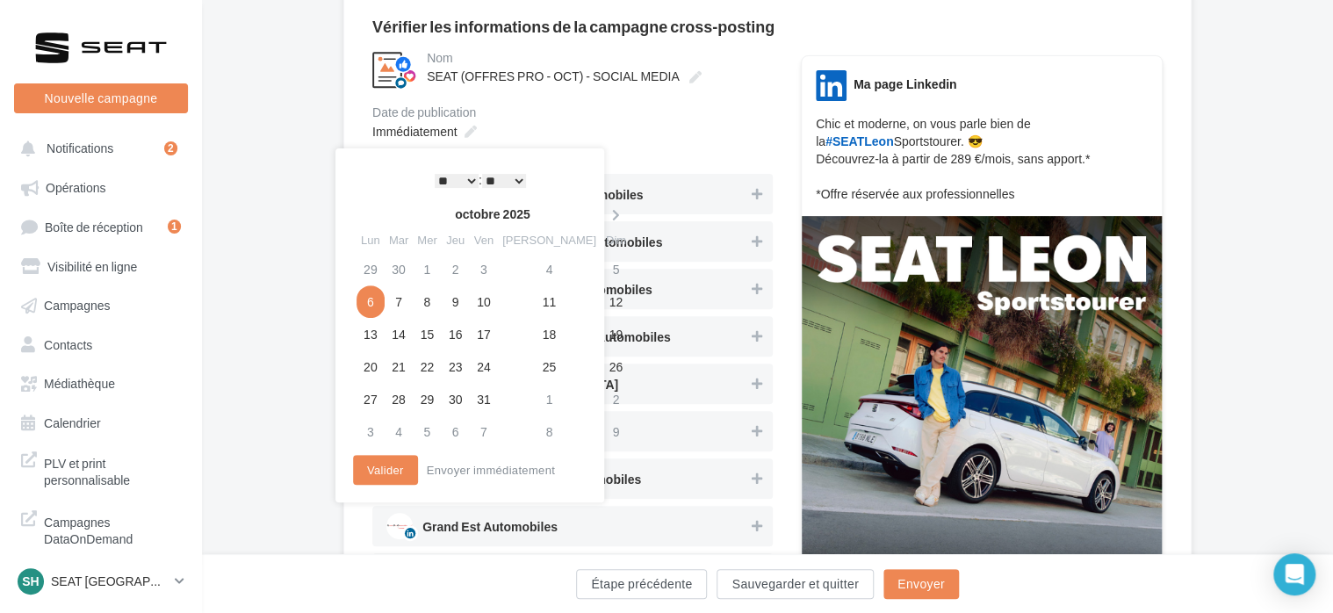
scroll to position [176, 0]
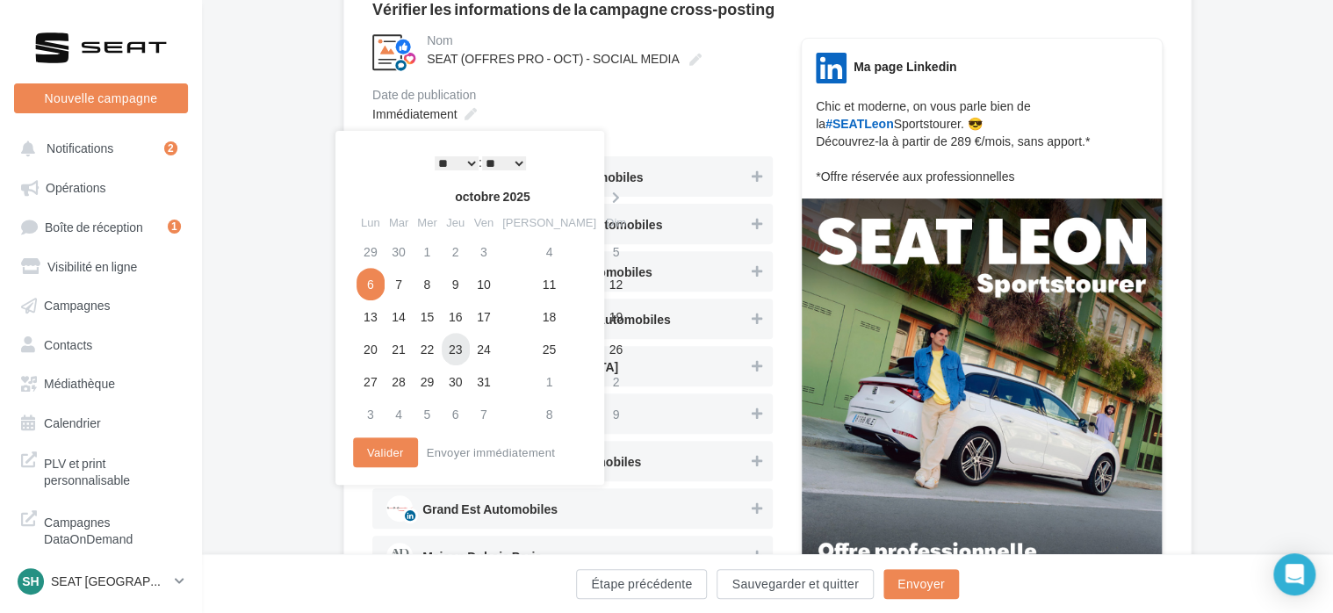
click at [467, 357] on td "23" at bounding box center [456, 349] width 28 height 32
click at [363, 450] on button "Valider" at bounding box center [385, 452] width 65 height 30
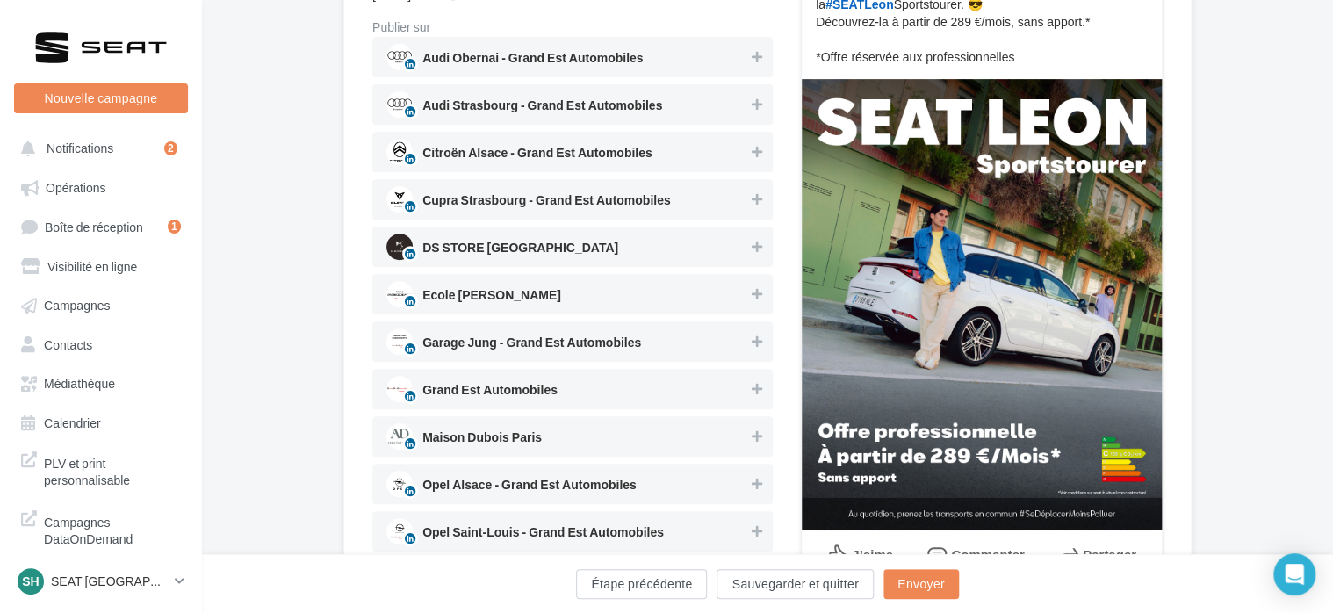
scroll to position [0, 0]
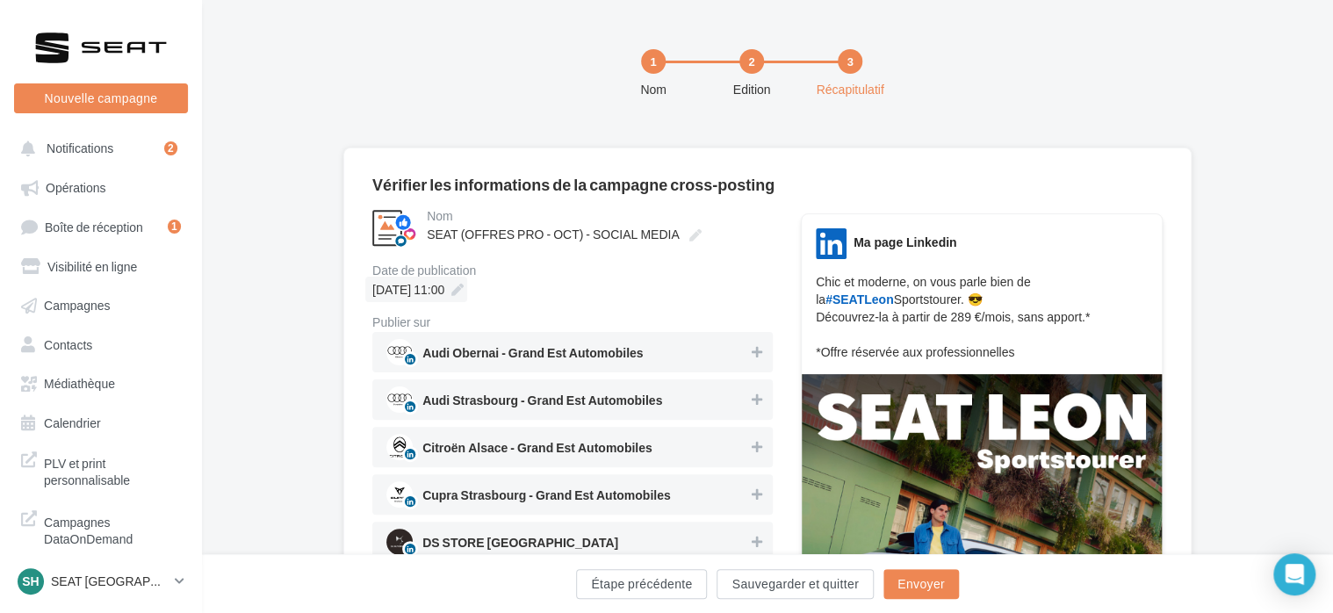
click at [464, 292] on icon at bounding box center [457, 290] width 12 height 12
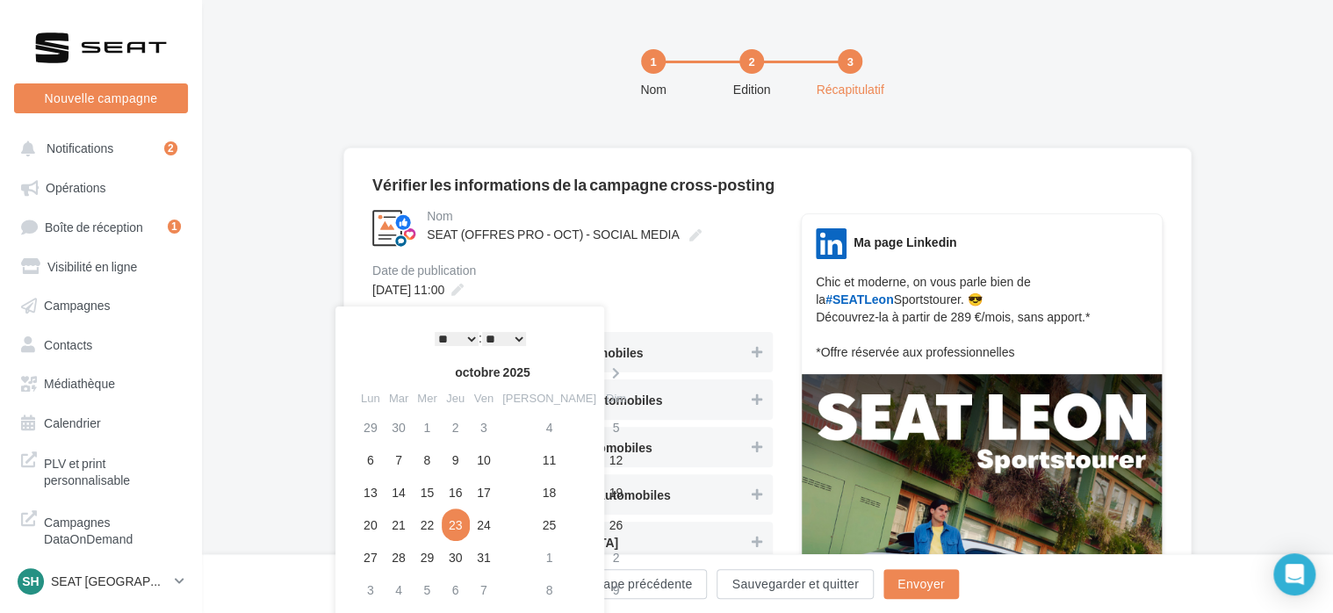
click at [461, 337] on select "* * * * * * * * * * ** ** ** ** ** ** ** ** ** ** ** ** ** **" at bounding box center [457, 339] width 44 height 14
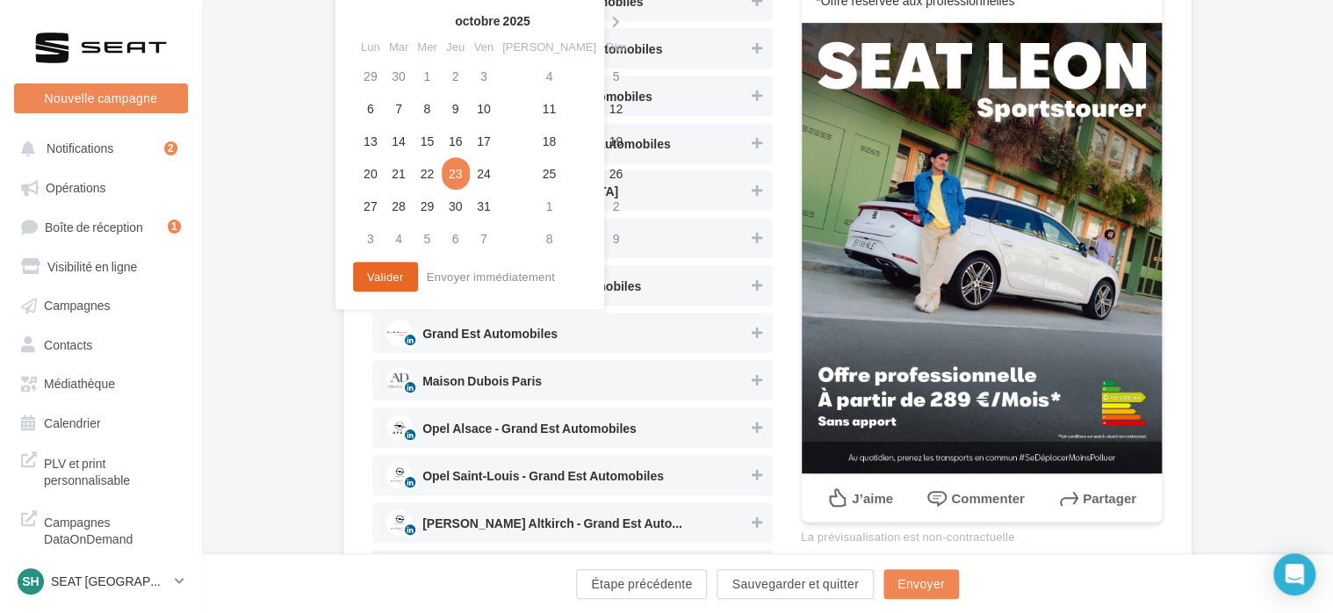
scroll to position [176, 0]
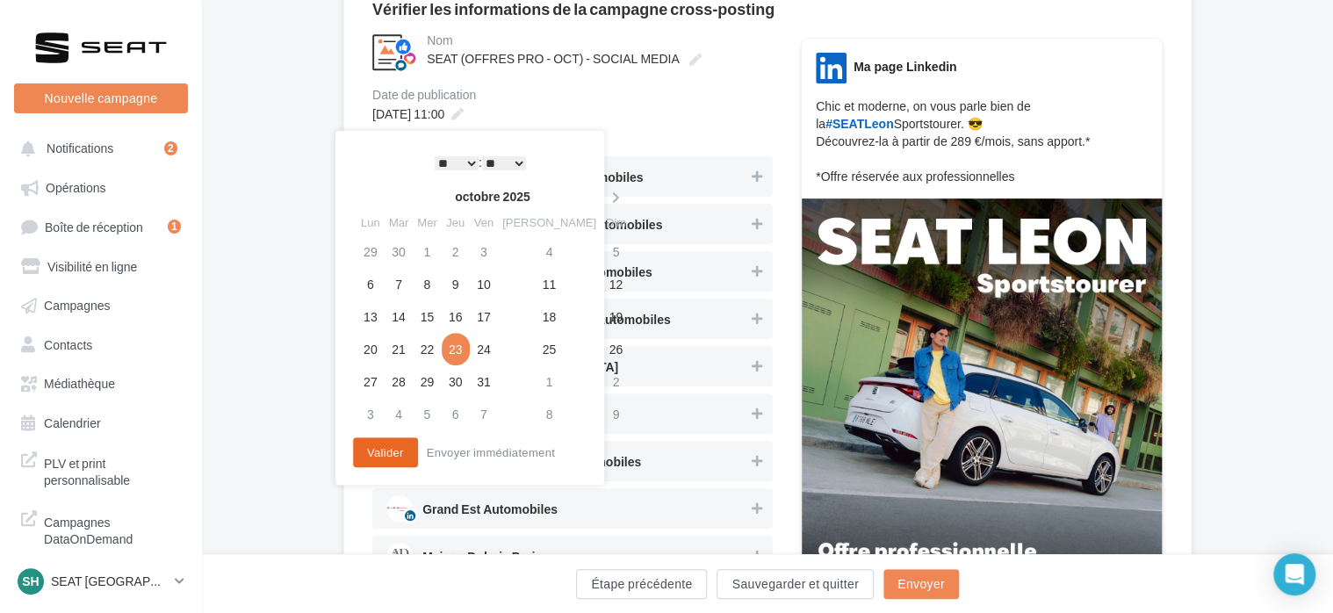
click at [380, 462] on button "Valider" at bounding box center [385, 452] width 65 height 30
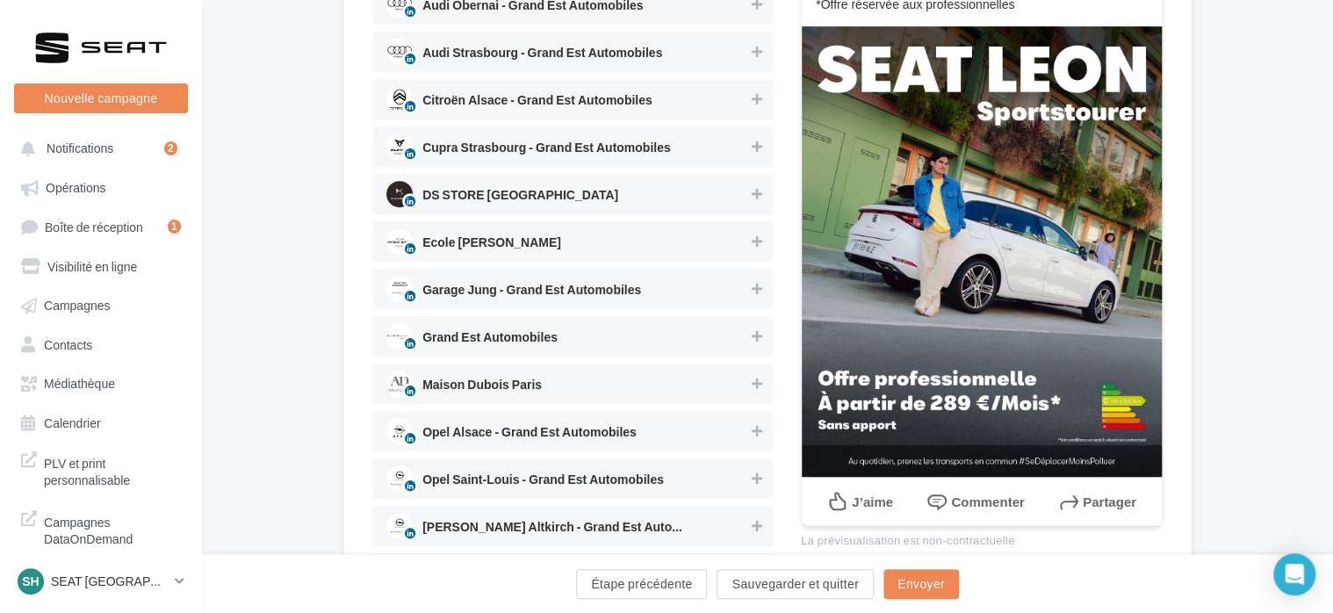
scroll to position [295, 0]
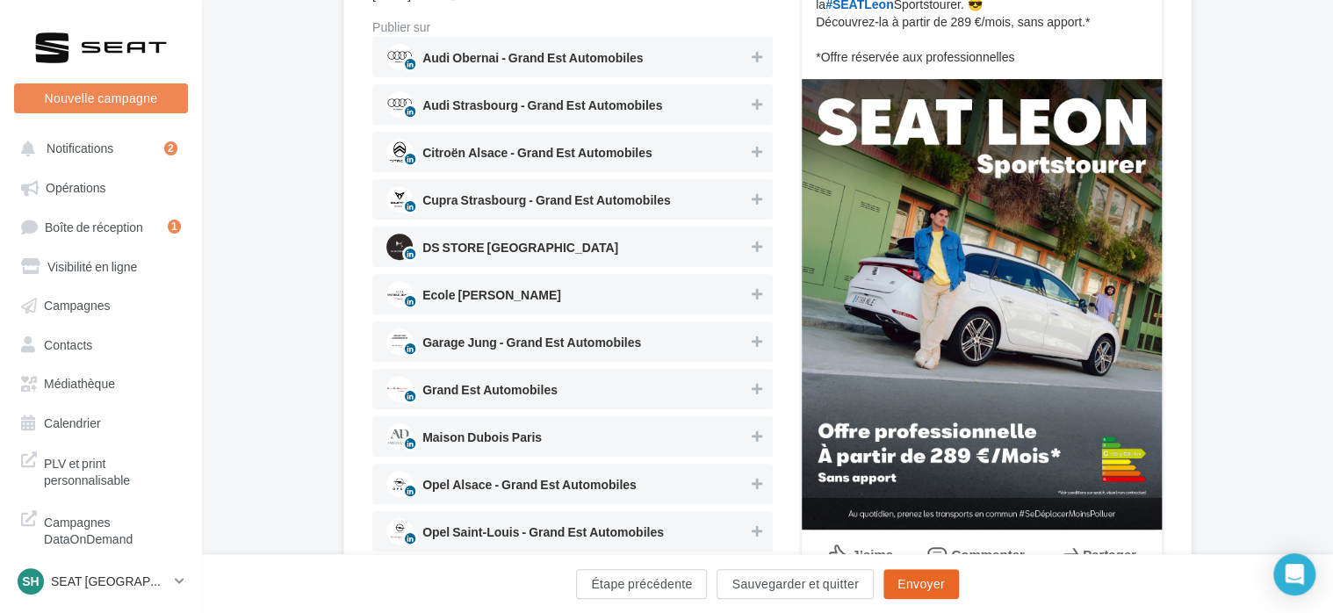
click at [905, 586] on button "Envoyer" at bounding box center [921, 584] width 76 height 30
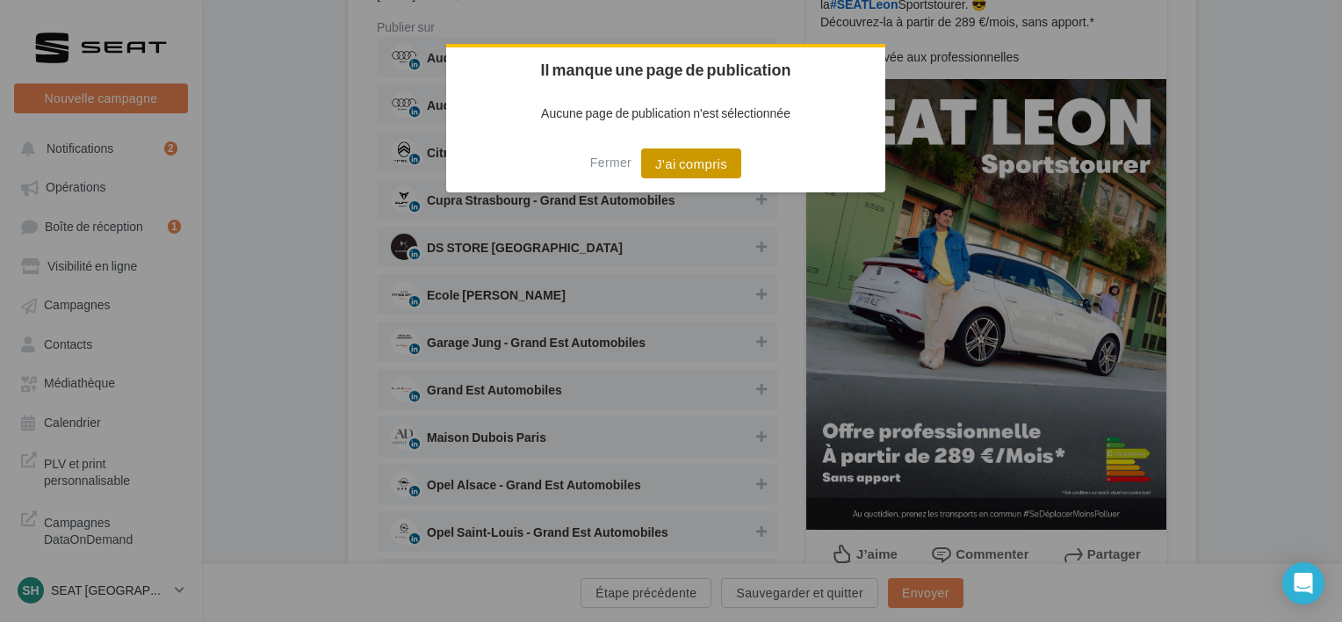
click at [702, 176] on button "J'ai compris" at bounding box center [691, 163] width 100 height 30
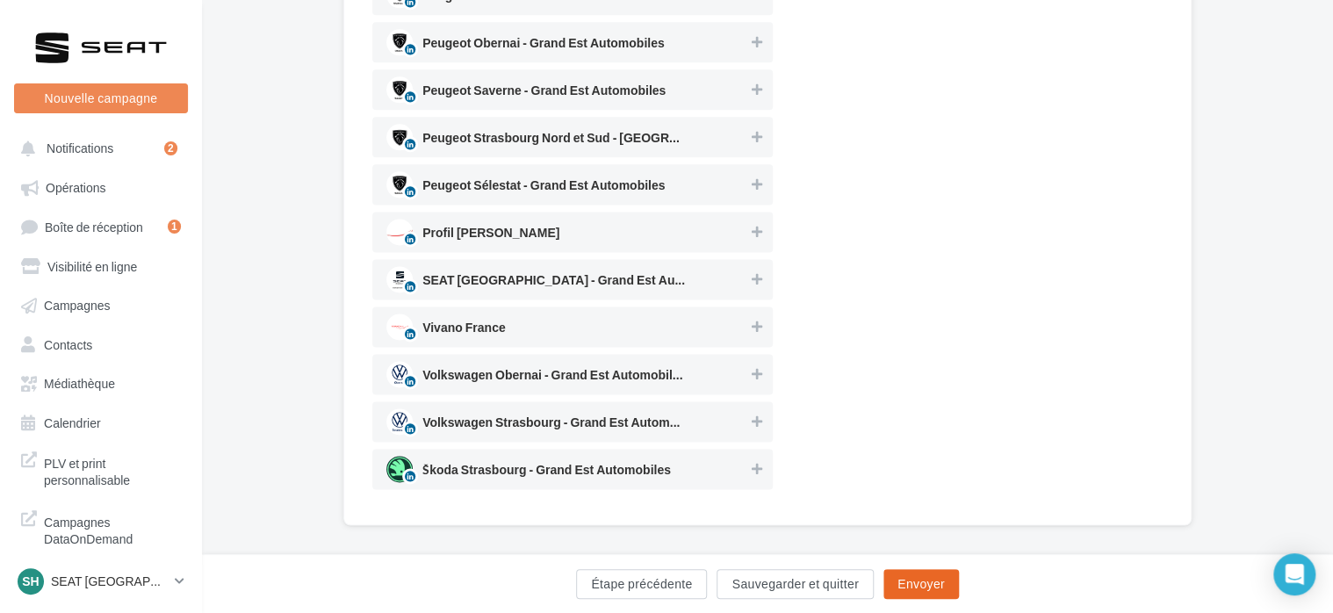
scroll to position [1085, 0]
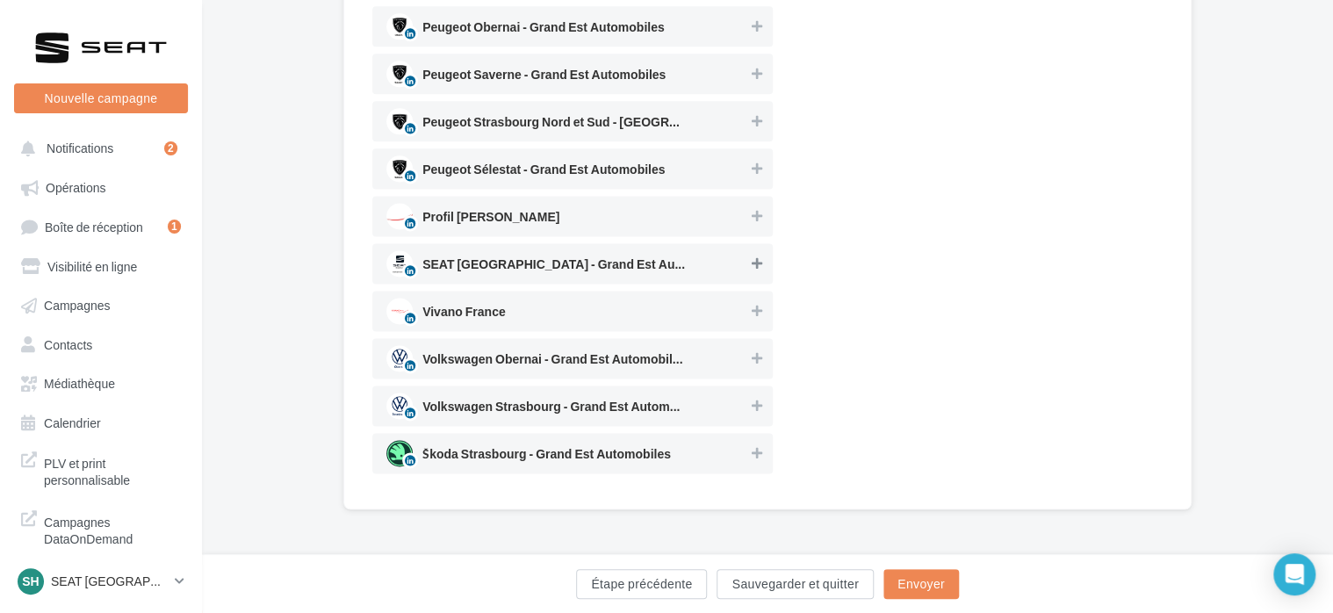
click at [764, 259] on button at bounding box center [757, 263] width 18 height 21
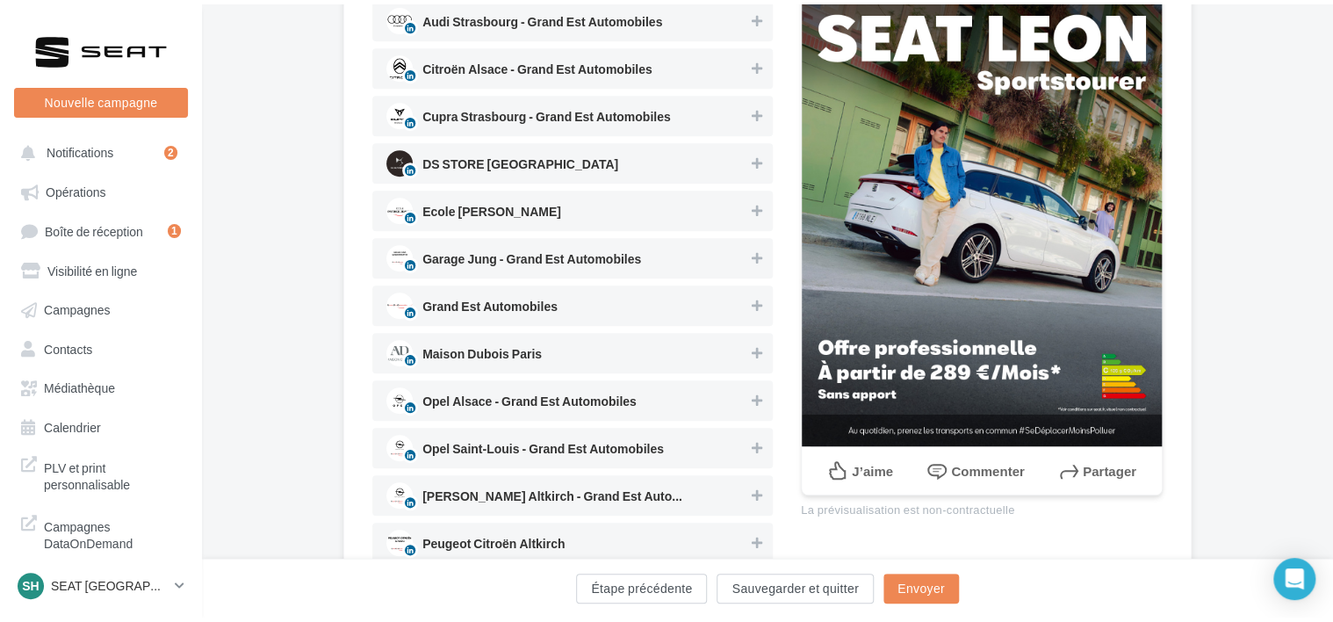
scroll to position [0, 0]
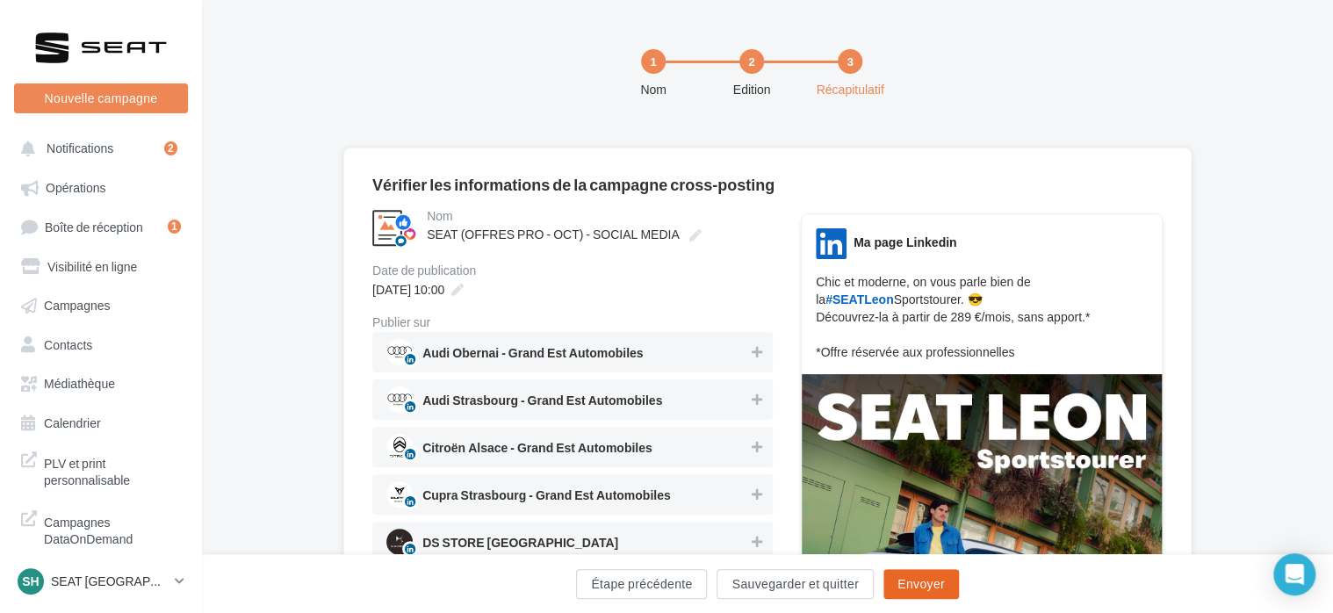
click at [921, 585] on button "Envoyer" at bounding box center [921, 584] width 76 height 30
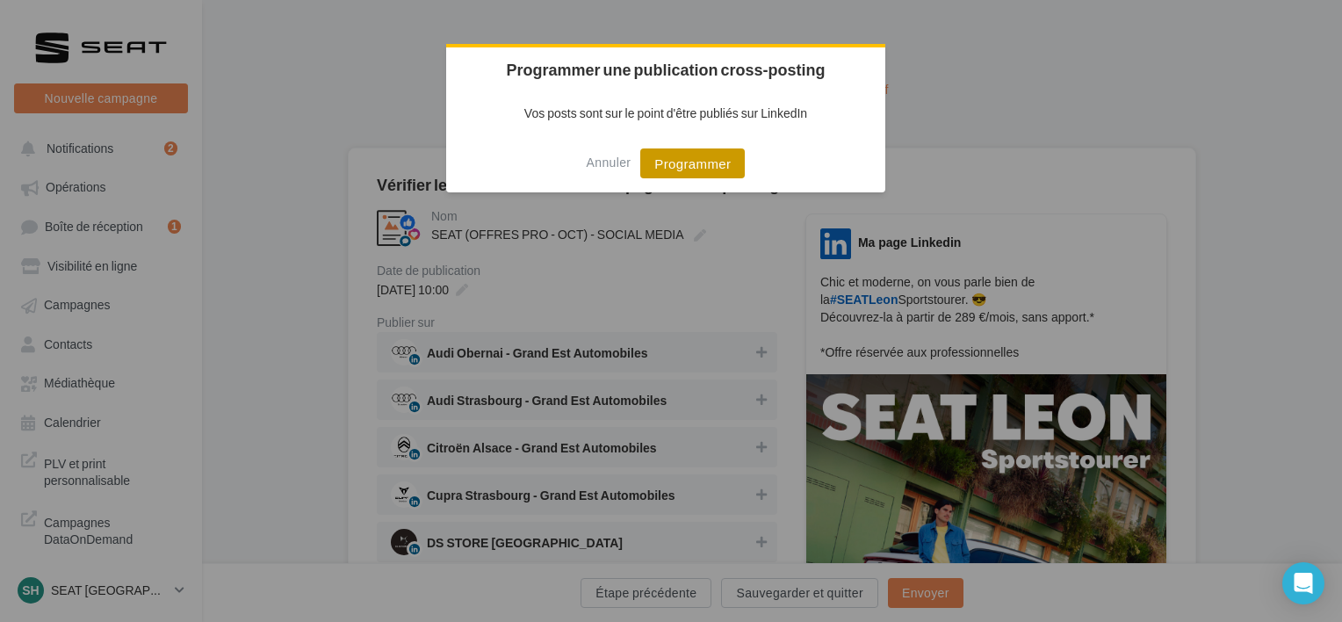
click at [708, 176] on button "Programmer" at bounding box center [692, 163] width 105 height 30
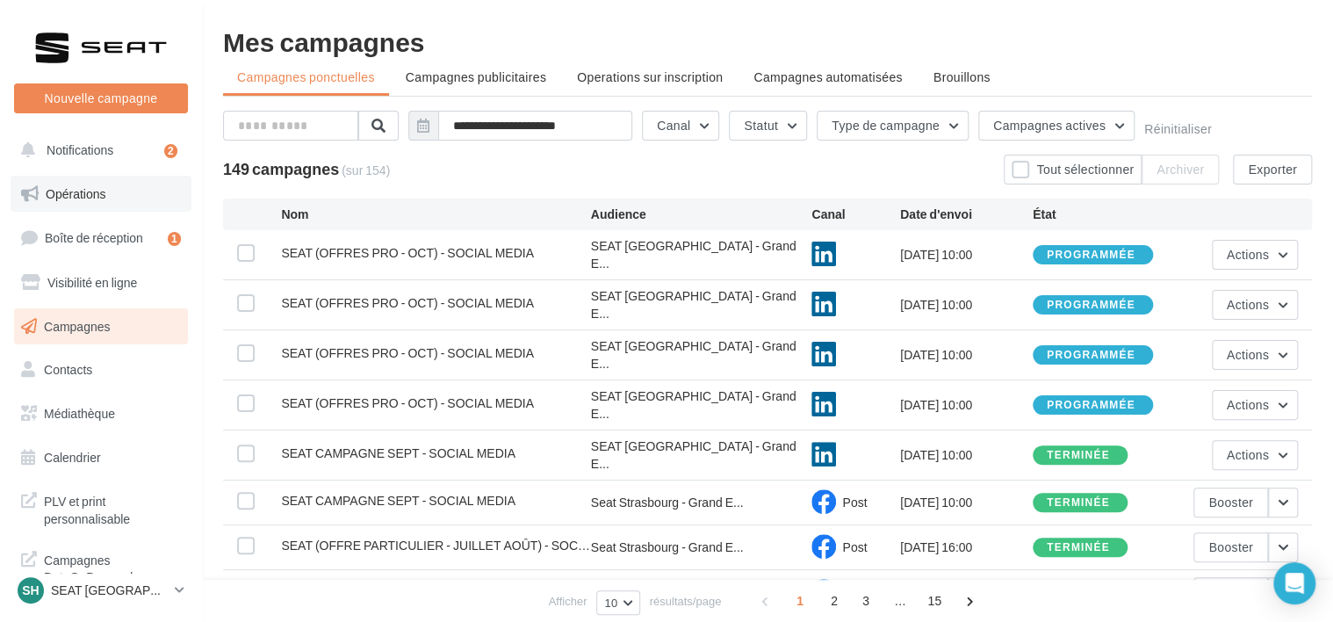
click at [106, 200] on link "Opérations" at bounding box center [101, 194] width 181 height 37
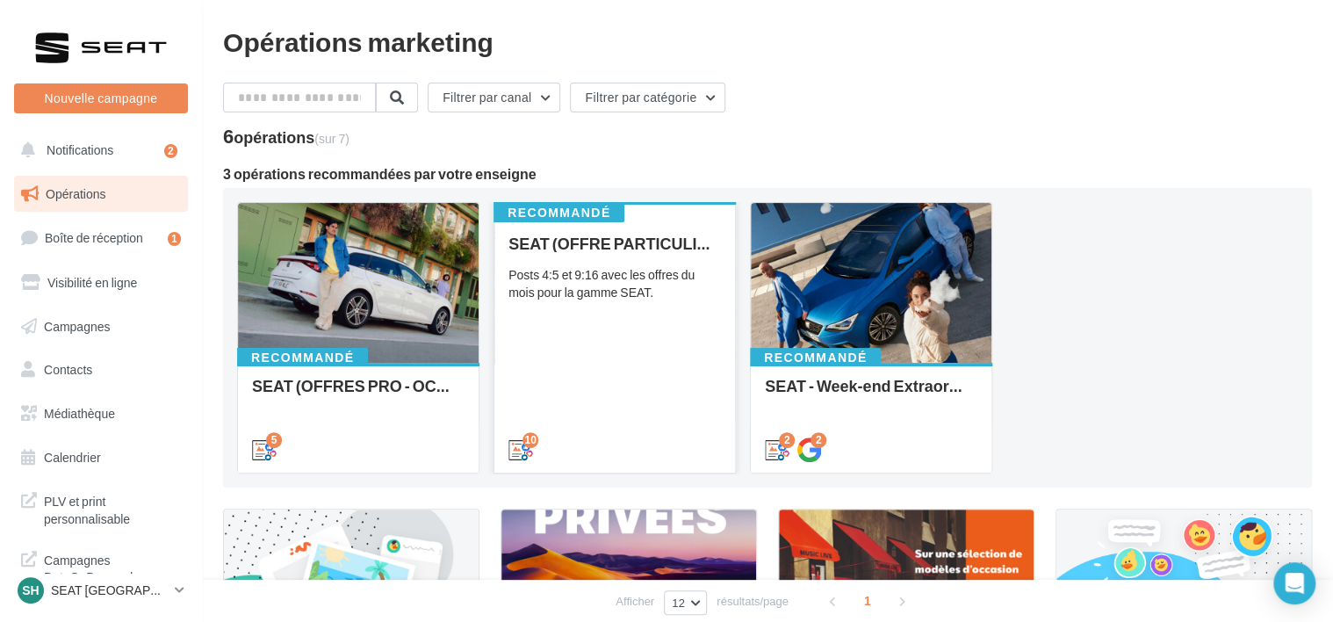
click at [608, 343] on div "SEAT (OFFRE PARTICULIER - OCT) - SOCIAL MEDIA Posts 4:5 et 9:16 avec les offres…" at bounding box center [614, 345] width 213 height 222
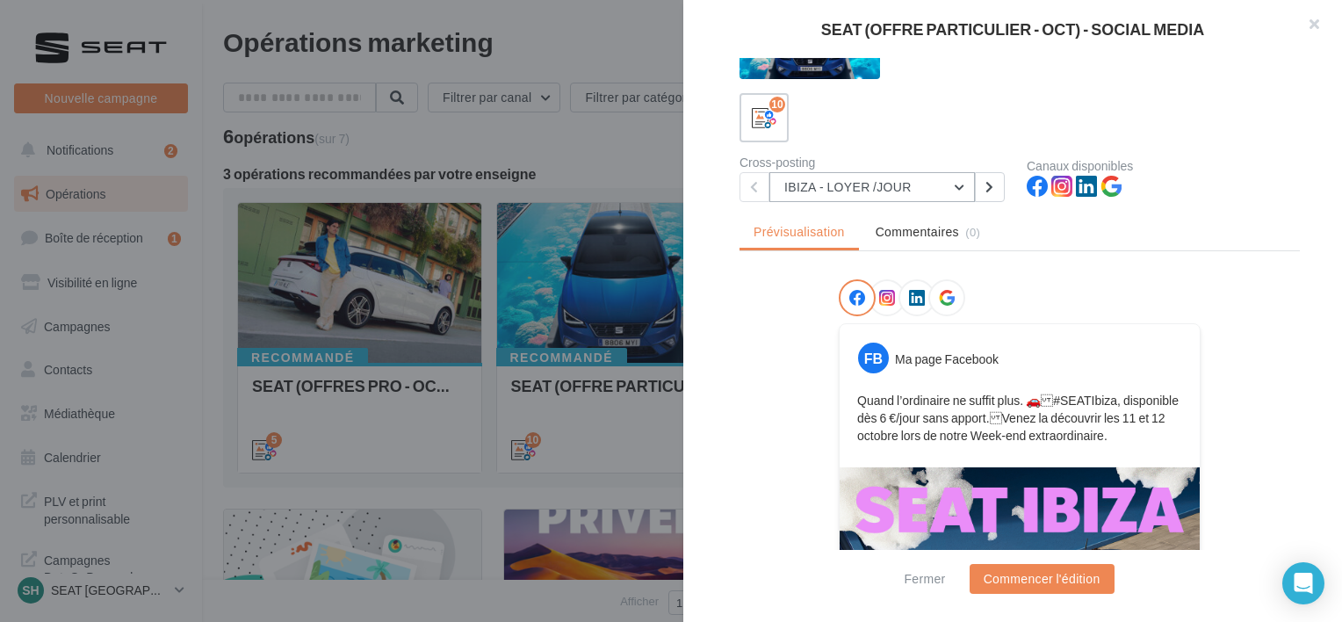
scroll to position [4, 0]
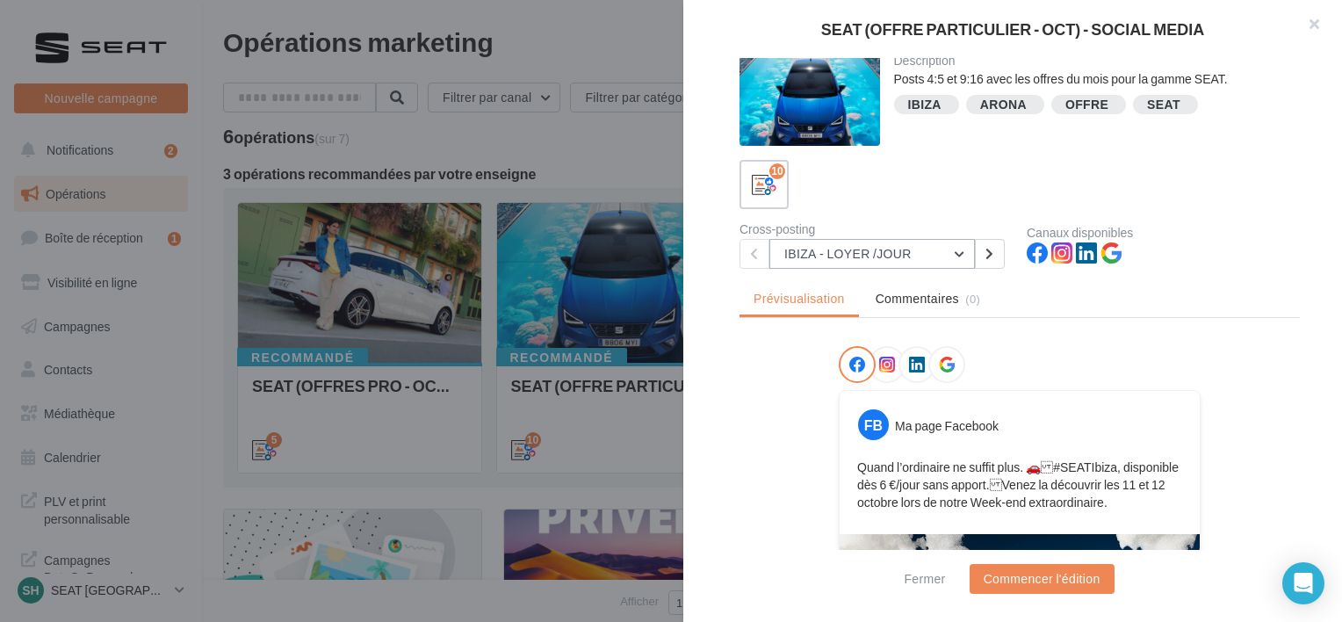
click at [859, 259] on button "IBIZA - LOYER /JOUR" at bounding box center [871, 254] width 205 height 30
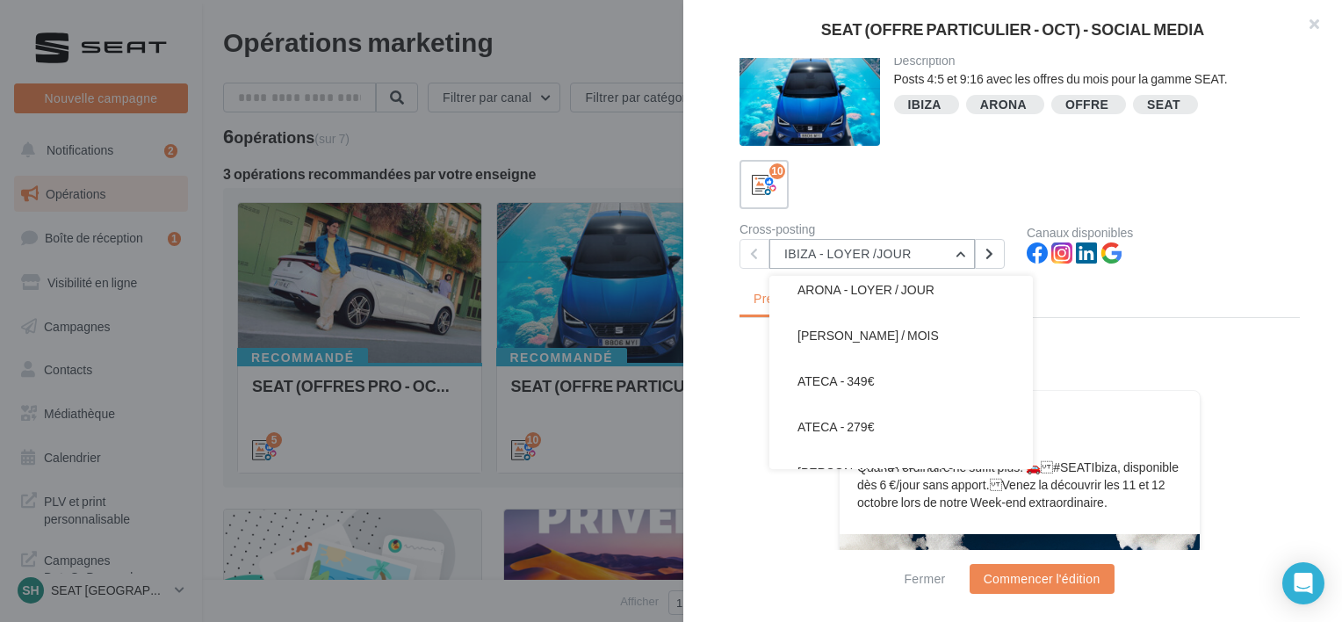
scroll to position [0, 0]
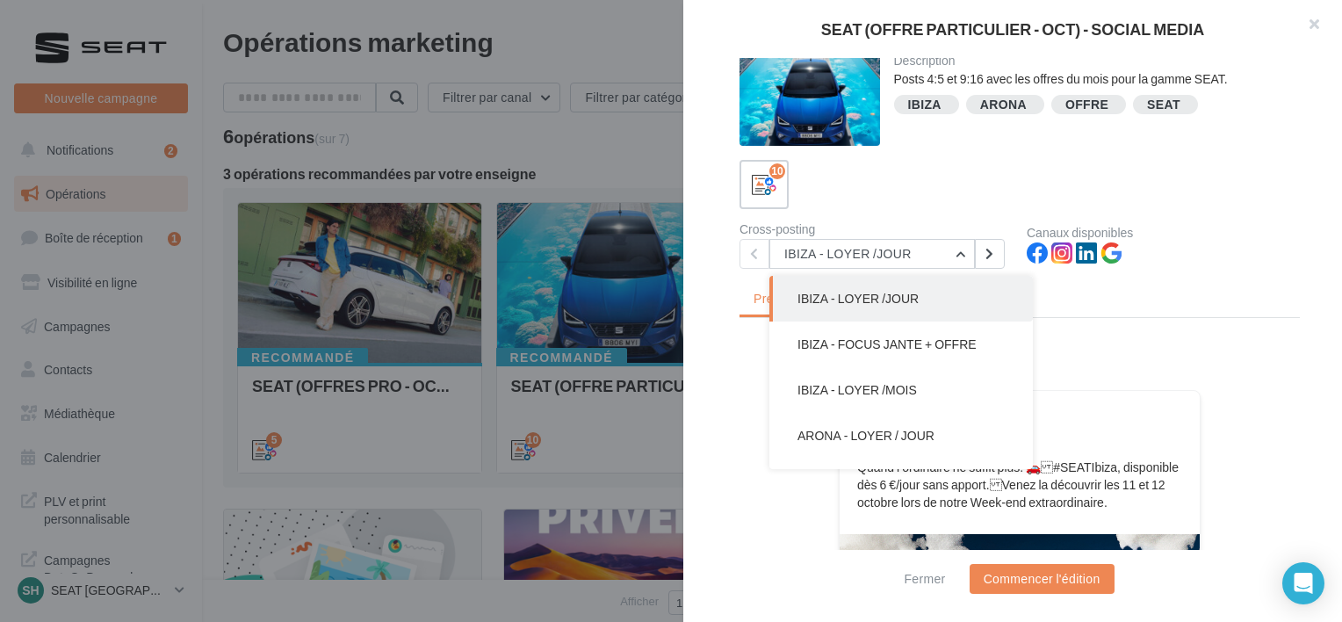
click at [881, 288] on button "IBIZA - LOYER /JOUR" at bounding box center [900, 299] width 263 height 46
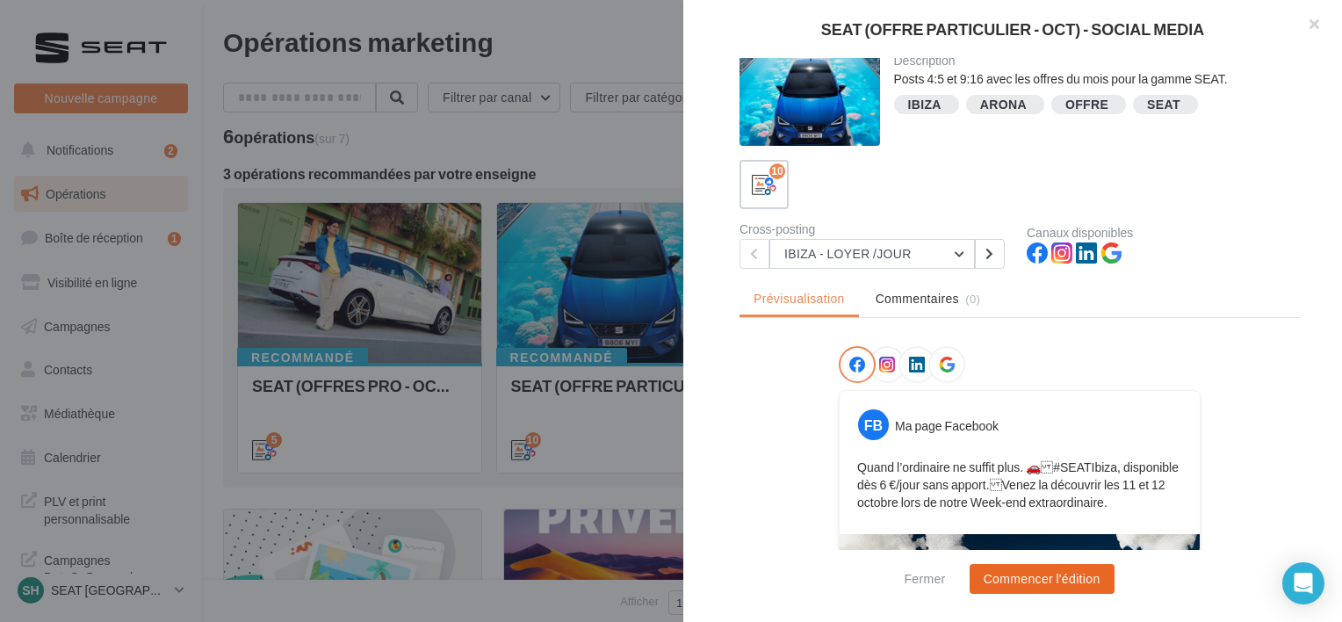
click at [1015, 577] on button "Commencer l'édition" at bounding box center [1041, 579] width 145 height 30
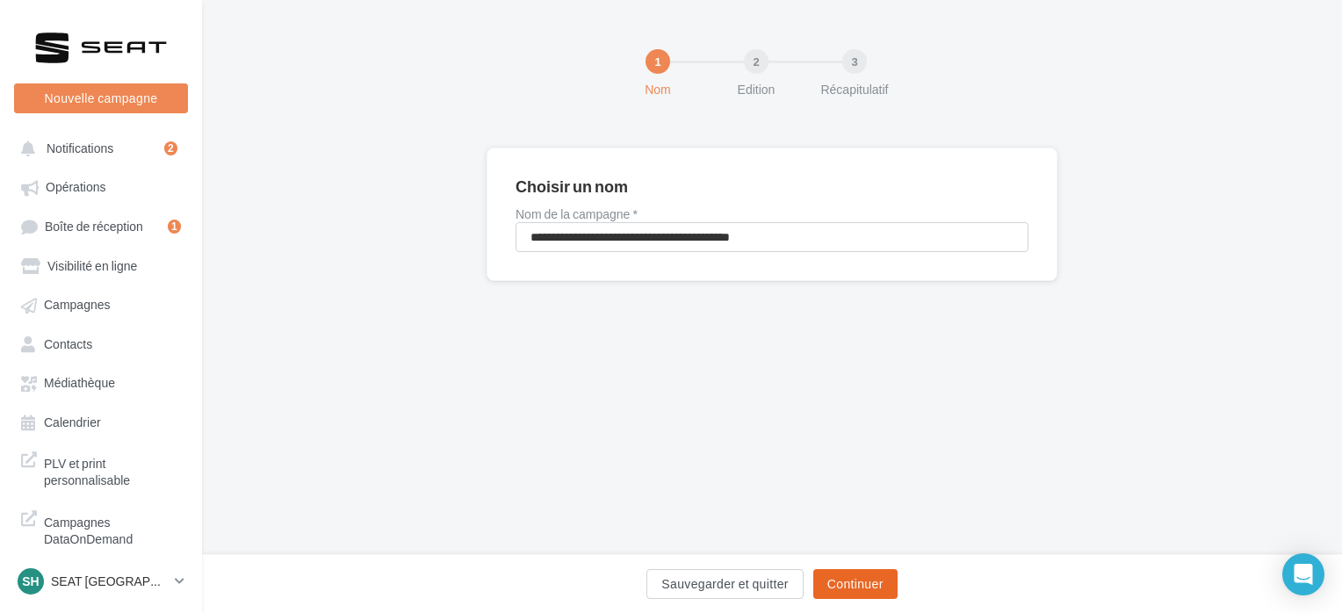
click at [877, 597] on button "Continuer" at bounding box center [855, 584] width 84 height 30
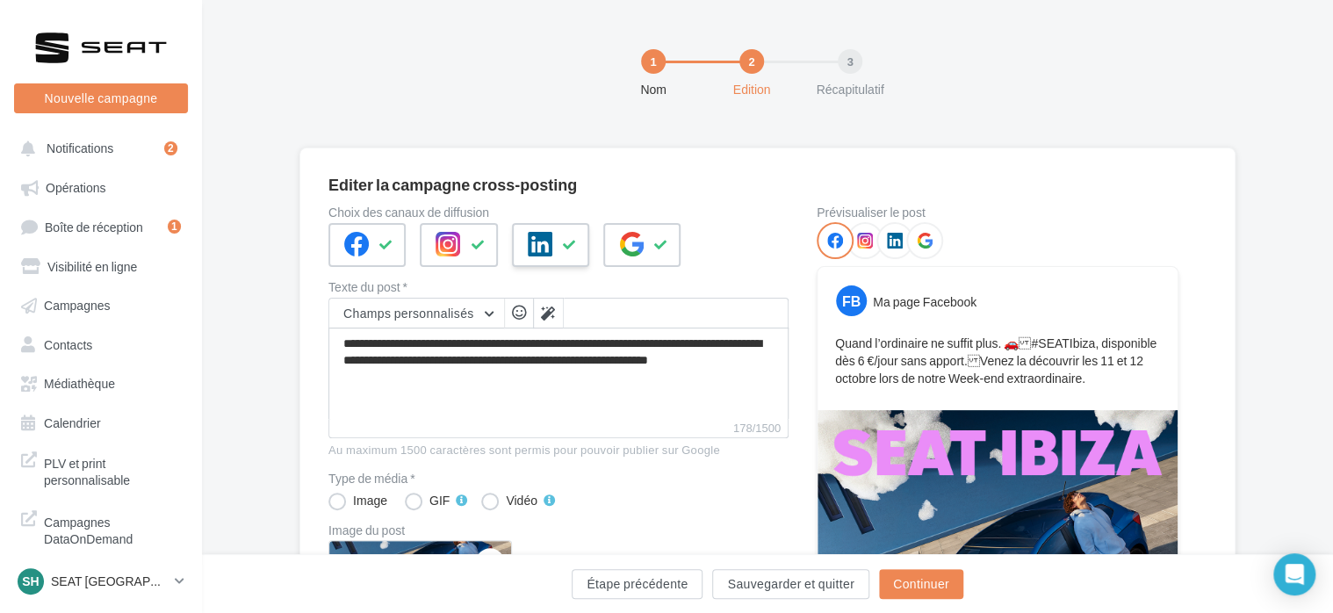
click at [523, 256] on div at bounding box center [550, 245] width 77 height 44
click at [643, 244] on div at bounding box center [641, 245] width 77 height 44
click at [431, 252] on div at bounding box center [458, 245] width 77 height 44
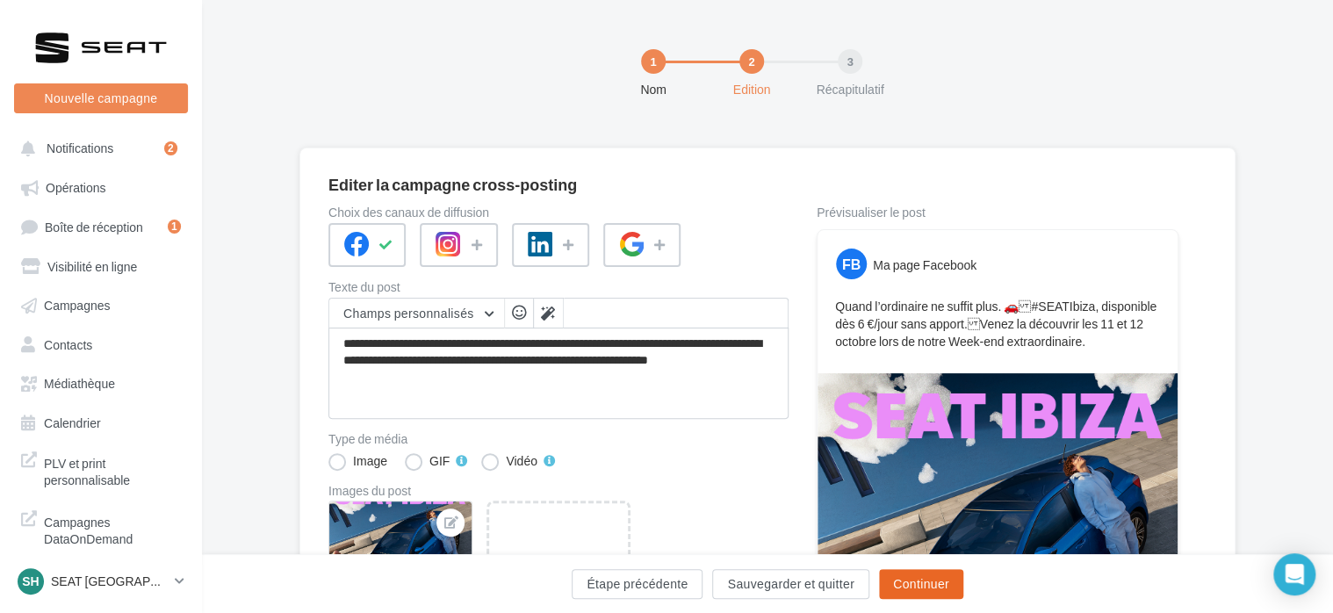
click at [937, 589] on button "Continuer" at bounding box center [921, 584] width 84 height 30
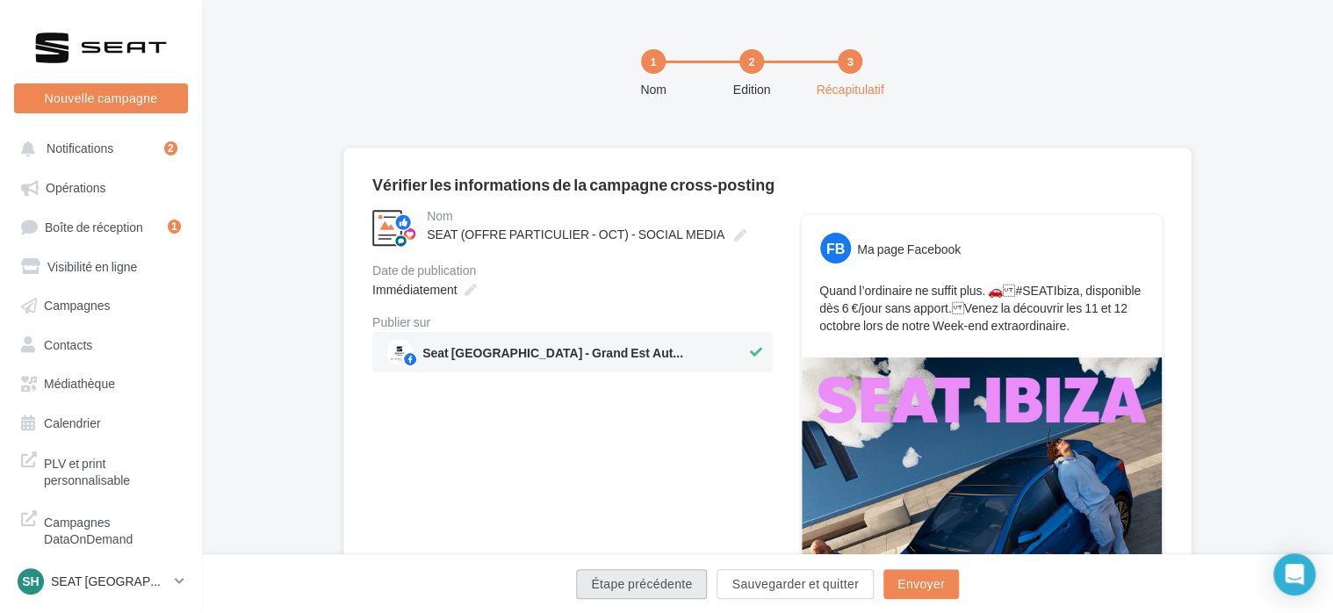
click at [653, 579] on button "Étape précédente" at bounding box center [641, 584] width 131 height 30
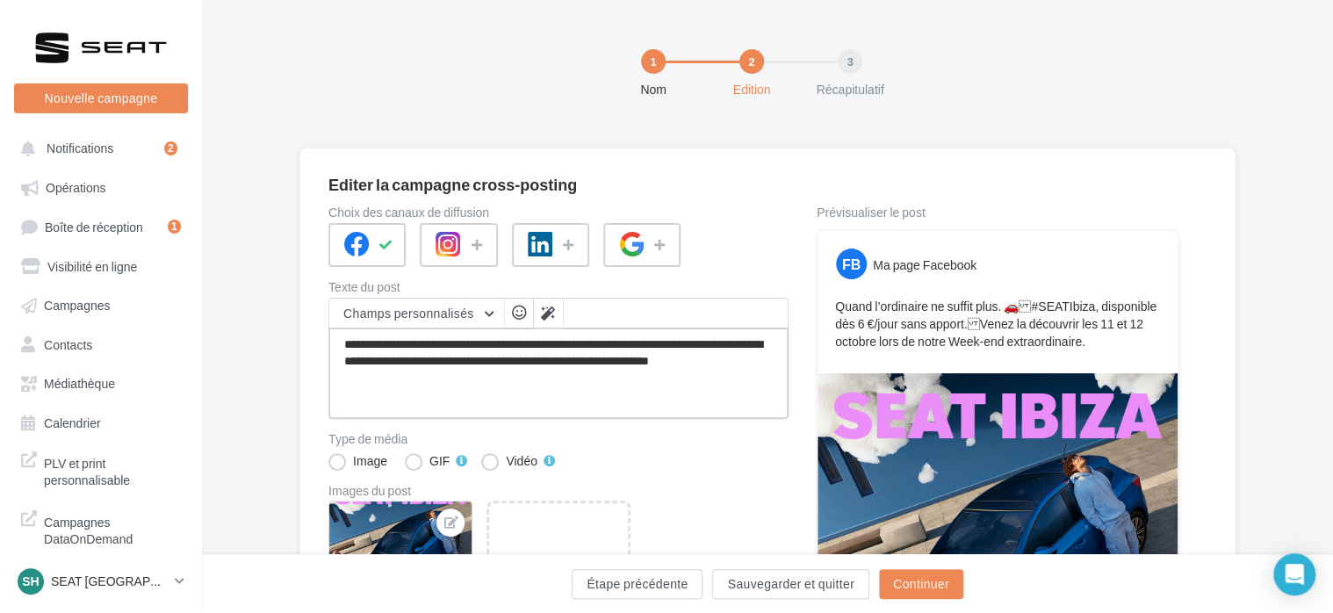
click at [391, 362] on textarea "**********" at bounding box center [558, 373] width 460 height 91
type textarea "**********"
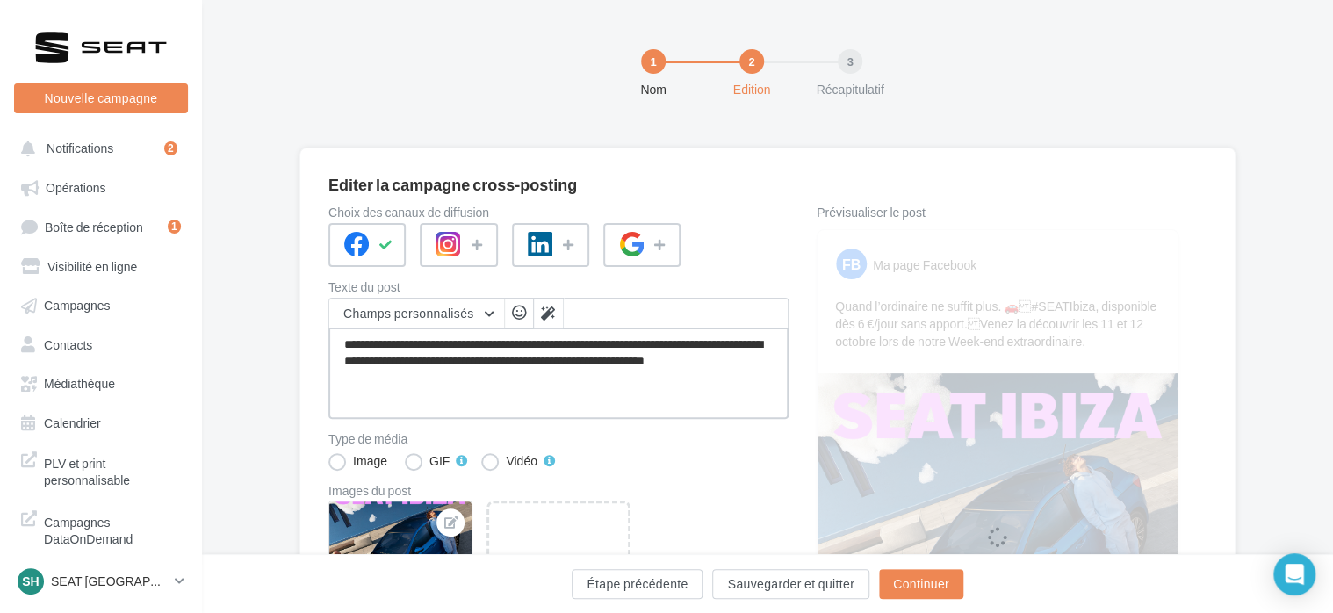
type textarea "**********"
click at [608, 274] on div at bounding box center [504, 252] width 352 height 58
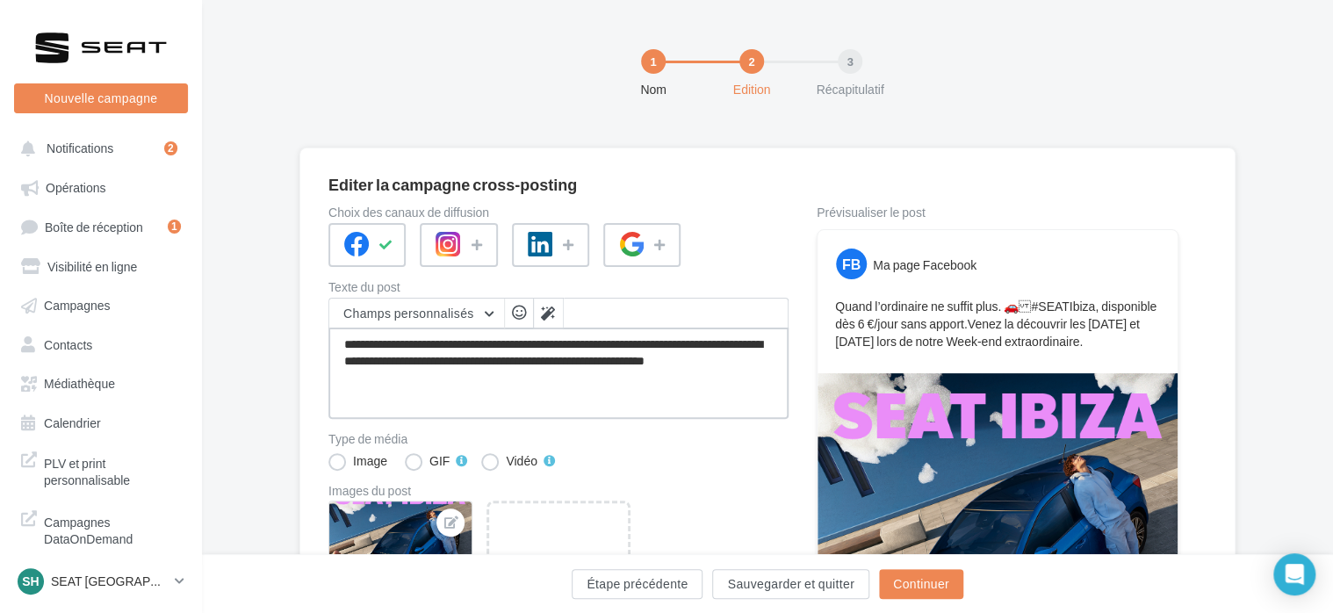
click at [534, 337] on textarea "**********" at bounding box center [558, 373] width 460 height 91
type textarea "**********"
click at [924, 584] on button "Continuer" at bounding box center [921, 584] width 84 height 30
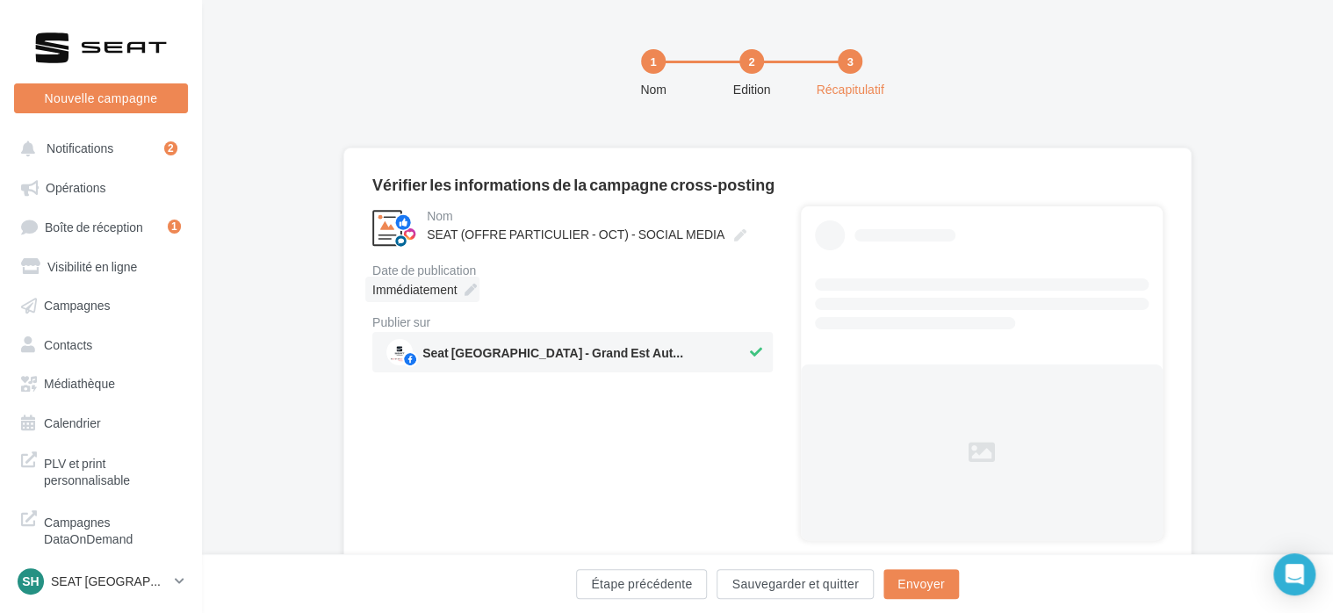
click at [431, 278] on div "Immédiatement" at bounding box center [422, 289] width 114 height 25
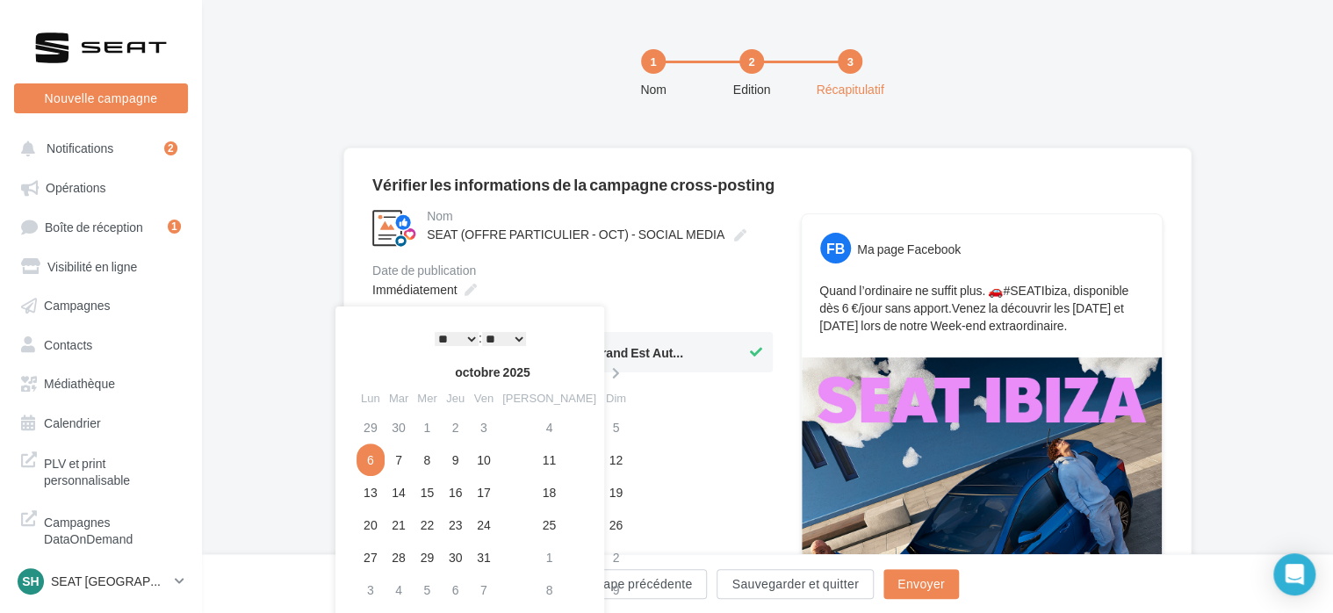
click at [533, 284] on div "Immédiatement" at bounding box center [572, 289] width 400 height 25
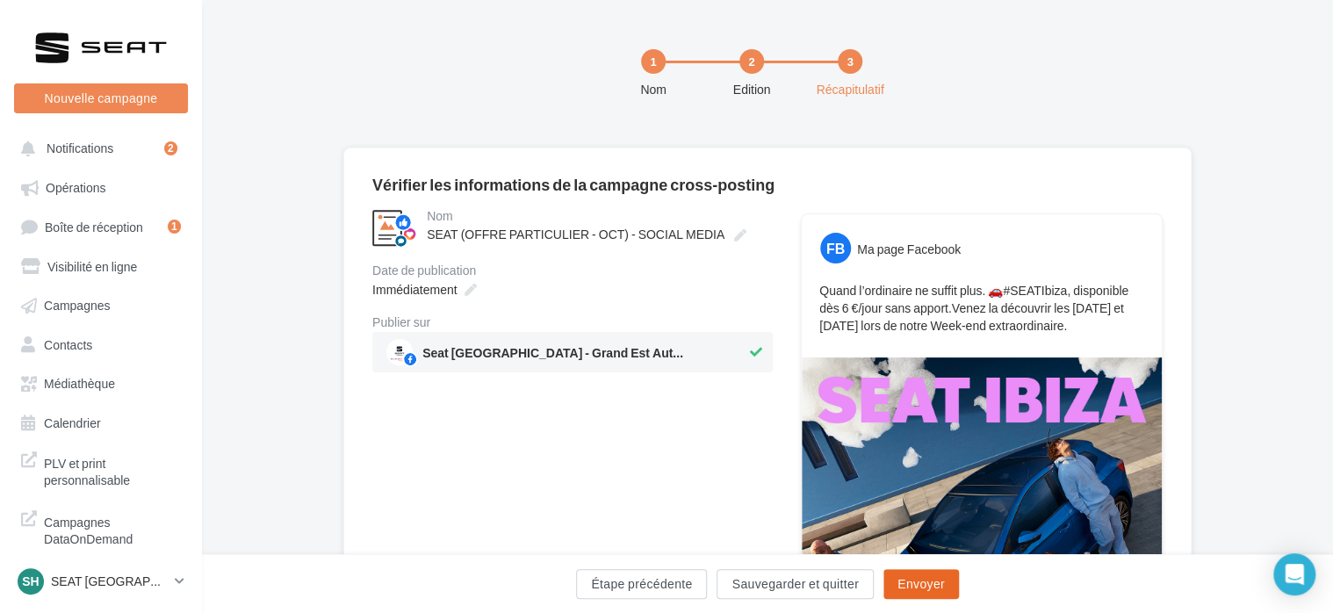
click at [941, 580] on button "Envoyer" at bounding box center [921, 584] width 76 height 30
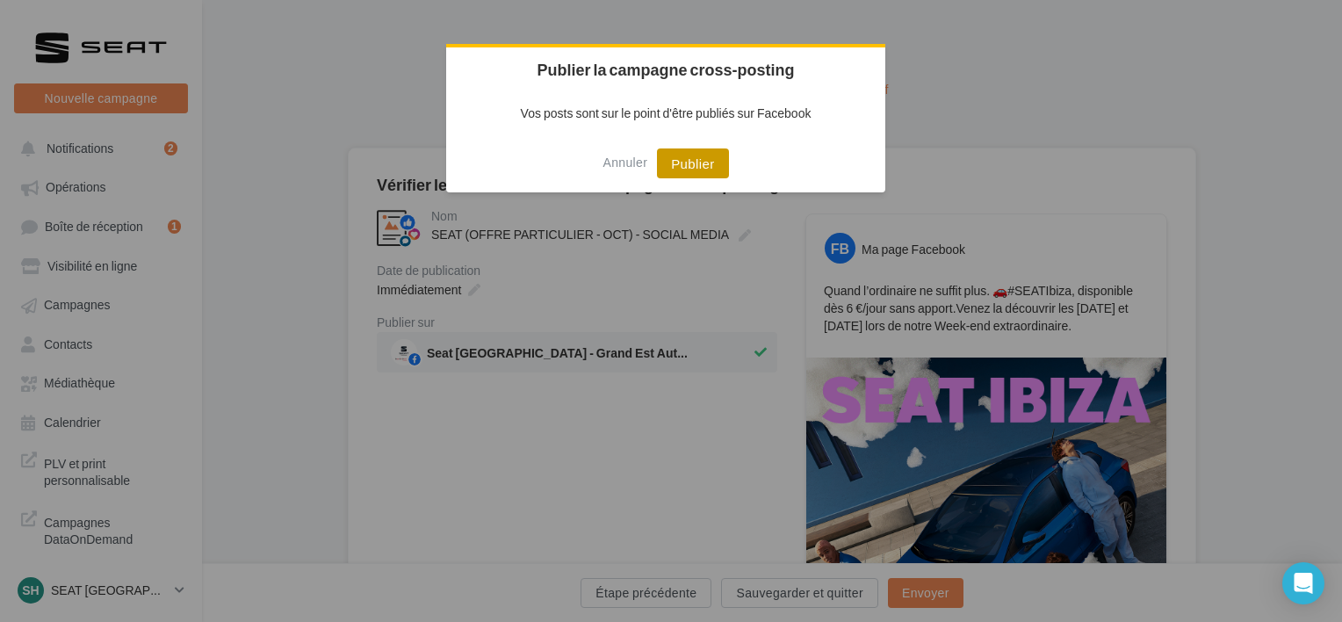
click at [697, 162] on button "Publier" at bounding box center [692, 163] width 71 height 30
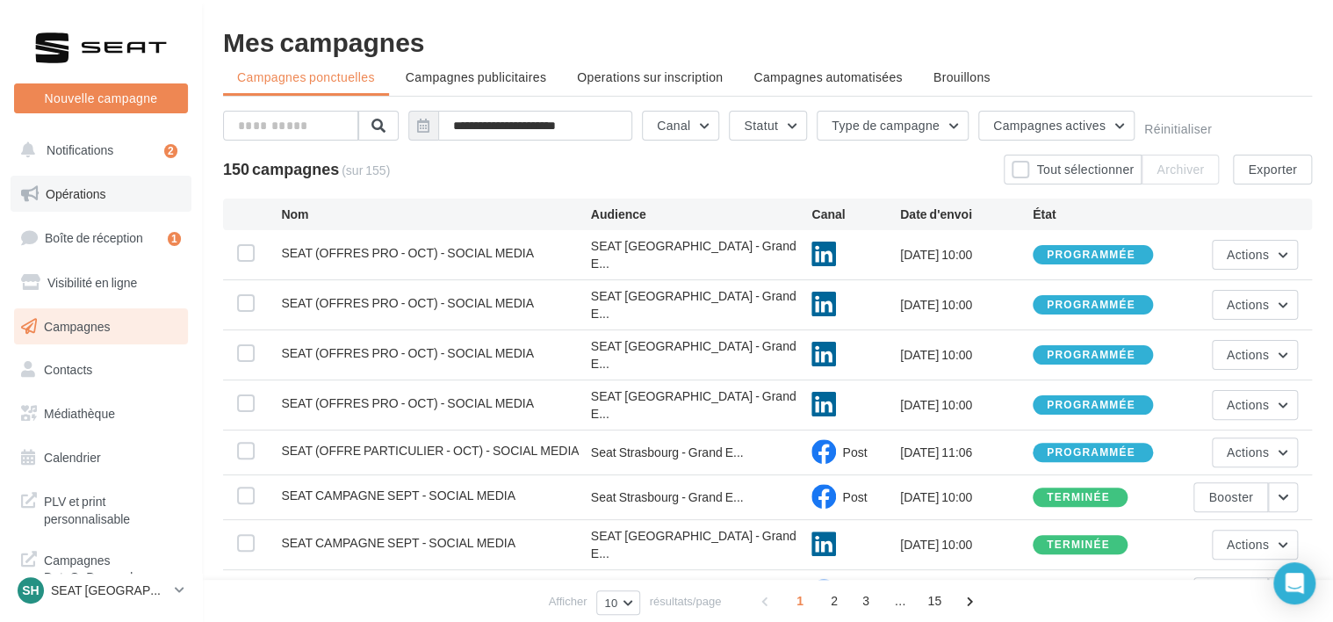
click at [79, 194] on span "Opérations" at bounding box center [76, 193] width 60 height 15
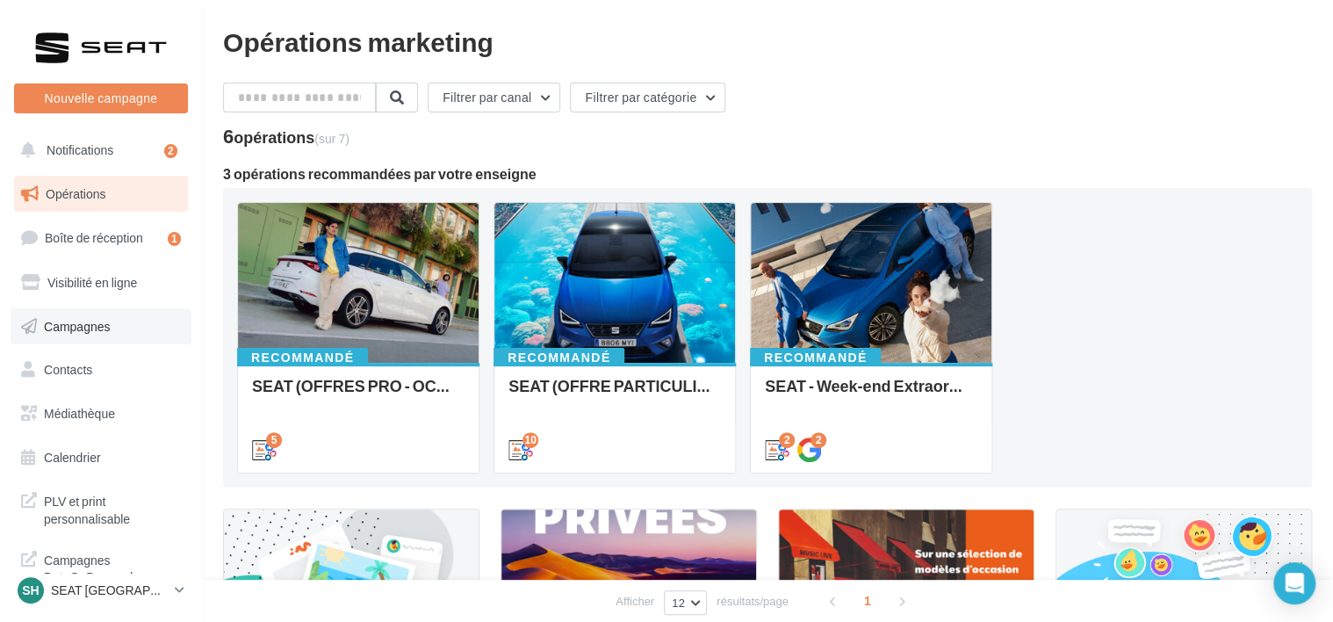
click at [99, 320] on span "Campagnes" at bounding box center [77, 325] width 67 height 15
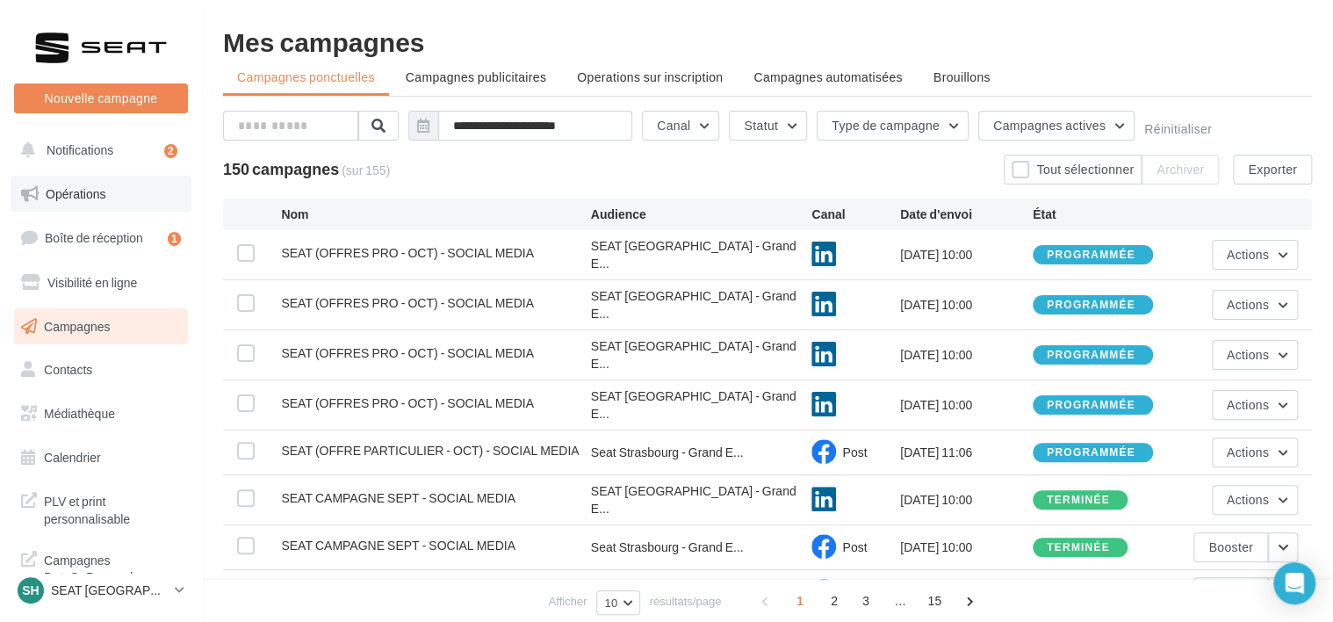
click at [87, 195] on span "Opérations" at bounding box center [76, 193] width 60 height 15
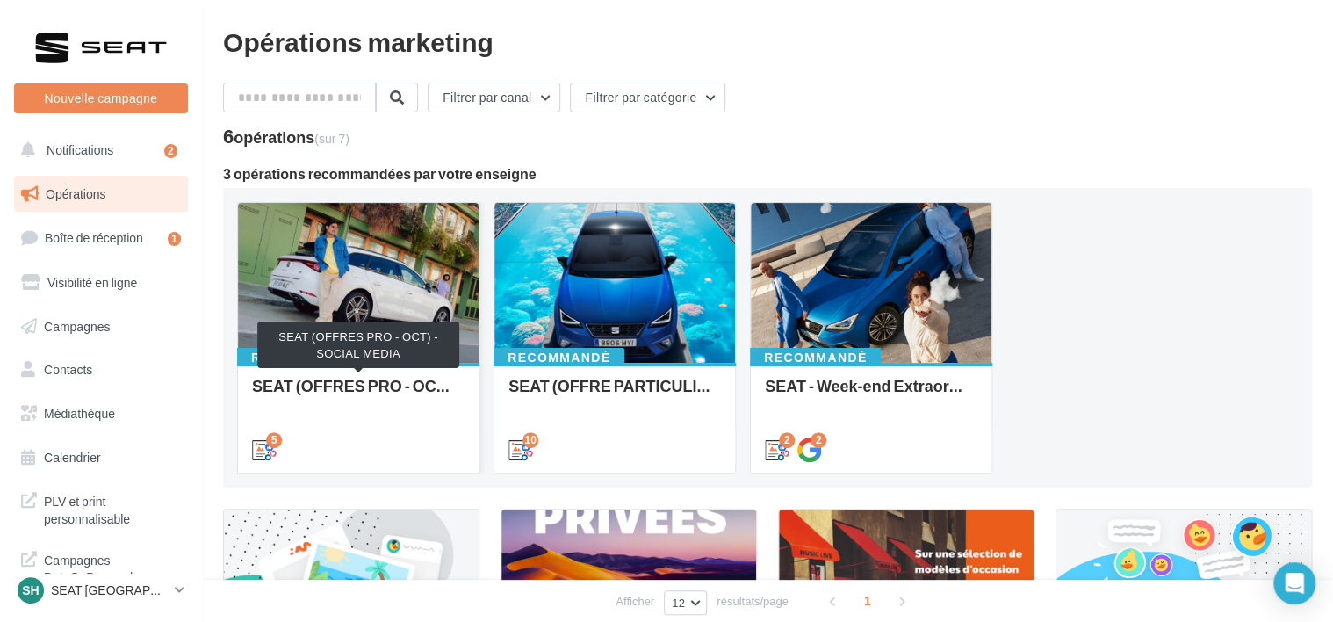
click at [409, 387] on div "SEAT (OFFRES PRO - OCT) - SOCIAL MEDIA" at bounding box center [358, 394] width 213 height 35
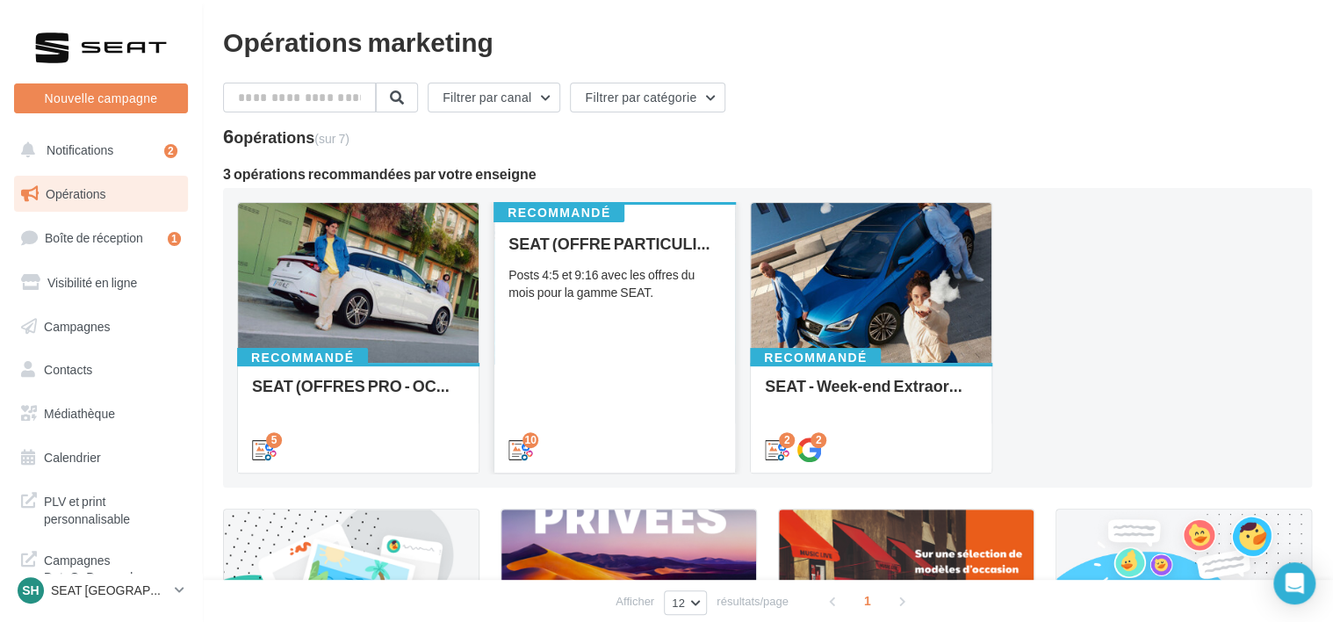
click at [609, 393] on div "SEAT (OFFRE PARTICULIER - OCT) - SOCIAL MEDIA Posts 4:5 et 9:16 avec les offres…" at bounding box center [614, 345] width 213 height 222
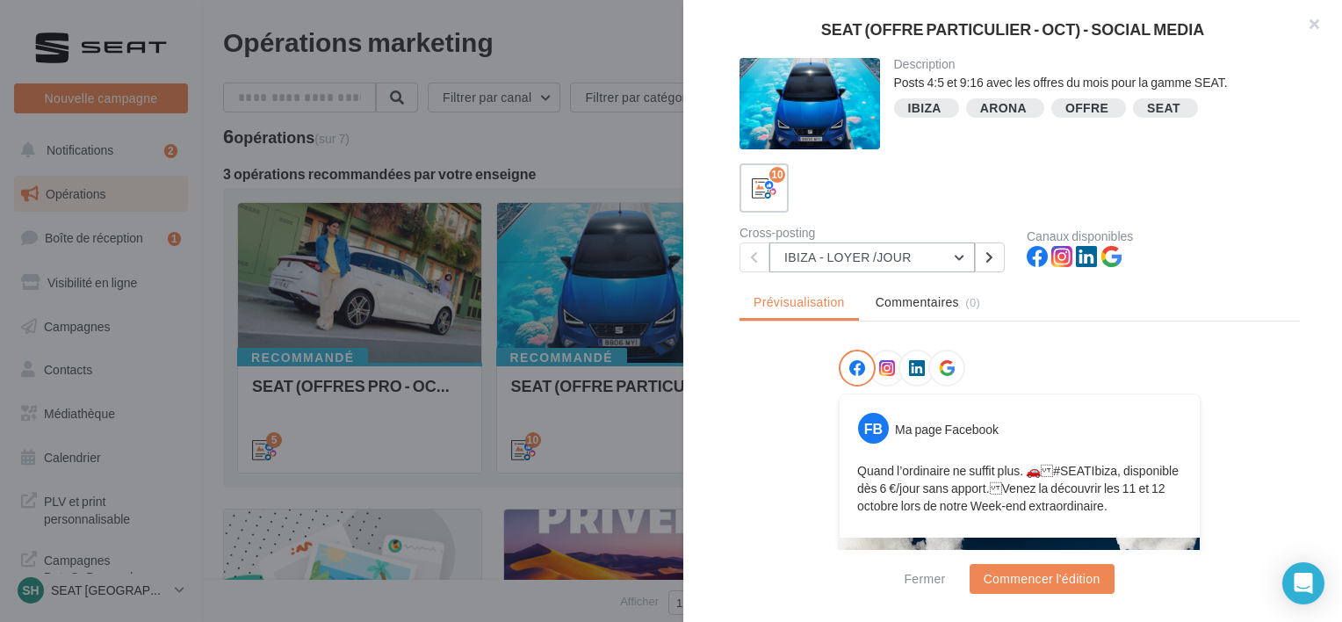
click at [896, 264] on button "IBIZA - LOYER /JOUR" at bounding box center [871, 257] width 205 height 30
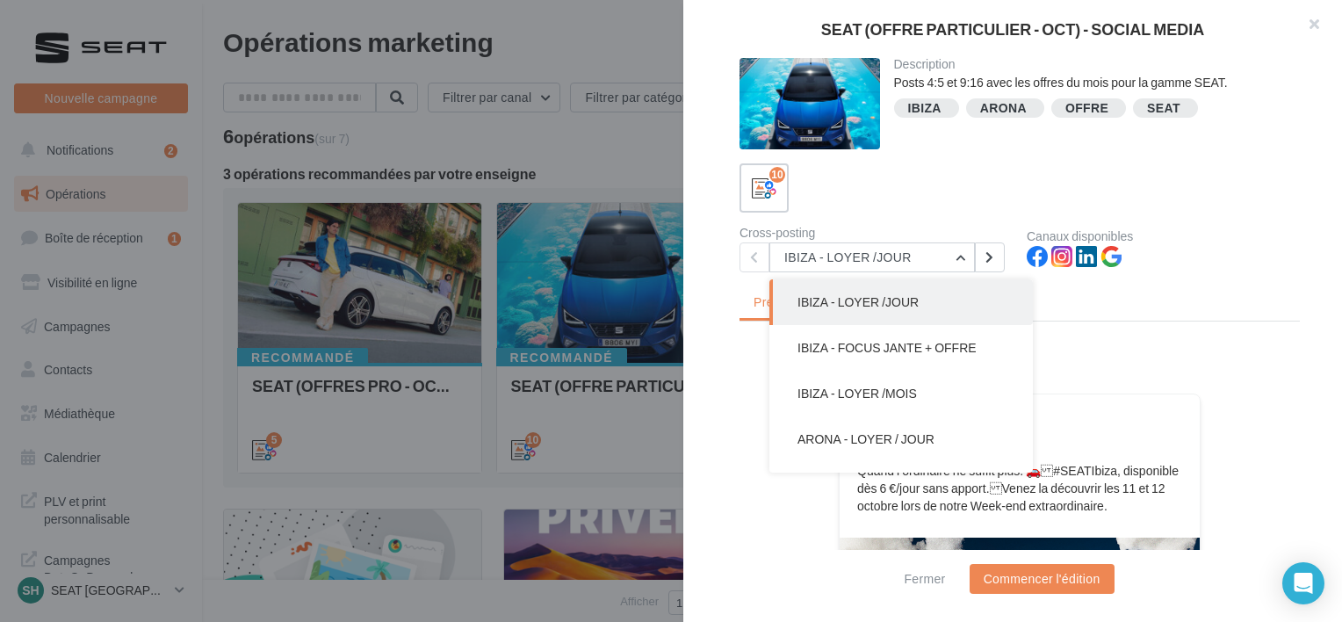
click at [1178, 371] on div at bounding box center [1020, 372] width 362 height 44
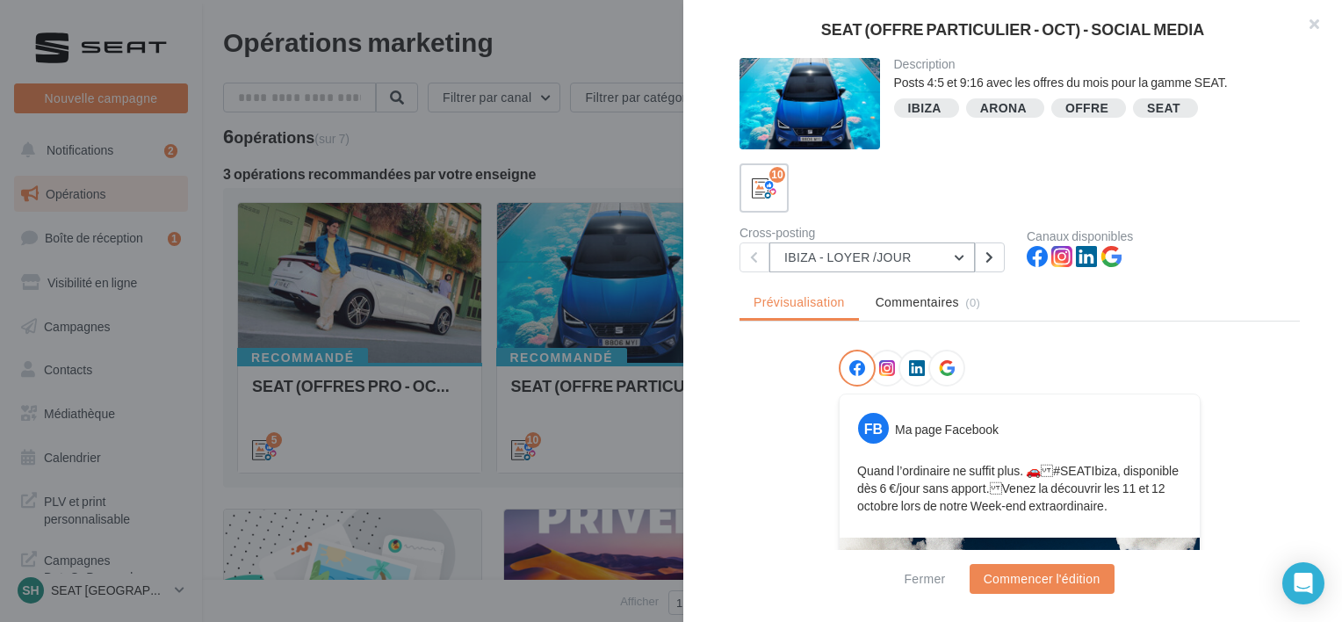
click at [939, 266] on button "IBIZA - LOYER /JOUR" at bounding box center [871, 257] width 205 height 30
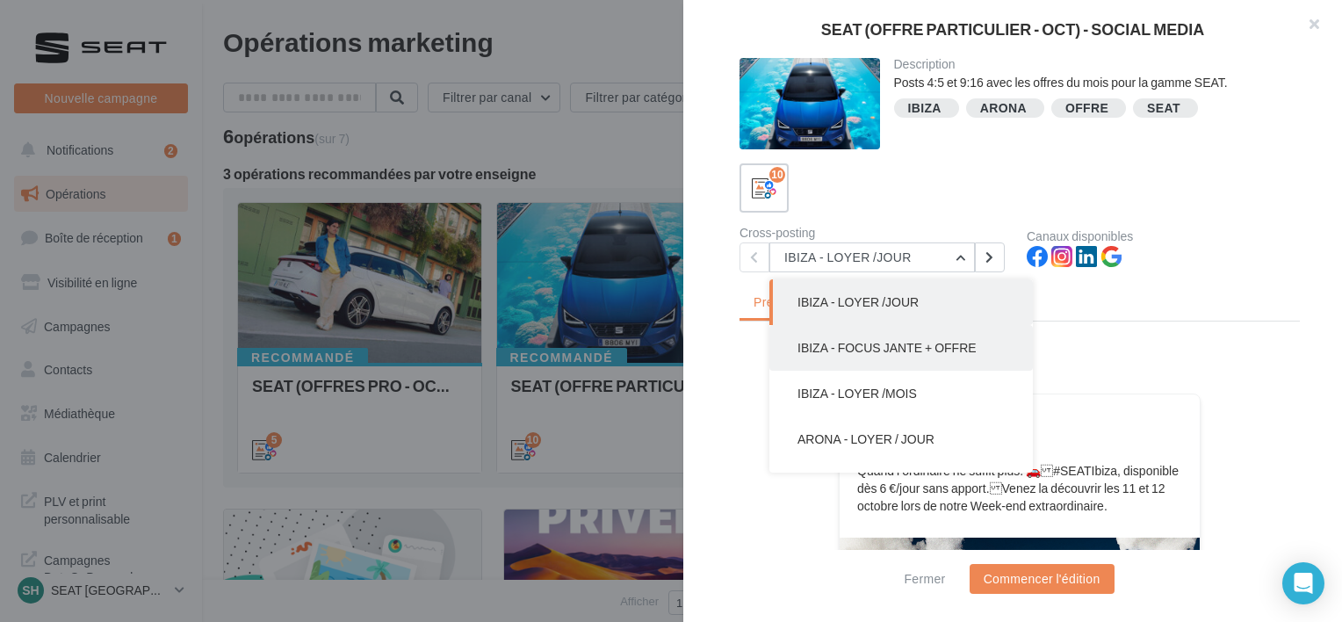
click at [916, 335] on button "IBIZA - FOCUS JANTE + OFFRE" at bounding box center [900, 348] width 263 height 46
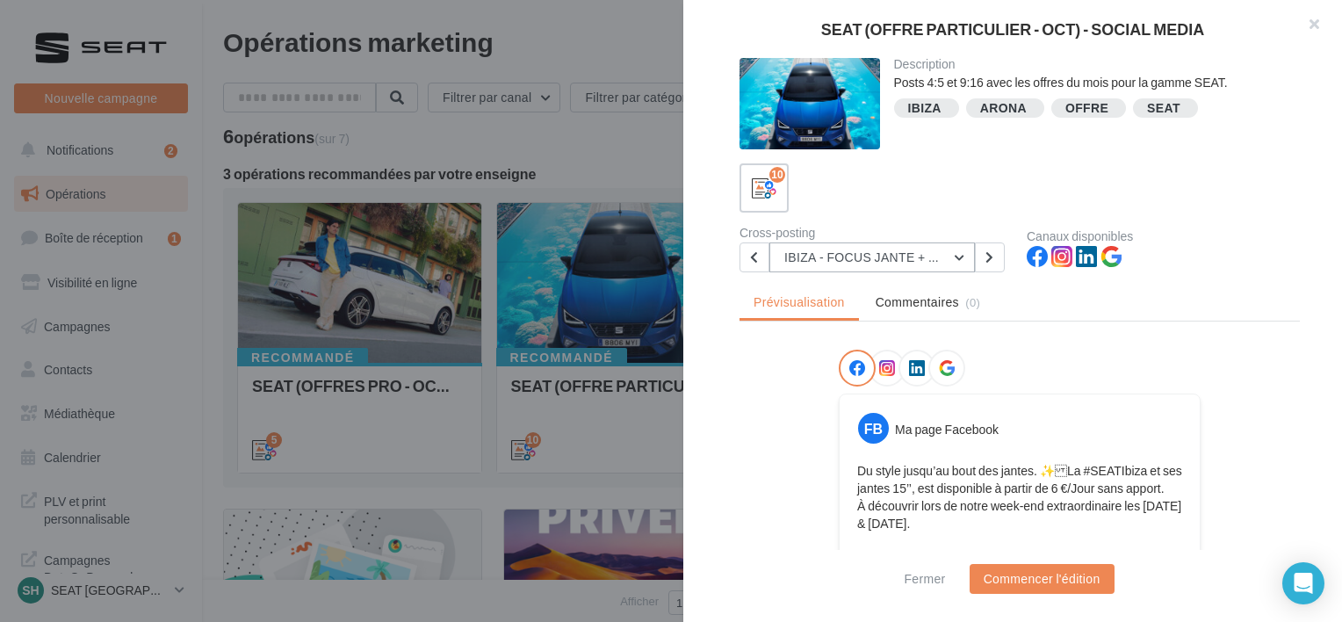
click at [904, 260] on button "IBIZA - FOCUS JANTE + OFFRE" at bounding box center [871, 257] width 205 height 30
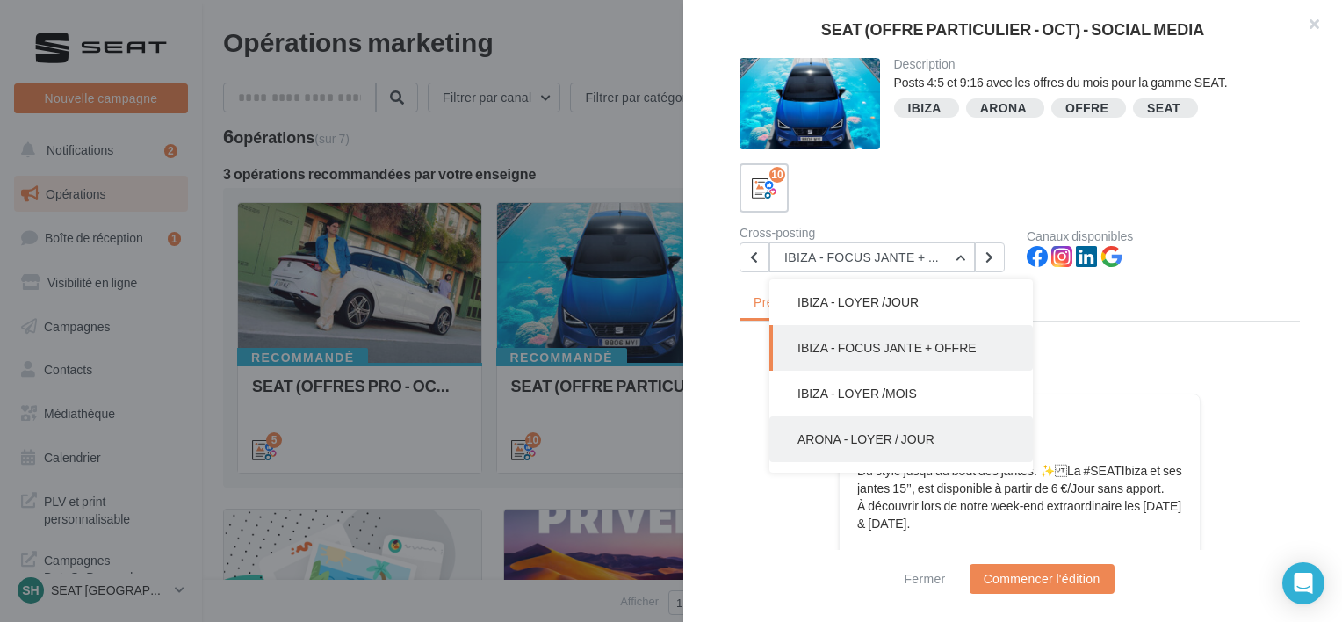
click at [918, 418] on button "ARONA - LOYER / JOUR" at bounding box center [900, 439] width 263 height 46
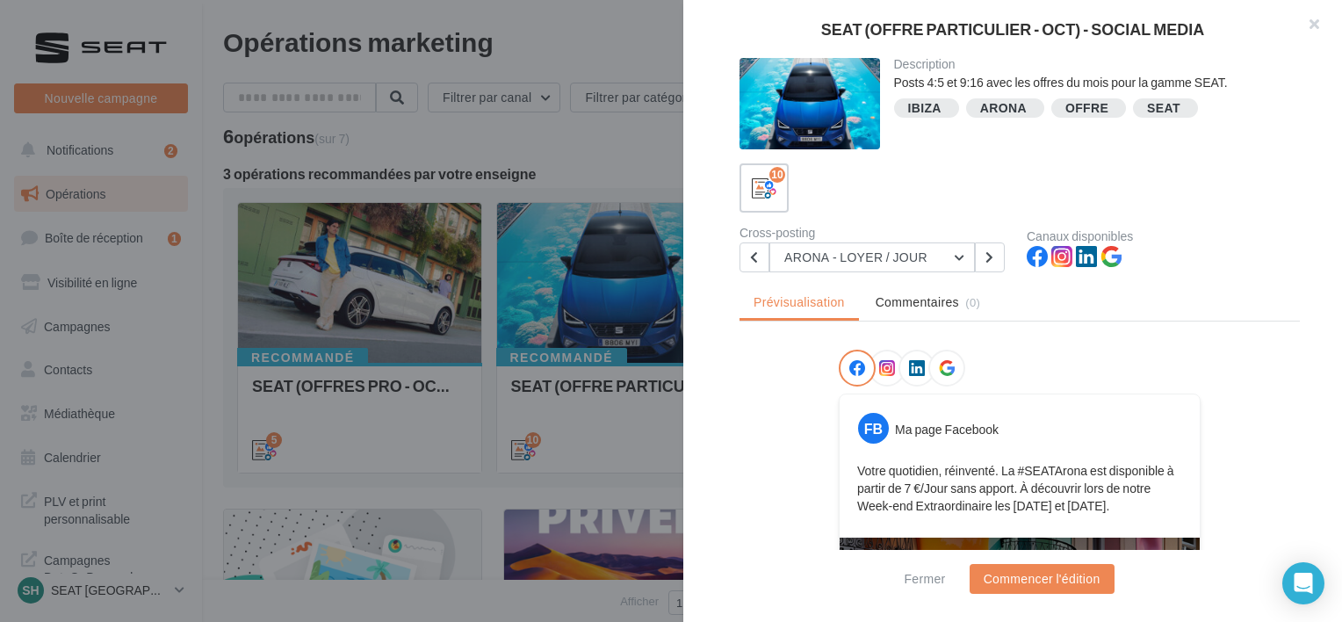
click at [938, 271] on div "Description Posts 4:5 et 9:16 avec les offres du mois pour la gamme SEAT. IBIZA…" at bounding box center [1019, 312] width 673 height 508
click at [932, 255] on button "ARONA - LOYER / JOUR" at bounding box center [871, 257] width 205 height 30
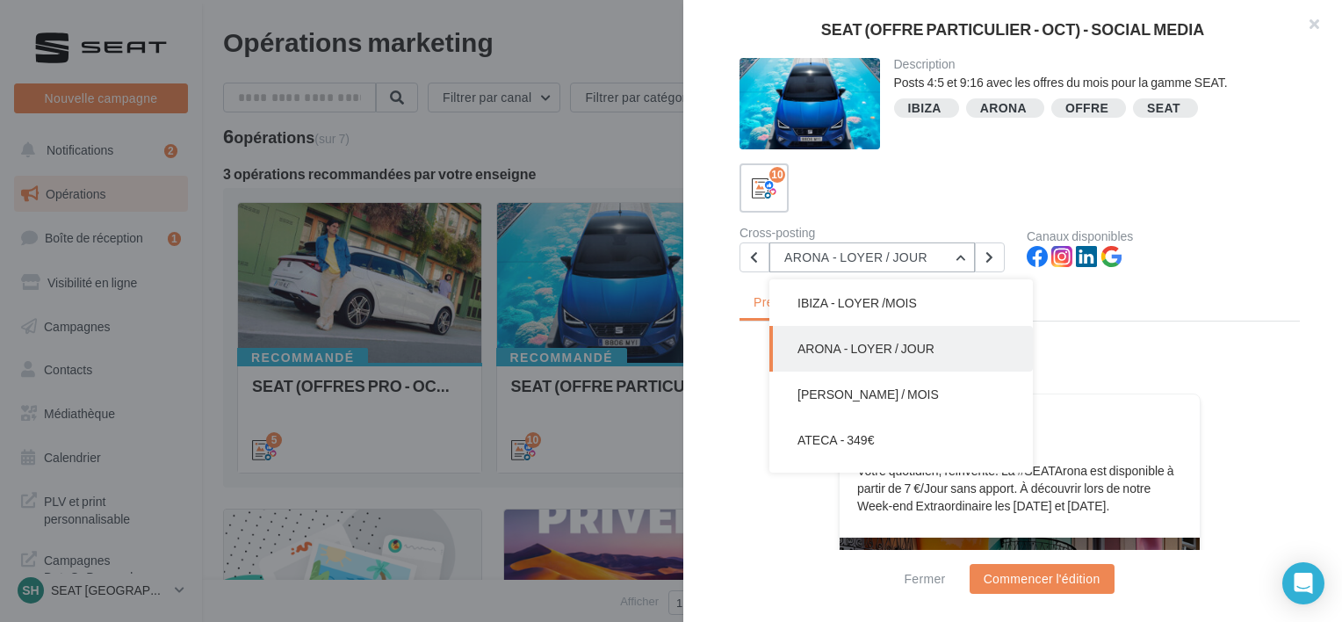
scroll to position [91, 0]
click at [948, 345] on button "ARONA - LOYER / JOUR" at bounding box center [900, 348] width 263 height 46
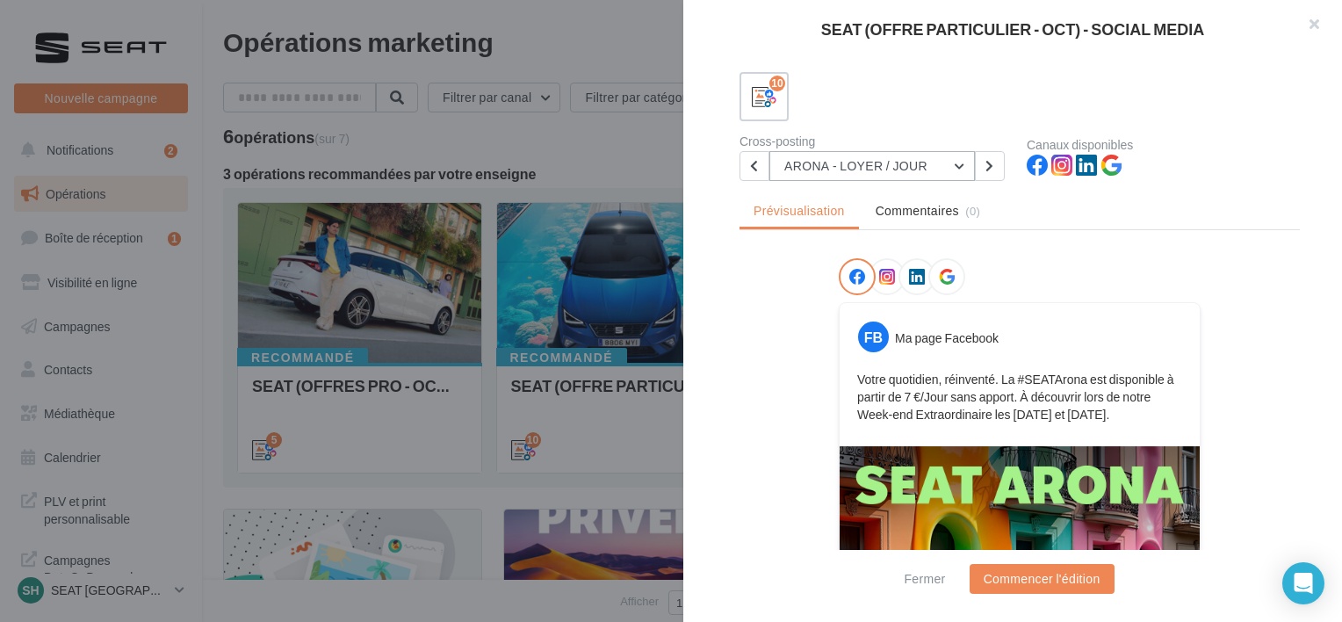
click at [933, 162] on button "ARONA - LOYER / JOUR" at bounding box center [871, 166] width 205 height 30
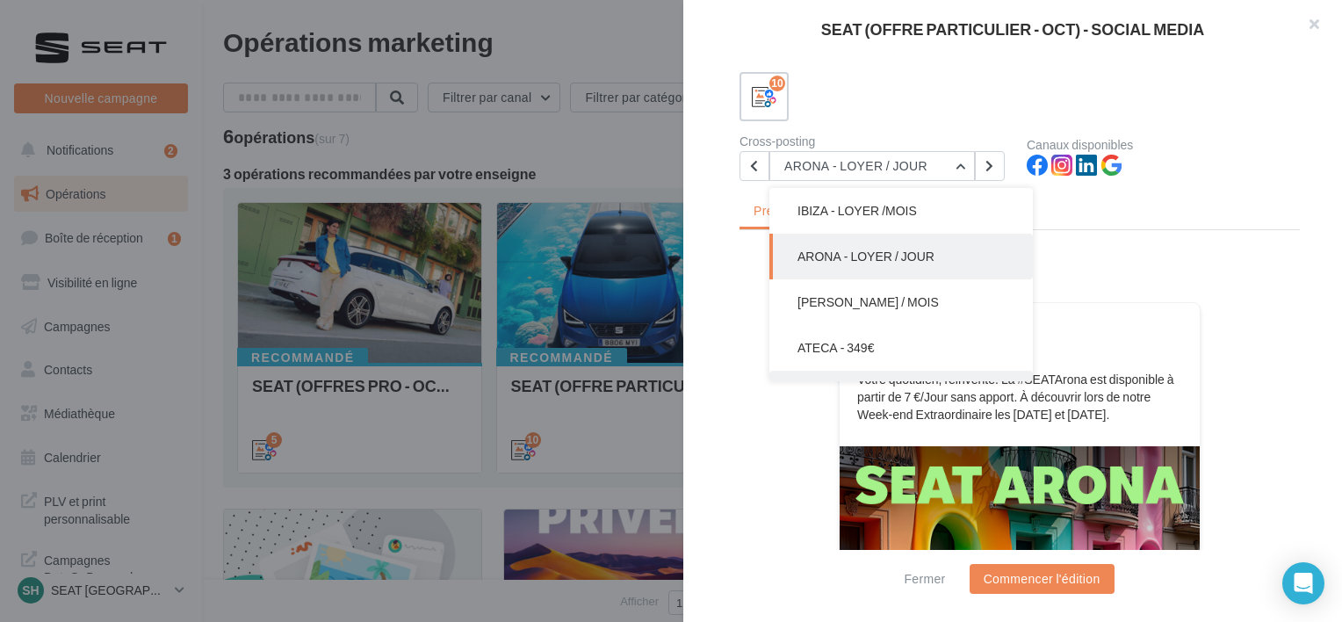
click at [884, 371] on button "ATECA - 279€" at bounding box center [900, 394] width 263 height 46
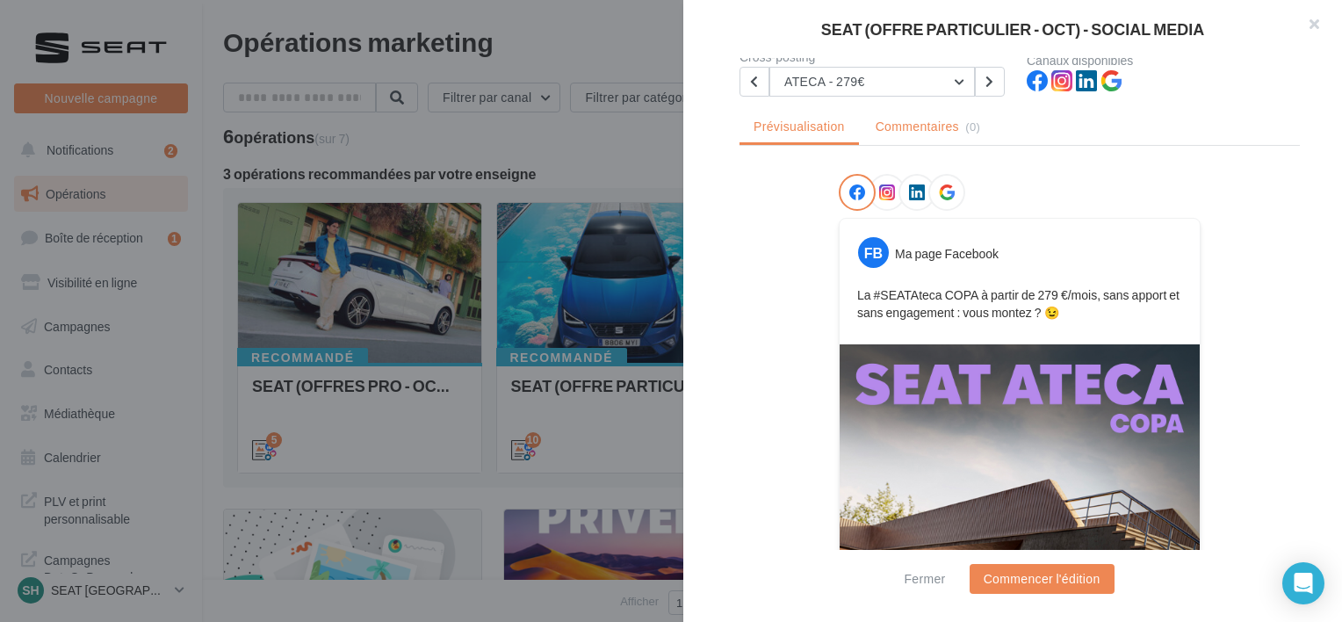
scroll to position [74, 0]
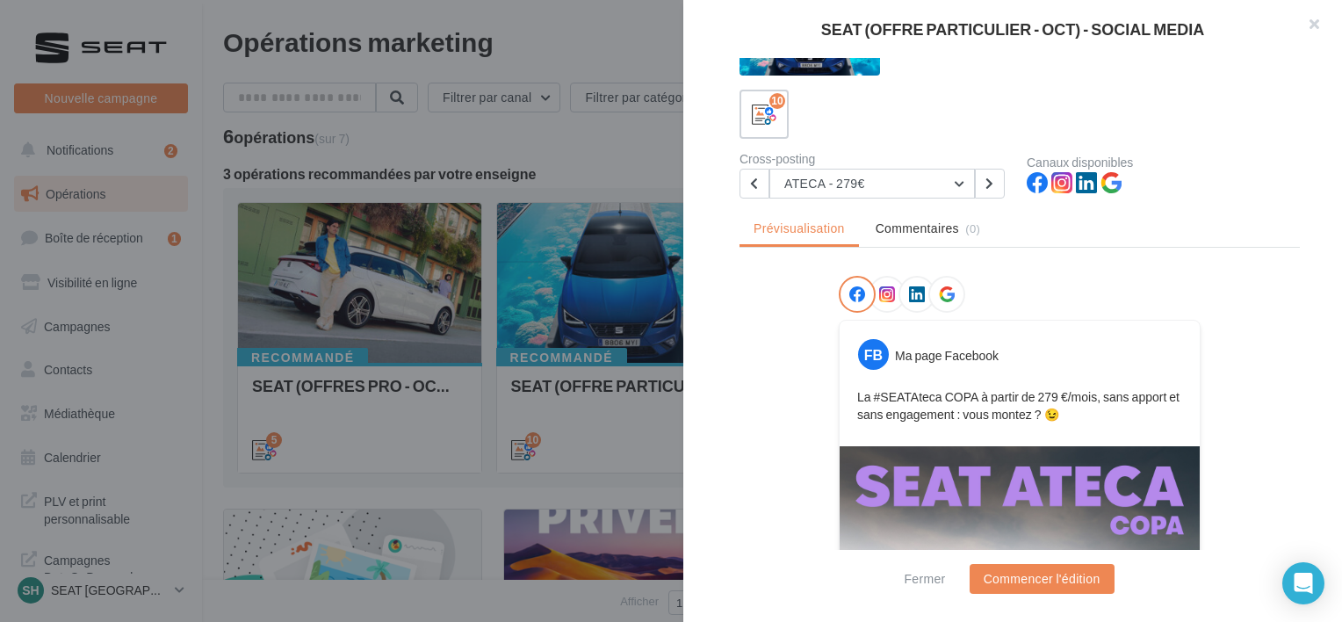
click at [862, 166] on div "Cross-posting ATECA - 279€ IBIZA - LOYER /JOUR IBIZA - FOCUS JANTE + OFFRE IBIZ…" at bounding box center [882, 176] width 287 height 46
click at [871, 184] on button "ATECA - 279€" at bounding box center [871, 184] width 205 height 30
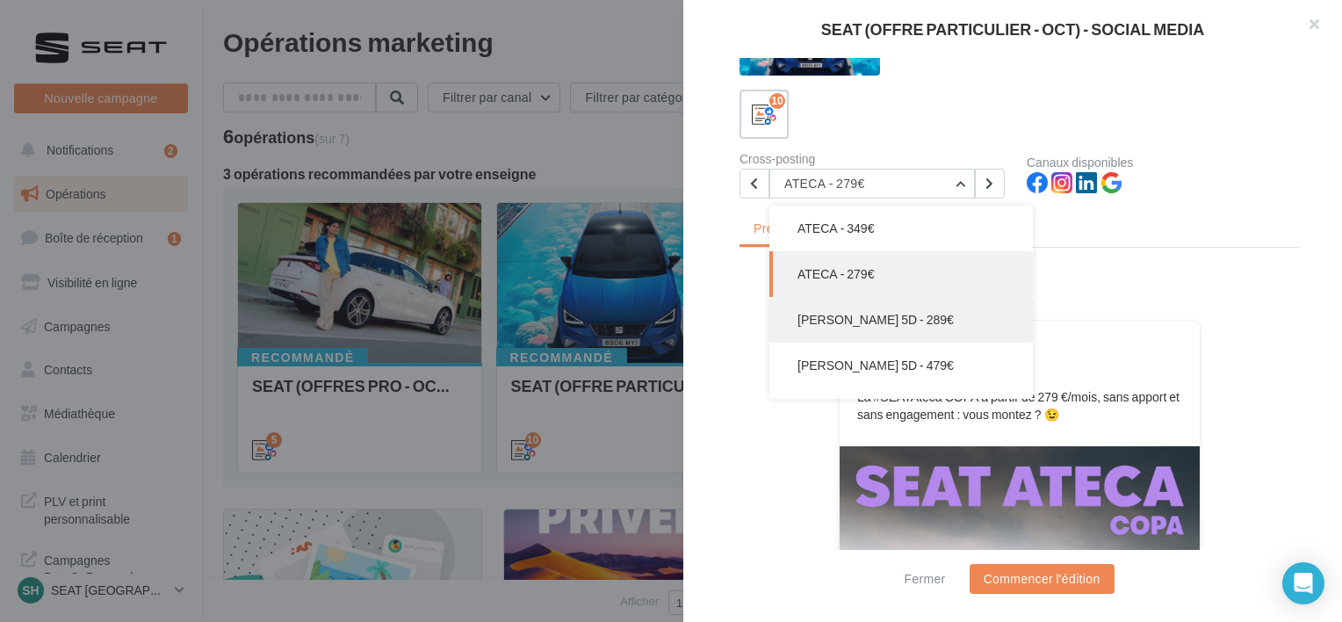
click at [878, 304] on div "IBIZA - LOYER /JOUR IBIZA - FOCUS JANTE + OFFRE IBIZA - LOYER /MOIS ARONA - LOY…" at bounding box center [900, 205] width 263 height 457
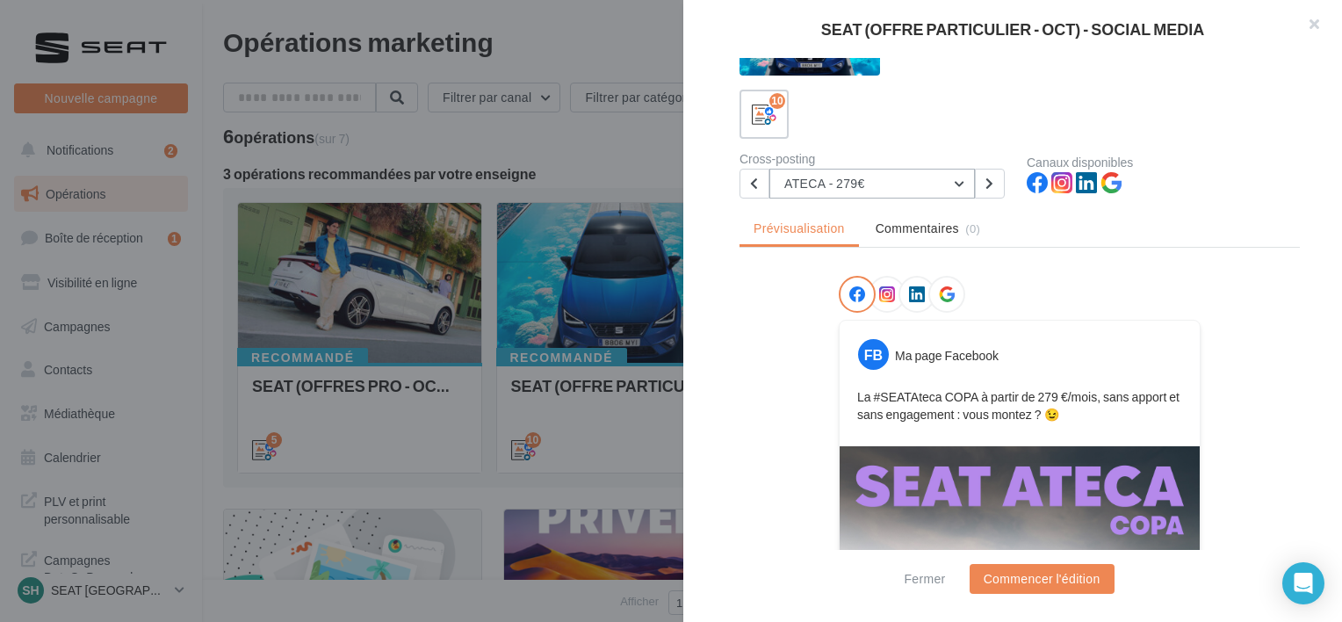
click at [881, 190] on button "ATECA - 279€" at bounding box center [871, 184] width 205 height 30
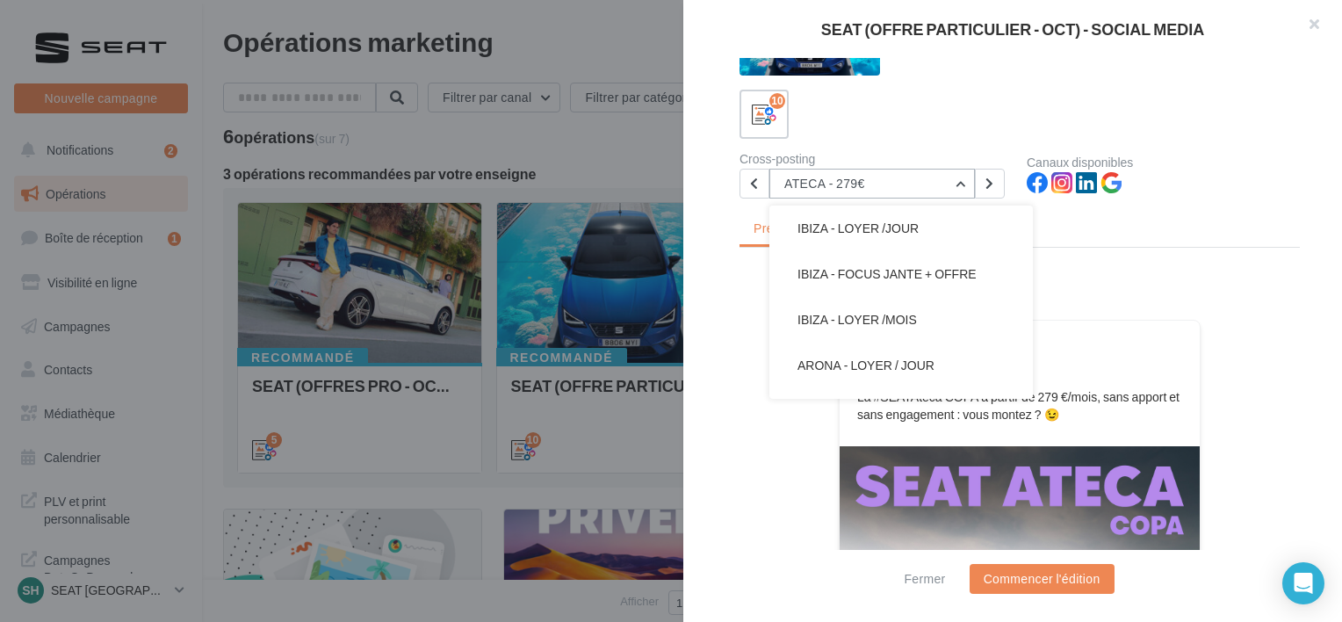
scroll to position [228, 0]
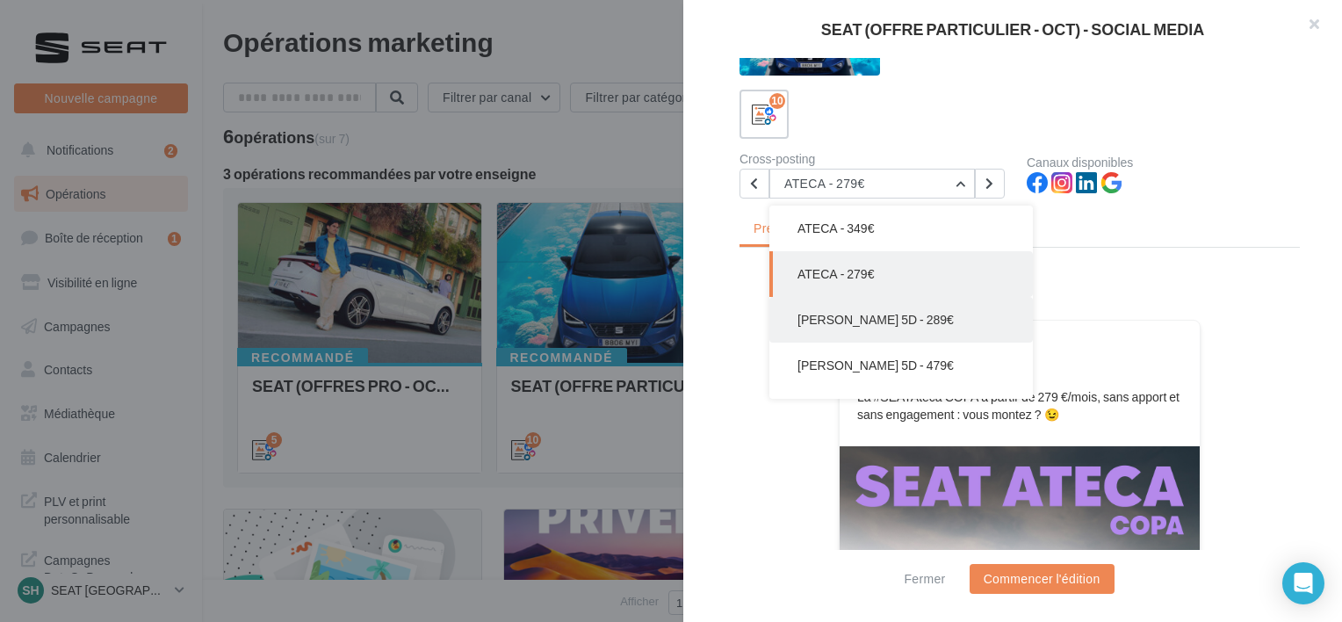
click at [890, 313] on button "[PERSON_NAME] 5D - 289€" at bounding box center [900, 320] width 263 height 46
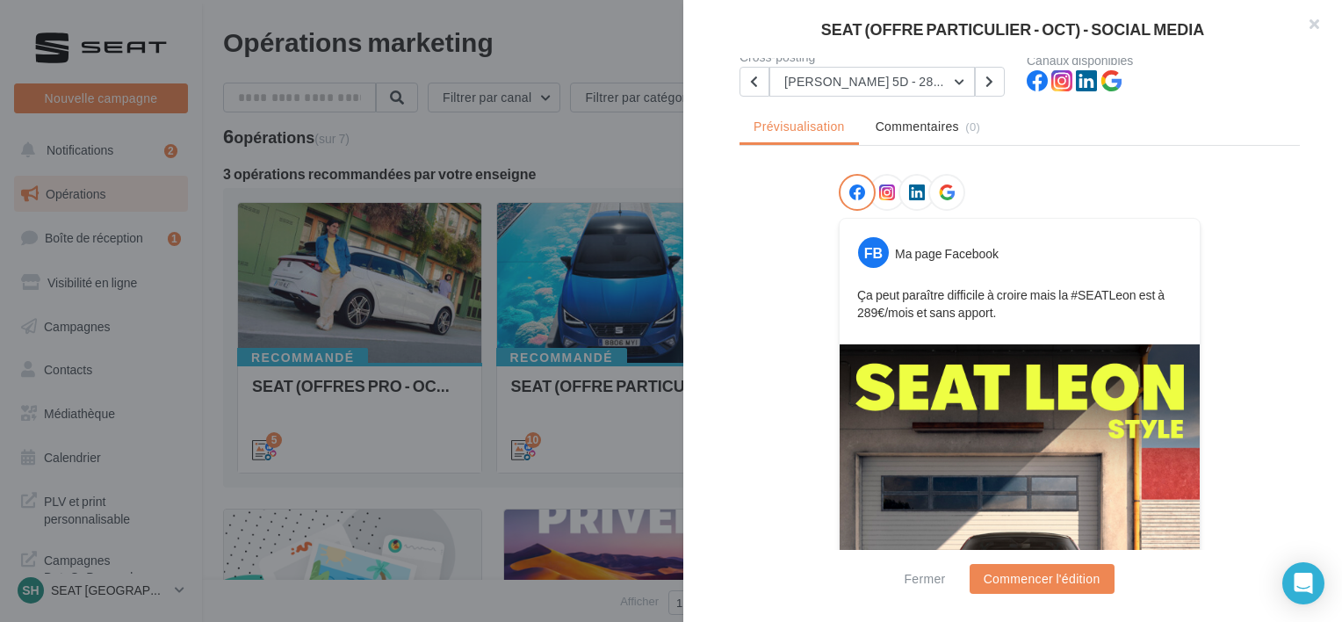
scroll to position [74, 0]
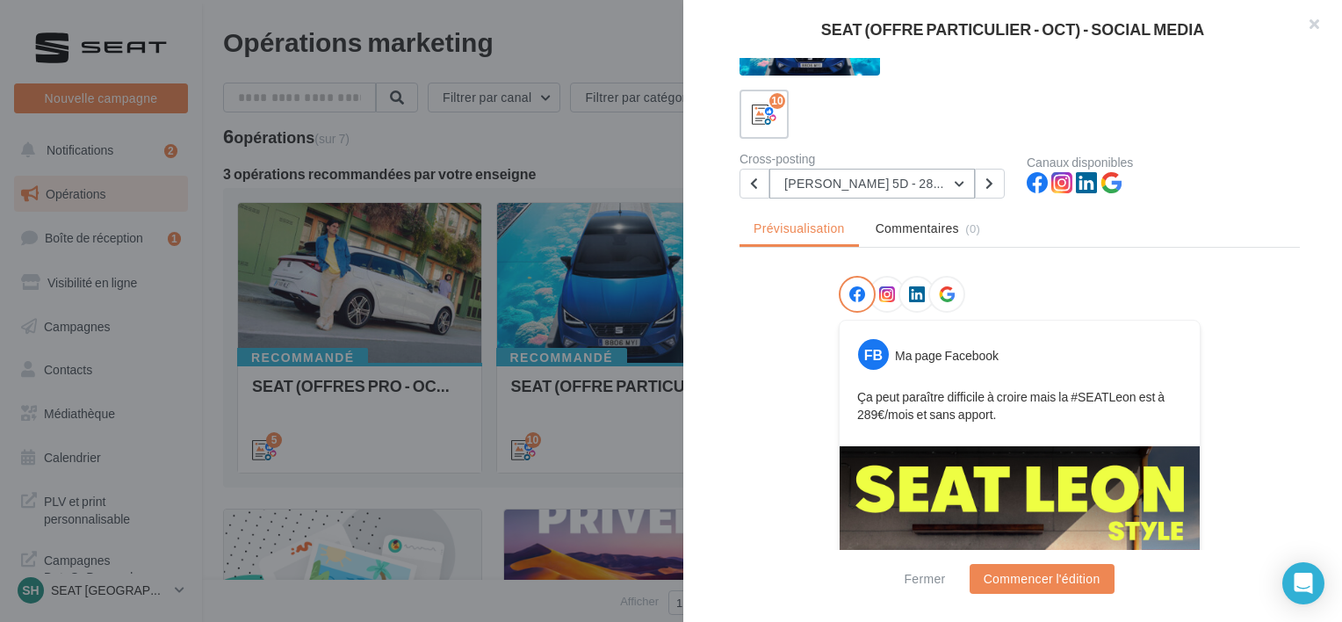
click at [855, 177] on button "LEON 5D - 289€" at bounding box center [871, 184] width 205 height 30
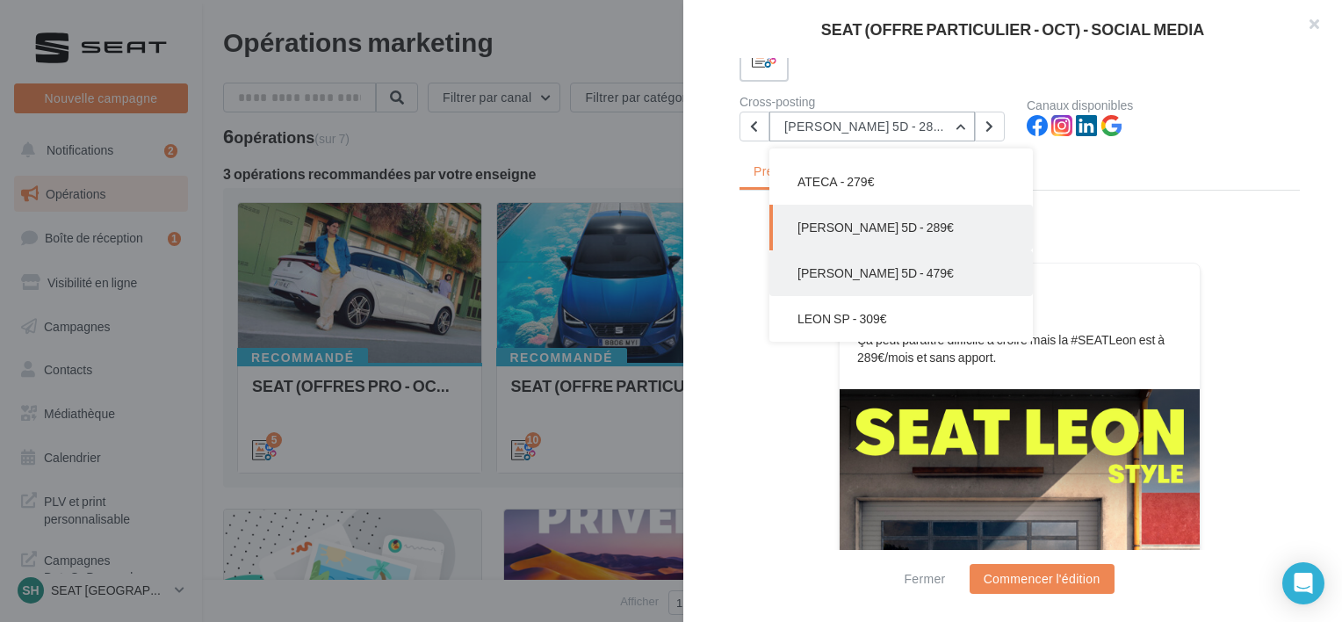
scroll to position [162, 0]
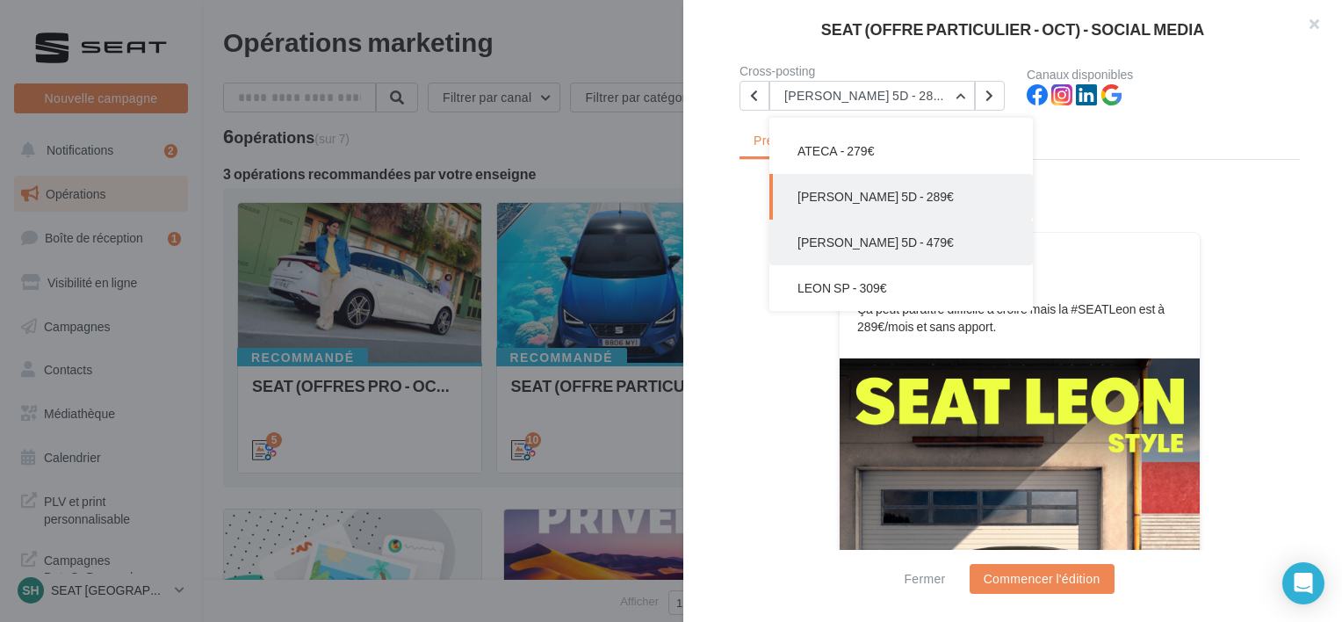
click at [874, 245] on span "LEON 5D - 479€" at bounding box center [875, 241] width 156 height 15
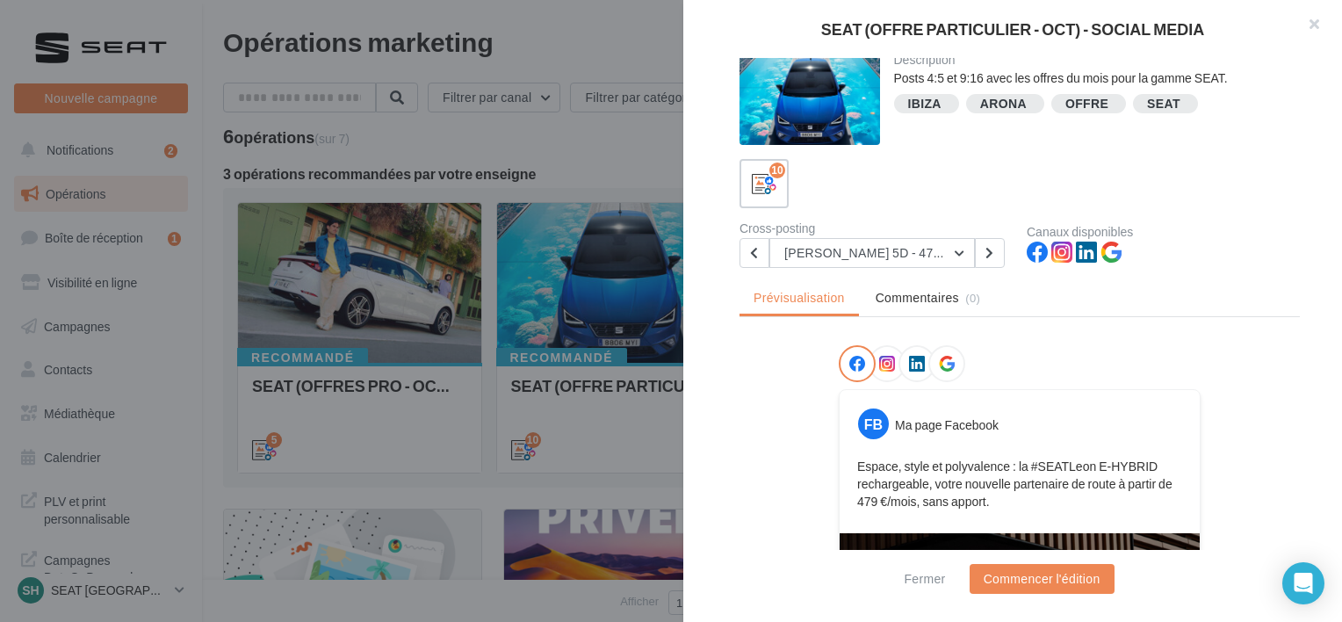
scroll to position [4, 0]
click at [874, 245] on button "LEON 5D - 479€" at bounding box center [871, 254] width 205 height 30
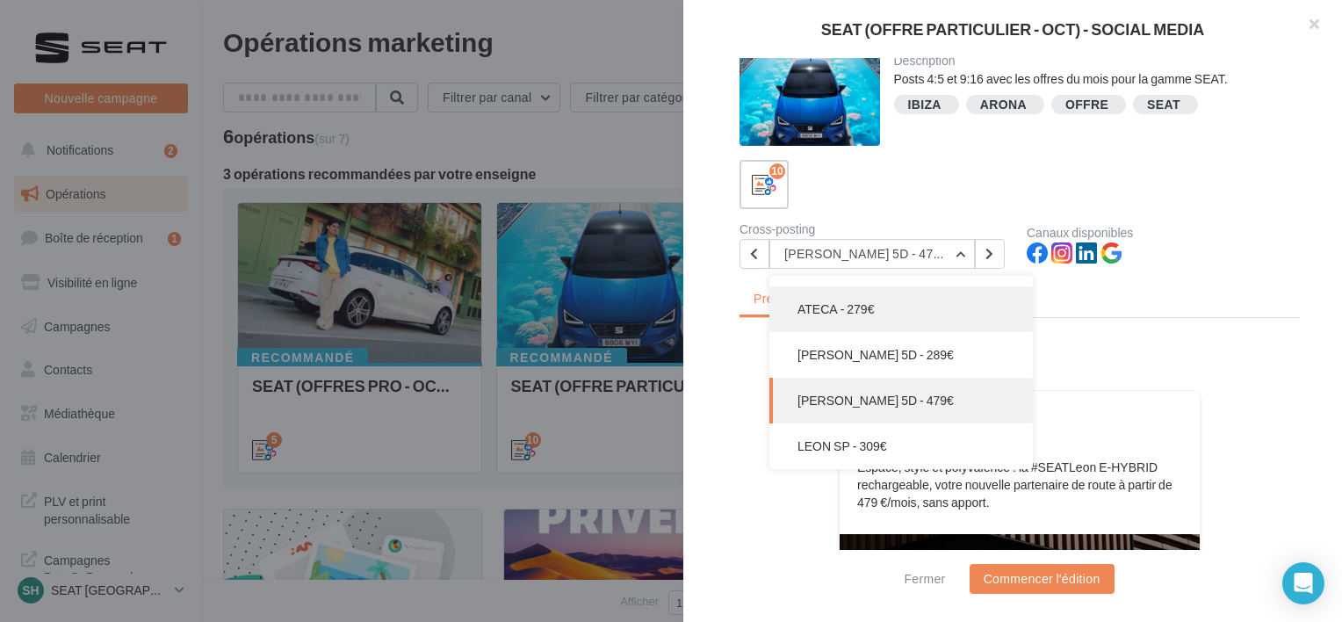
click at [874, 291] on button "ATECA - 279€" at bounding box center [900, 309] width 263 height 46
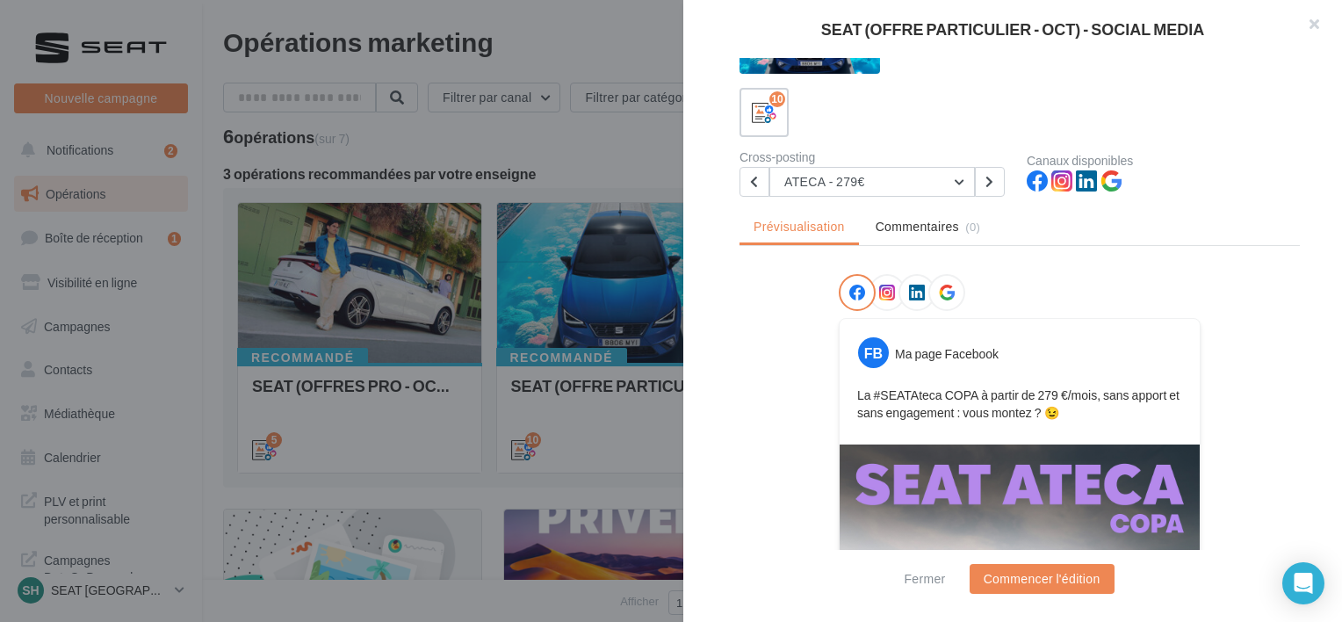
scroll to position [74, 0]
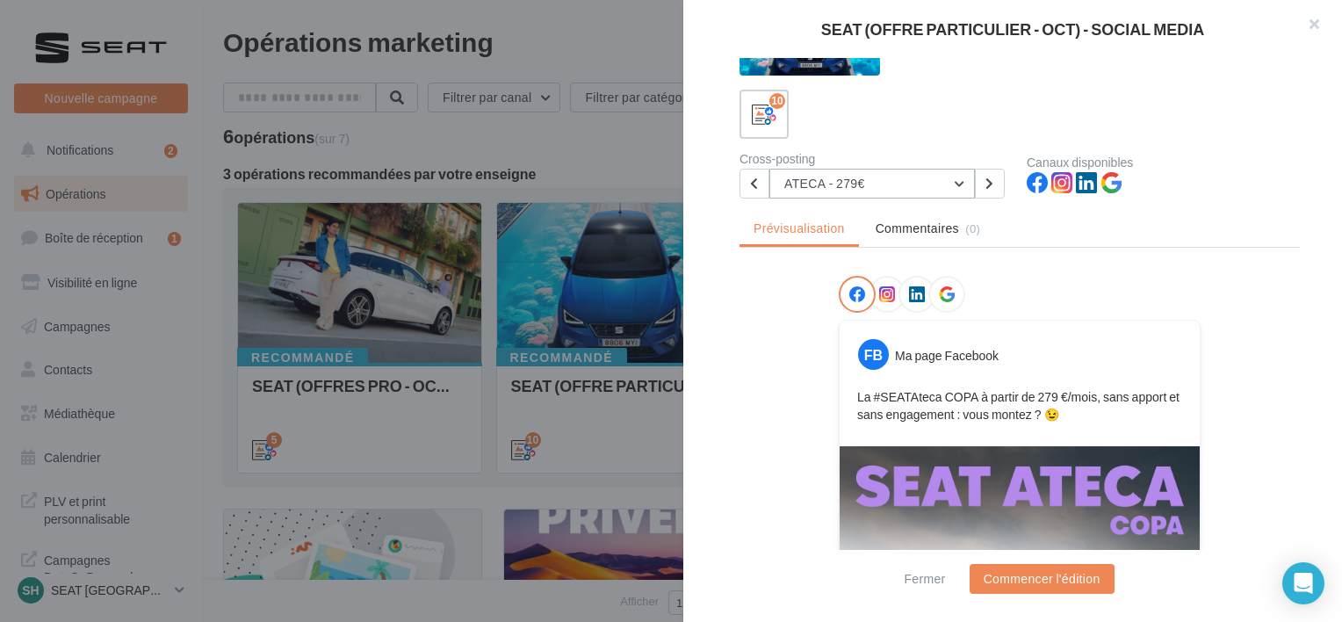
click at [885, 191] on button "ATECA - 279€" at bounding box center [871, 184] width 205 height 30
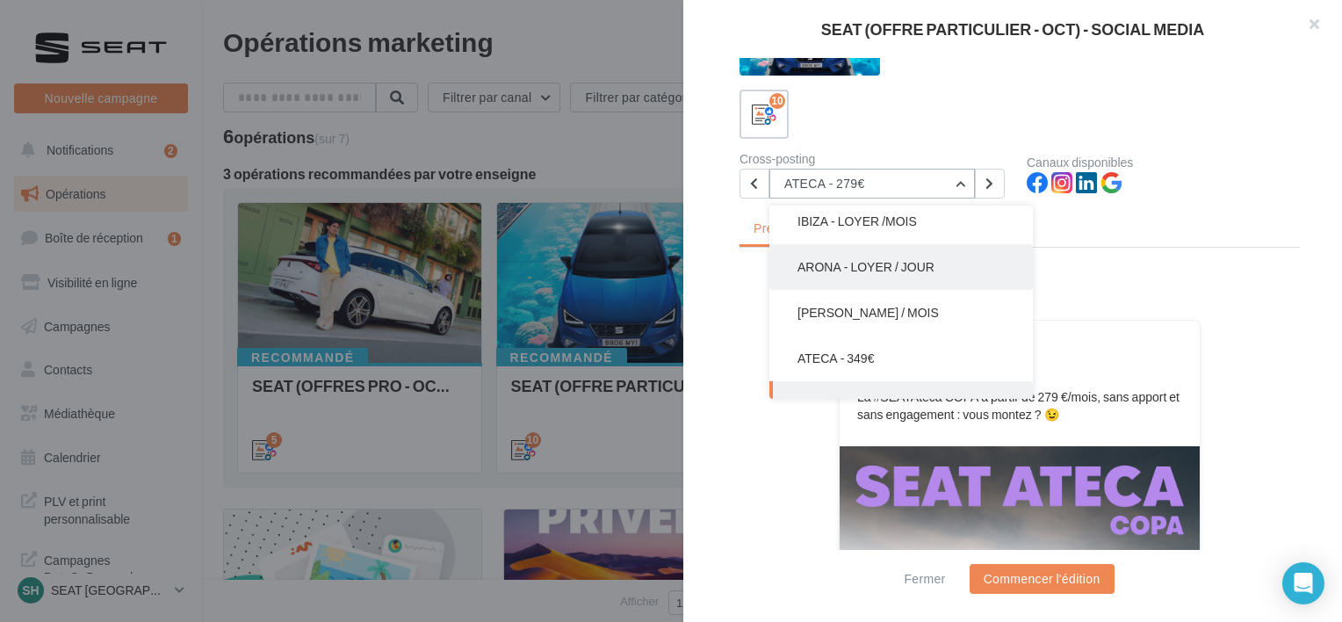
scroll to position [141, 0]
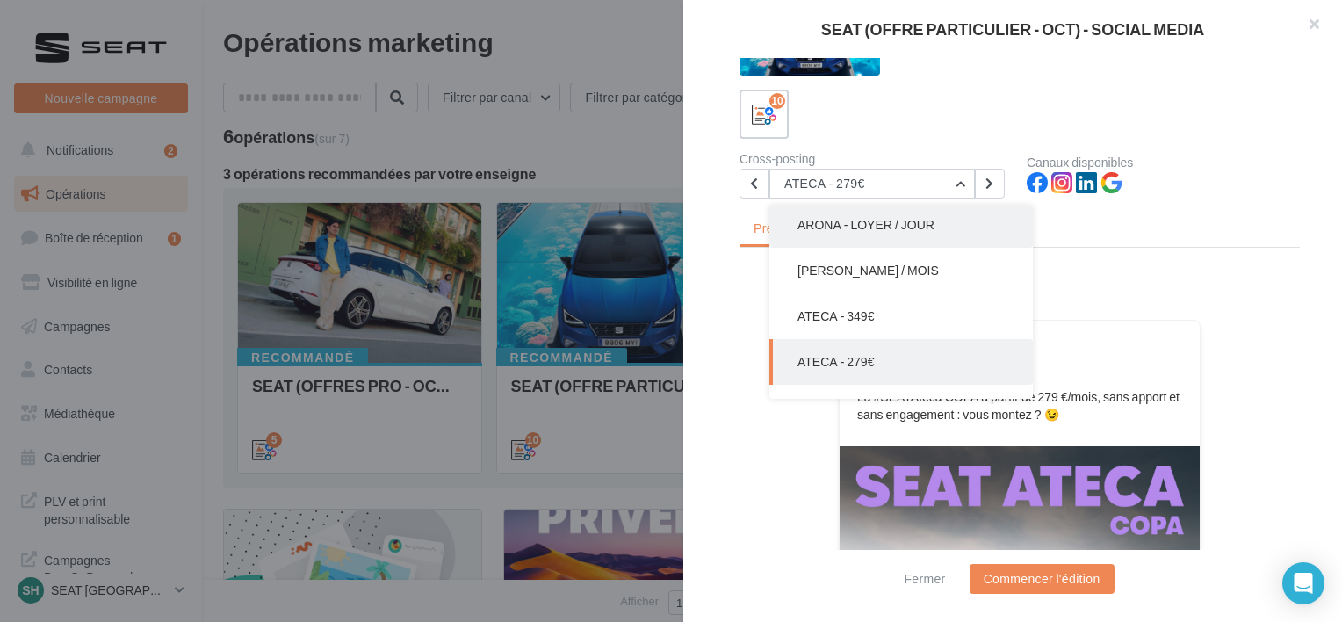
click at [857, 308] on span "ATECA - 349€" at bounding box center [835, 315] width 76 height 15
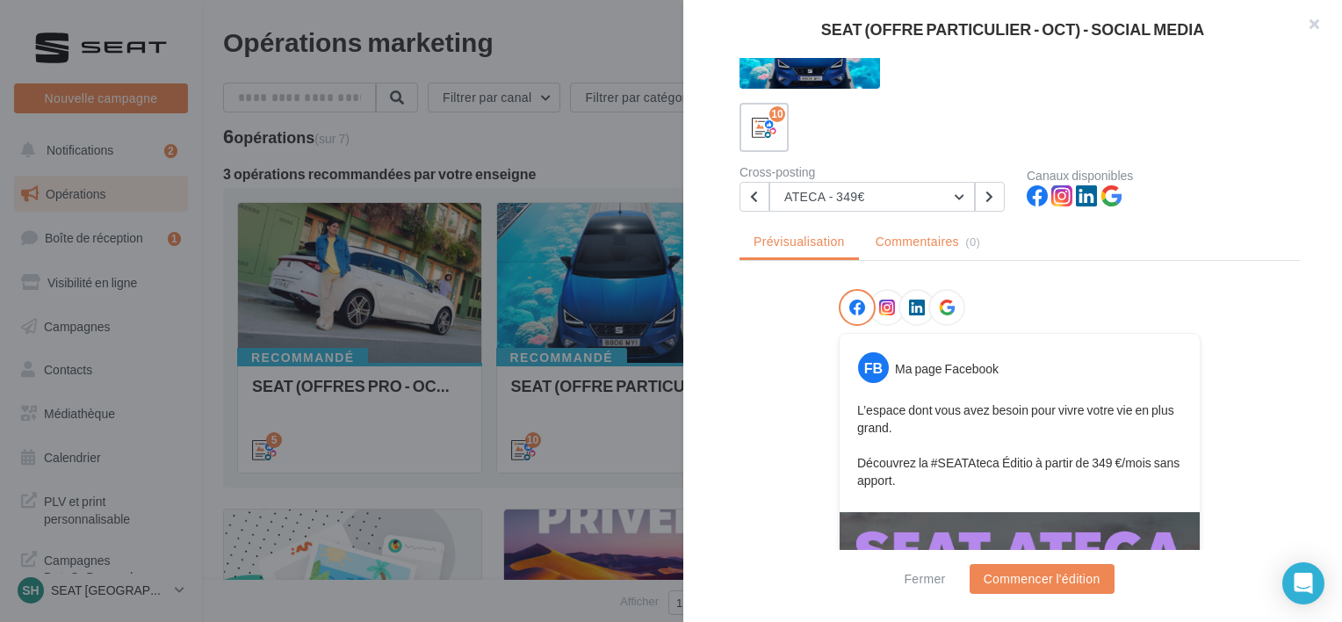
scroll to position [39, 0]
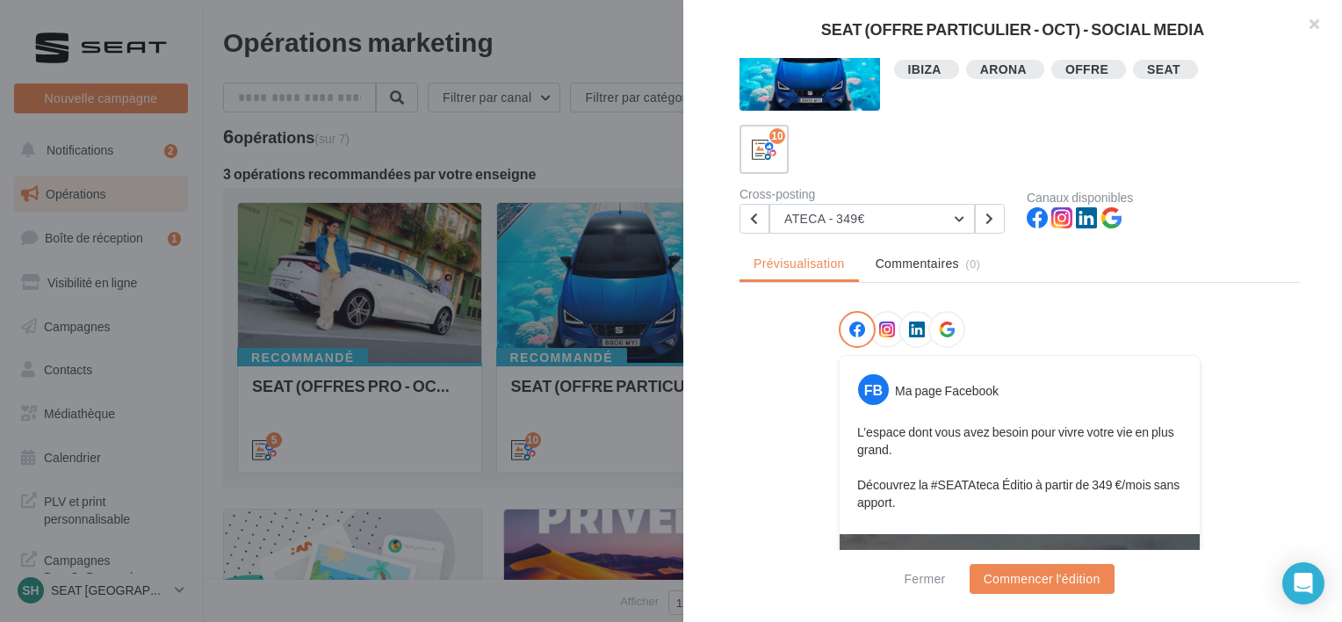
click at [875, 232] on div "Description Posts 4:5 et 9:16 avec les offres du mois pour la gamme SEAT. IBIZA…" at bounding box center [1019, 312] width 673 height 508
click at [876, 227] on button "ATECA - 349€" at bounding box center [871, 219] width 205 height 30
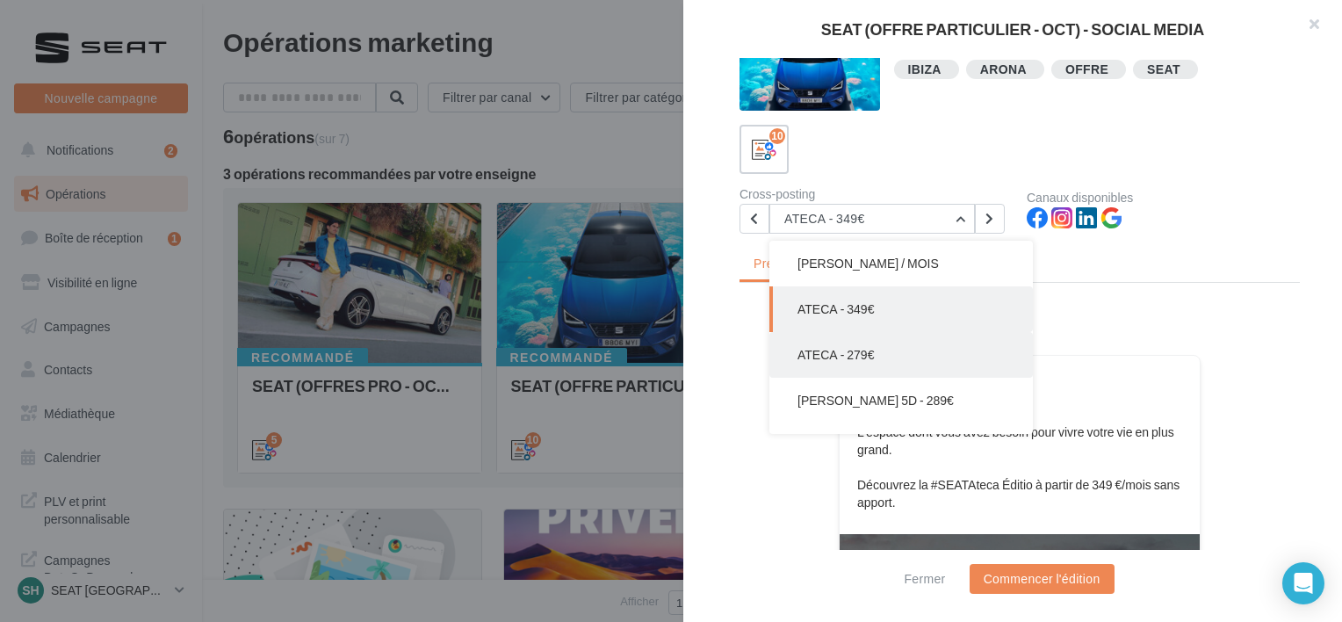
click at [858, 339] on button "ATECA - 279€" at bounding box center [900, 355] width 263 height 46
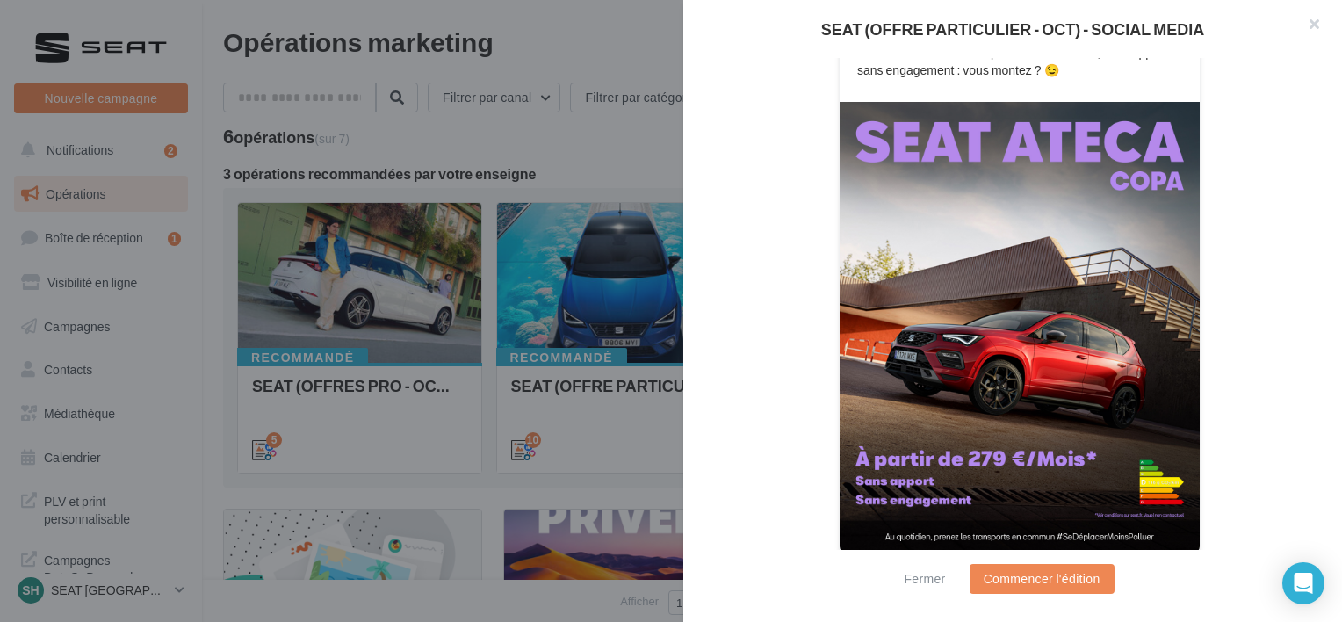
scroll to position [330, 0]
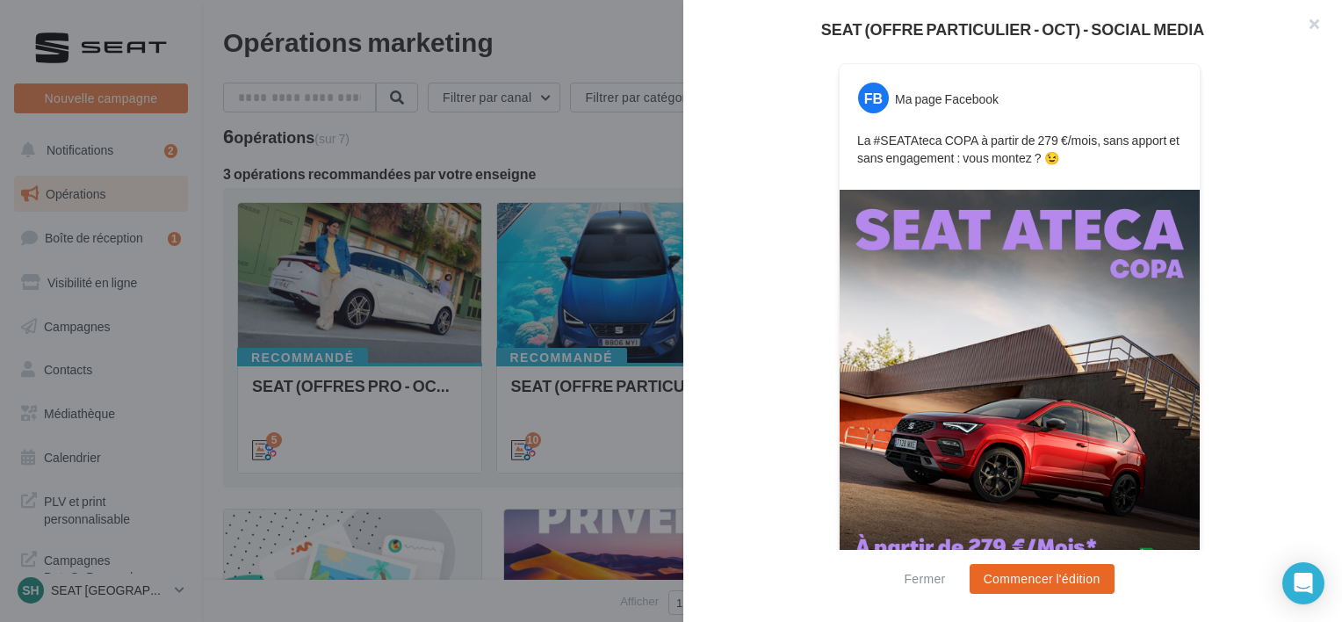
click at [1012, 572] on button "Commencer l'édition" at bounding box center [1041, 579] width 145 height 30
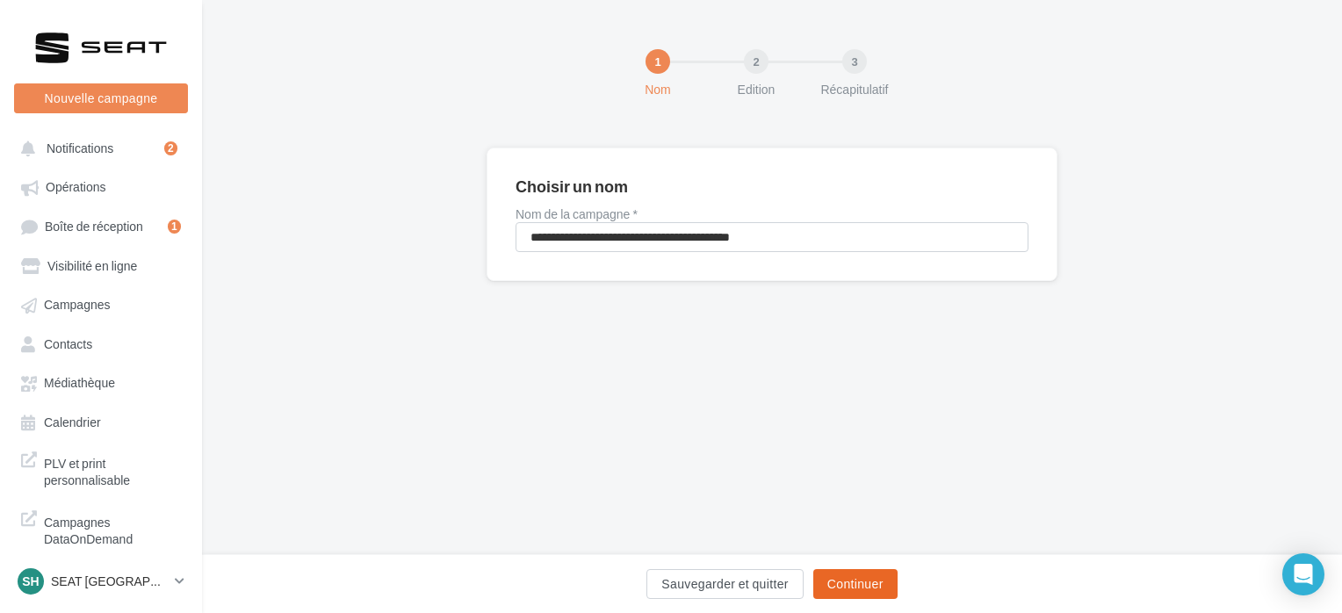
click at [860, 580] on button "Continuer" at bounding box center [855, 584] width 84 height 30
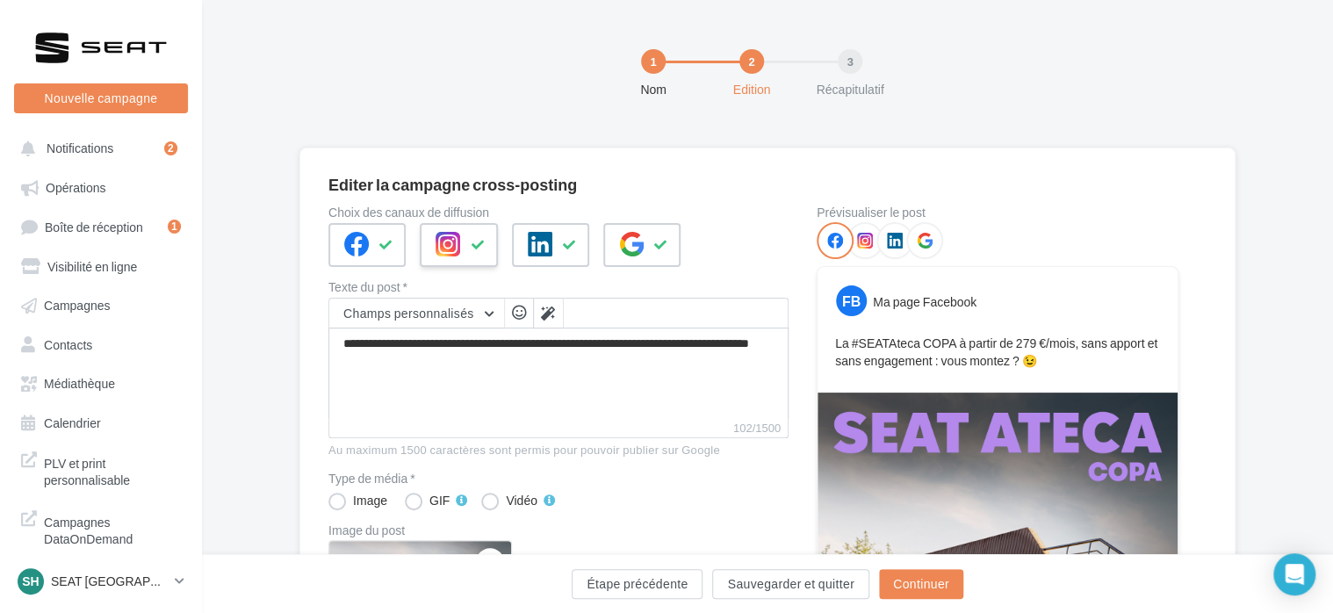
click at [495, 263] on div at bounding box center [458, 245] width 77 height 44
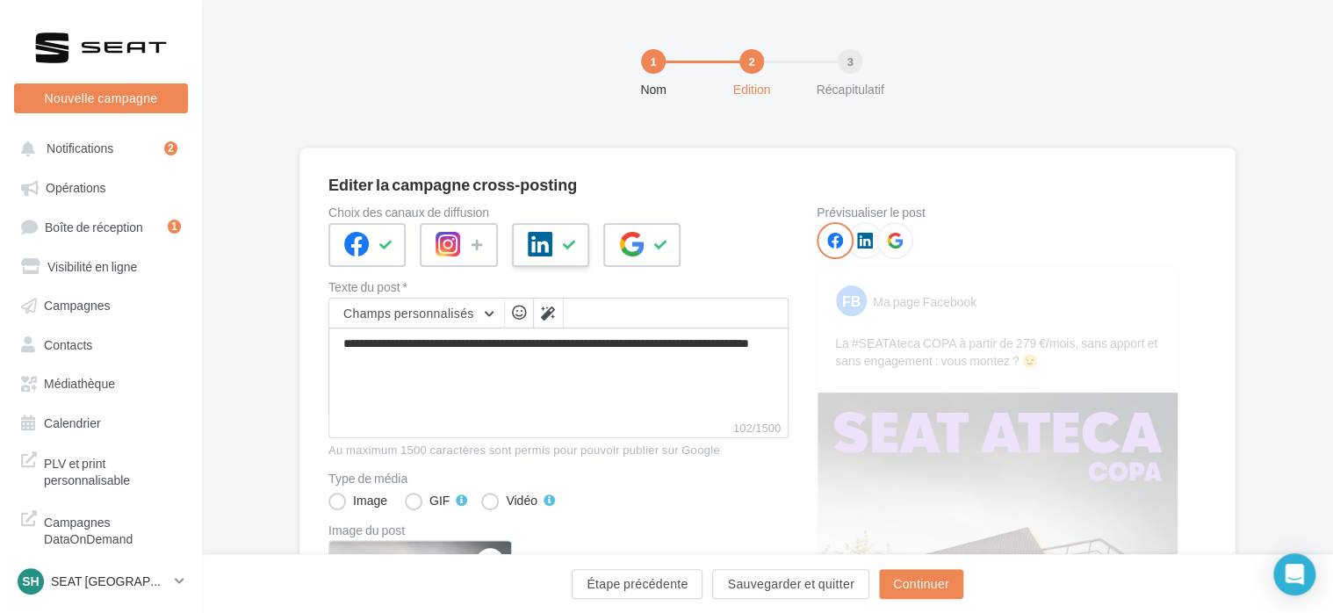
drag, startPoint x: 543, startPoint y: 265, endPoint x: 569, endPoint y: 252, distance: 29.5
click at [544, 263] on div at bounding box center [550, 245] width 77 height 44
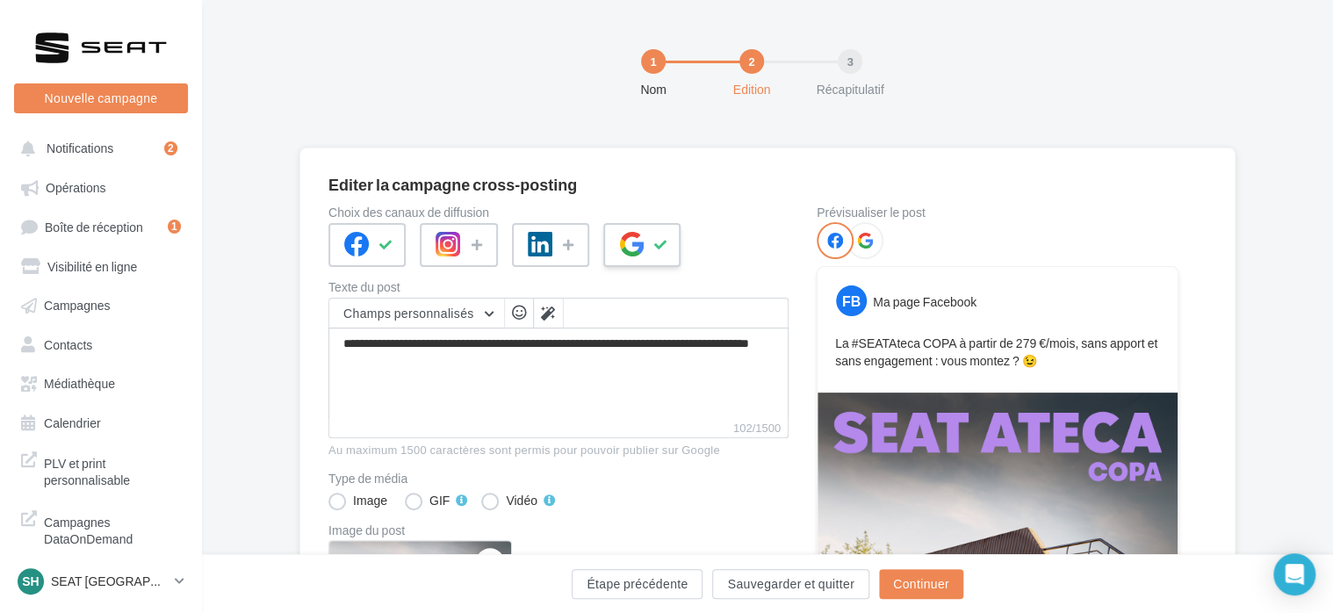
click at [671, 260] on div at bounding box center [641, 245] width 77 height 44
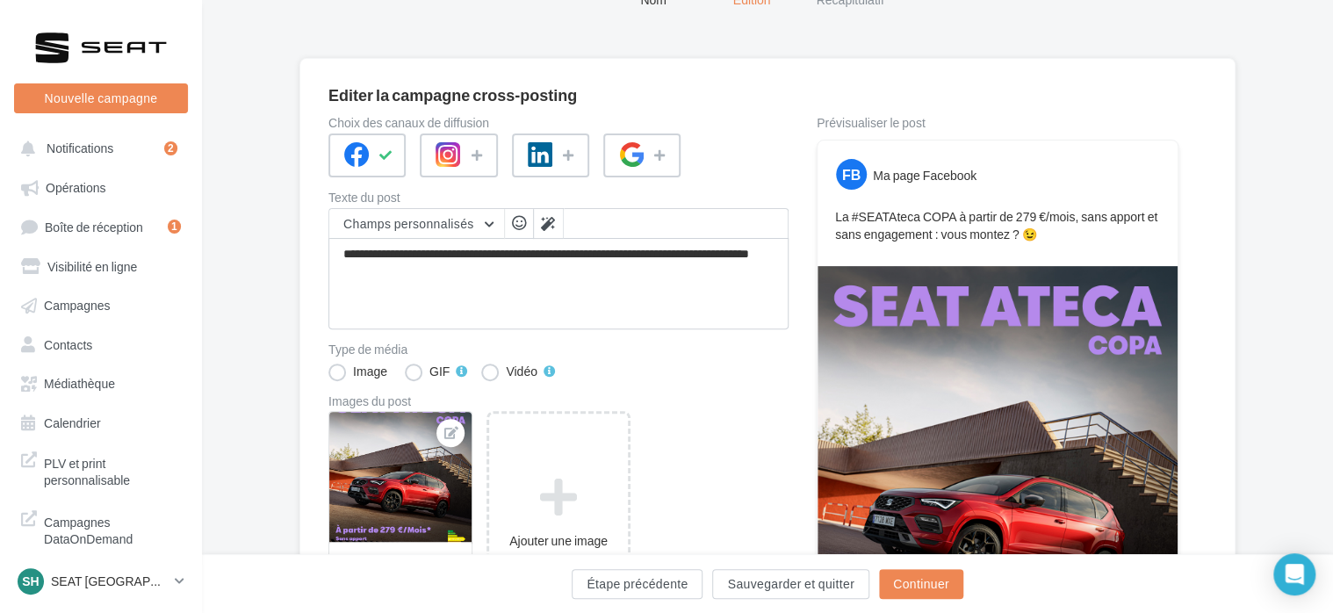
scroll to position [88, 0]
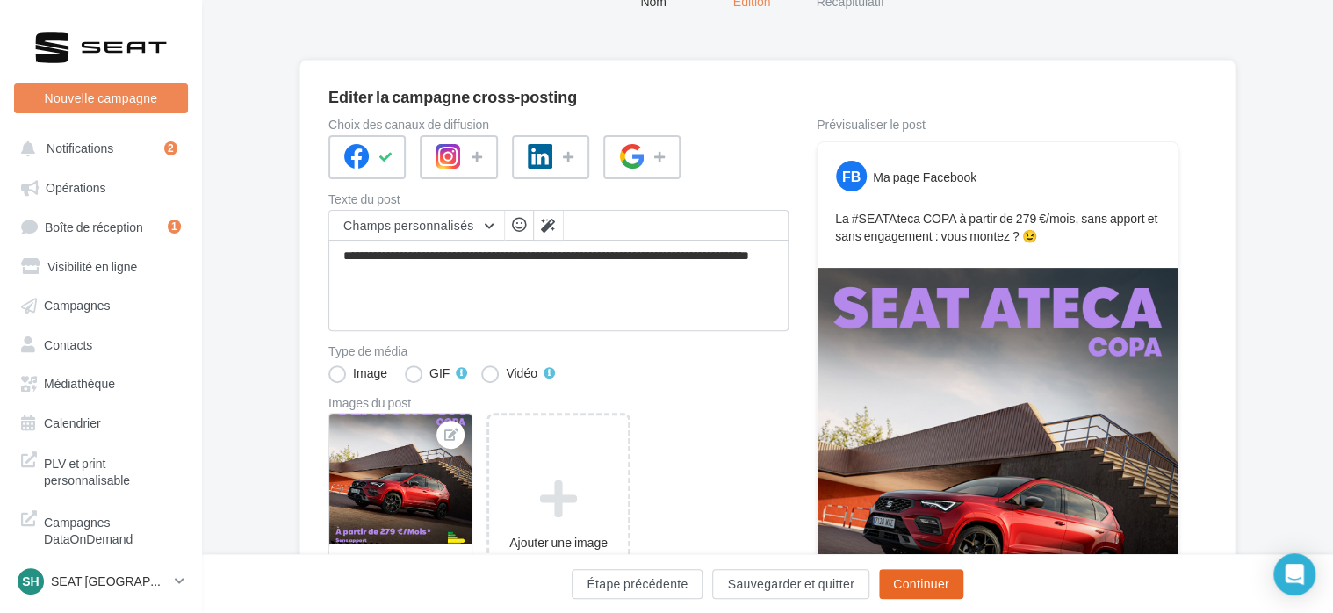
click at [919, 580] on button "Continuer" at bounding box center [921, 584] width 84 height 30
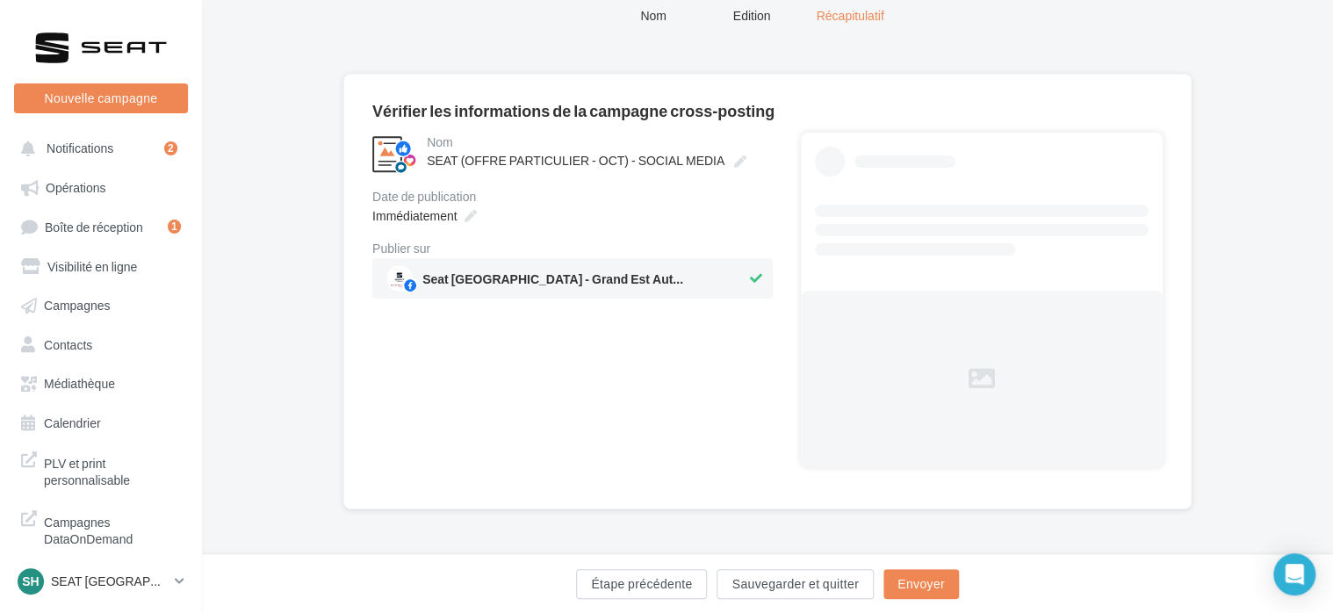
scroll to position [0, 0]
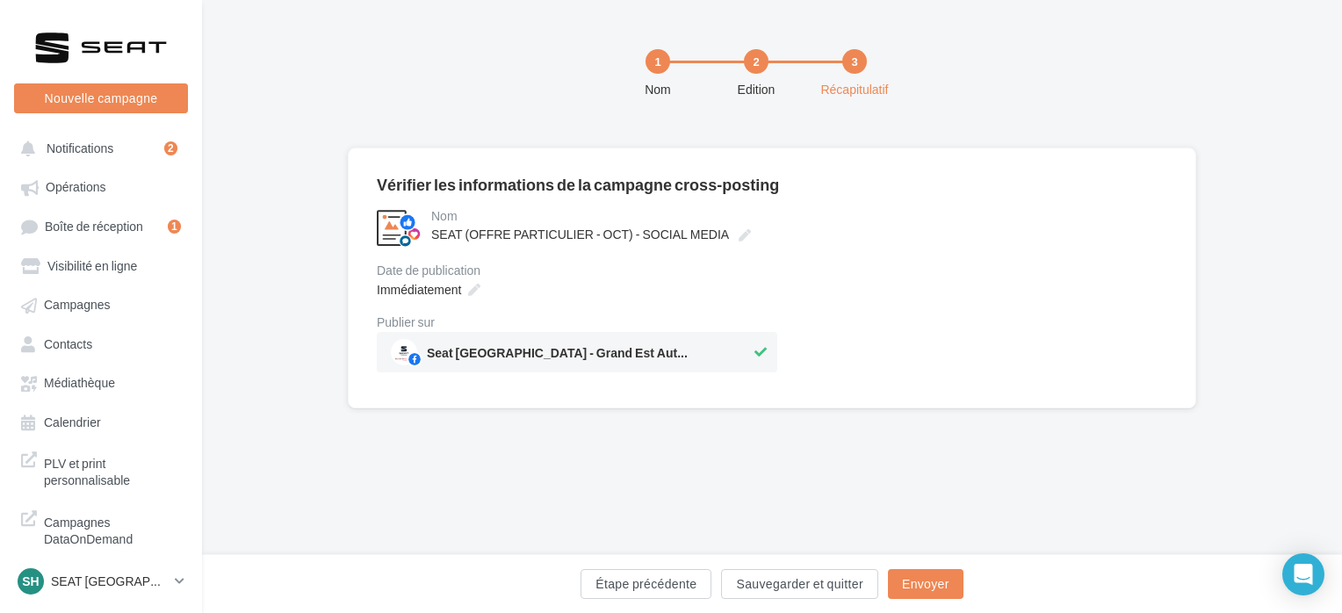
click at [457, 214] on div "Nom" at bounding box center [602, 216] width 342 height 12
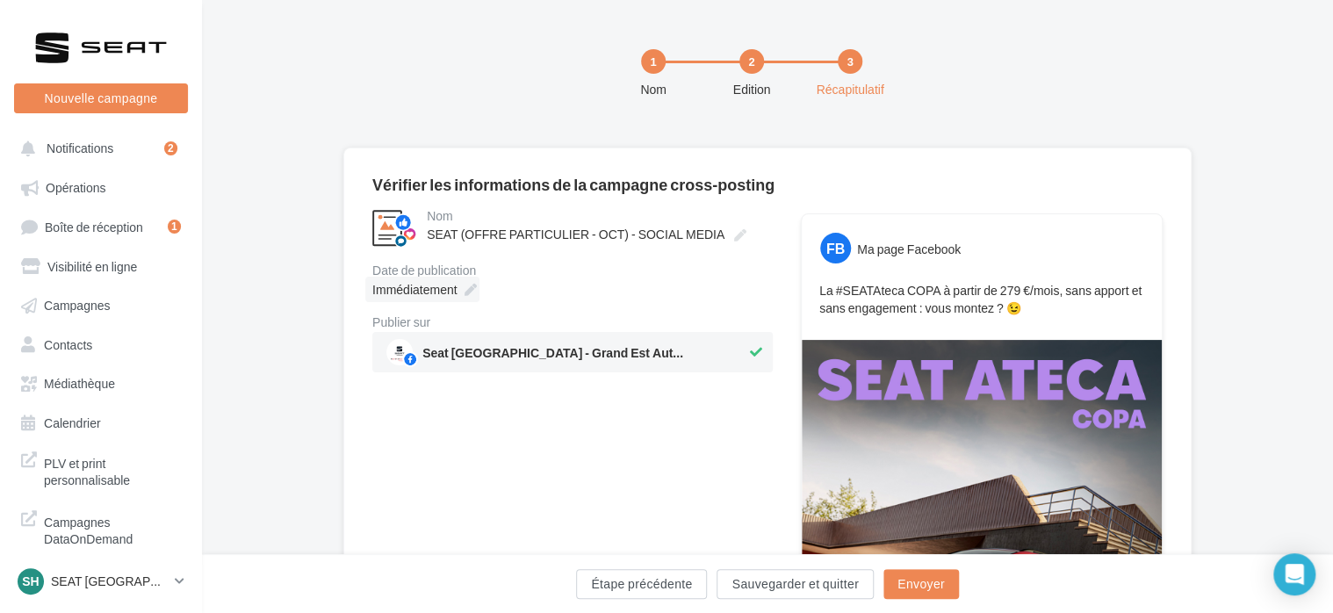
click at [459, 295] on div "Immédiatement" at bounding box center [422, 289] width 114 height 25
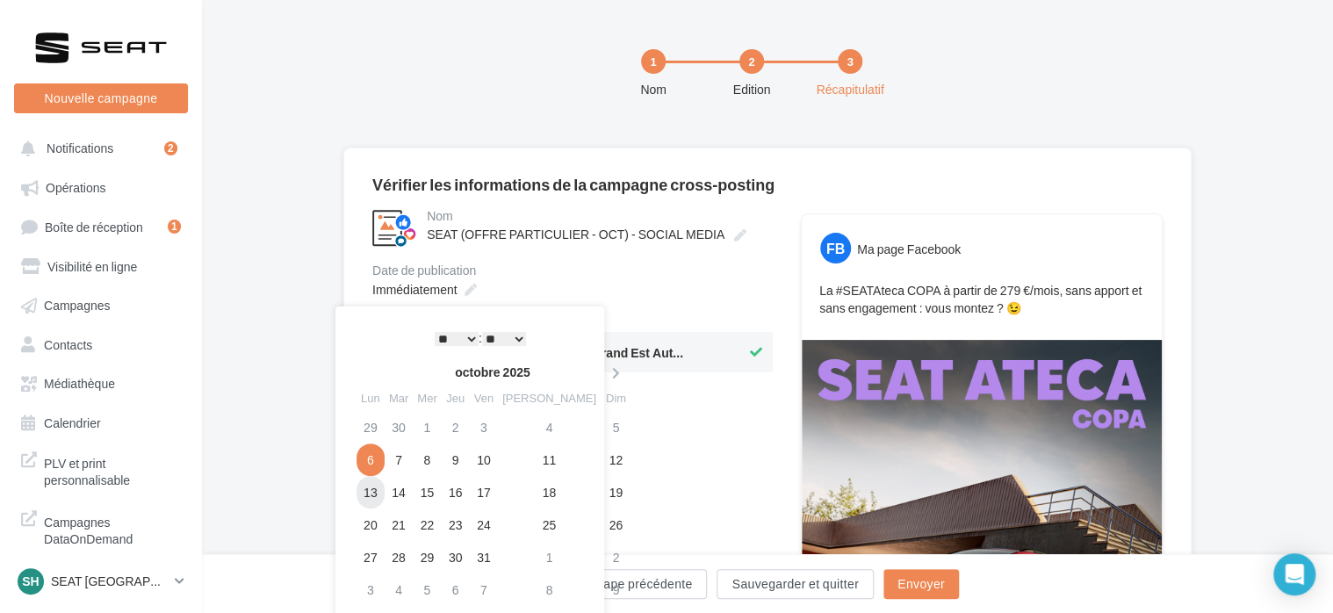
click at [365, 488] on td "13" at bounding box center [371, 492] width 28 height 32
click at [465, 332] on select "* * * * * * * * * * ** ** ** ** ** ** ** ** ** ** ** ** ** **" at bounding box center [457, 339] width 44 height 14
click at [500, 333] on select "** ** ** ** ** **" at bounding box center [504, 339] width 44 height 14
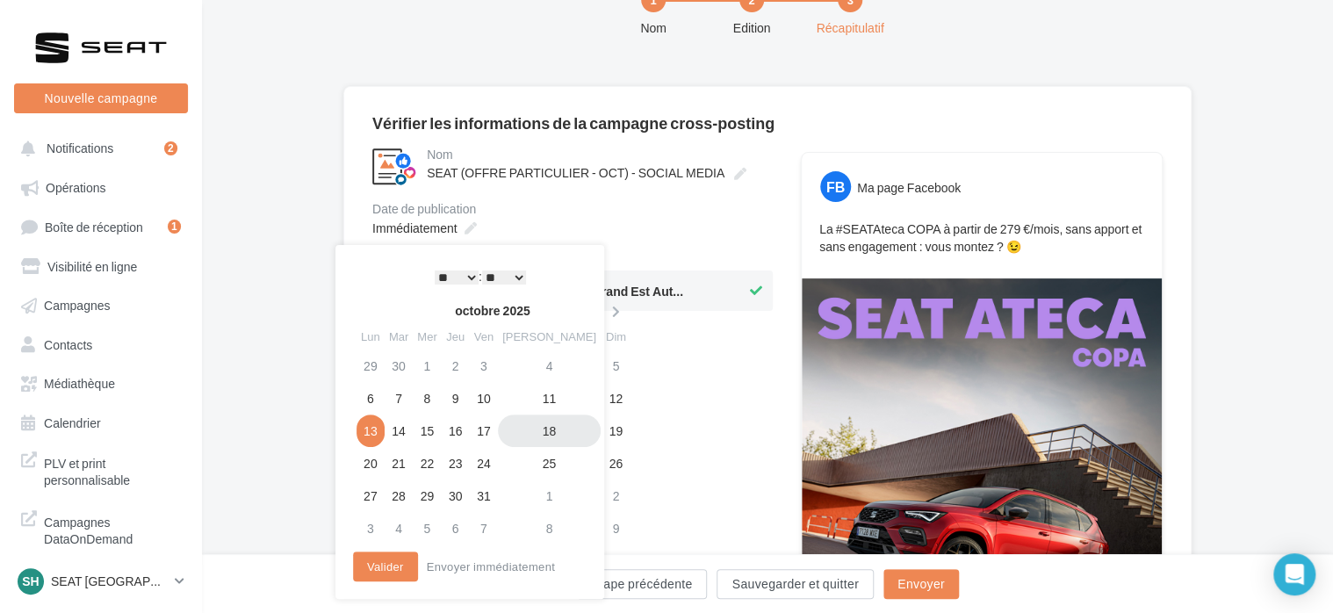
scroll to position [263, 0]
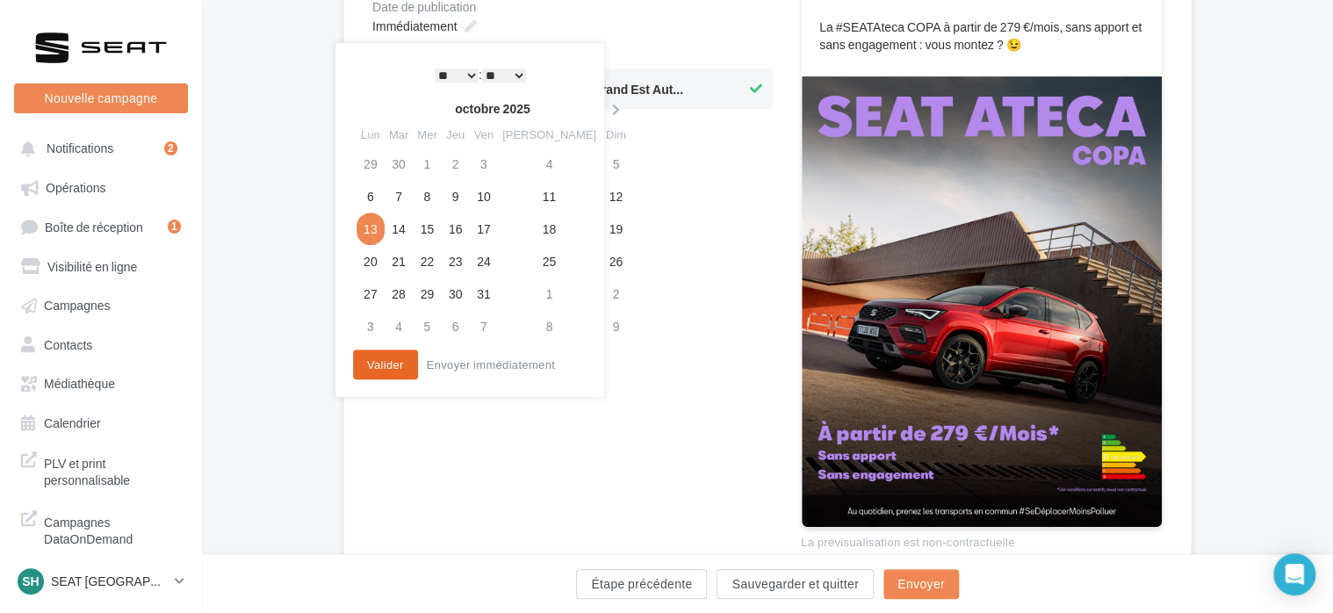
click at [387, 369] on button "Valider" at bounding box center [385, 365] width 65 height 30
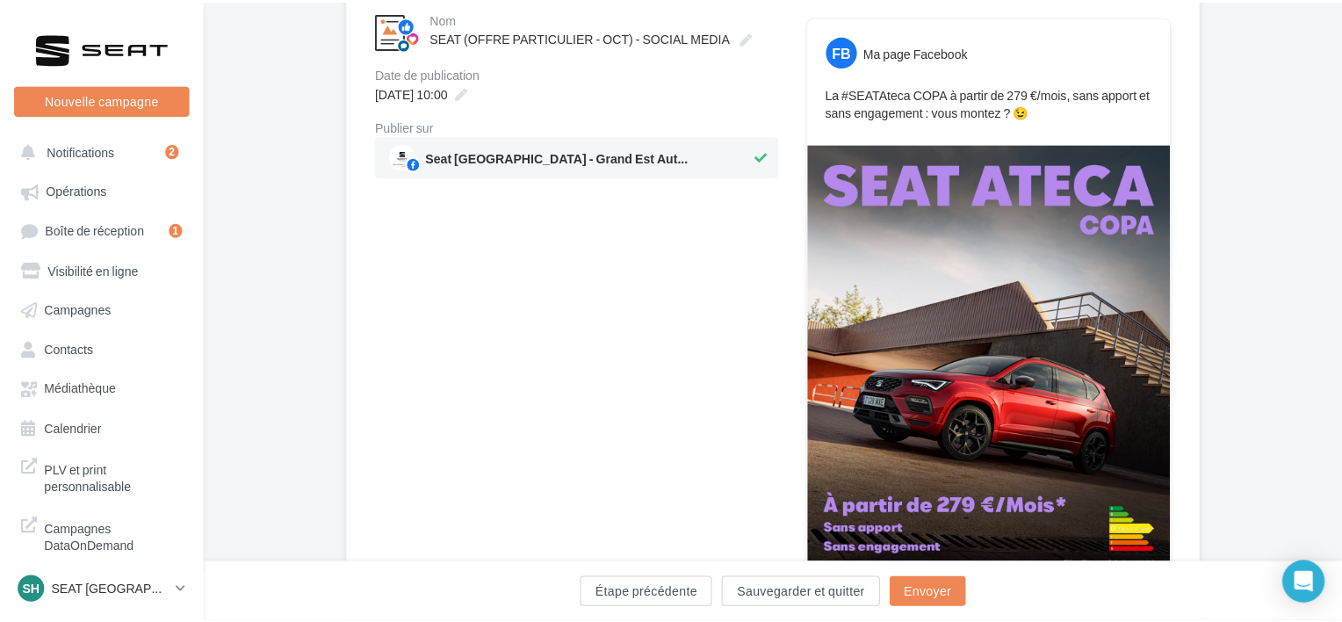
scroll to position [88, 0]
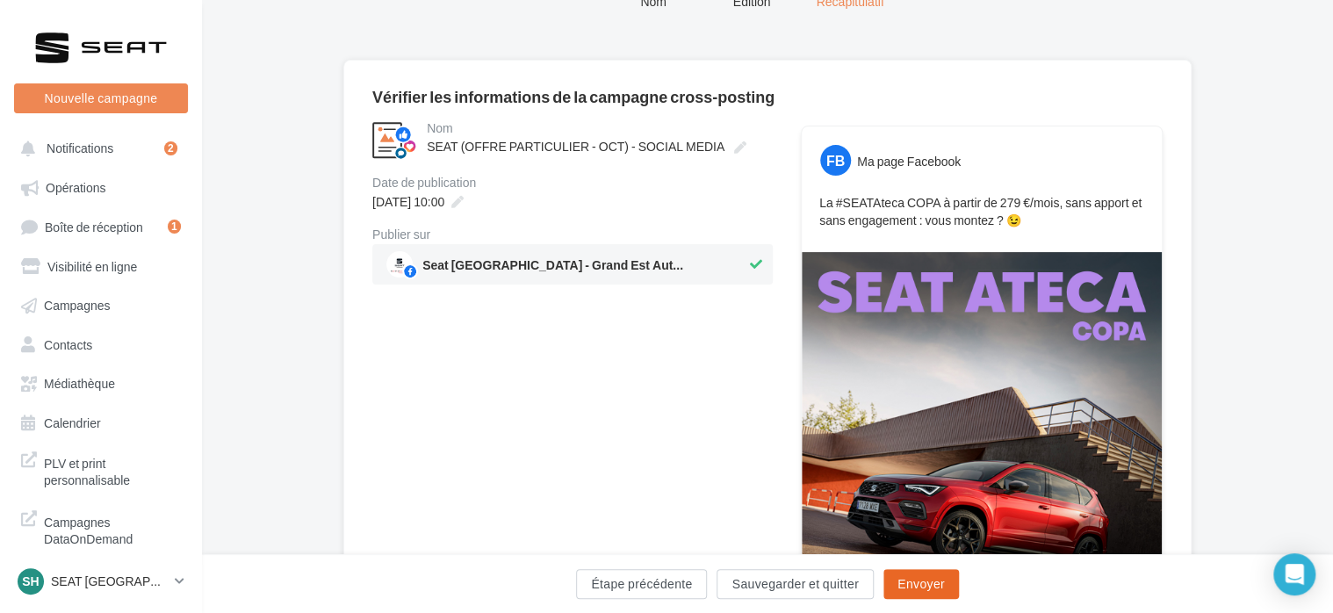
click at [916, 583] on button "Envoyer" at bounding box center [921, 584] width 76 height 30
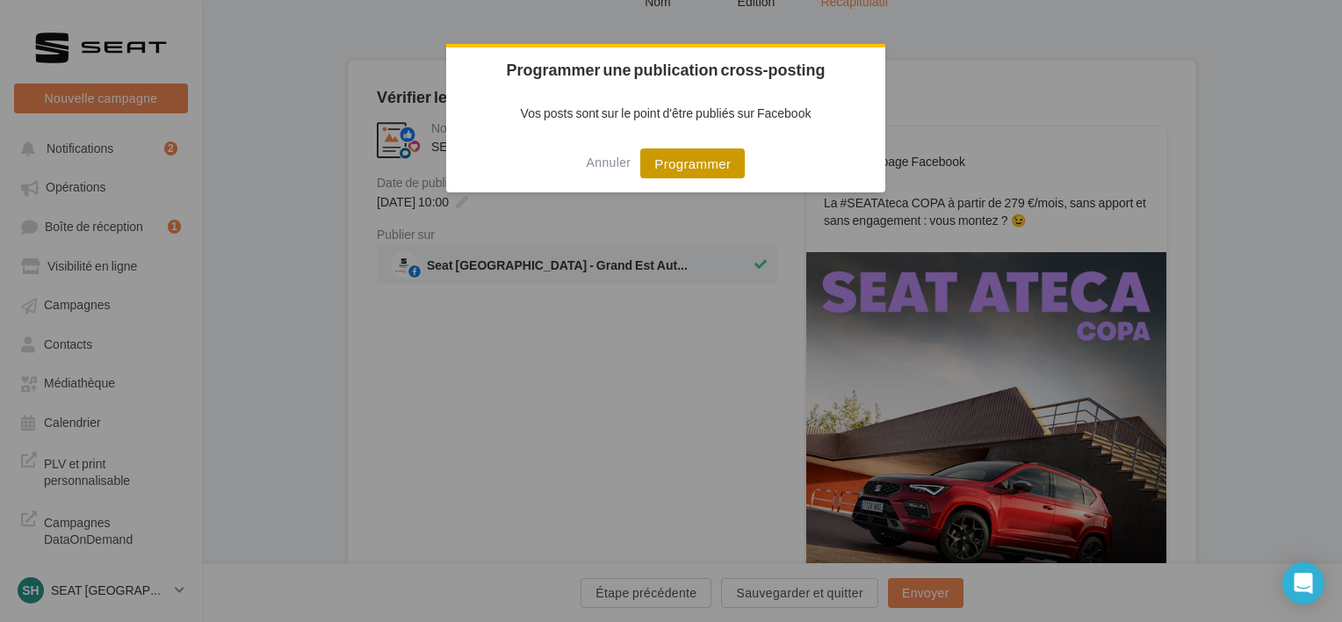
click at [713, 175] on button "Programmer" at bounding box center [692, 163] width 105 height 30
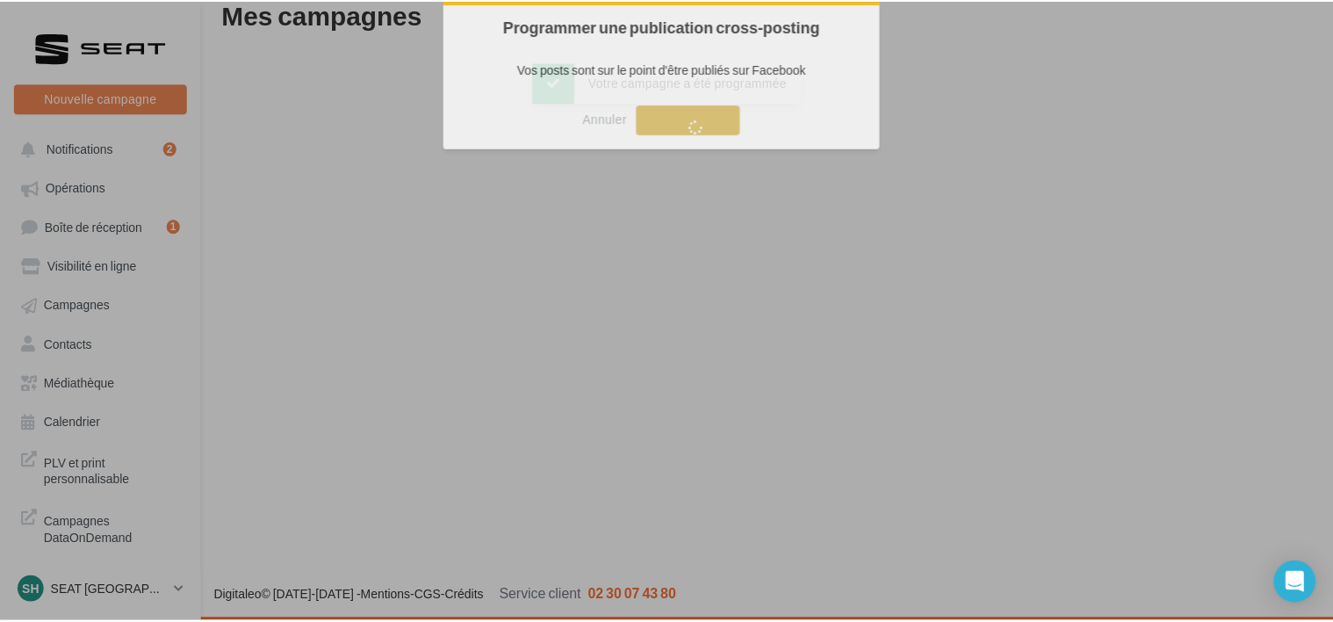
scroll to position [28, 0]
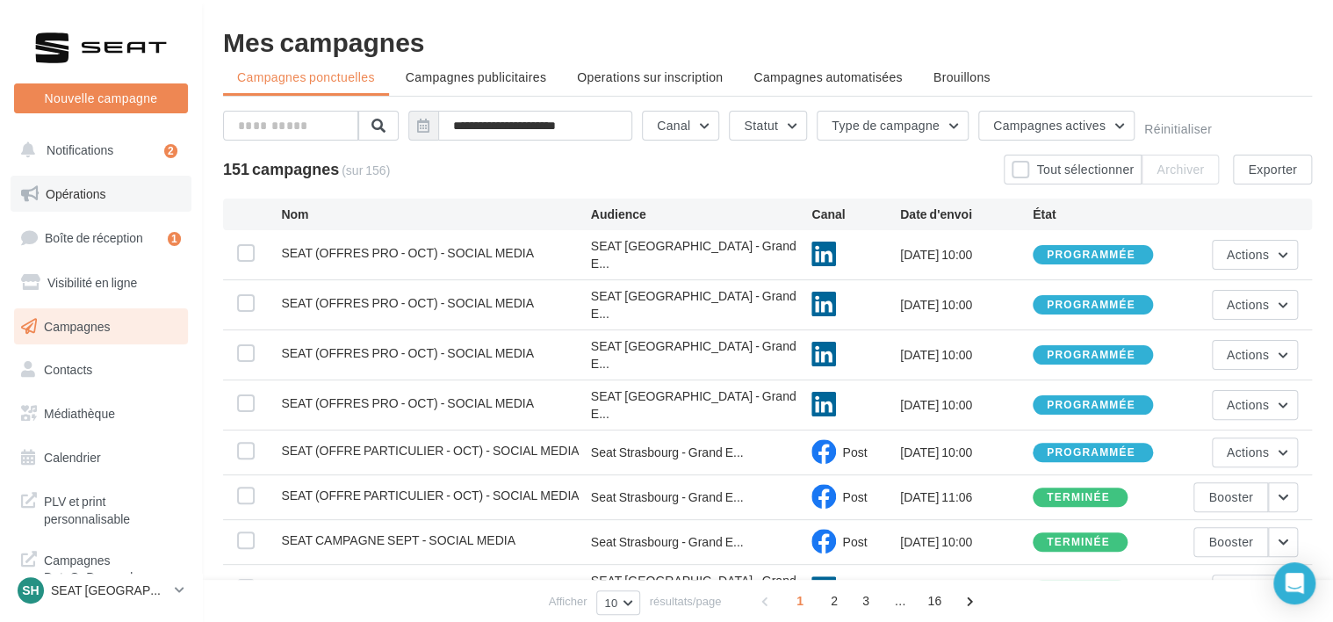
click at [123, 204] on link "Opérations" at bounding box center [101, 194] width 181 height 37
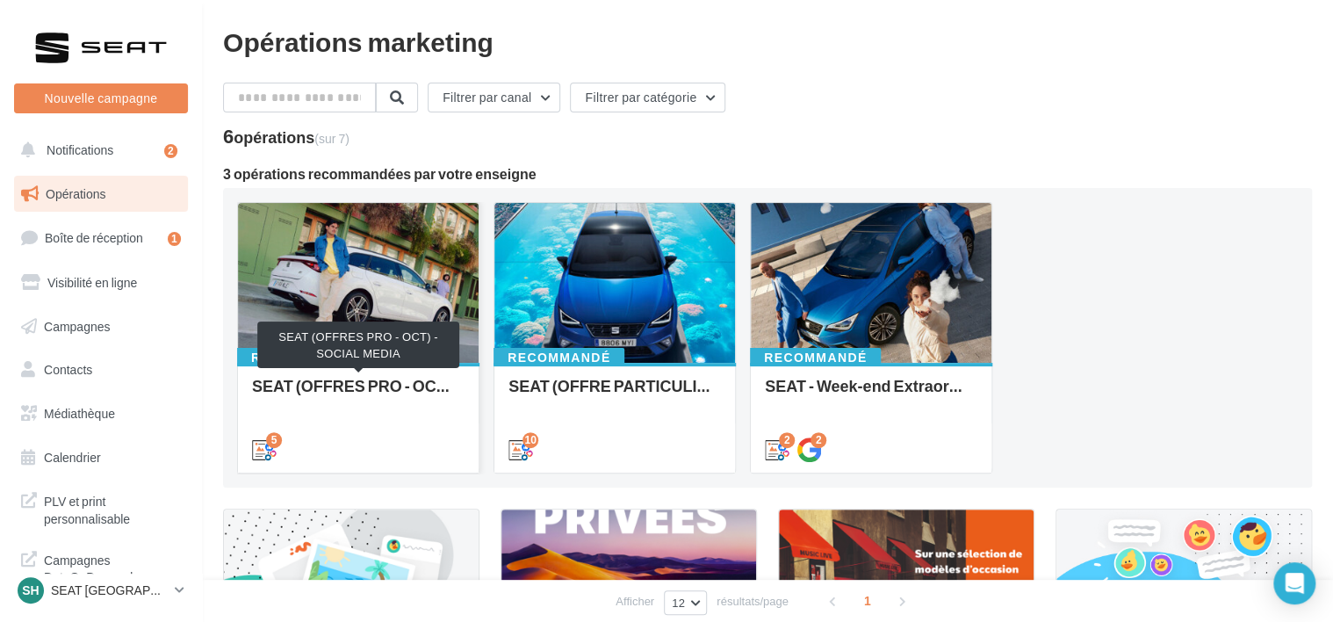
click at [392, 390] on div "SEAT (OFFRES PRO - OCT) - SOCIAL MEDIA" at bounding box center [358, 394] width 213 height 35
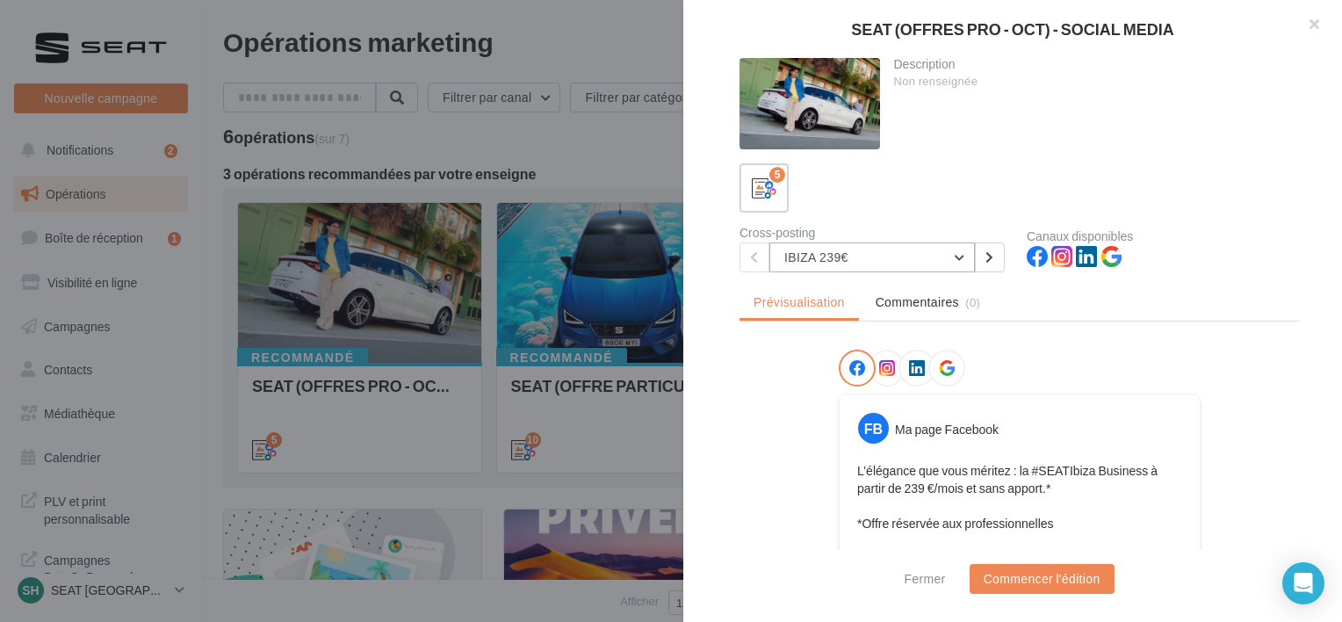
click at [825, 263] on button "IBIZA 239€" at bounding box center [871, 257] width 205 height 30
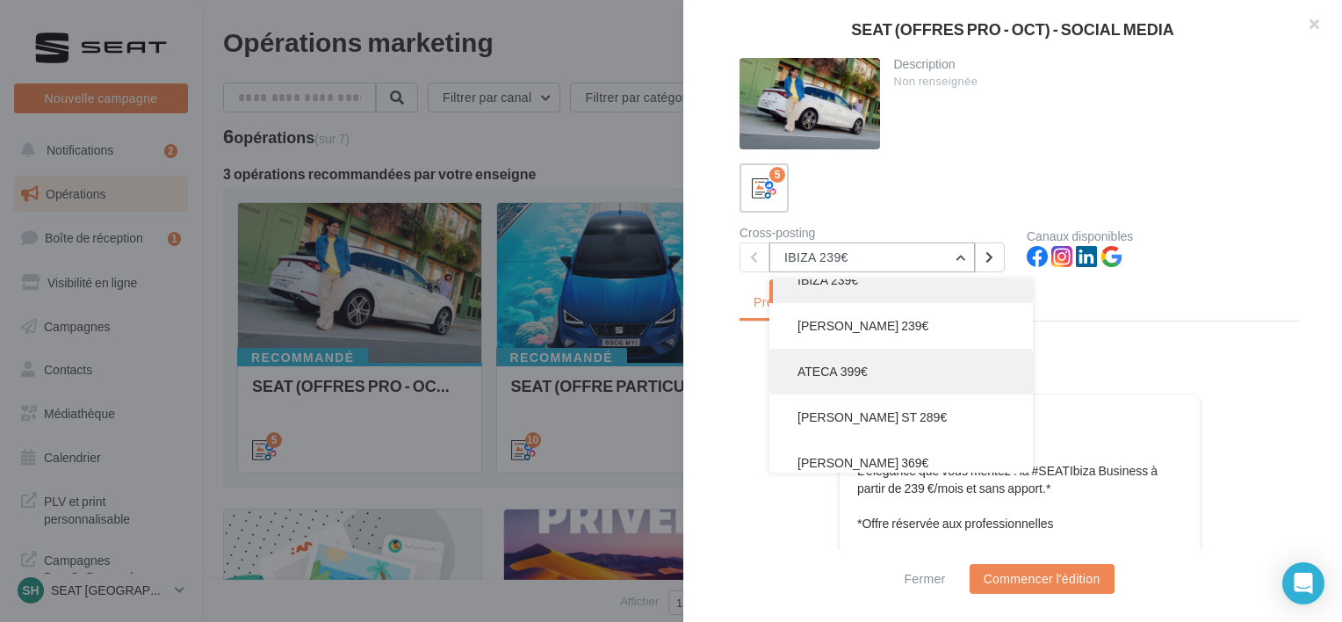
scroll to position [35, 0]
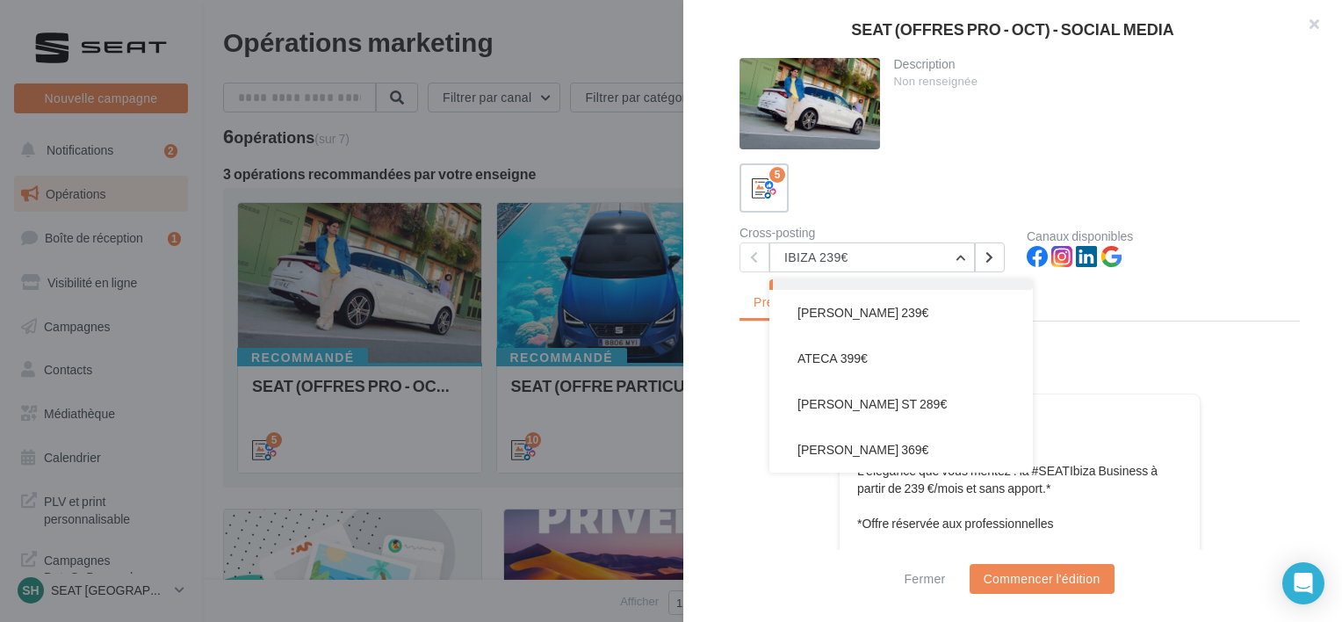
click at [618, 375] on div at bounding box center [671, 311] width 1342 height 622
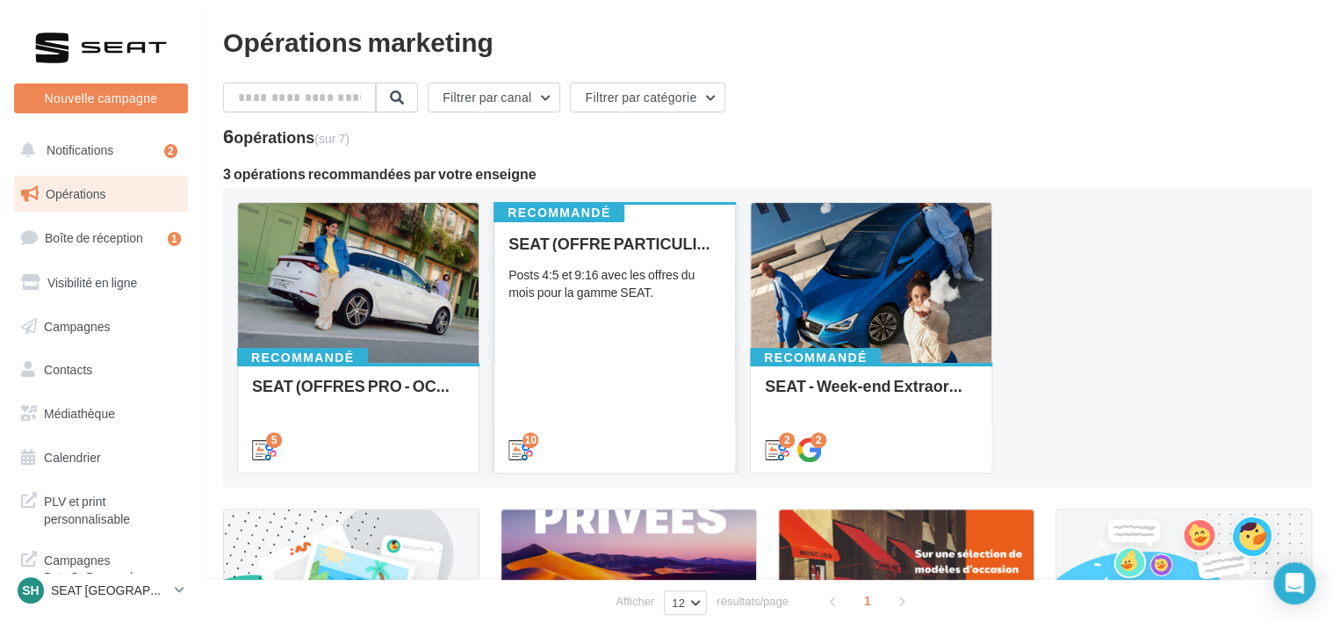
click at [623, 386] on div "SEAT (OFFRE PARTICULIER - OCT) - SOCIAL MEDIA Posts 4:5 et 9:16 avec les offres…" at bounding box center [614, 345] width 213 height 222
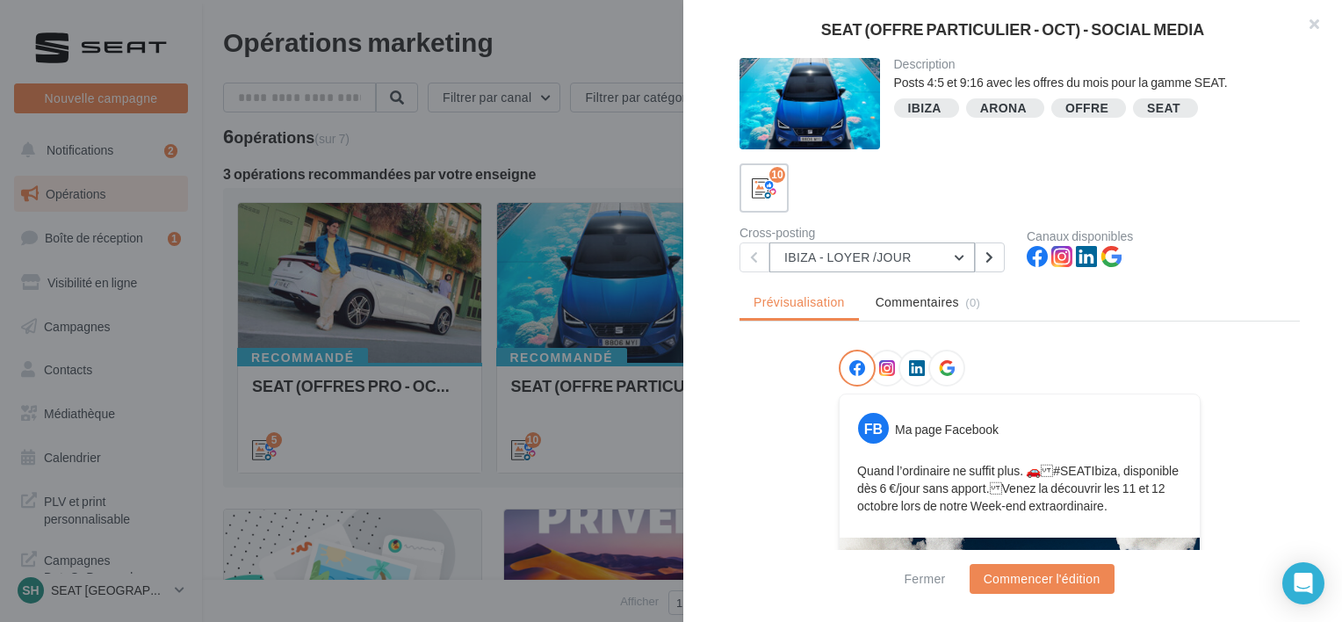
click at [884, 264] on button "IBIZA - LOYER /JOUR" at bounding box center [871, 257] width 205 height 30
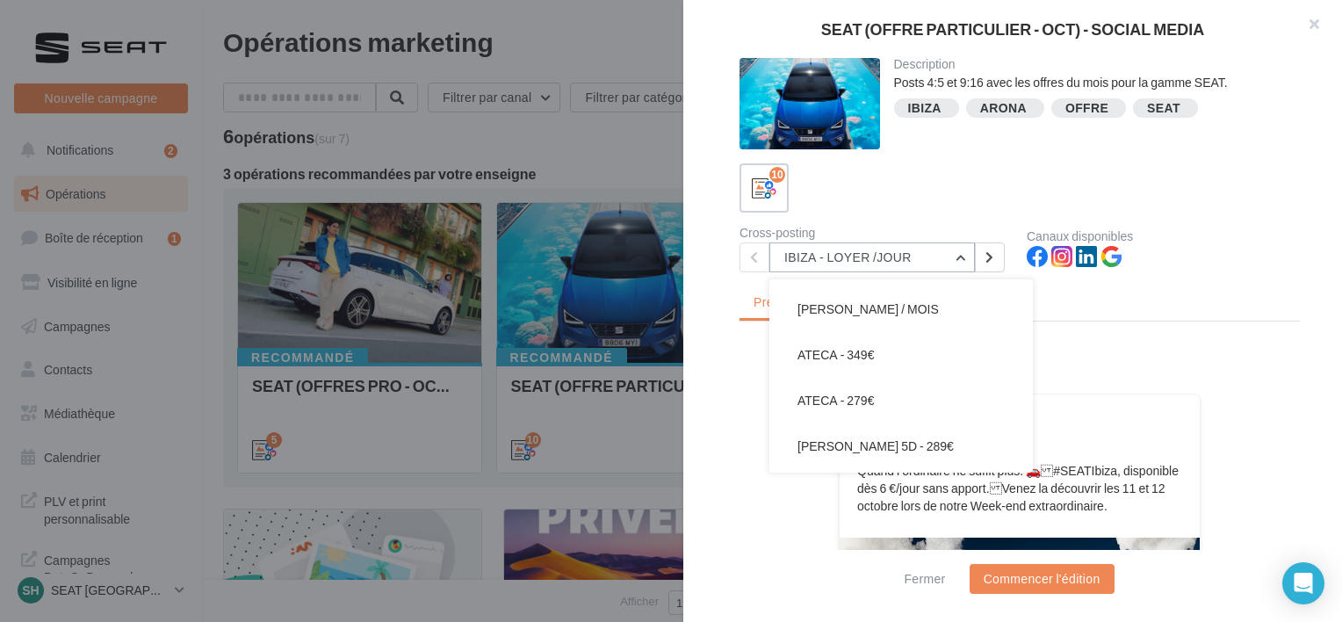
scroll to position [263, 0]
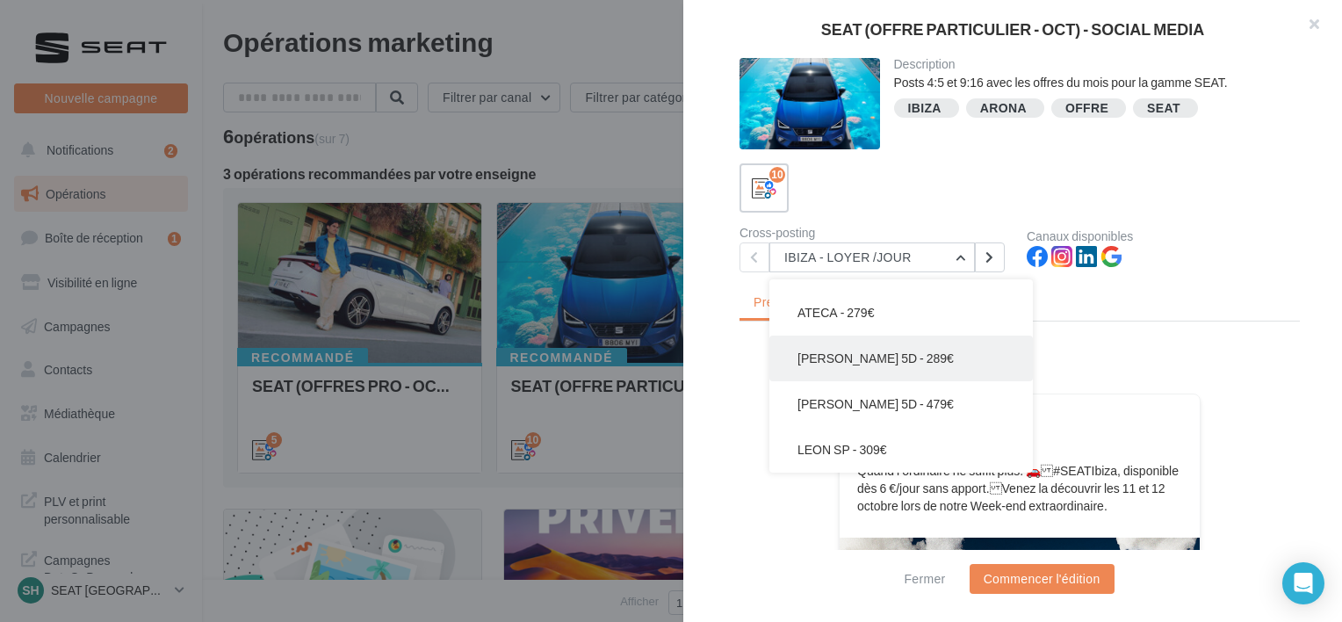
click at [868, 364] on span "LEON 5D - 289€" at bounding box center [875, 357] width 156 height 15
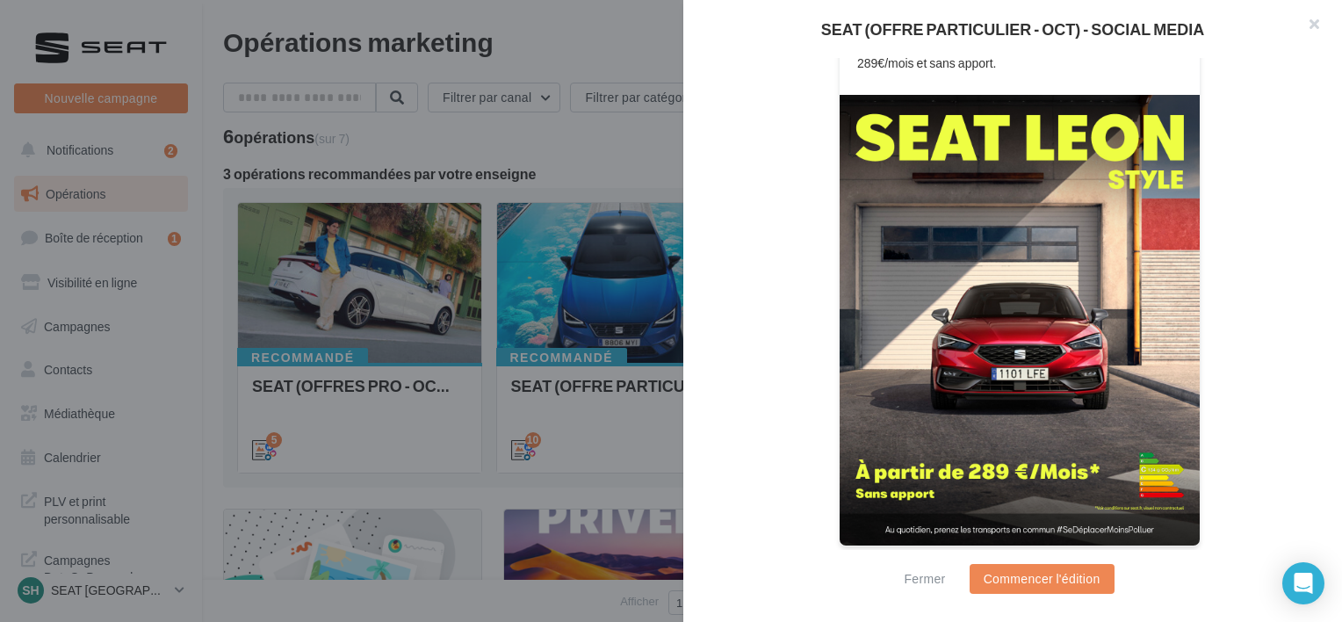
scroll to position [162, 0]
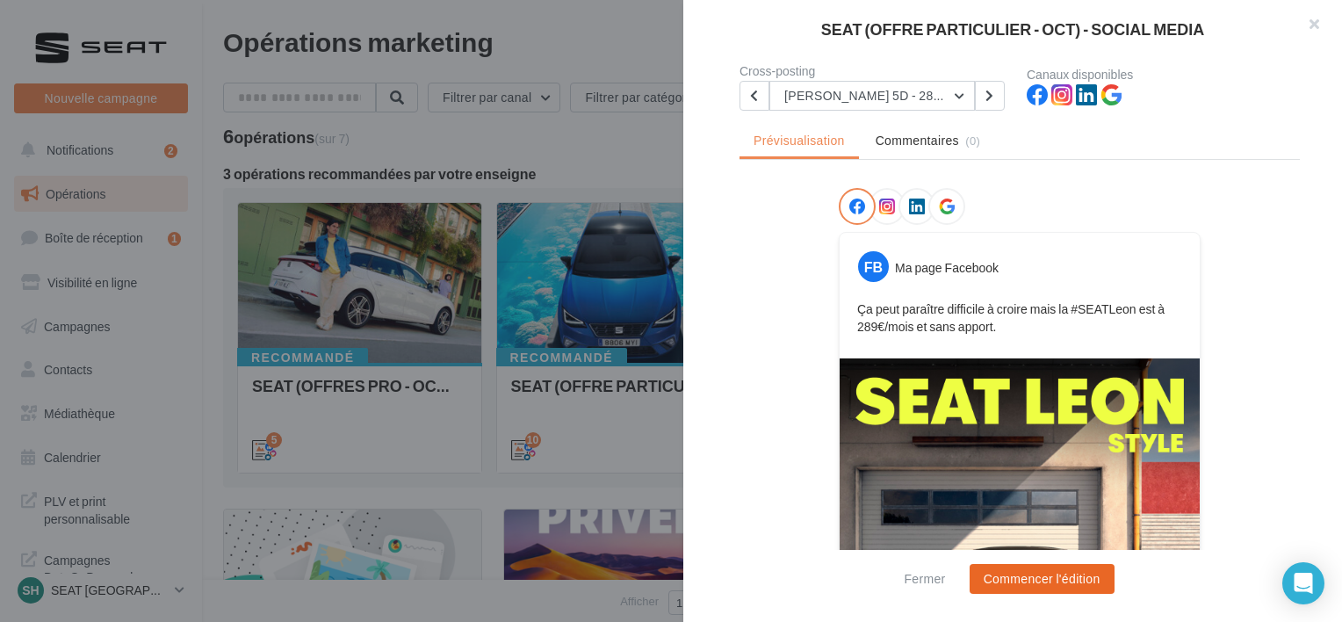
click at [1047, 584] on button "Commencer l'édition" at bounding box center [1041, 579] width 145 height 30
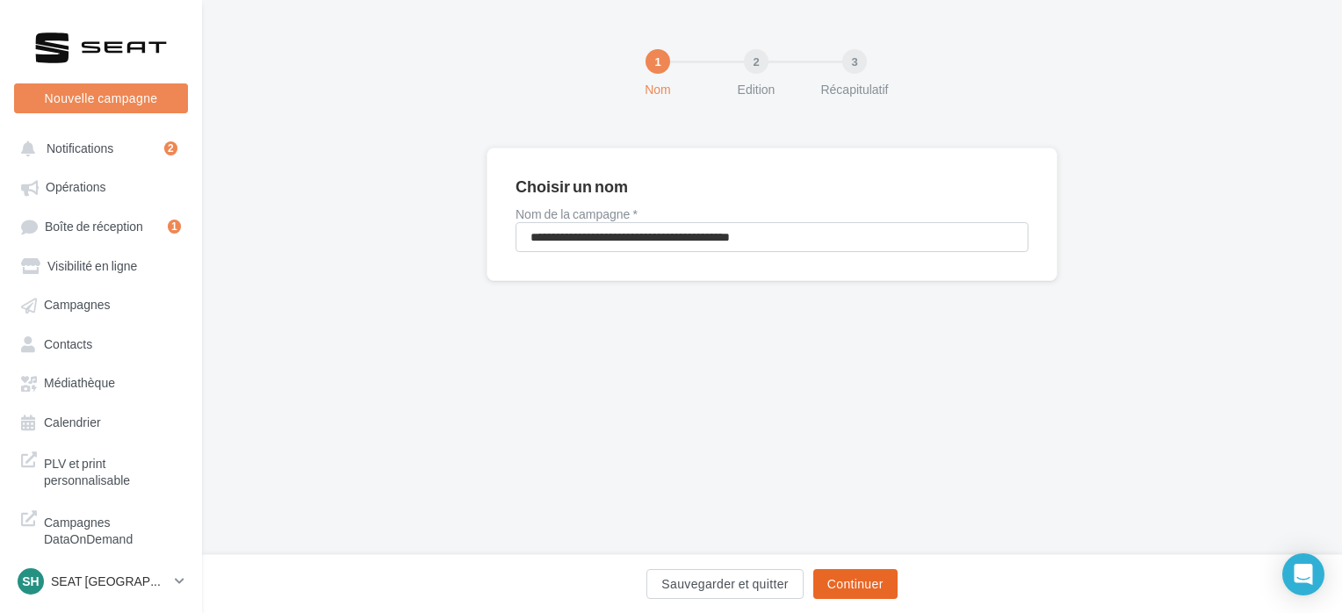
click at [847, 577] on button "Continuer" at bounding box center [855, 584] width 84 height 30
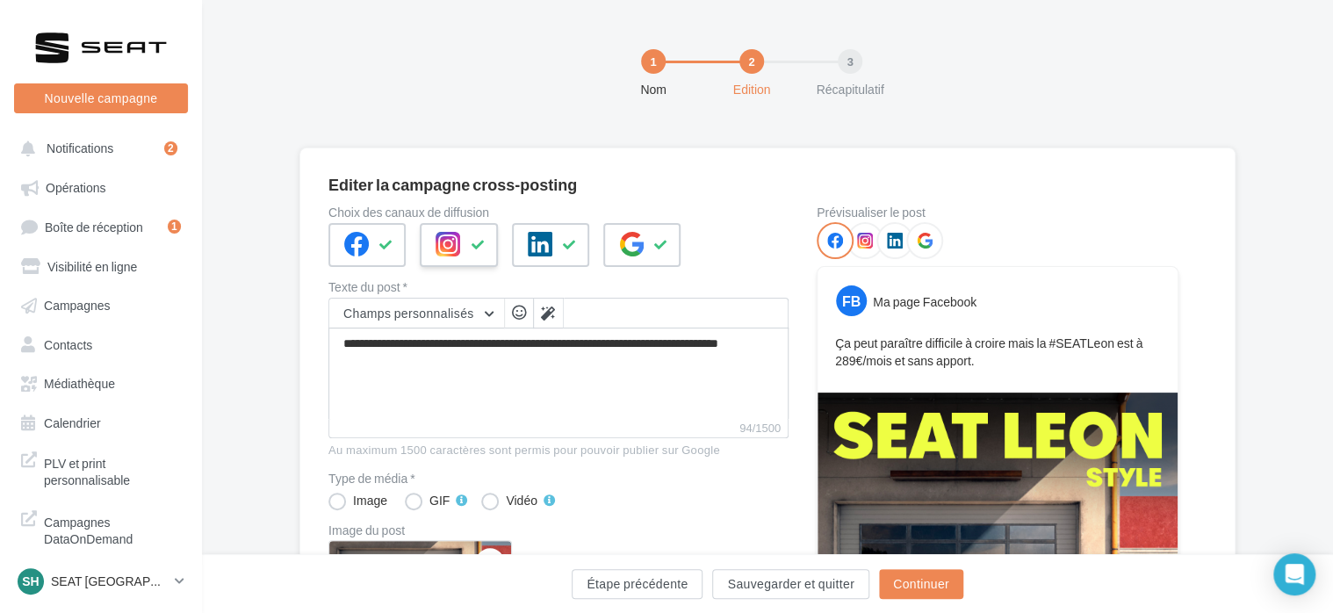
click at [474, 248] on icon at bounding box center [478, 245] width 14 height 12
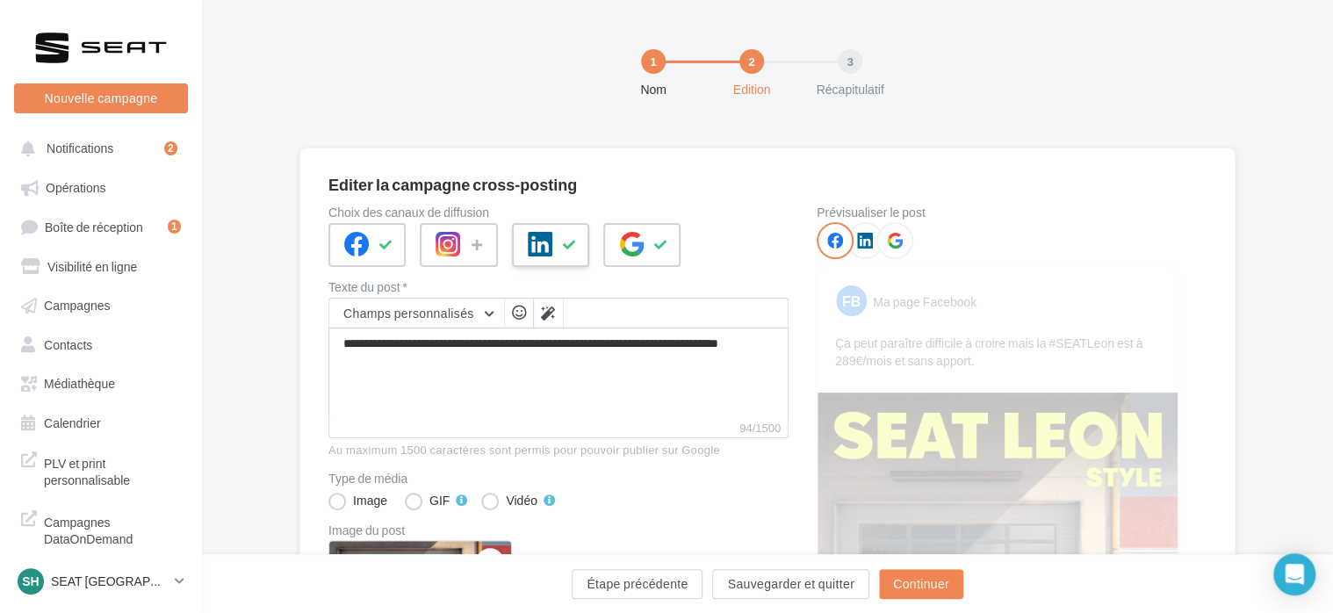
click at [537, 241] on icon at bounding box center [540, 244] width 25 height 25
click at [639, 247] on icon at bounding box center [631, 244] width 25 height 25
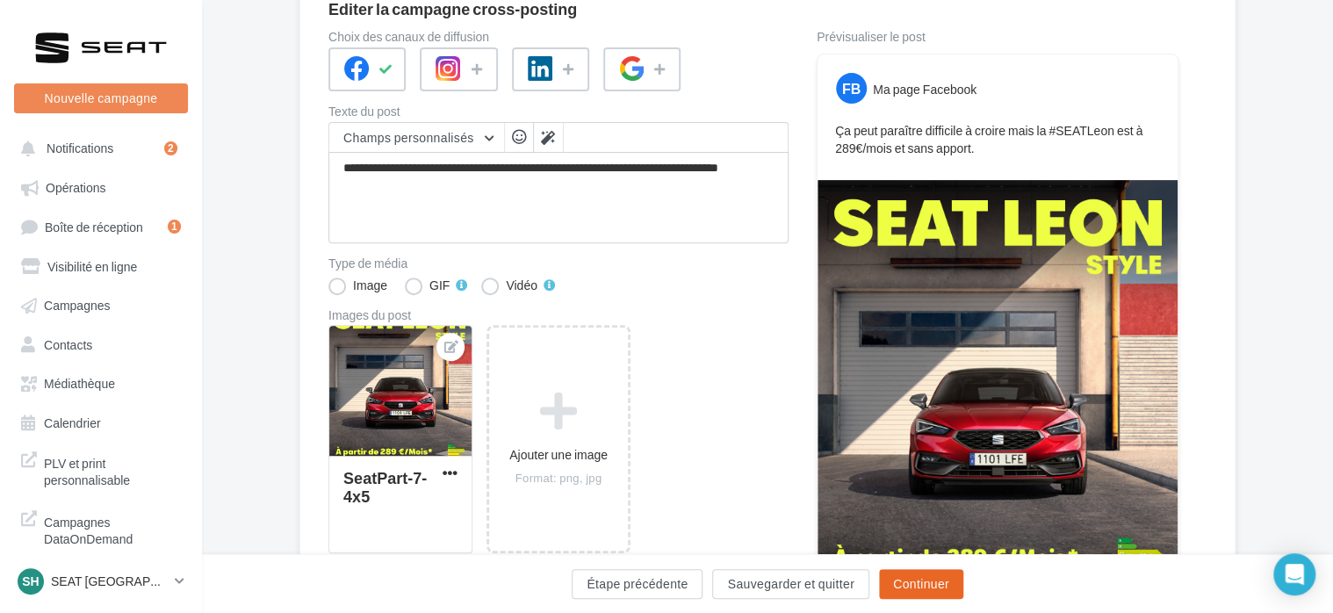
click at [928, 579] on button "Continuer" at bounding box center [921, 584] width 84 height 30
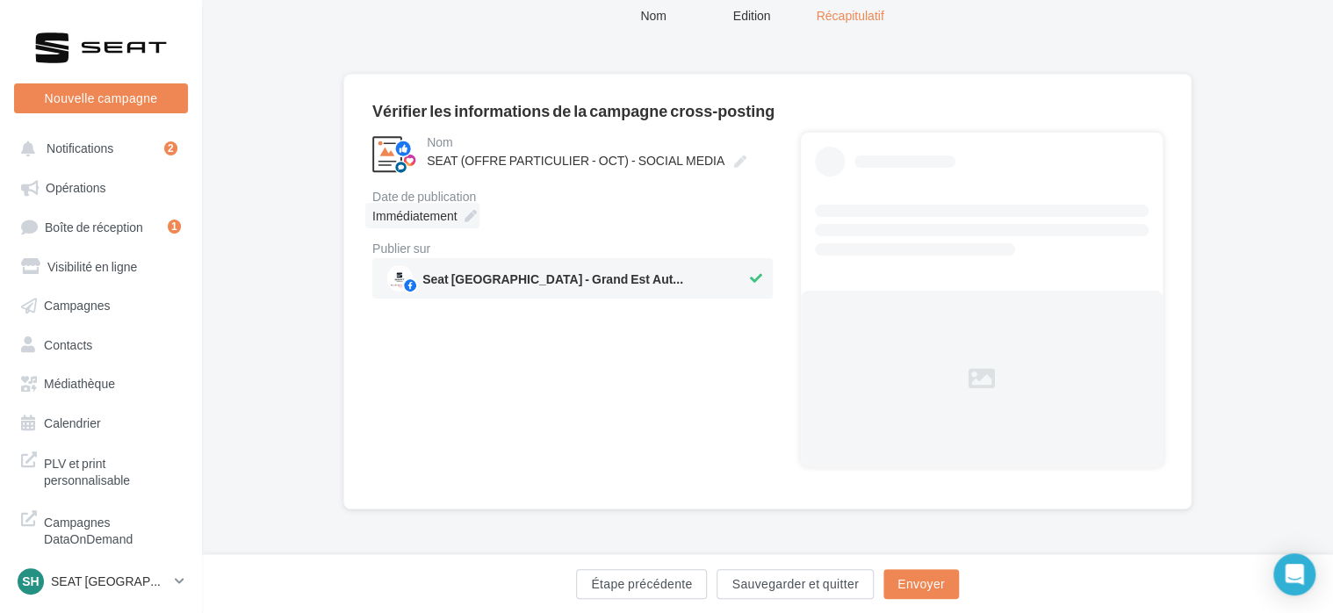
click at [474, 218] on icon at bounding box center [470, 216] width 12 height 12
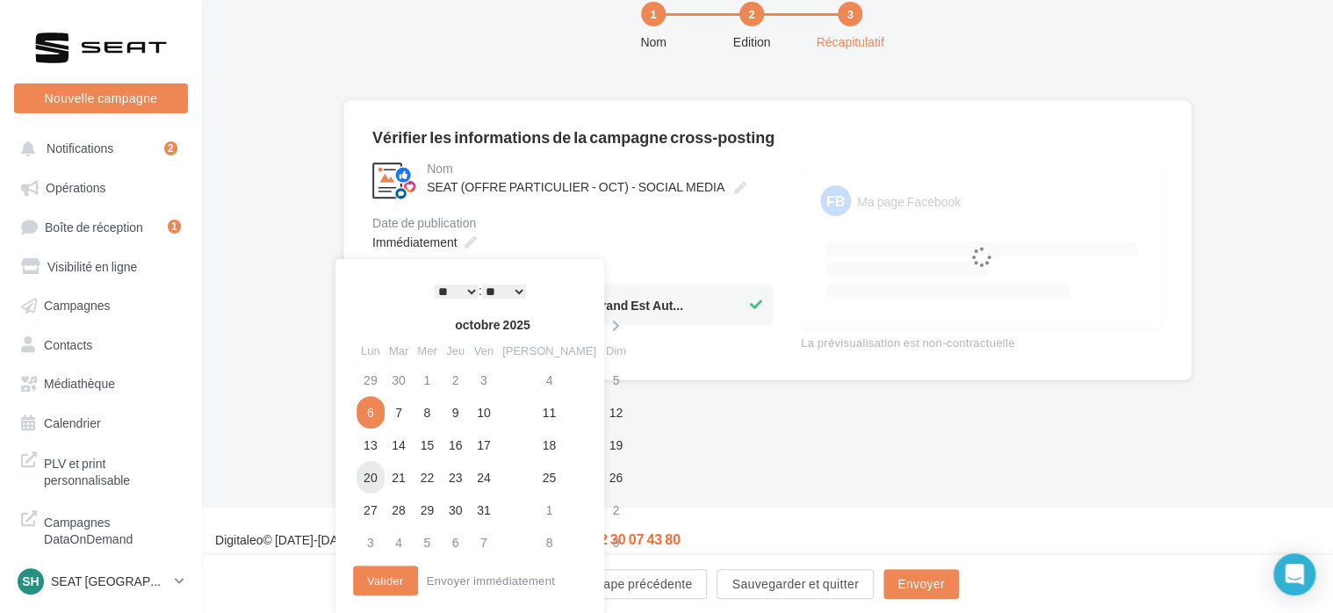
click at [371, 472] on tbody "29 30 1 2 3 4 5 6 7 8 9 10 11 12 13 14 15 16 17 18 19 20 21 22 23 24 25 26 27 2…" at bounding box center [494, 461] width 275 height 195
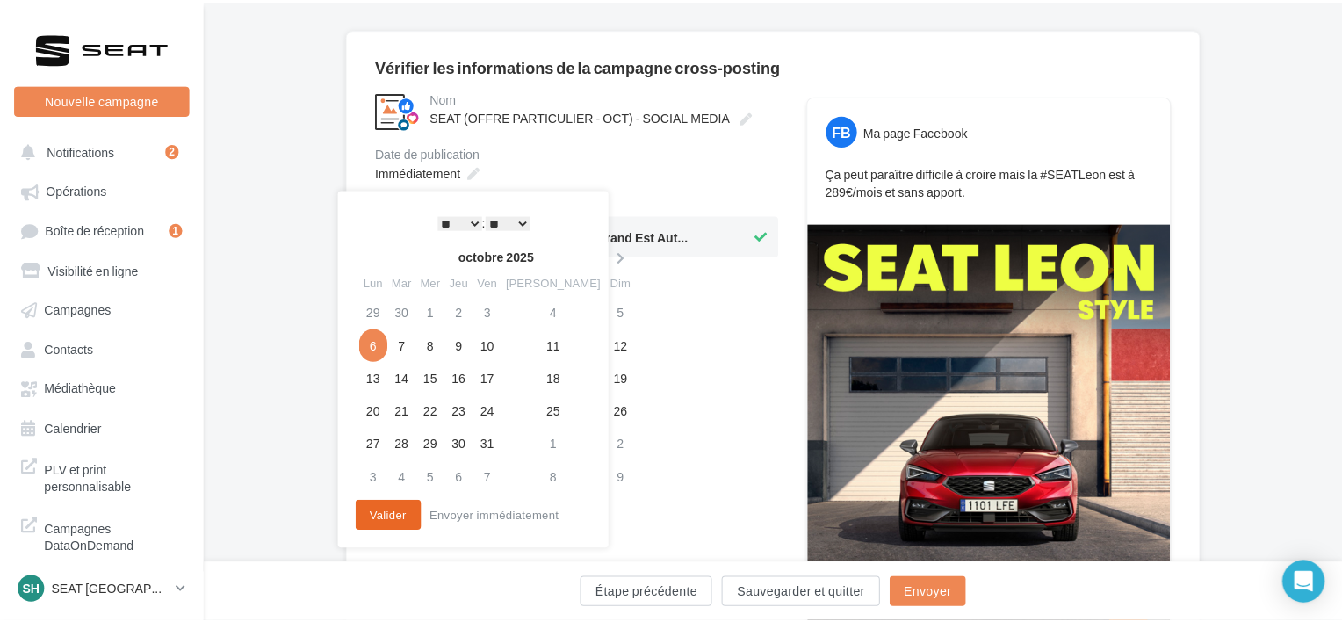
scroll to position [162, 0]
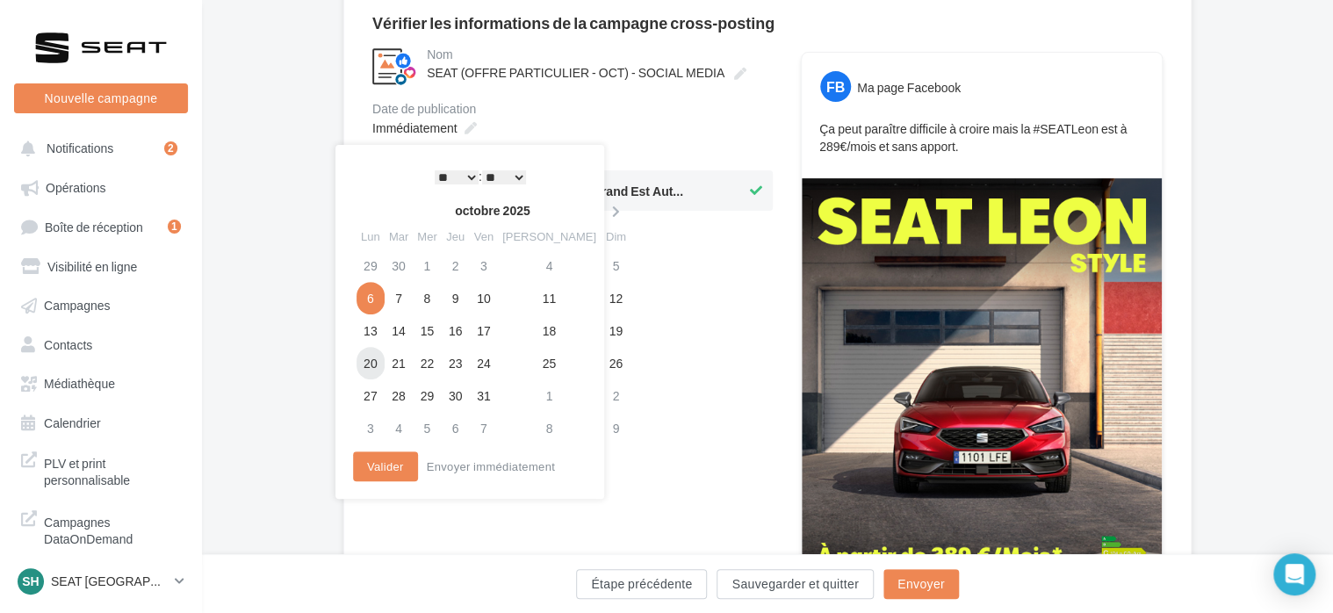
click at [378, 369] on td "20" at bounding box center [371, 363] width 28 height 32
click at [377, 455] on button "Valider" at bounding box center [385, 466] width 65 height 30
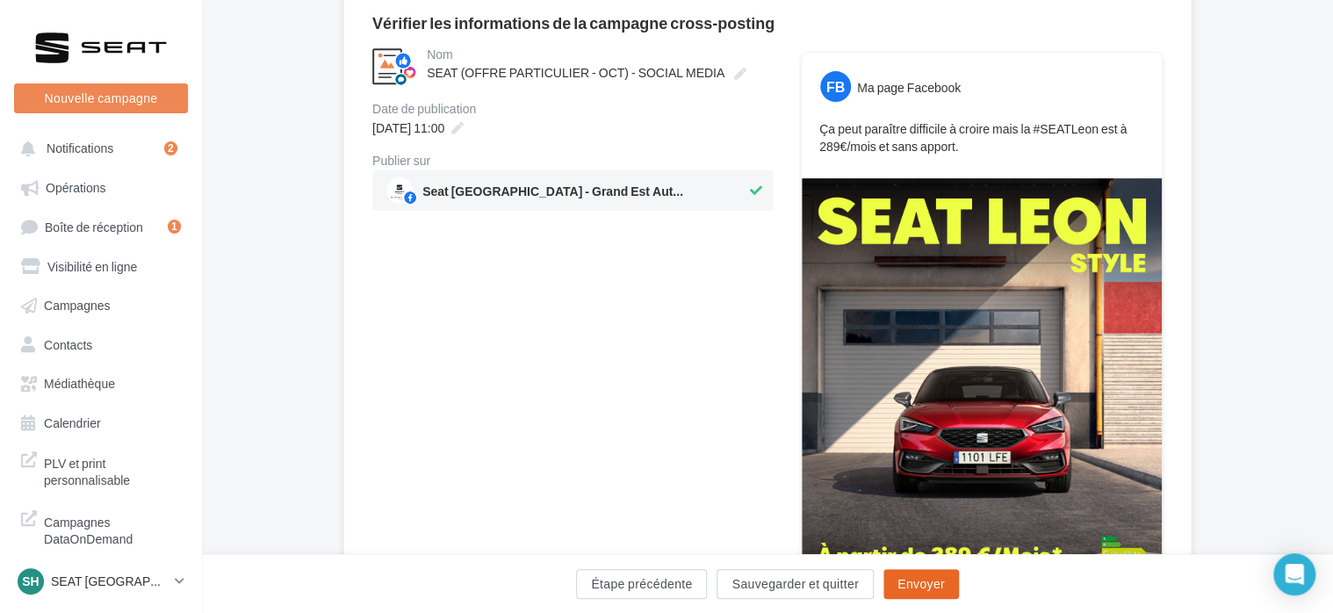
click at [902, 590] on button "Envoyer" at bounding box center [921, 584] width 76 height 30
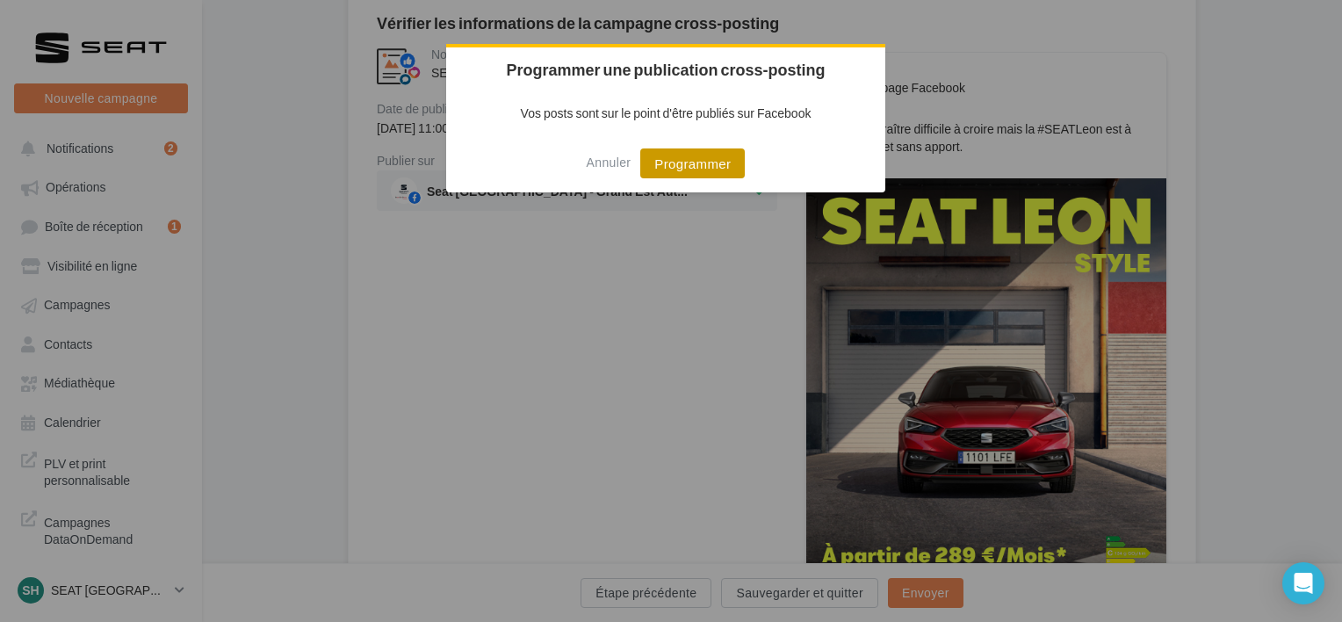
click at [724, 171] on button "Programmer" at bounding box center [692, 163] width 105 height 30
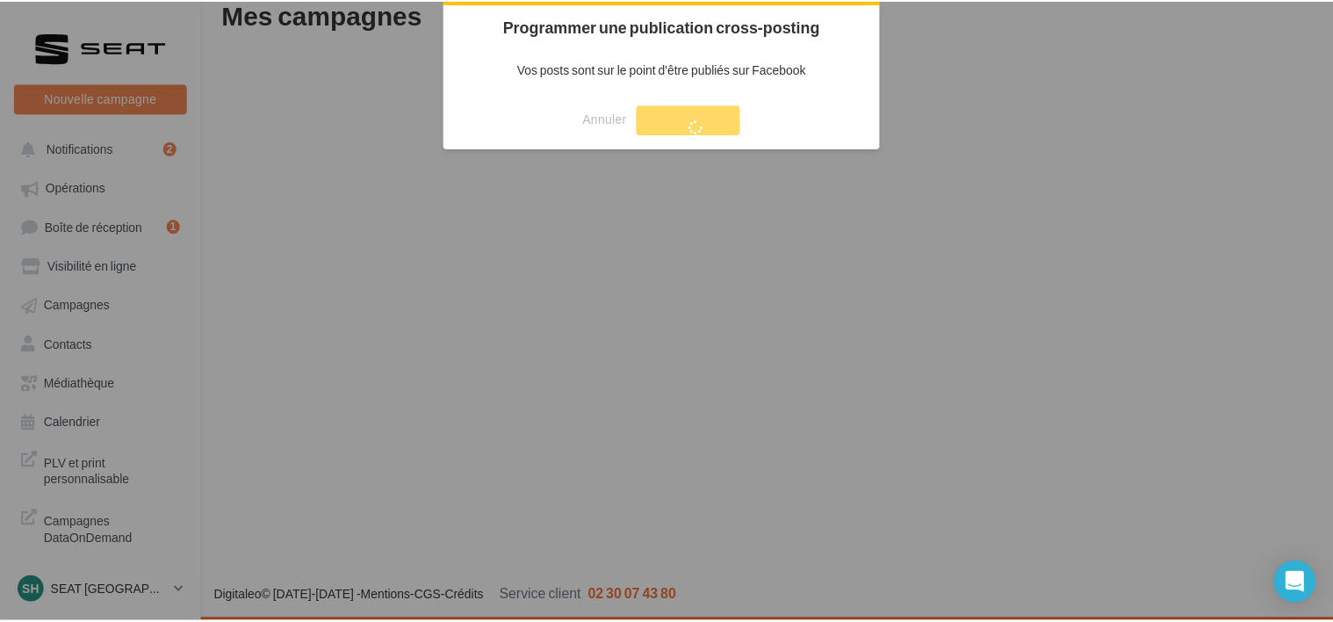
scroll to position [28, 0]
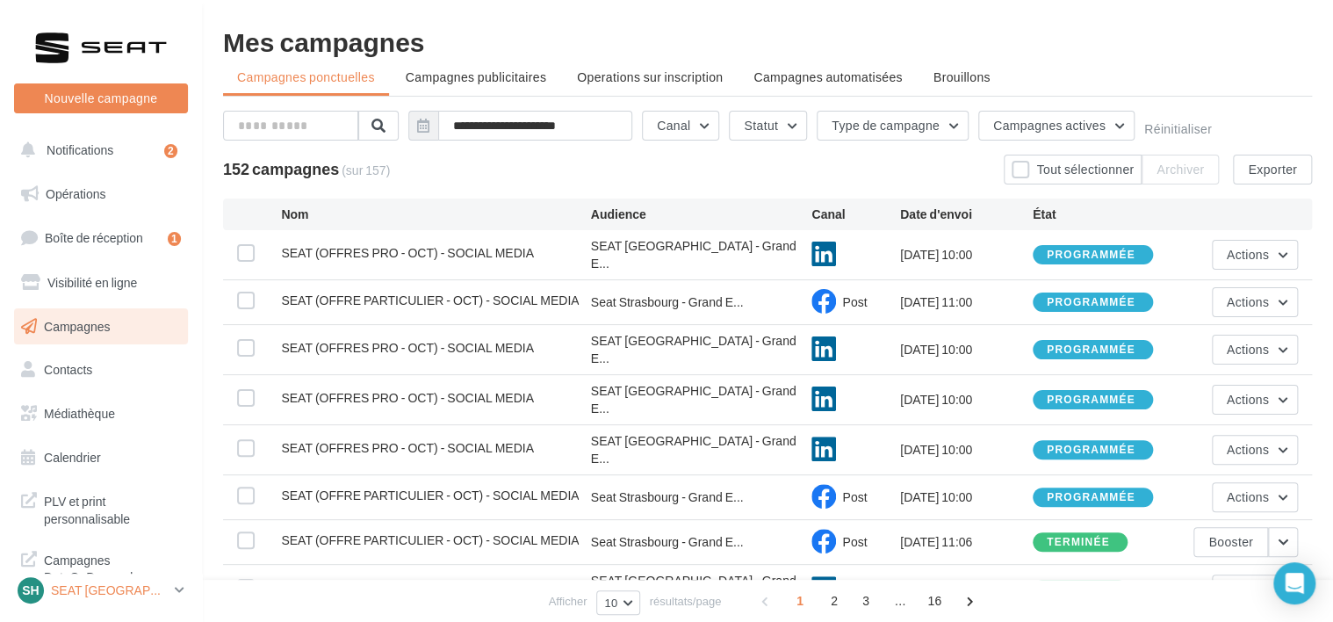
click at [148, 595] on p "SEAT [GEOGRAPHIC_DATA]" at bounding box center [109, 590] width 117 height 18
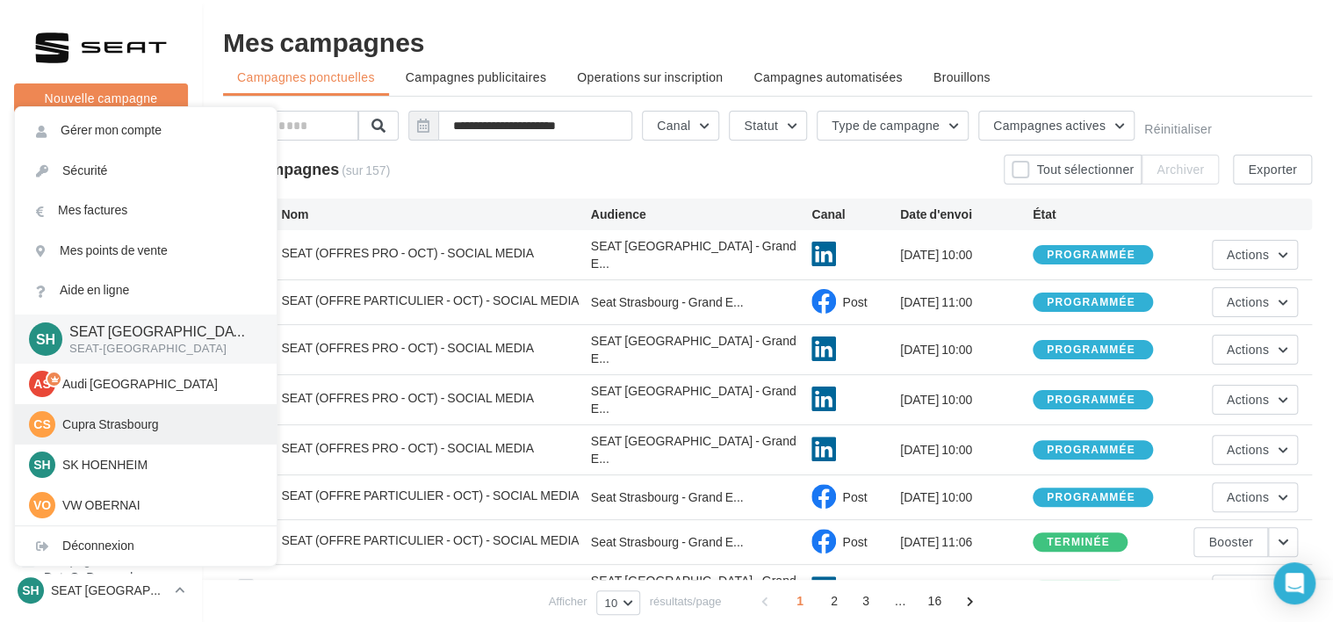
click at [146, 429] on p "Cupra Strasbourg" at bounding box center [158, 424] width 193 height 18
